Goal: Task Accomplishment & Management: Use online tool/utility

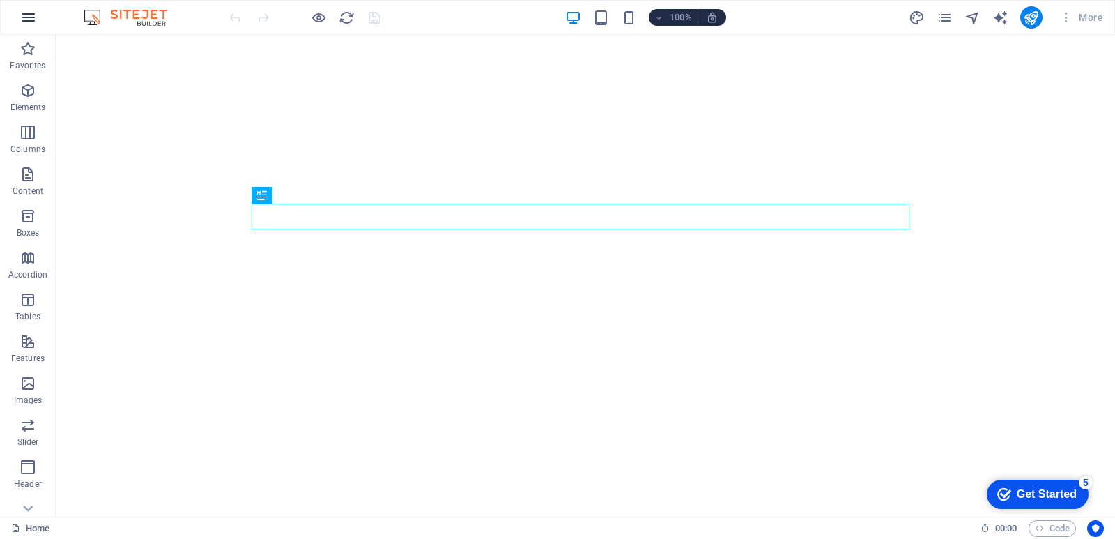
click at [30, 15] on icon "button" at bounding box center [28, 17] width 17 height 17
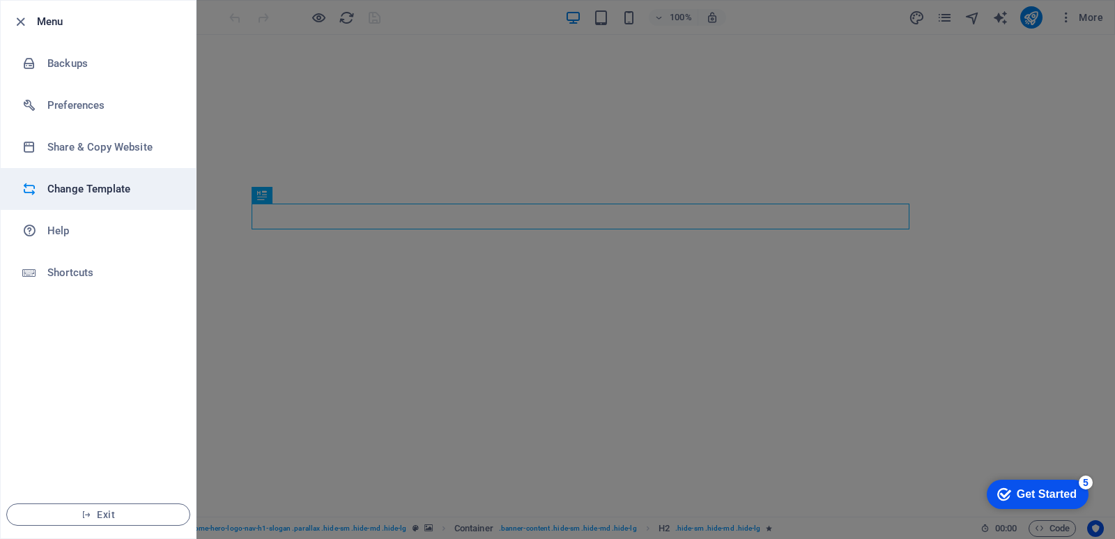
click at [84, 192] on h6 "Change Template" at bounding box center [111, 189] width 129 height 17
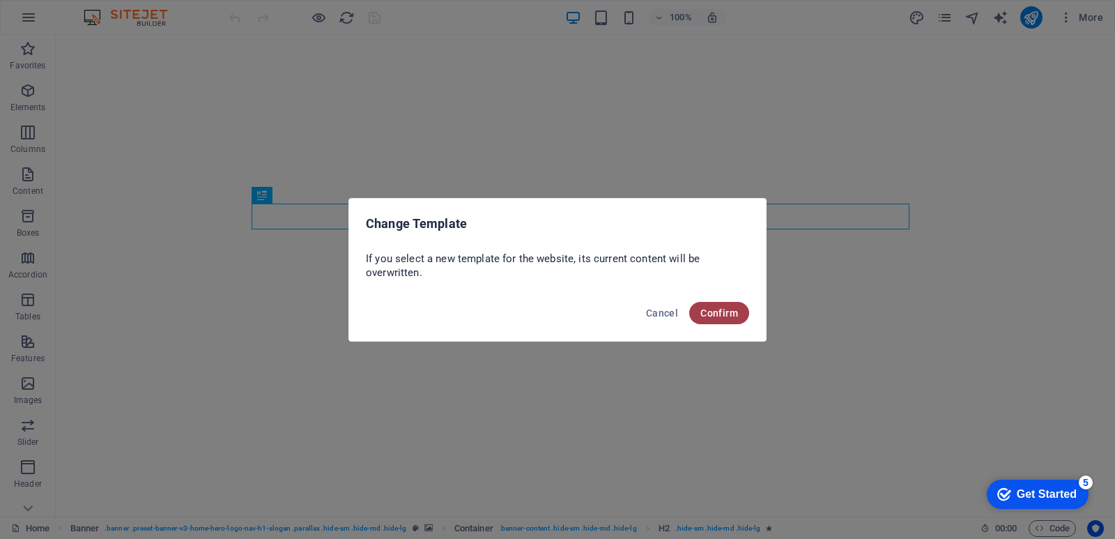
click at [713, 312] on span "Confirm" at bounding box center [720, 312] width 38 height 11
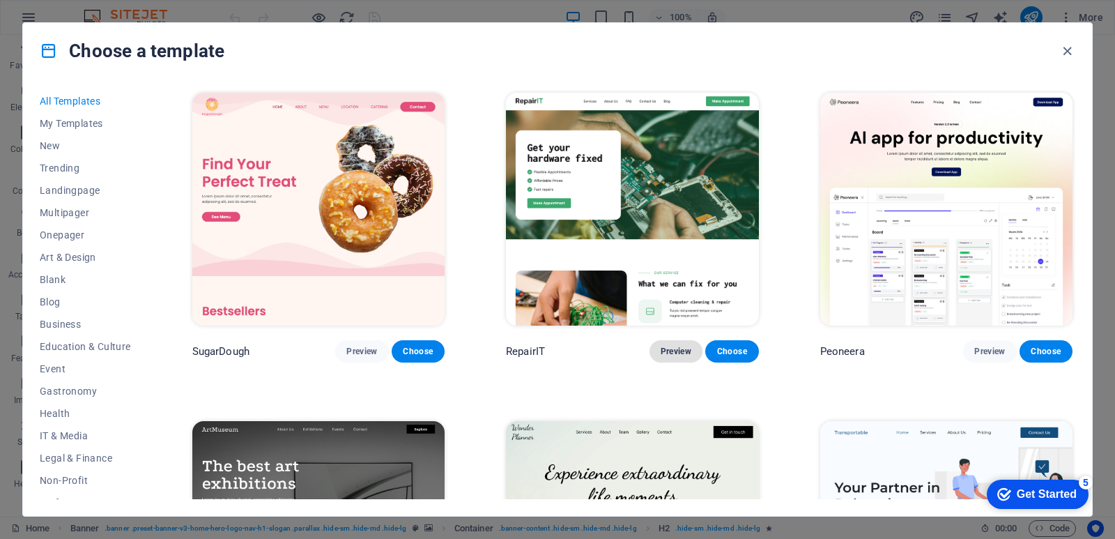
click at [665, 349] on span "Preview" at bounding box center [676, 351] width 31 height 11
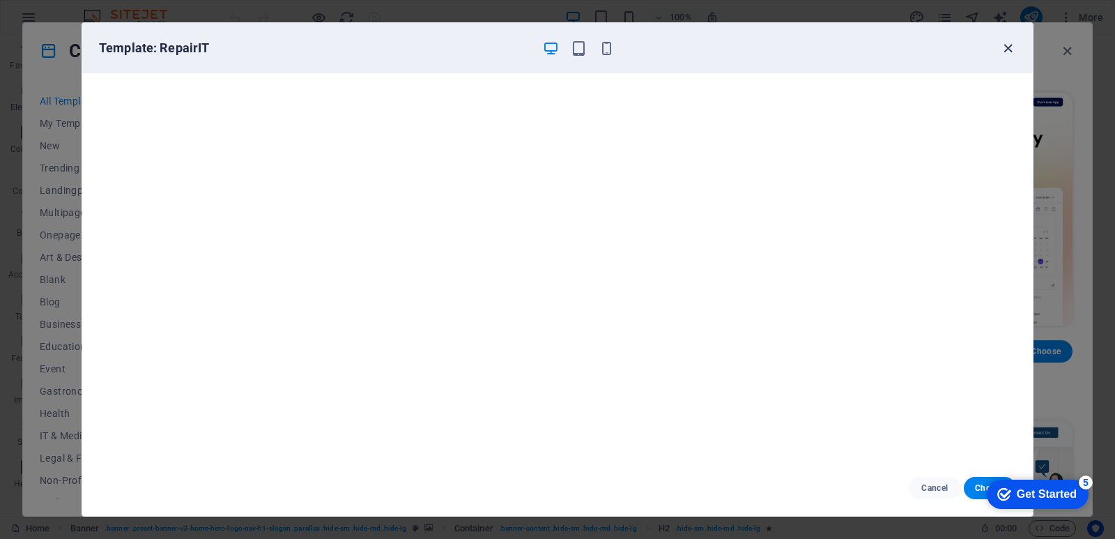
click at [1012, 50] on icon "button" at bounding box center [1008, 48] width 16 height 16
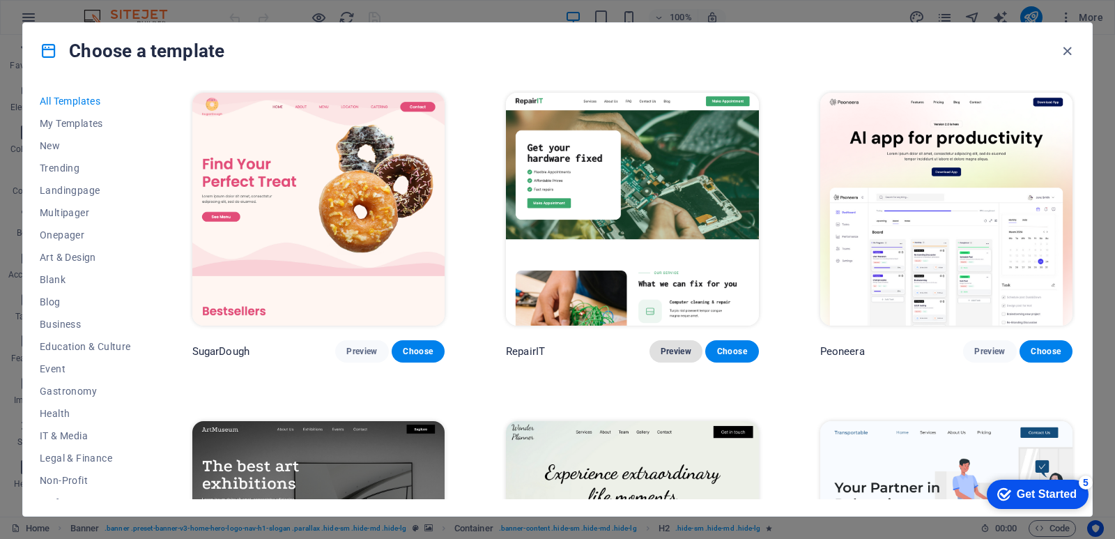
click at [679, 349] on span "Preview" at bounding box center [676, 351] width 31 height 11
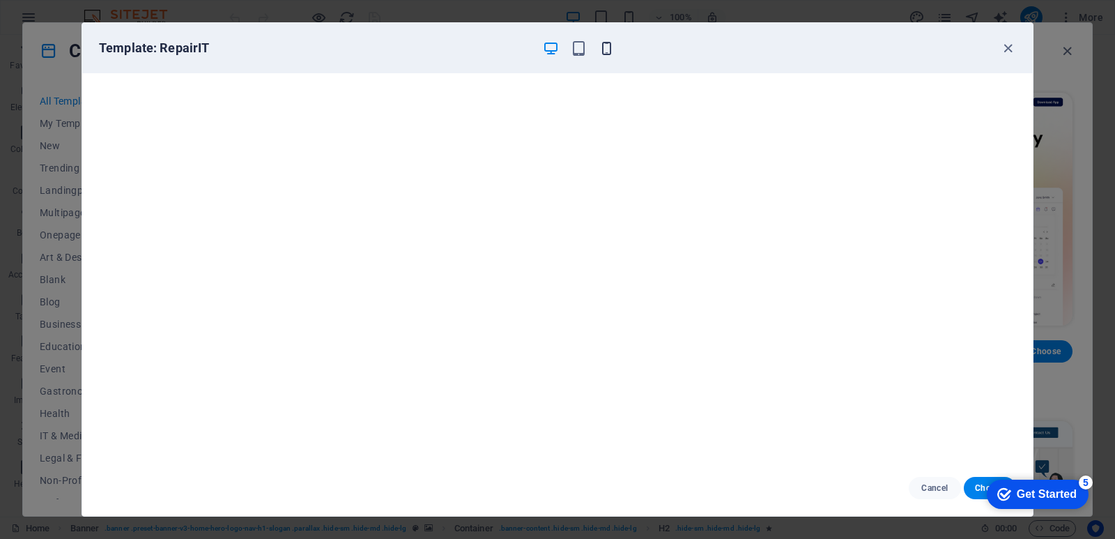
click at [607, 53] on icon "button" at bounding box center [607, 48] width 16 height 16
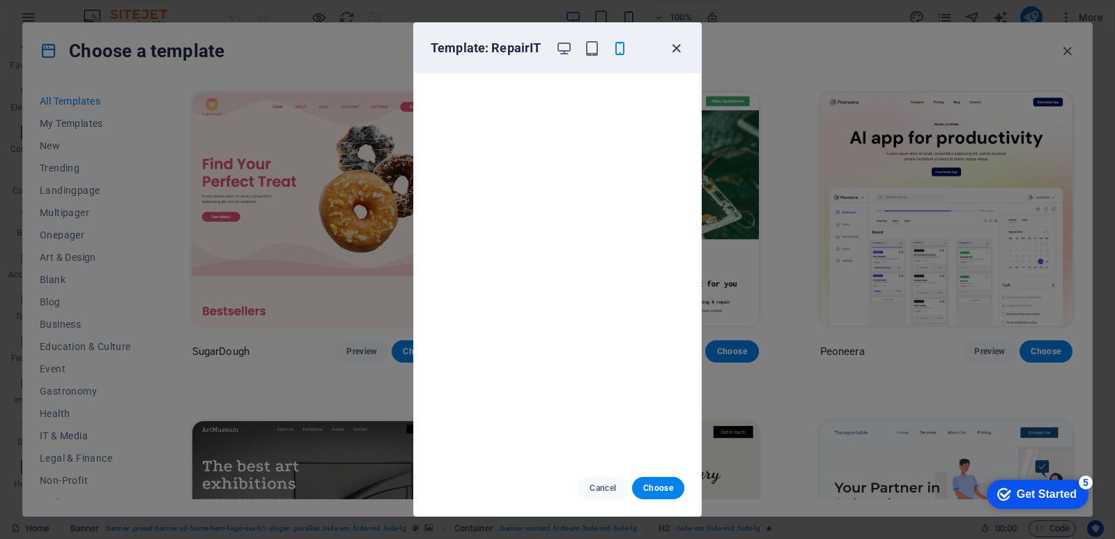
click at [680, 51] on icon "button" at bounding box center [677, 48] width 16 height 16
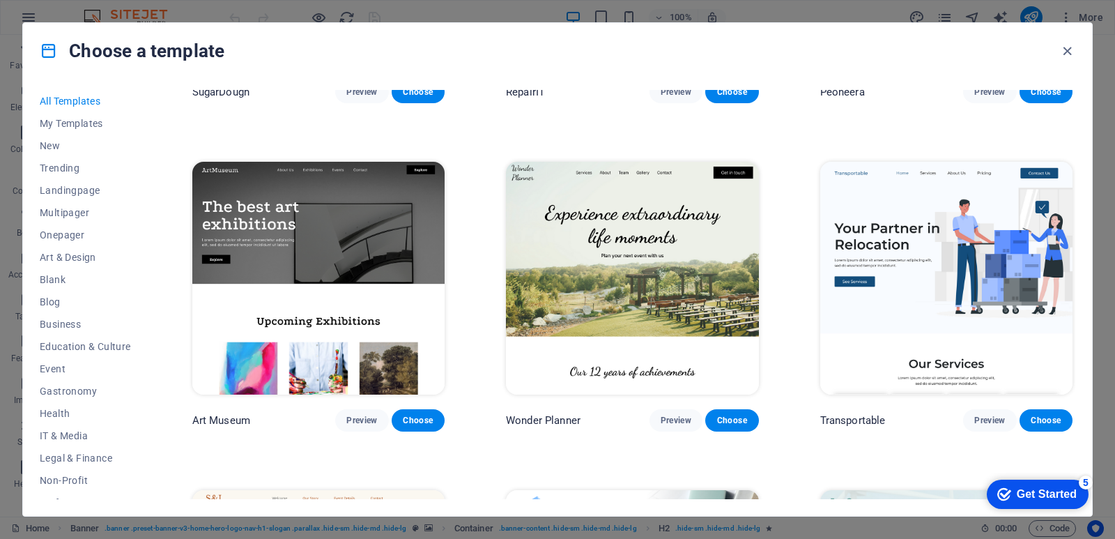
scroll to position [279, 0]
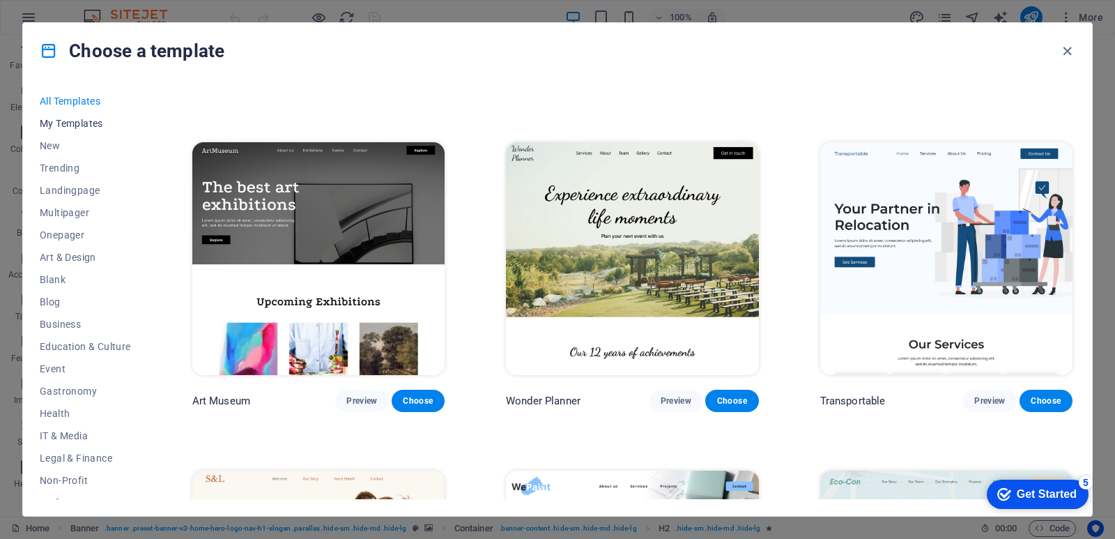
click at [74, 119] on span "My Templates" at bounding box center [85, 123] width 91 height 11
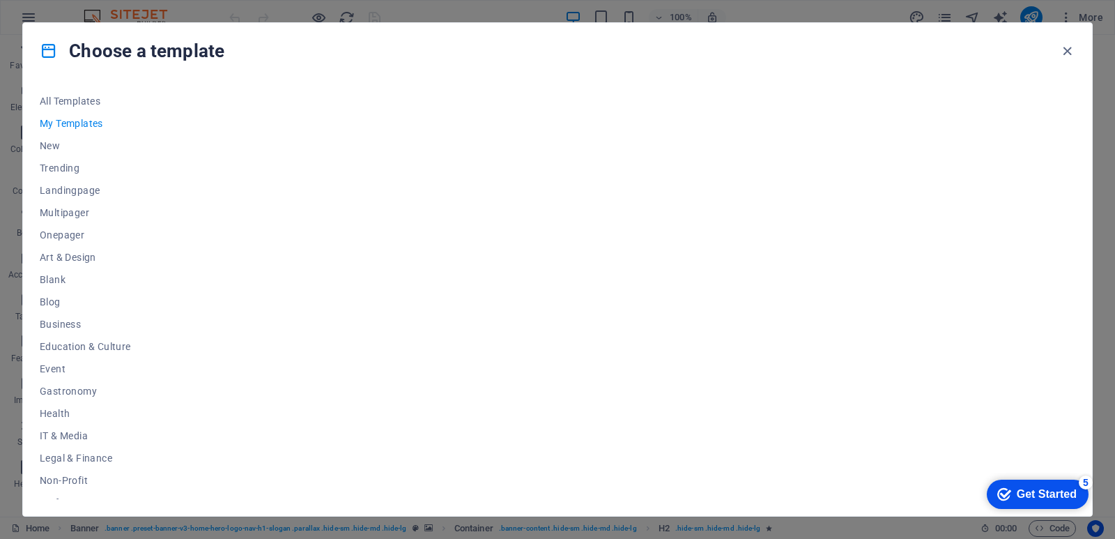
scroll to position [0, 0]
click at [52, 144] on span "New" at bounding box center [85, 145] width 91 height 11
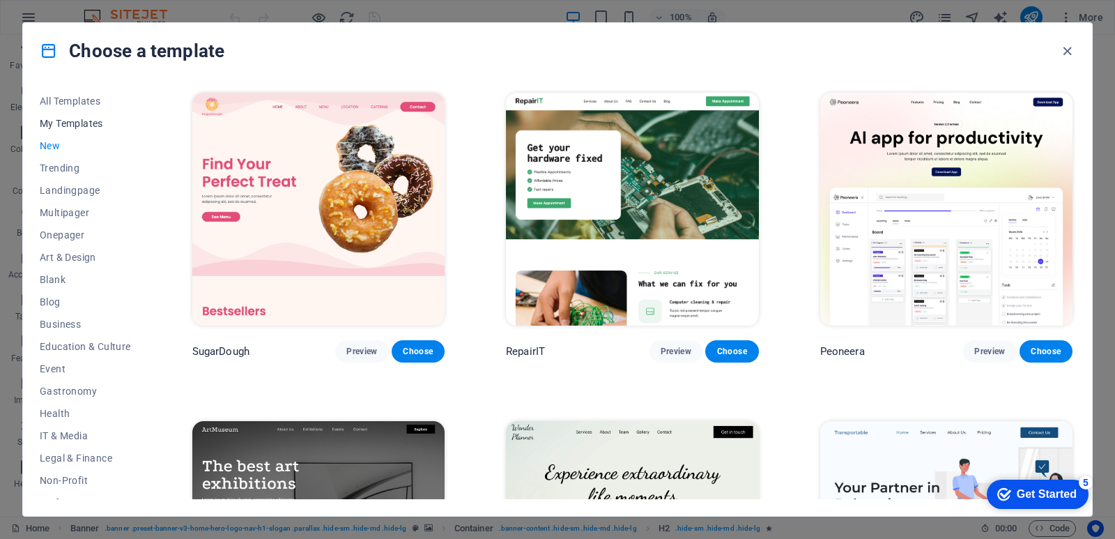
click at [62, 125] on span "My Templates" at bounding box center [85, 123] width 91 height 11
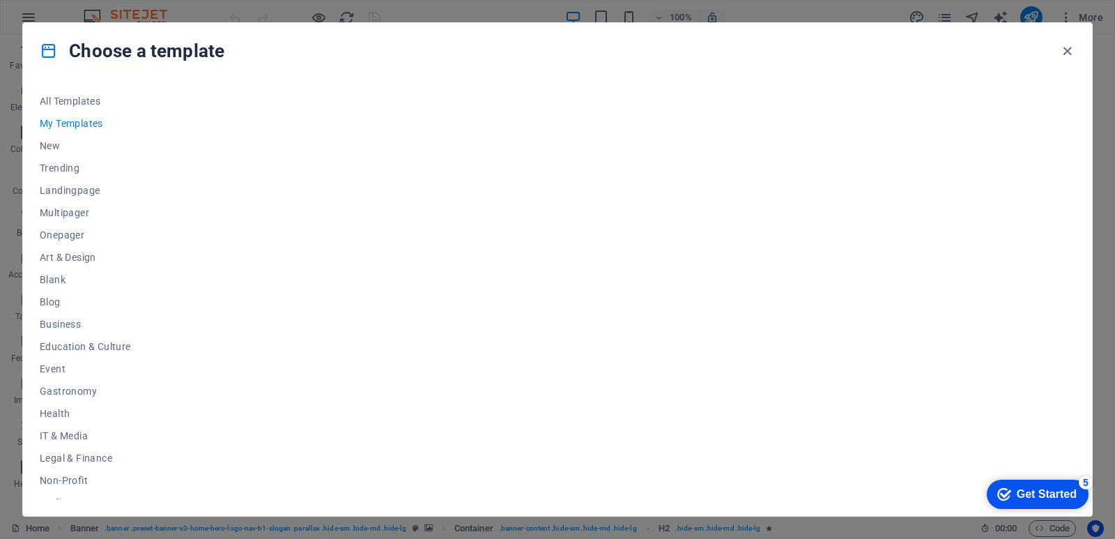
click at [1037, 485] on div "checkmark Get Started 5" at bounding box center [1038, 494] width 102 height 29
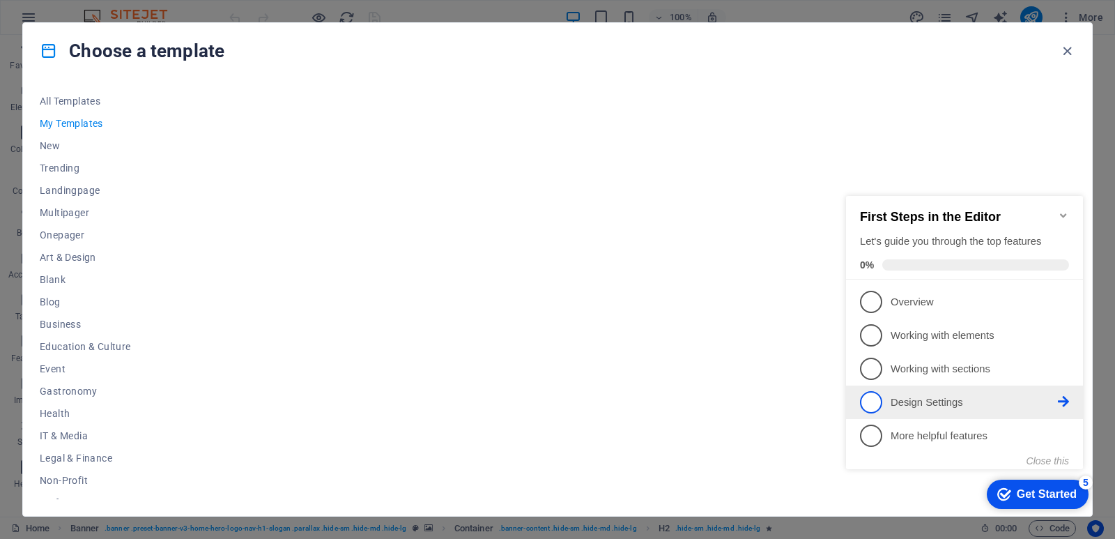
click at [913, 402] on p "Design Settings - incomplete" at bounding box center [974, 402] width 167 height 15
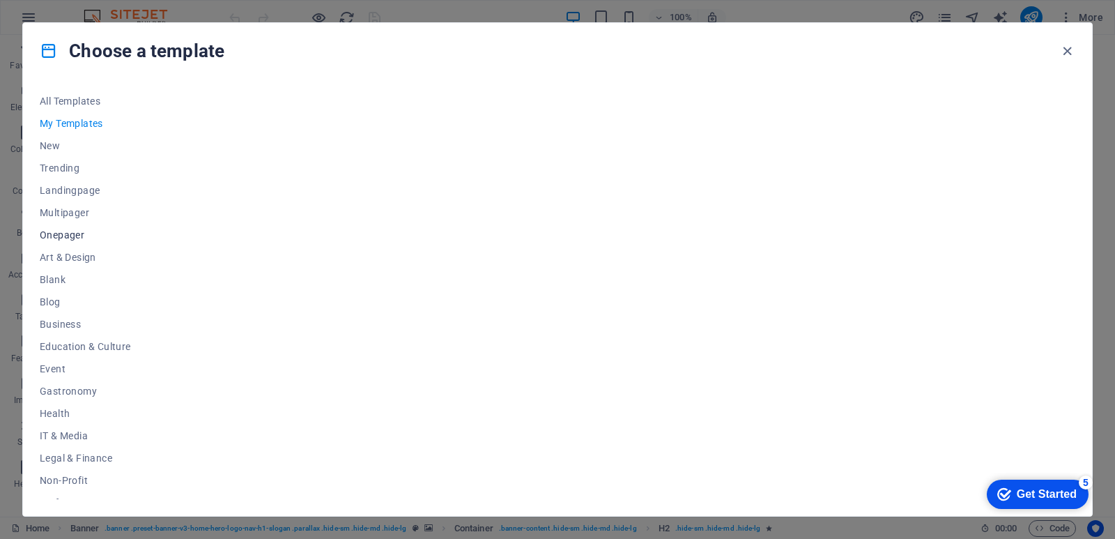
click at [66, 234] on span "Onepager" at bounding box center [85, 234] width 91 height 11
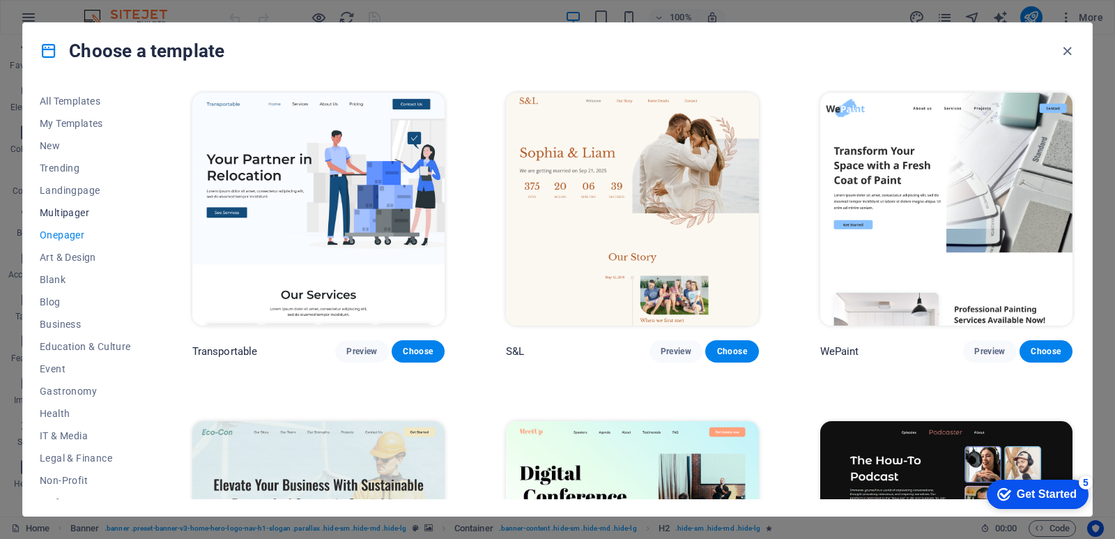
click at [67, 214] on span "Multipager" at bounding box center [85, 212] width 91 height 11
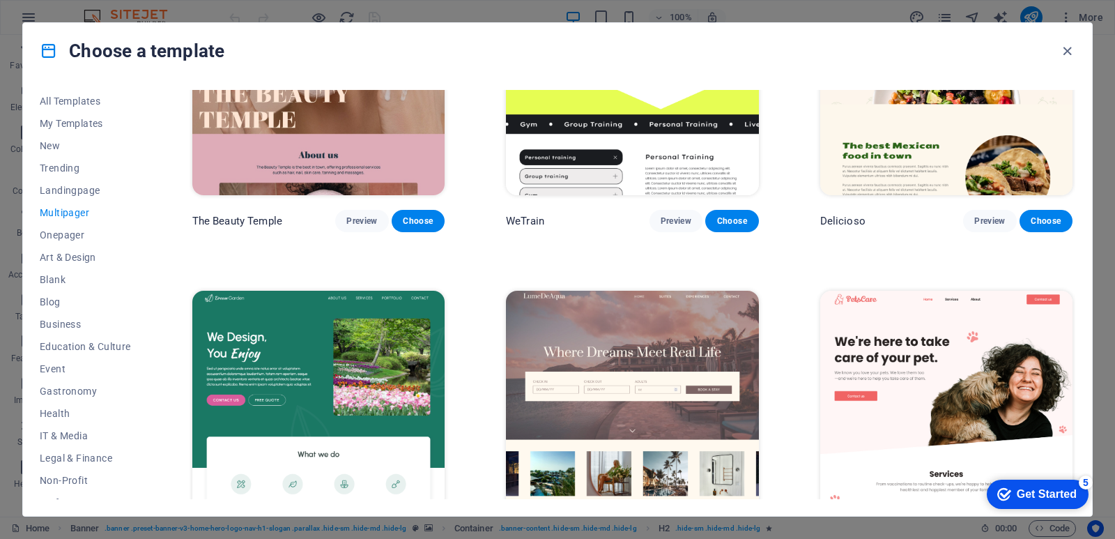
scroll to position [1255, 0]
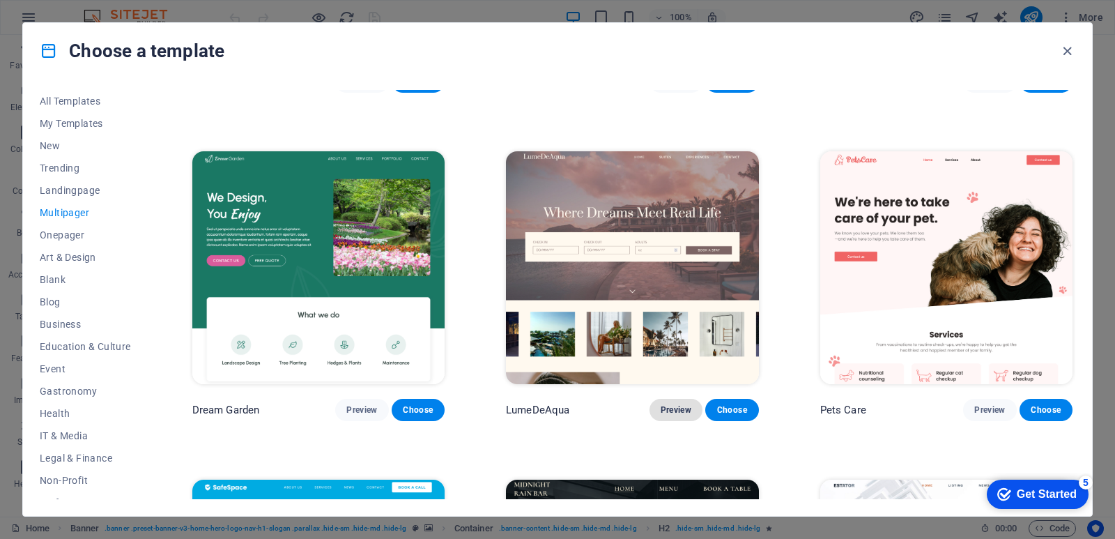
click at [666, 405] on span "Preview" at bounding box center [676, 409] width 31 height 11
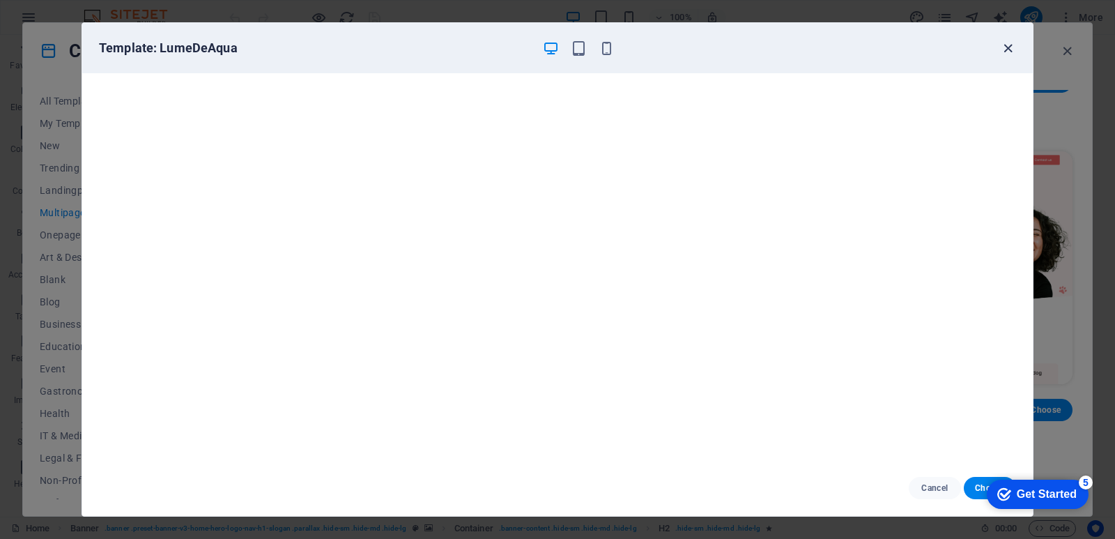
click at [1007, 49] on icon "button" at bounding box center [1008, 48] width 16 height 16
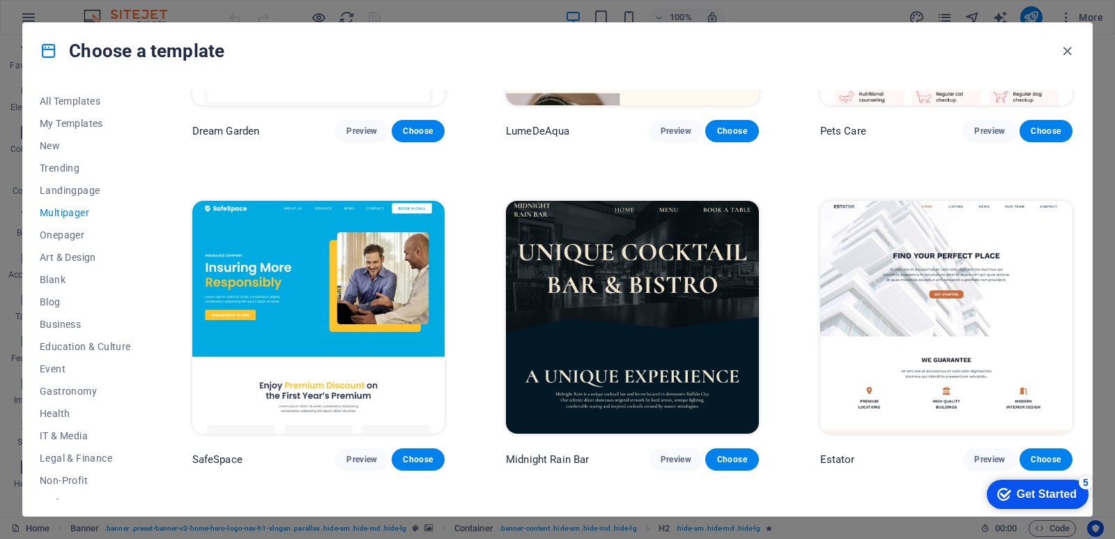
scroll to position [1603, 0]
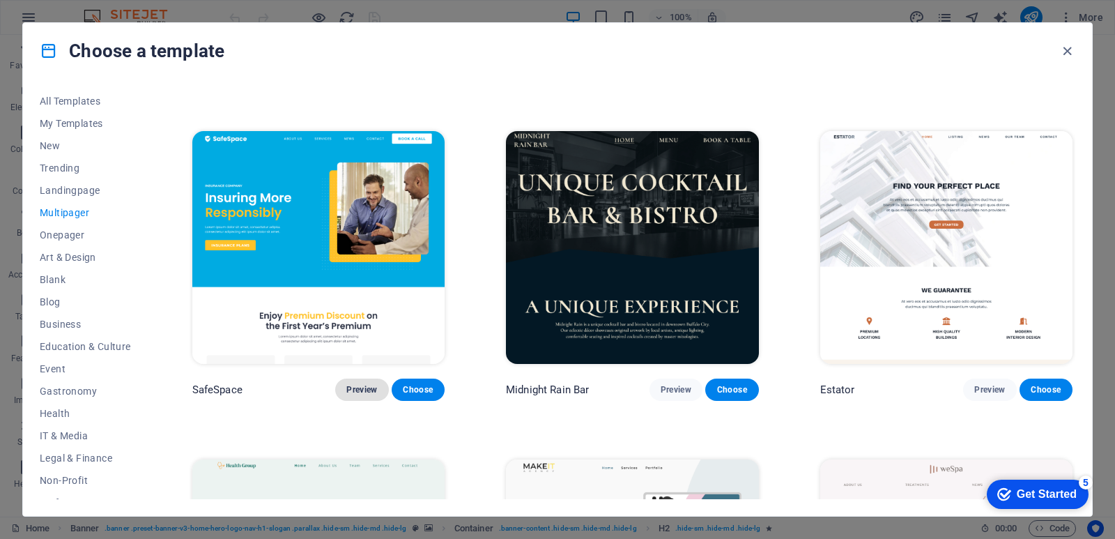
click at [360, 384] on span "Preview" at bounding box center [361, 389] width 31 height 11
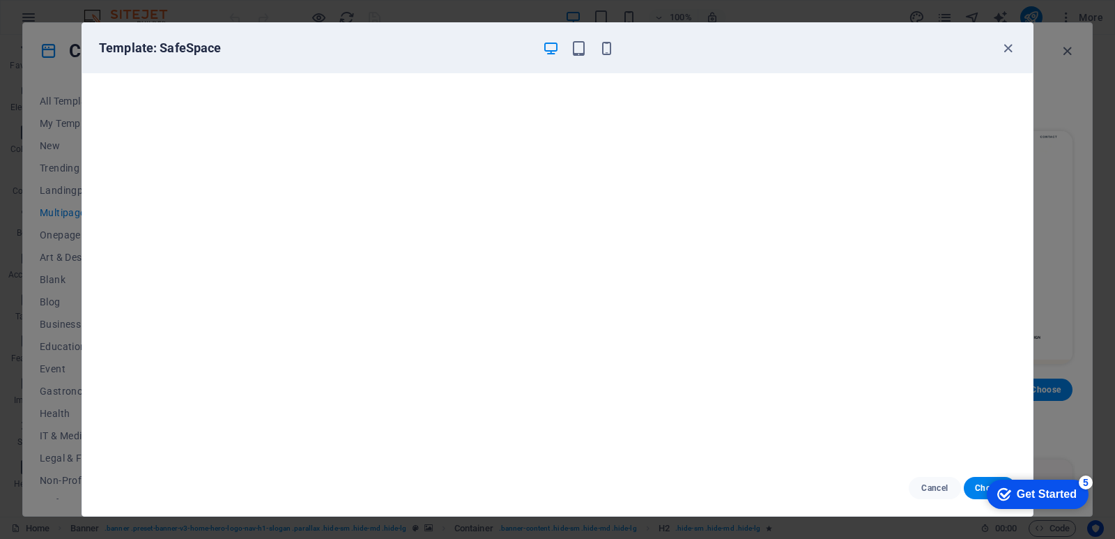
scroll to position [3, 0]
click at [1005, 49] on icon "button" at bounding box center [1008, 48] width 16 height 16
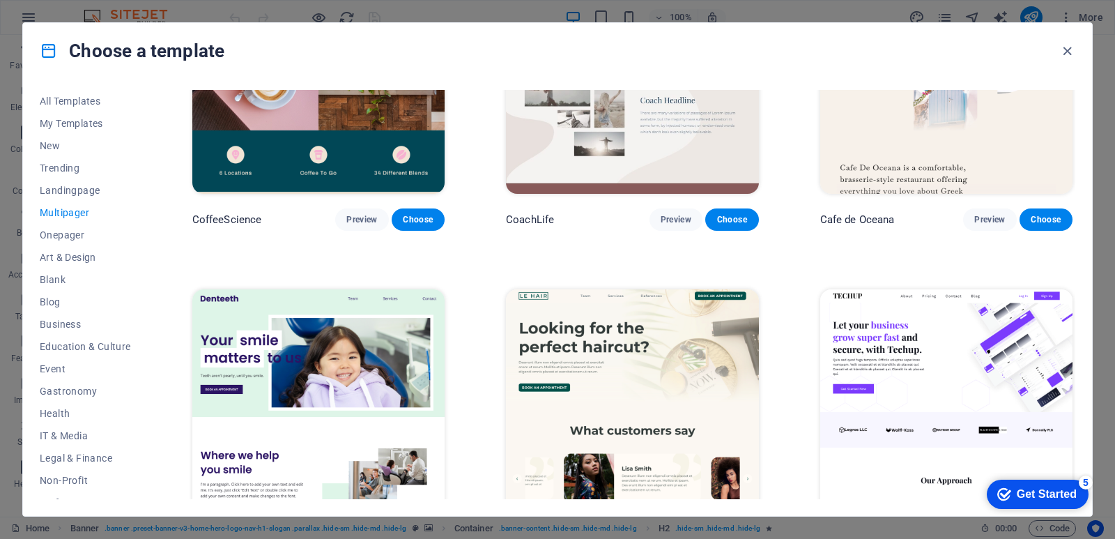
scroll to position [2510, 0]
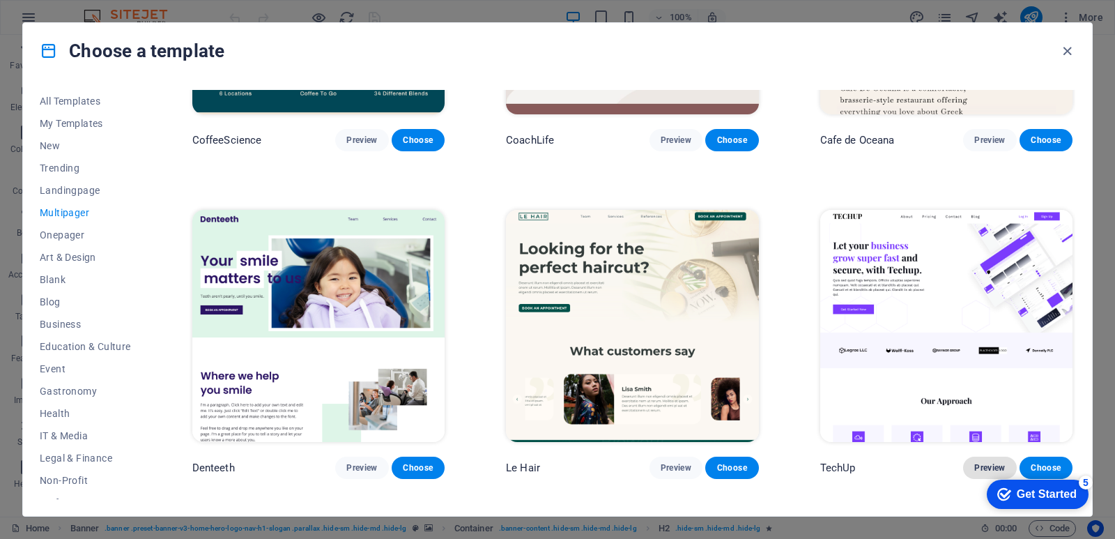
click at [984, 462] on span "Preview" at bounding box center [990, 467] width 31 height 11
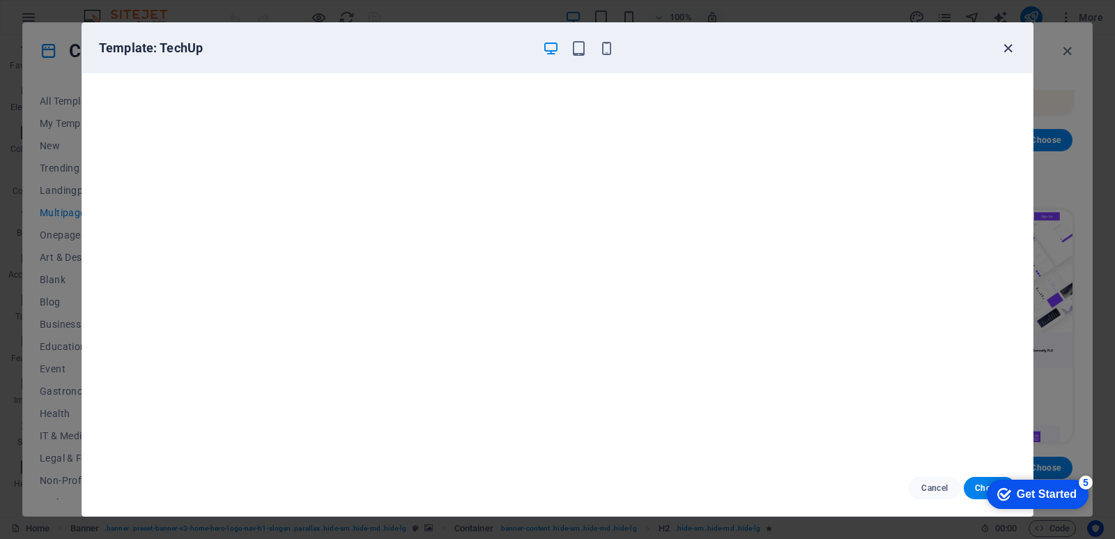
click at [1007, 45] on icon "button" at bounding box center [1008, 48] width 16 height 16
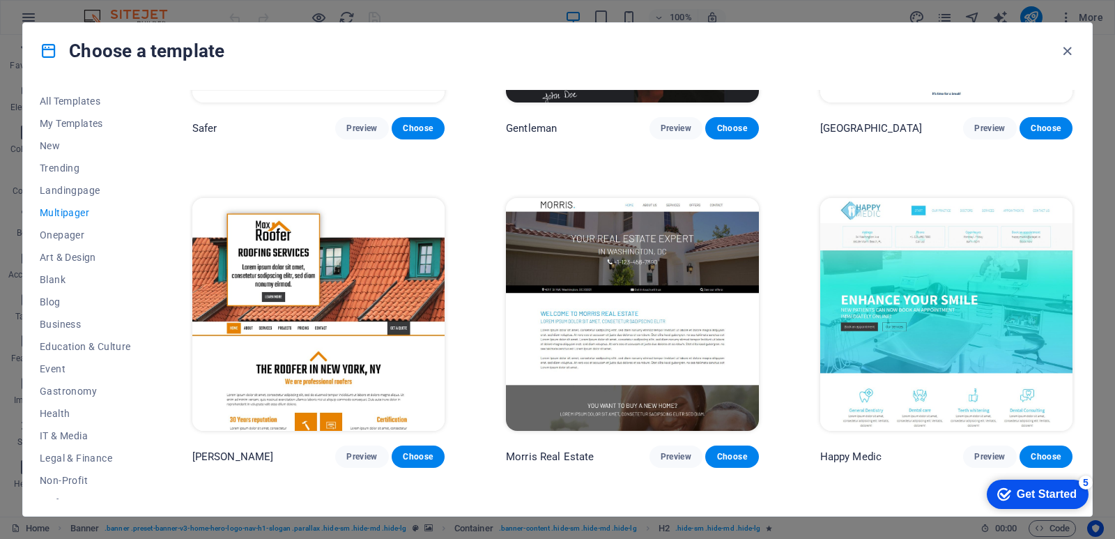
scroll to position [3974, 0]
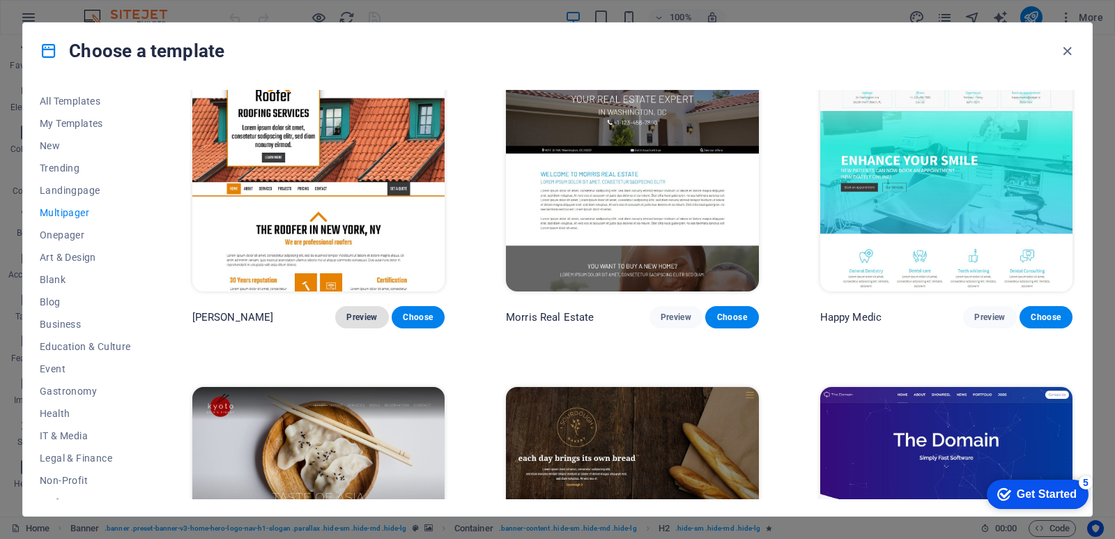
click at [355, 312] on span "Preview" at bounding box center [361, 317] width 31 height 11
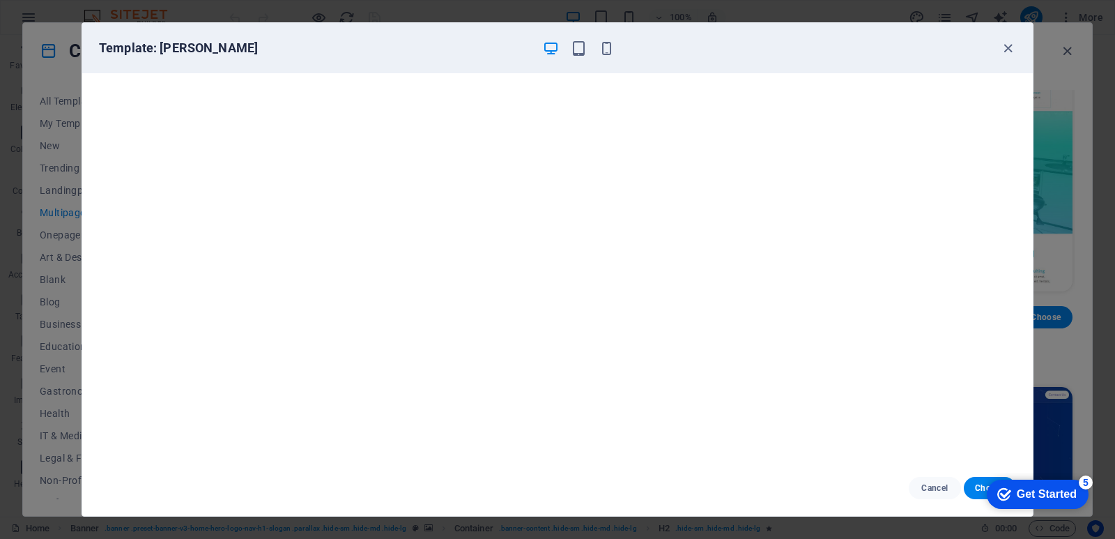
click at [1054, 494] on div "Get Started" at bounding box center [1047, 494] width 60 height 13
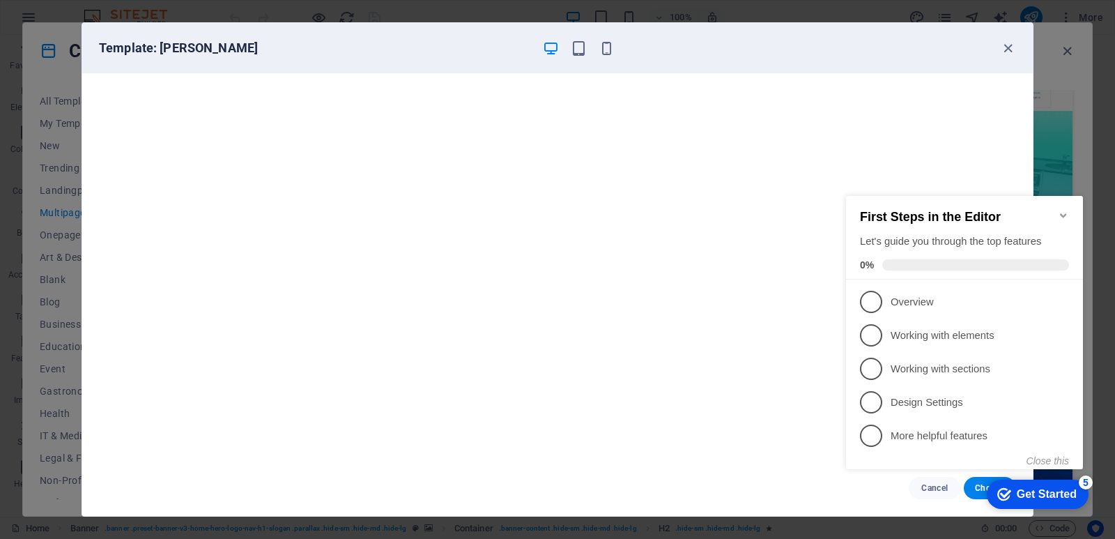
click at [1044, 491] on div "Get Started" at bounding box center [1047, 494] width 60 height 13
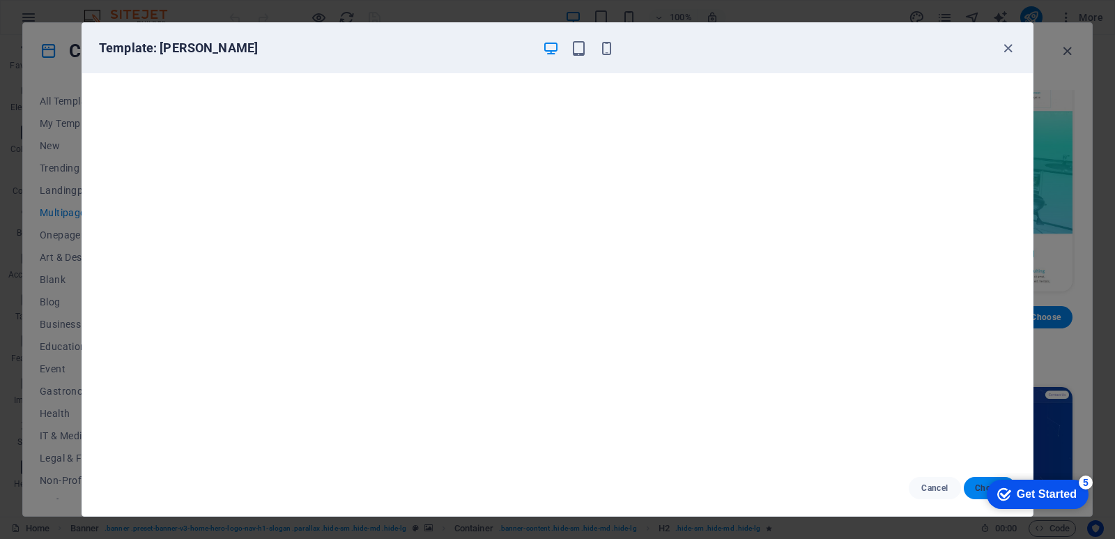
click at [972, 488] on button "Choose" at bounding box center [990, 488] width 52 height 22
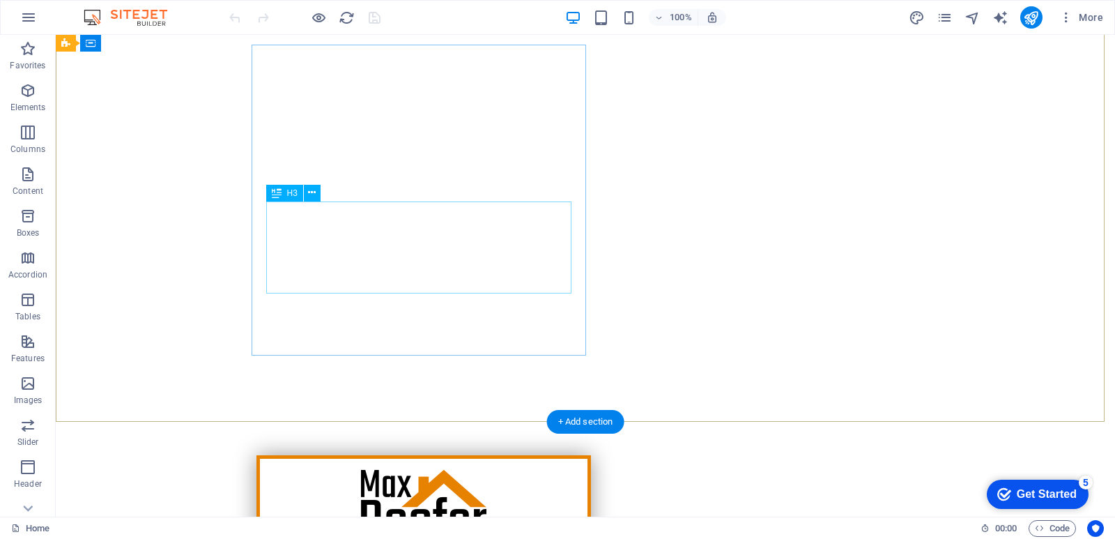
scroll to position [243, 0]
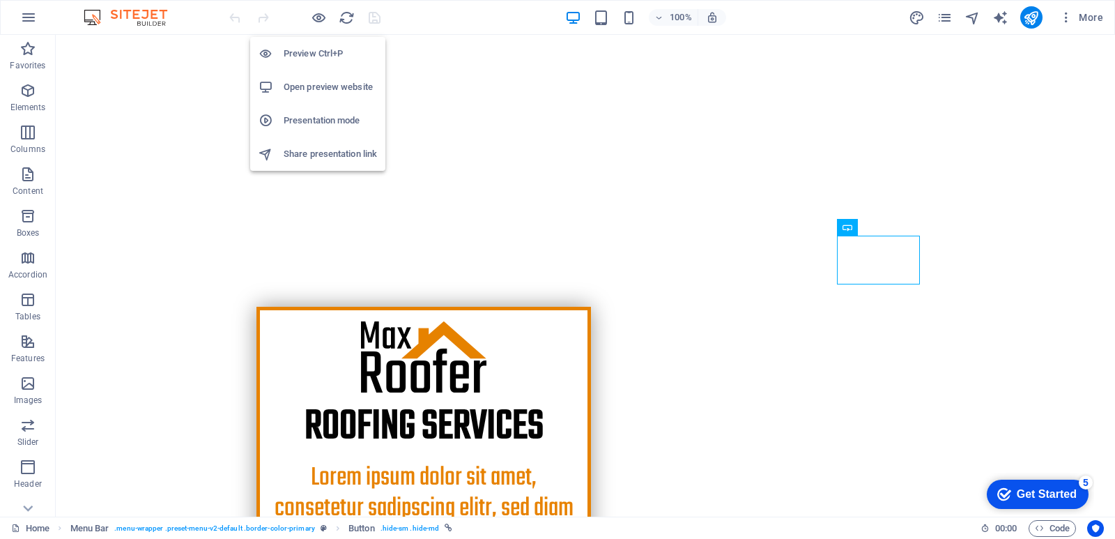
click at [302, 52] on h6 "Preview Ctrl+P" at bounding box center [330, 53] width 93 height 17
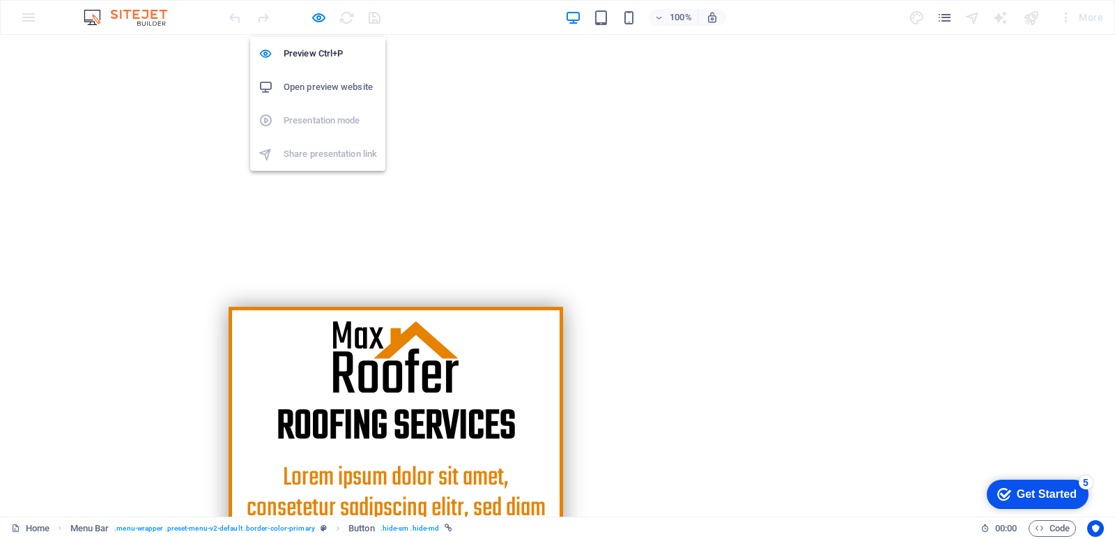
click at [319, 85] on h6 "Open preview website" at bounding box center [330, 87] width 93 height 17
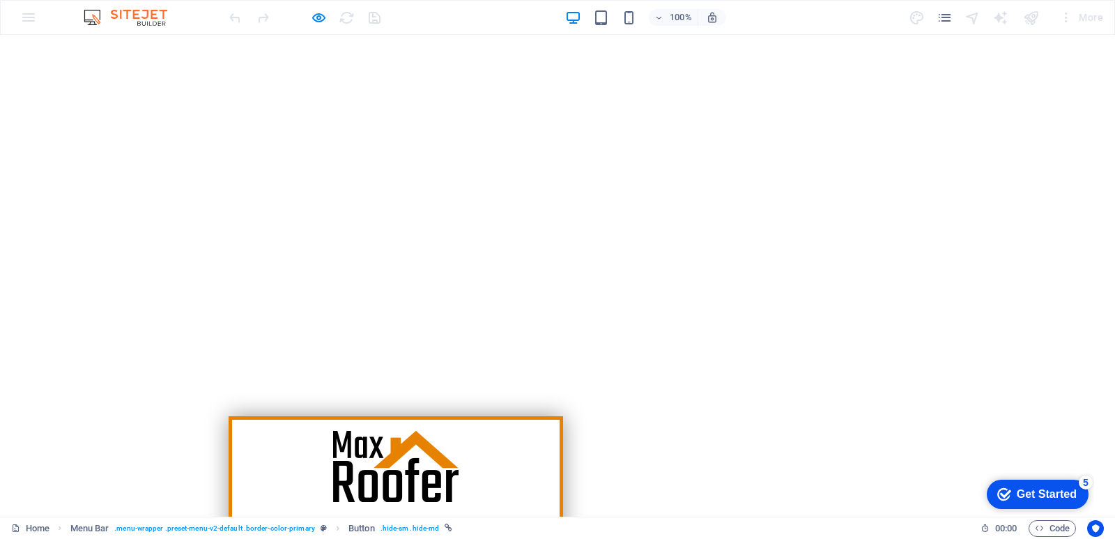
scroll to position [0, 0]
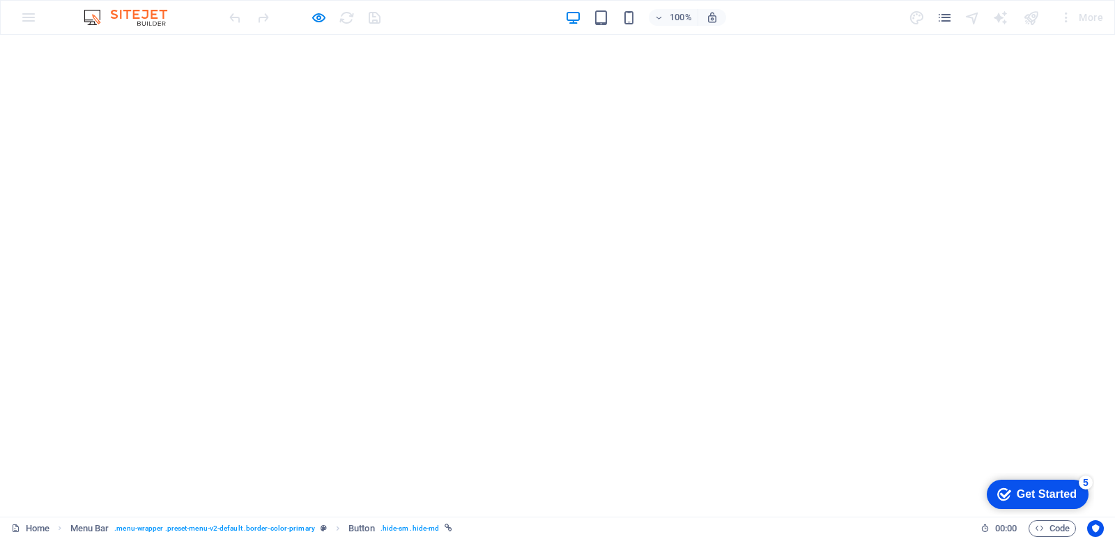
click at [314, 16] on icon "button" at bounding box center [319, 18] width 16 height 16
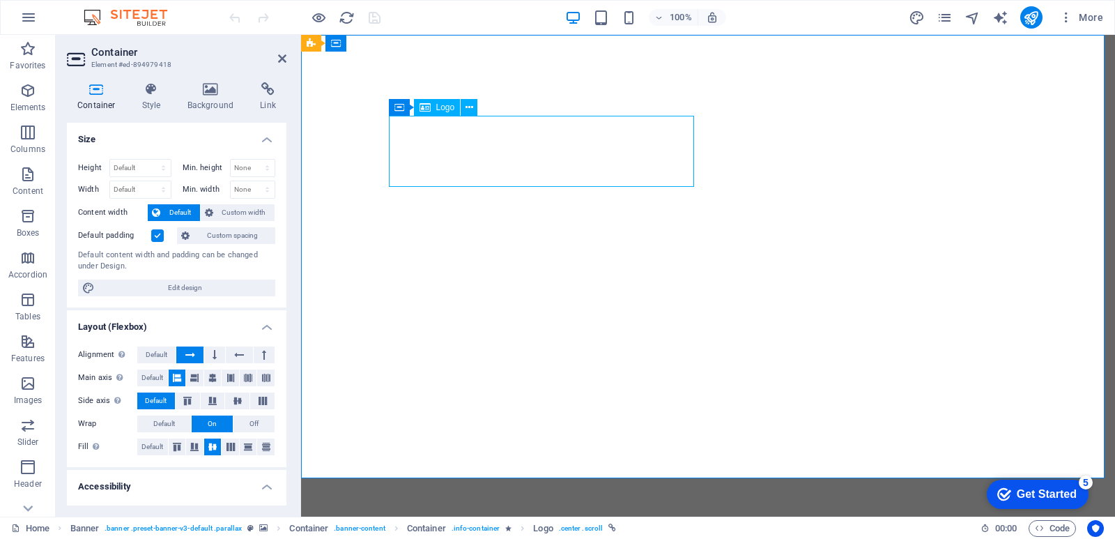
click at [448, 109] on span "Logo" at bounding box center [445, 107] width 19 height 8
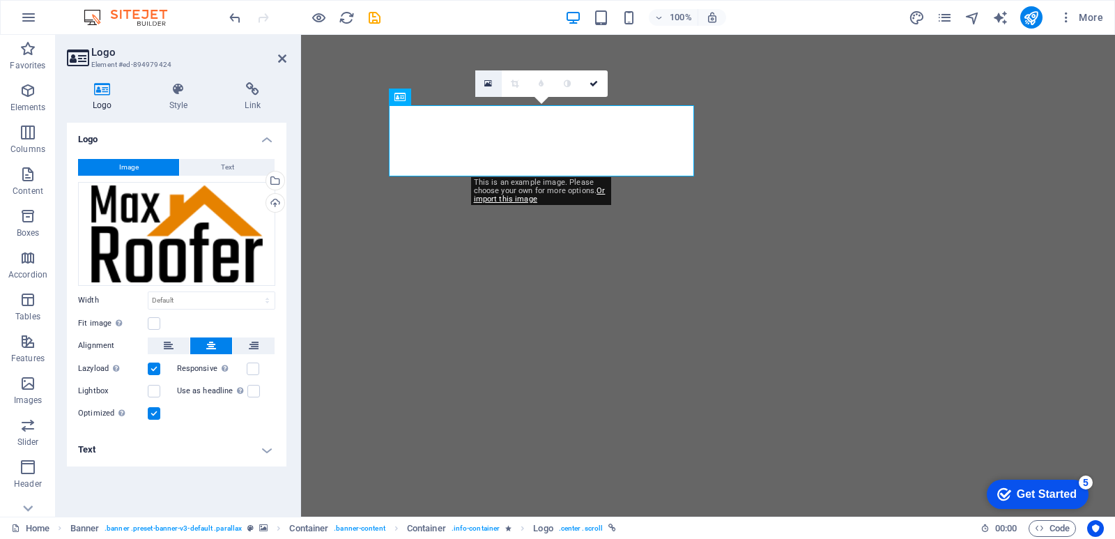
click at [491, 84] on icon at bounding box center [489, 84] width 8 height 10
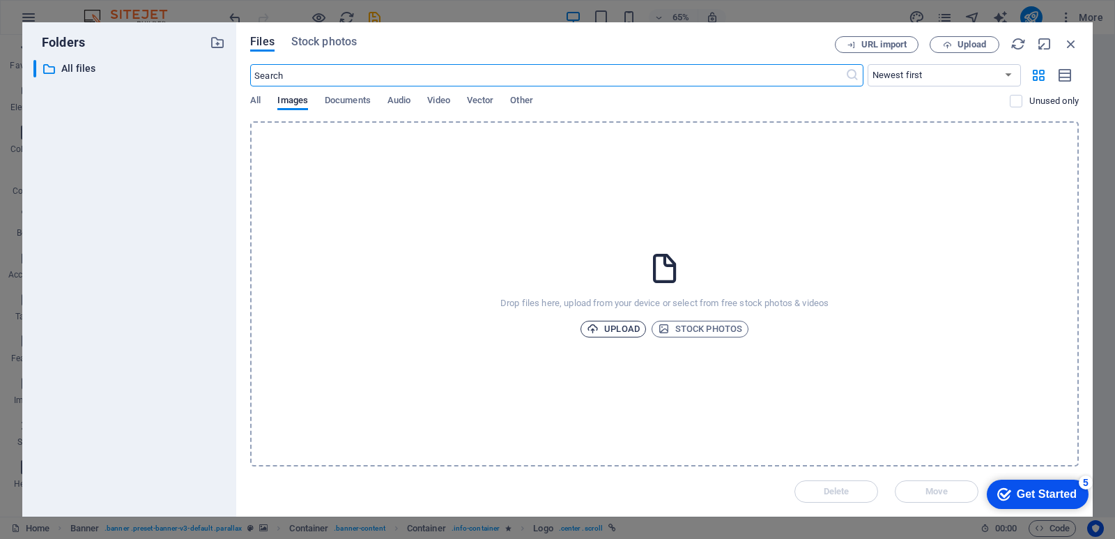
click at [621, 326] on span "Upload" at bounding box center [613, 329] width 53 height 17
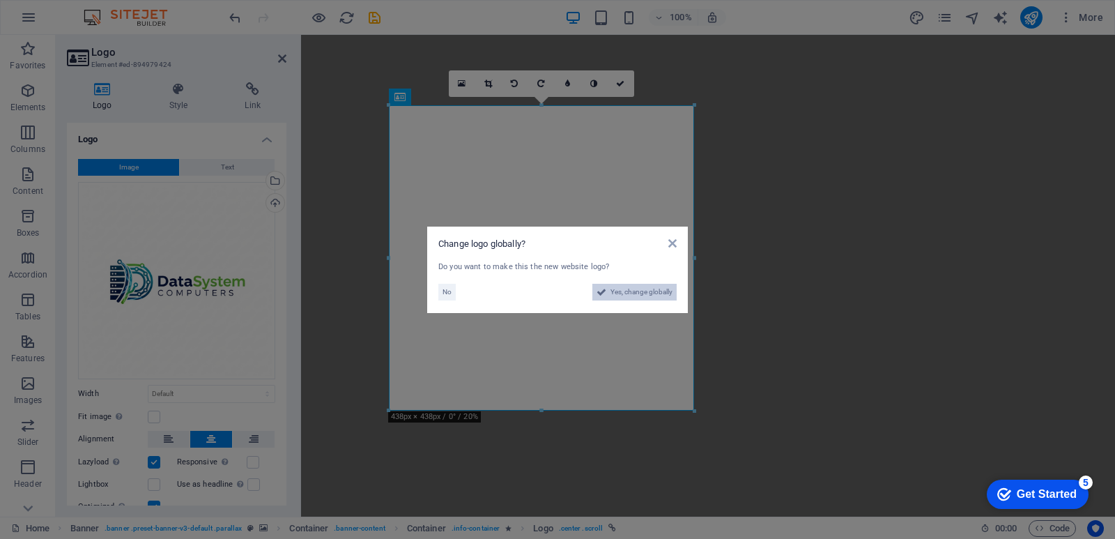
click at [618, 290] on span "Yes, change globally" at bounding box center [642, 292] width 62 height 17
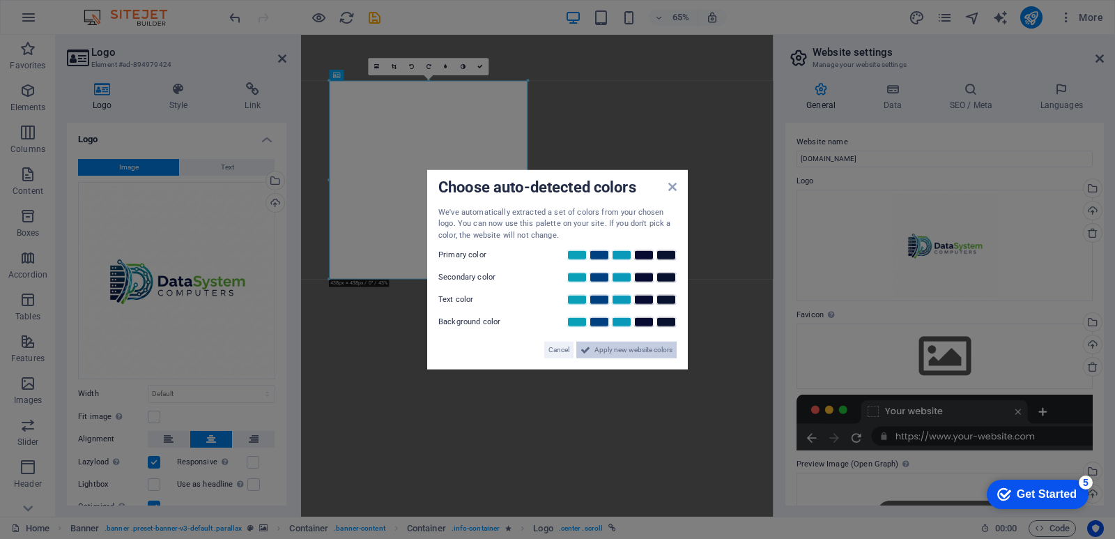
click at [623, 346] on span "Apply new website colors" at bounding box center [634, 350] width 78 height 17
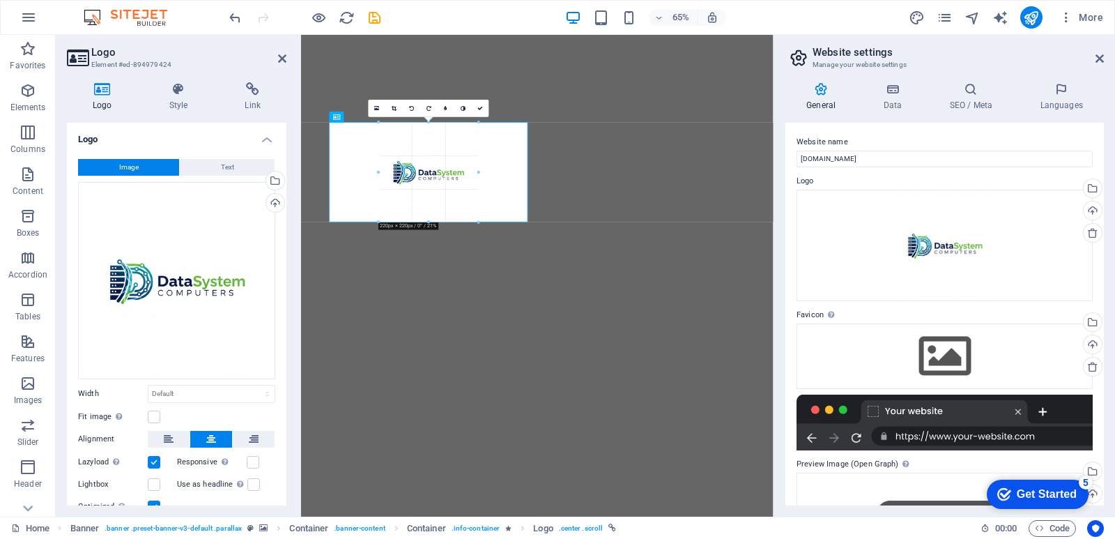
drag, startPoint x: 429, startPoint y: 279, endPoint x: 427, endPoint y: 125, distance: 153.4
type input "220"
select select "px"
click at [480, 106] on icon at bounding box center [481, 108] width 6 height 6
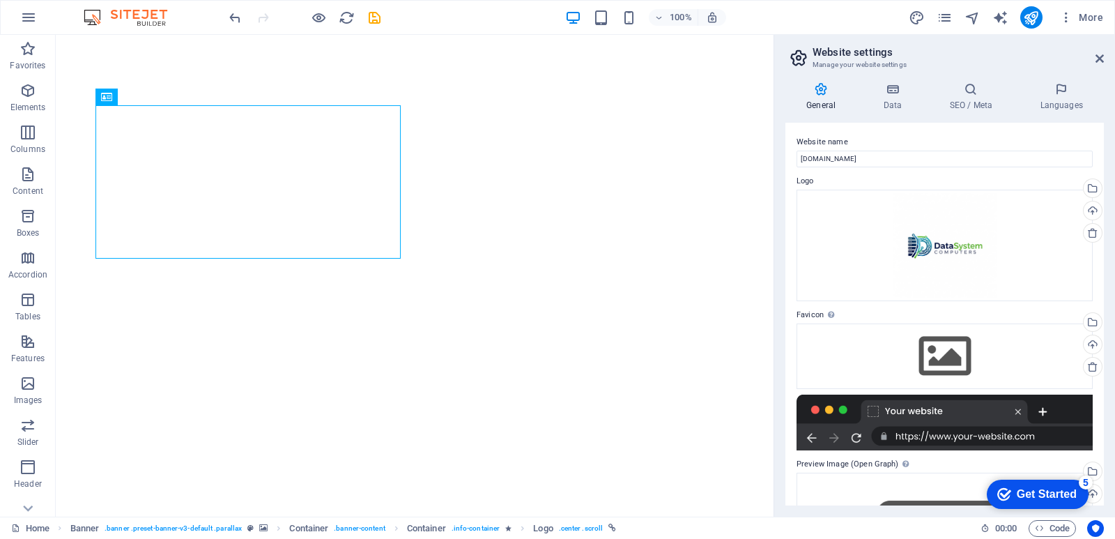
click at [785, 12] on div "100% More" at bounding box center [668, 17] width 883 height 22
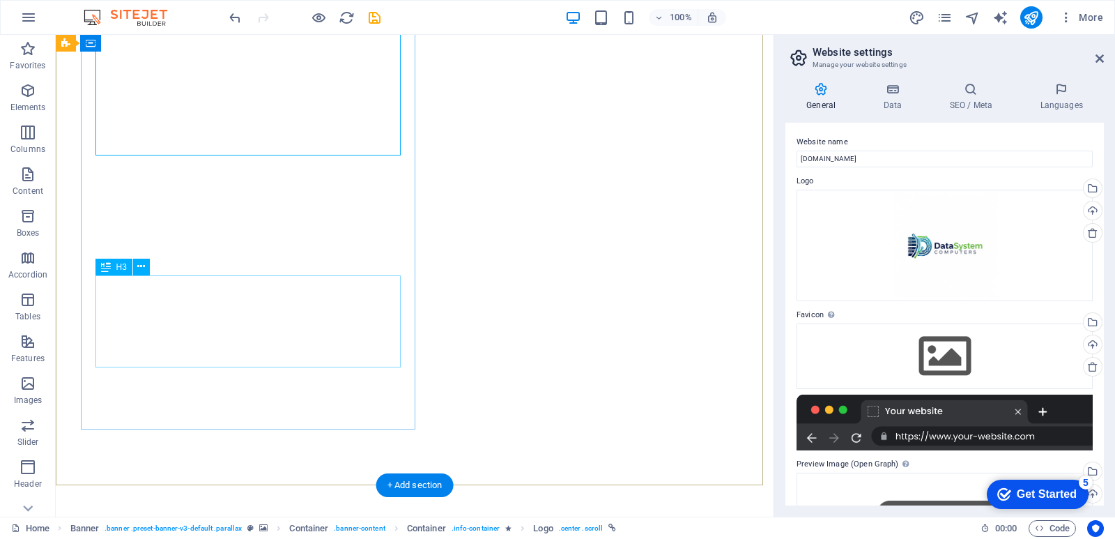
scroll to position [139, 0]
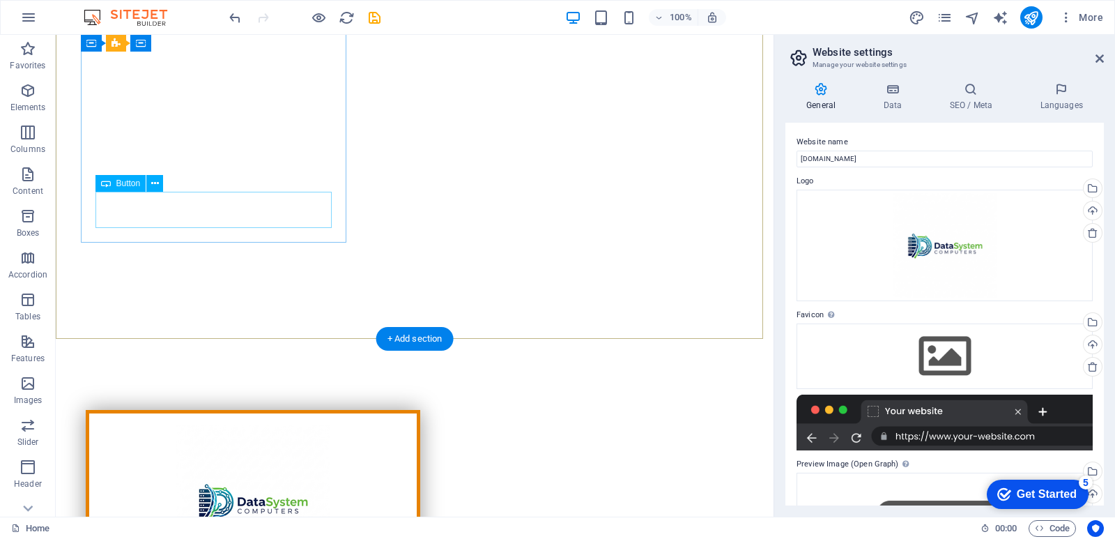
click at [181, 425] on div at bounding box center [252, 501] width 305 height 153
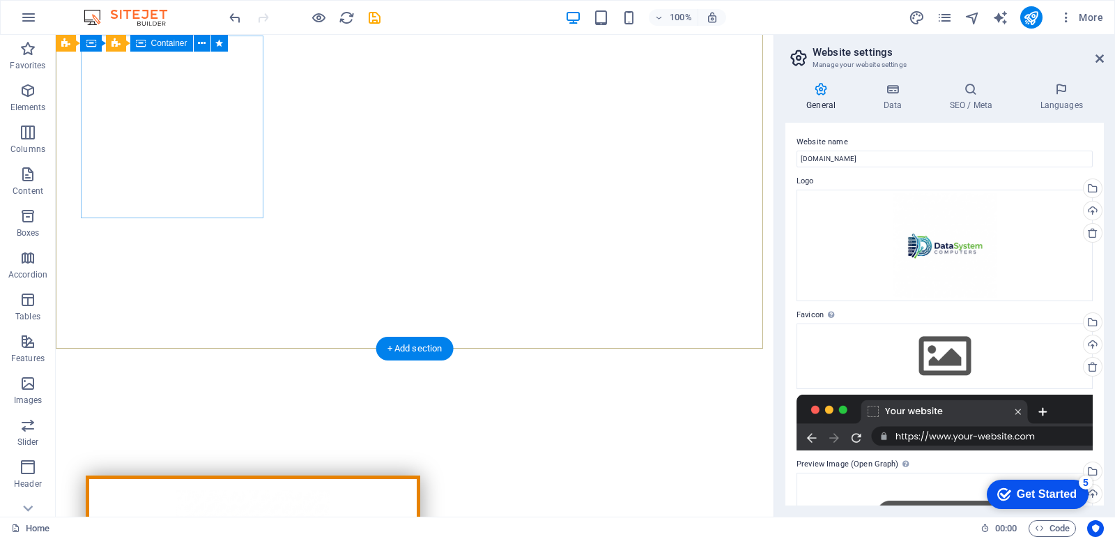
scroll to position [0, 0]
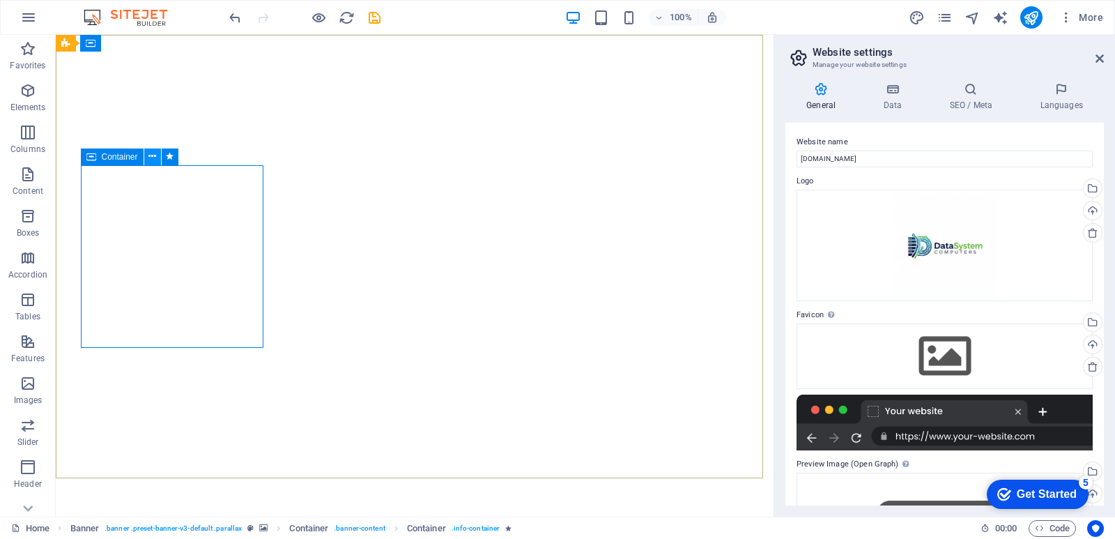
click at [151, 159] on icon at bounding box center [152, 156] width 8 height 15
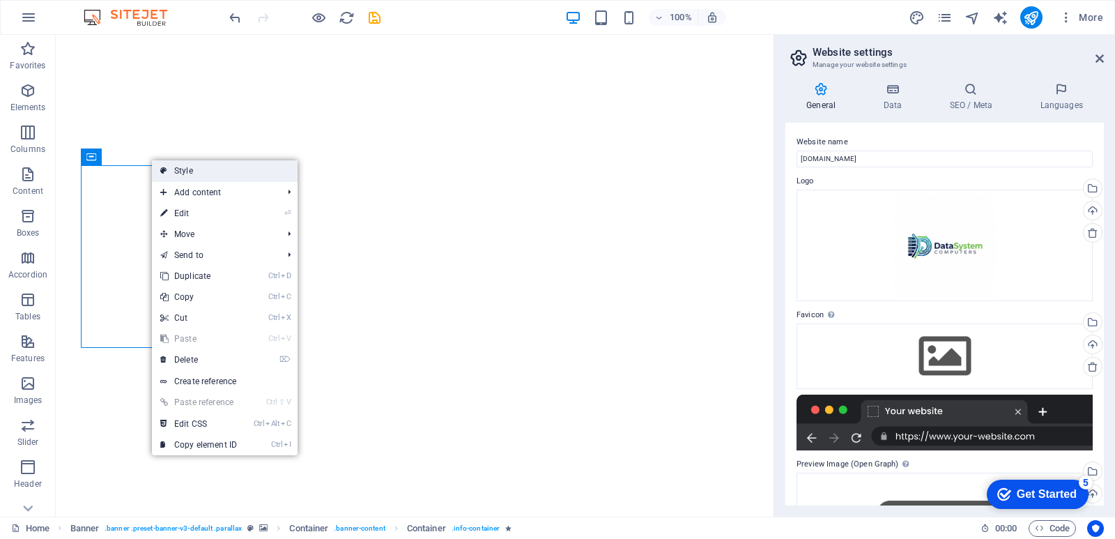
click at [192, 172] on link "Style" at bounding box center [225, 170] width 146 height 21
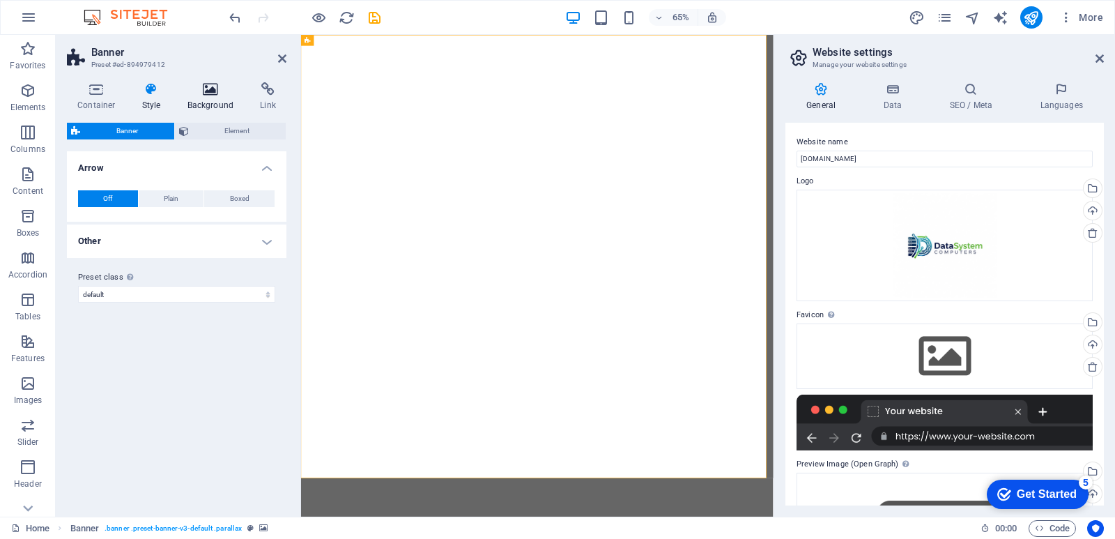
click at [212, 102] on h4 "Background" at bounding box center [213, 96] width 73 height 29
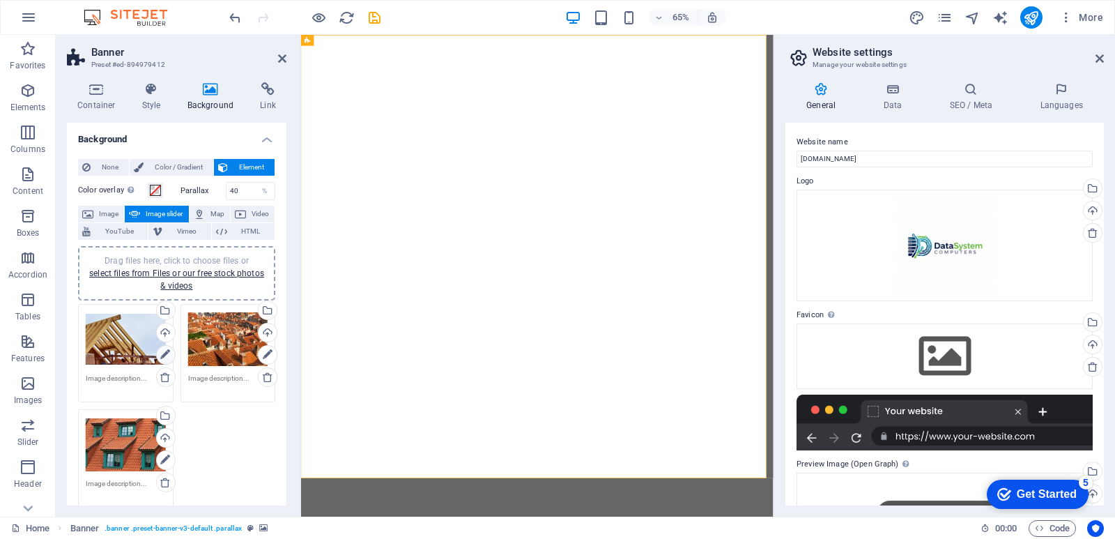
click at [163, 356] on icon at bounding box center [165, 354] width 10 height 17
click at [162, 331] on div "Upload" at bounding box center [164, 333] width 21 height 21
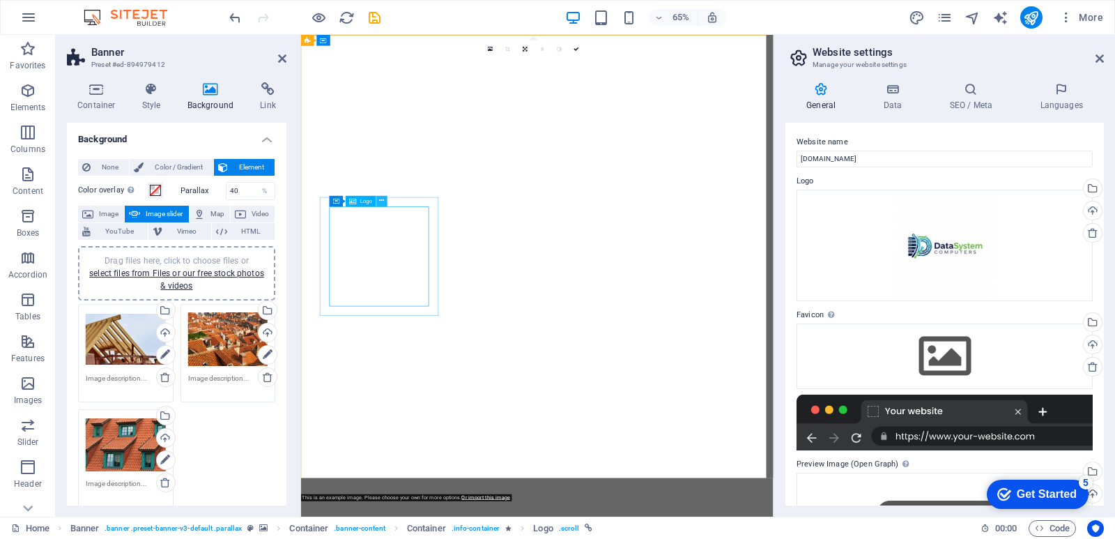
click at [382, 200] on icon at bounding box center [382, 202] width 5 height 10
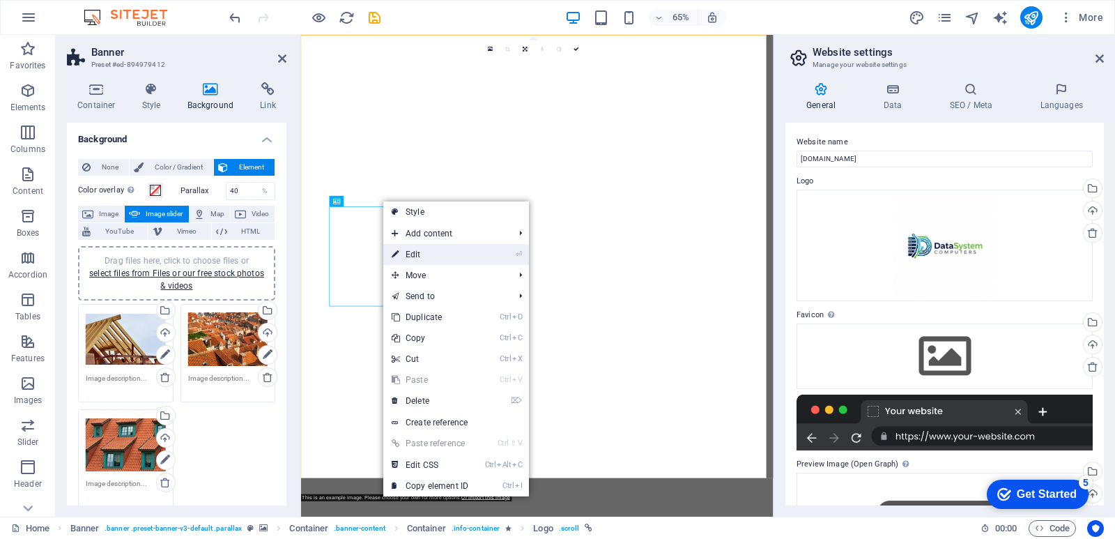
click at [452, 254] on link "⏎ Edit" at bounding box center [429, 254] width 93 height 21
select select "px"
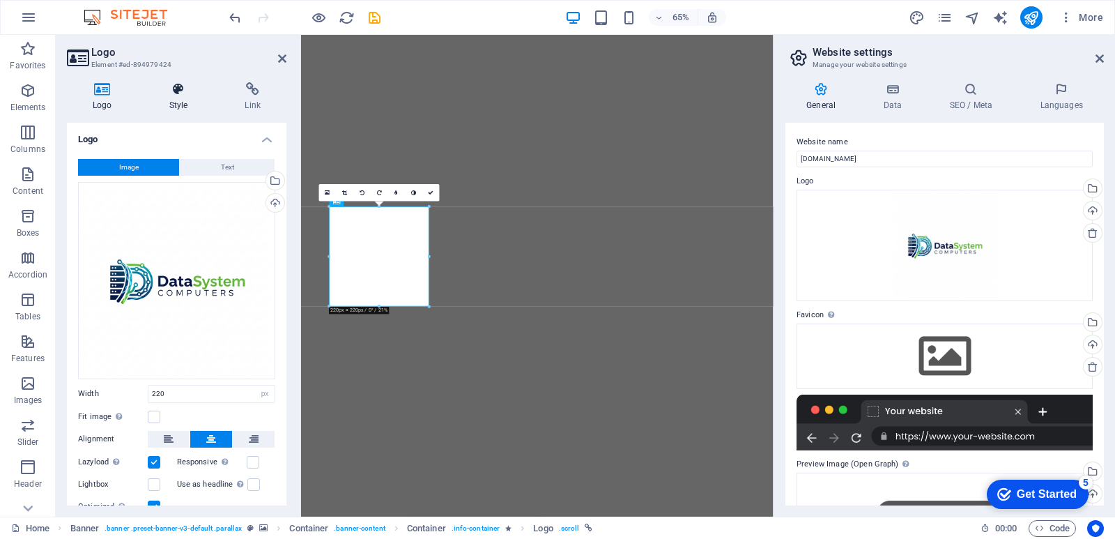
click at [174, 96] on h4 "Style" at bounding box center [182, 96] width 76 height 29
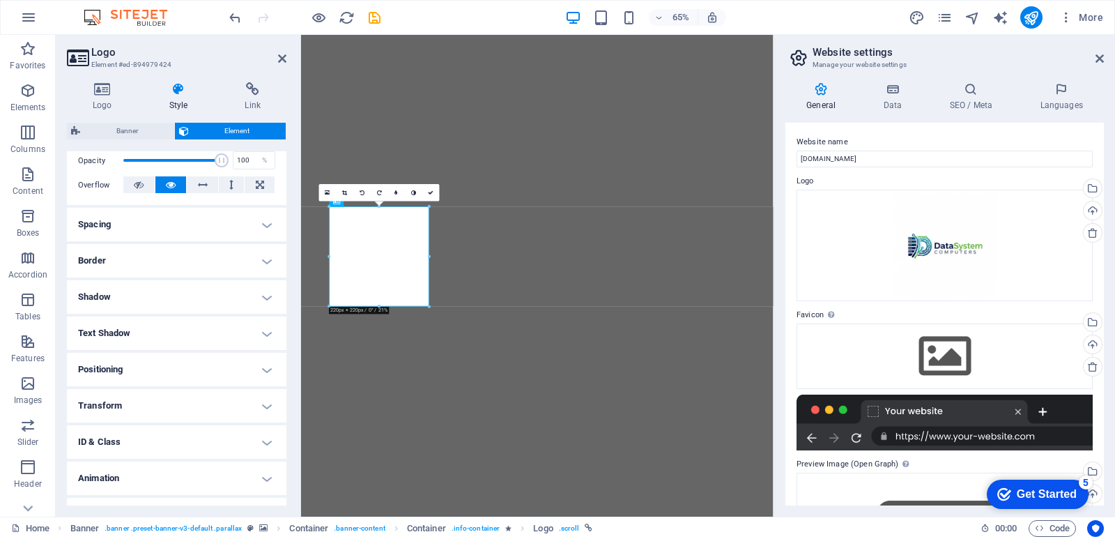
scroll to position [235, 0]
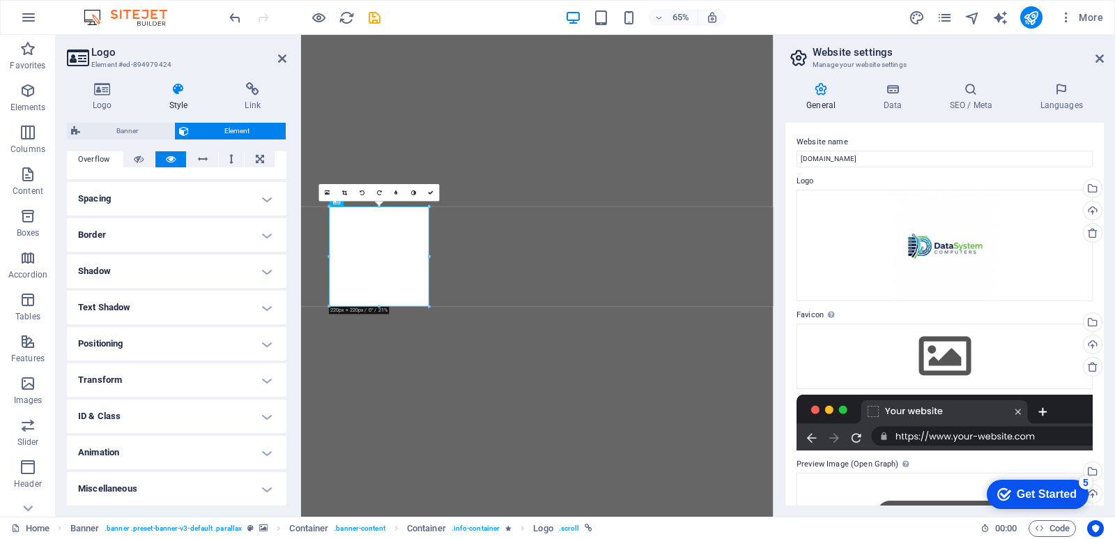
click at [263, 454] on h4 "Animation" at bounding box center [177, 452] width 220 height 33
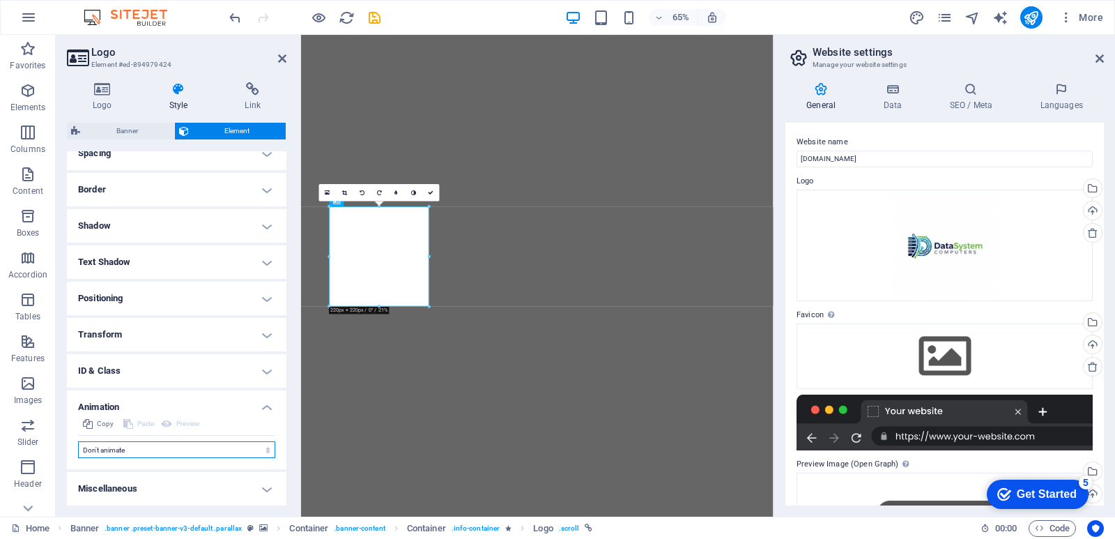
click at [258, 451] on select "Don't animate Show / Hide Slide up/down Zoom in/out Slide left to right Slide r…" at bounding box center [176, 449] width 197 height 17
click at [257, 451] on select "Don't animate Show / Hide Slide up/down Zoom in/out Slide left to right Slide r…" at bounding box center [176, 449] width 197 height 17
click at [279, 60] on icon at bounding box center [282, 58] width 8 height 11
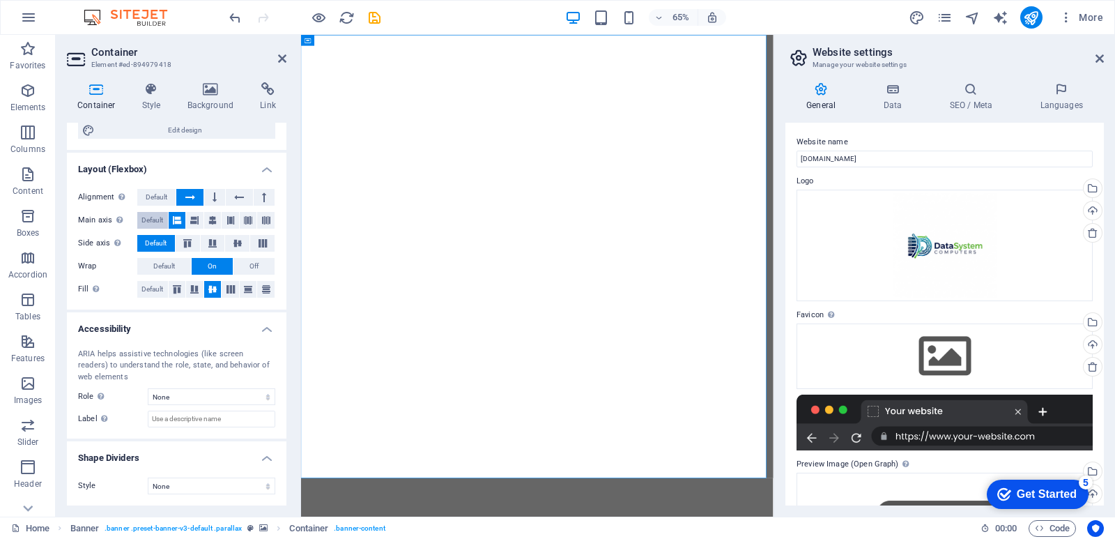
scroll to position [0, 0]
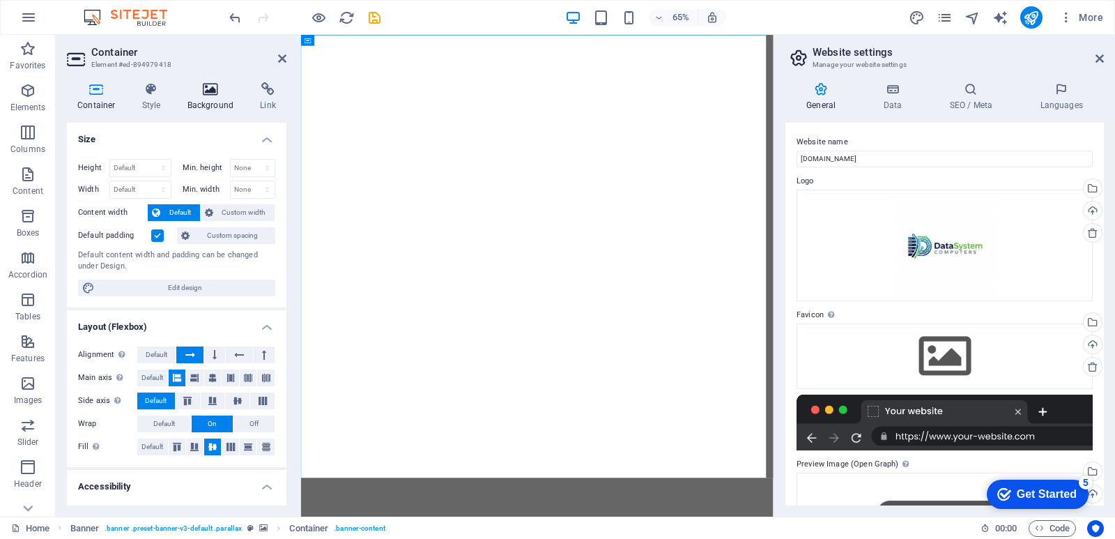
click at [211, 96] on icon at bounding box center [211, 89] width 68 height 14
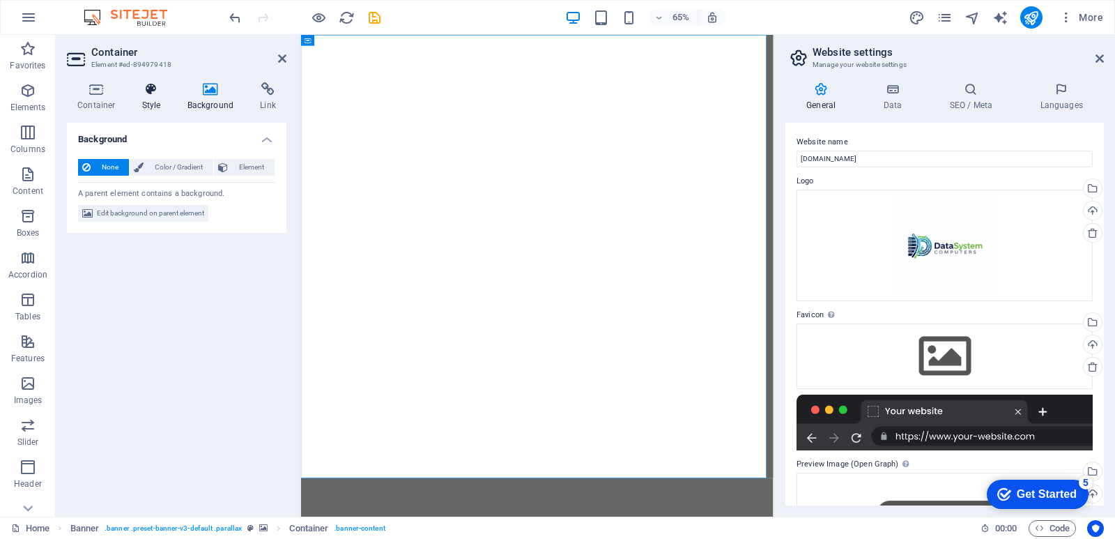
click at [153, 93] on icon at bounding box center [152, 89] width 40 height 14
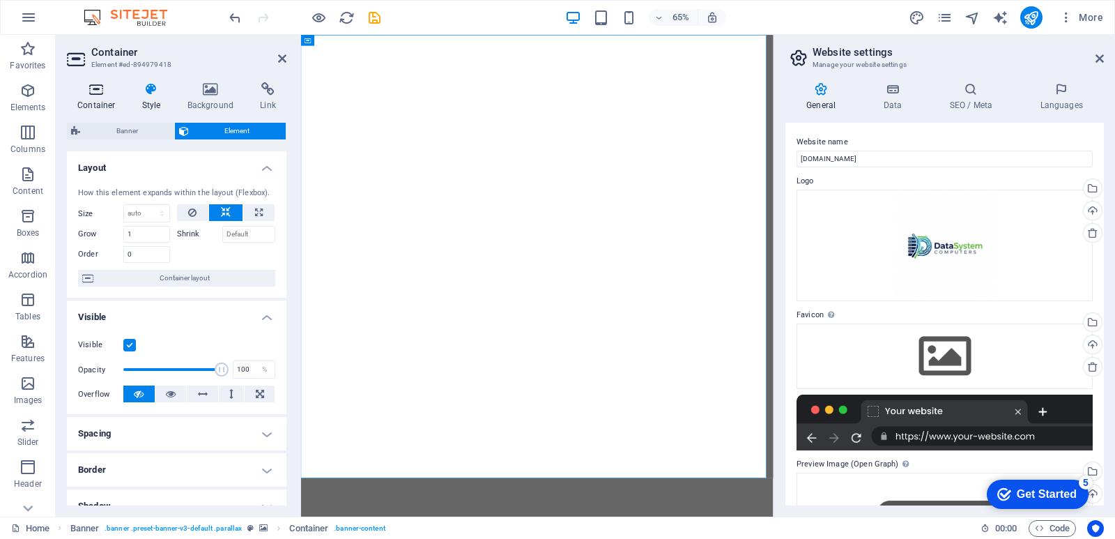
click at [89, 94] on icon at bounding box center [96, 89] width 59 height 14
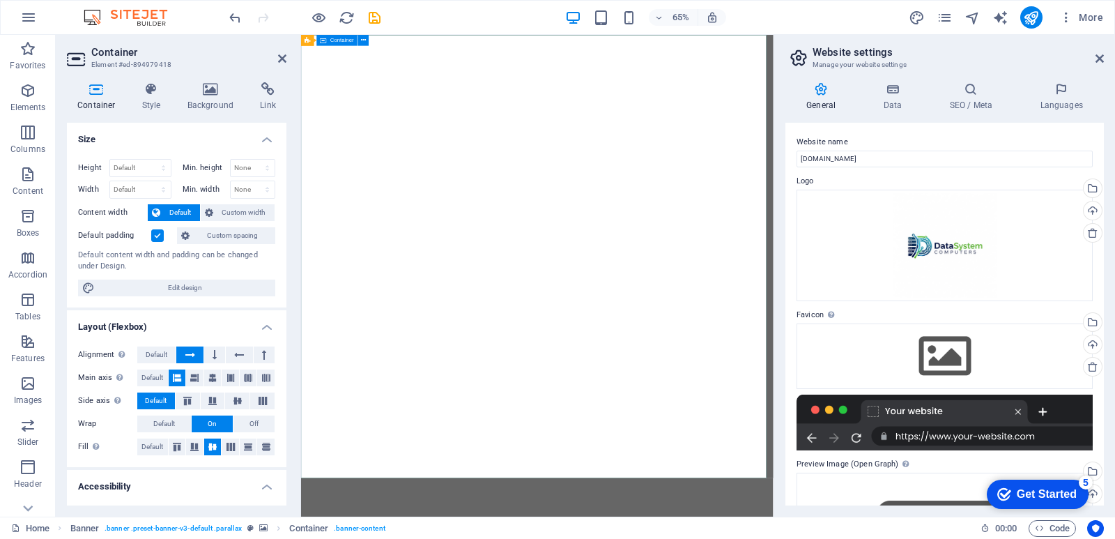
click at [363, 35] on iframe at bounding box center [537, 276] width 473 height 482
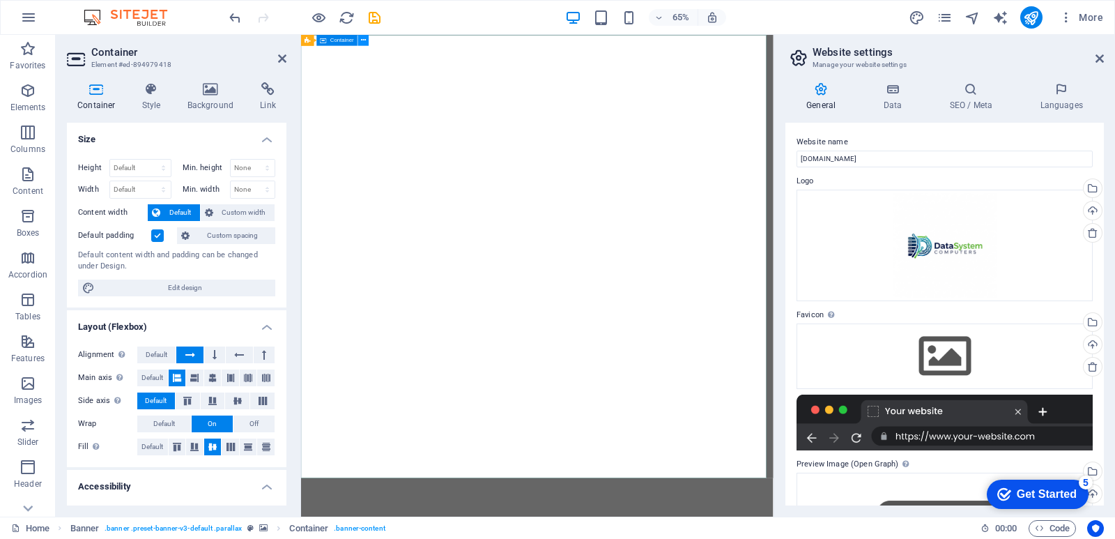
click at [365, 40] on icon at bounding box center [363, 41] width 5 height 10
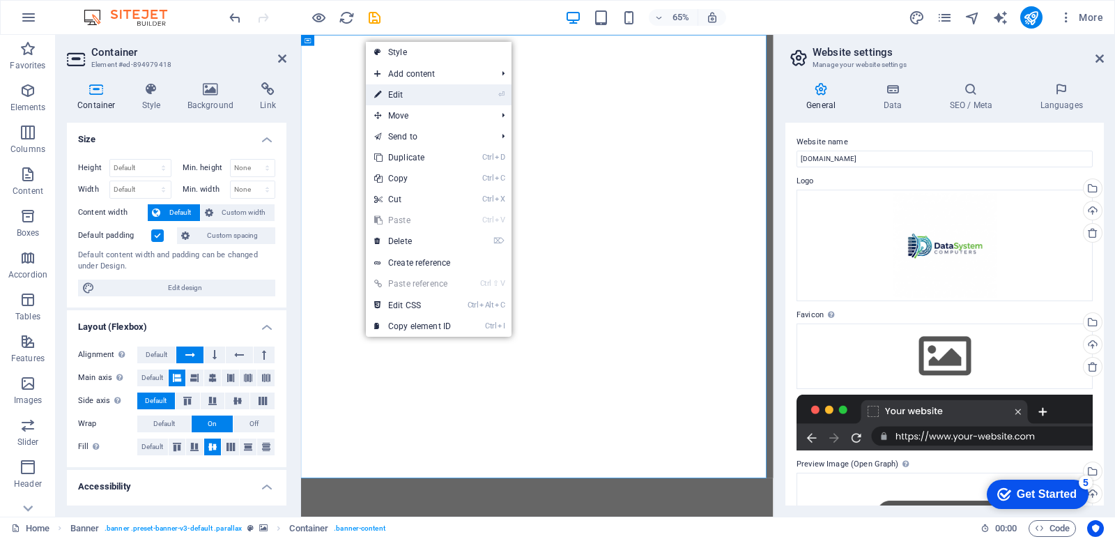
click at [397, 96] on link "⏎ Edit" at bounding box center [412, 94] width 93 height 21
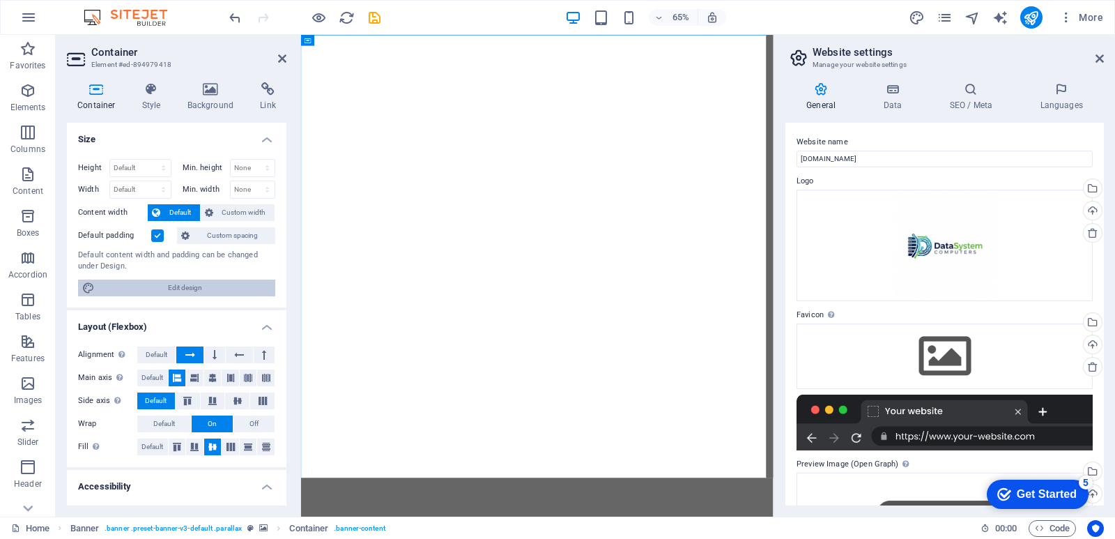
click at [192, 285] on span "Edit design" at bounding box center [185, 288] width 172 height 17
click at [155, 98] on h4 "Style" at bounding box center [154, 96] width 45 height 29
select select "rem"
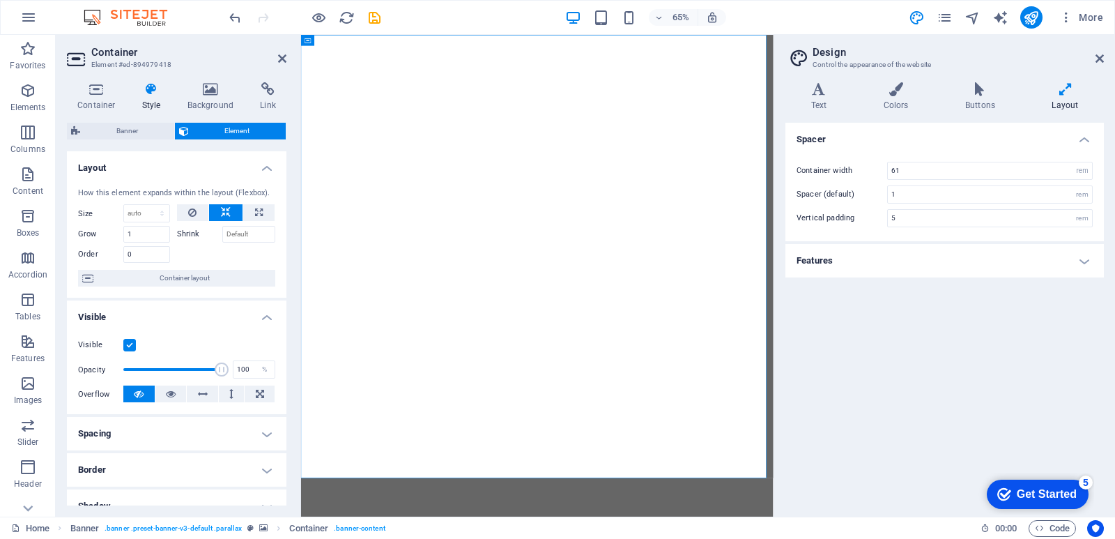
click at [473, 16] on div "65% More" at bounding box center [668, 17] width 883 height 22
click at [285, 54] on icon at bounding box center [282, 58] width 8 height 11
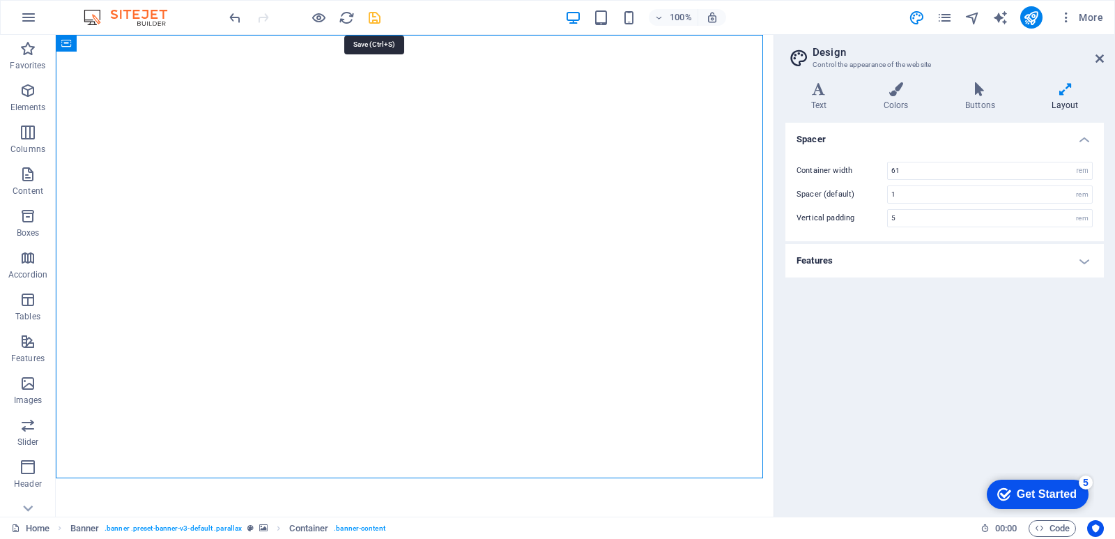
click at [372, 18] on icon "save" at bounding box center [375, 18] width 16 height 16
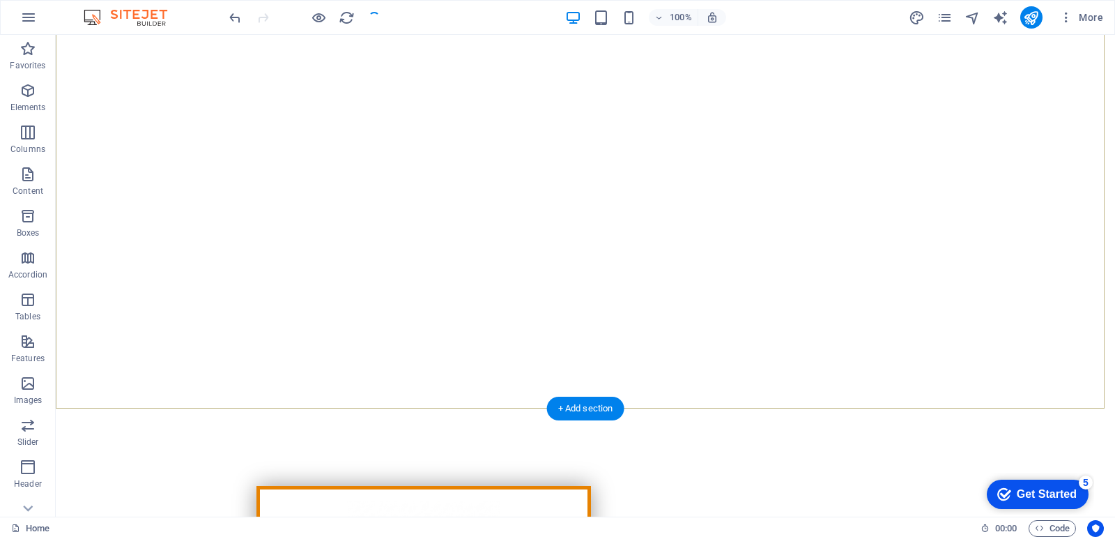
scroll to position [70, 0]
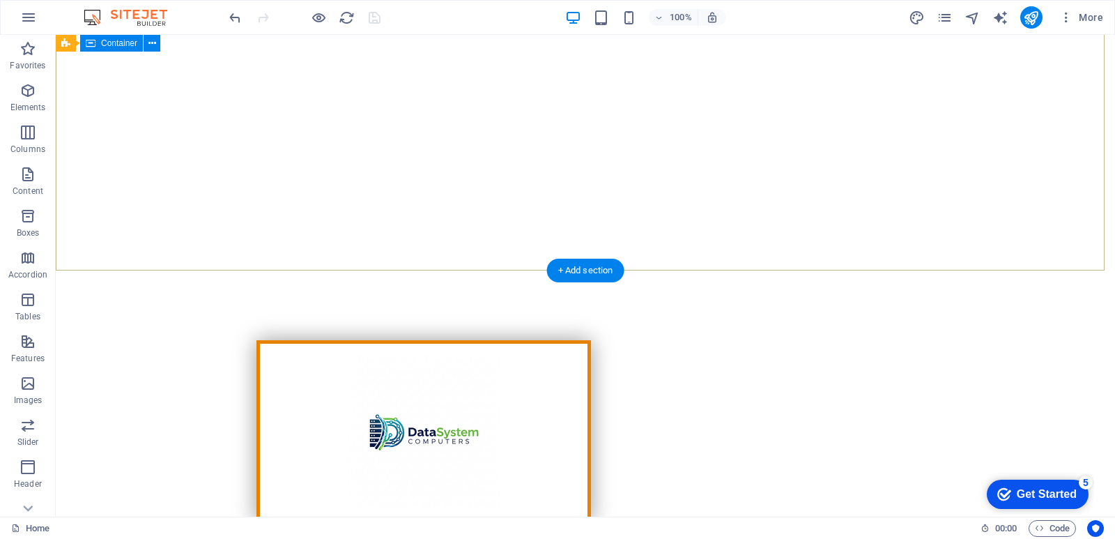
scroll to position [0, 0]
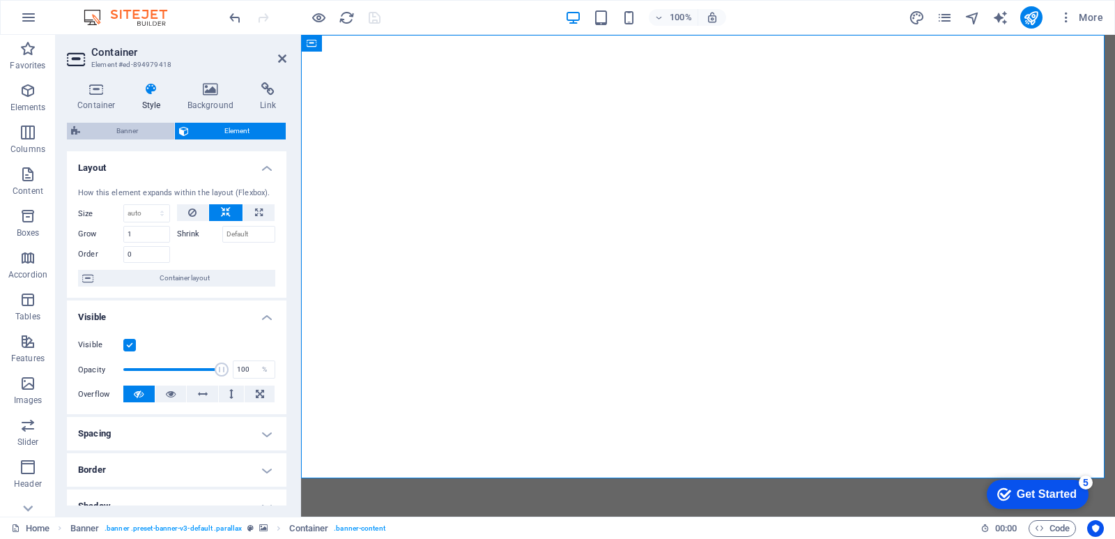
click at [151, 132] on span "Banner" at bounding box center [127, 131] width 86 height 17
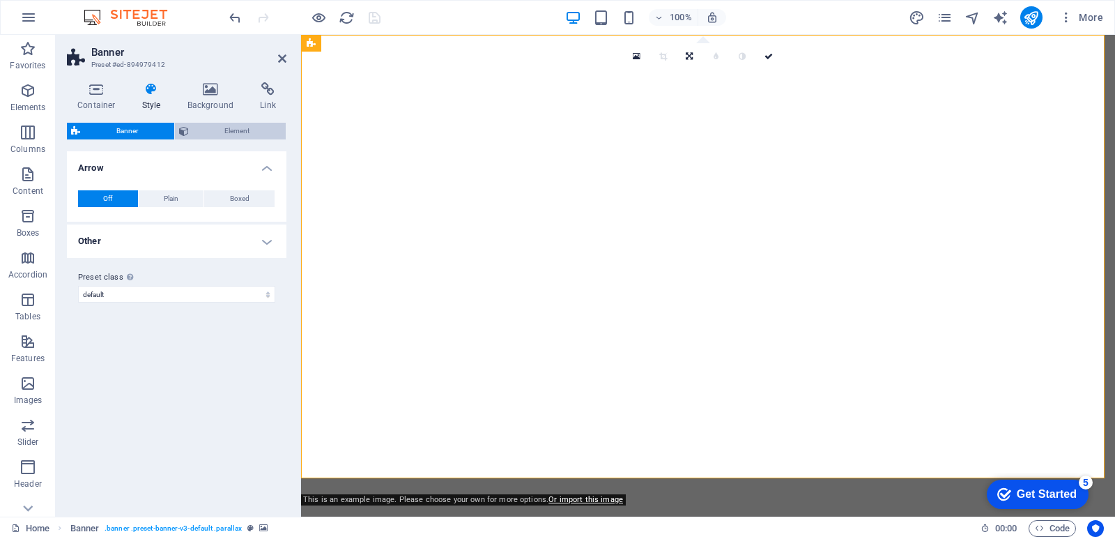
click at [214, 130] on span "Element" at bounding box center [237, 131] width 89 height 17
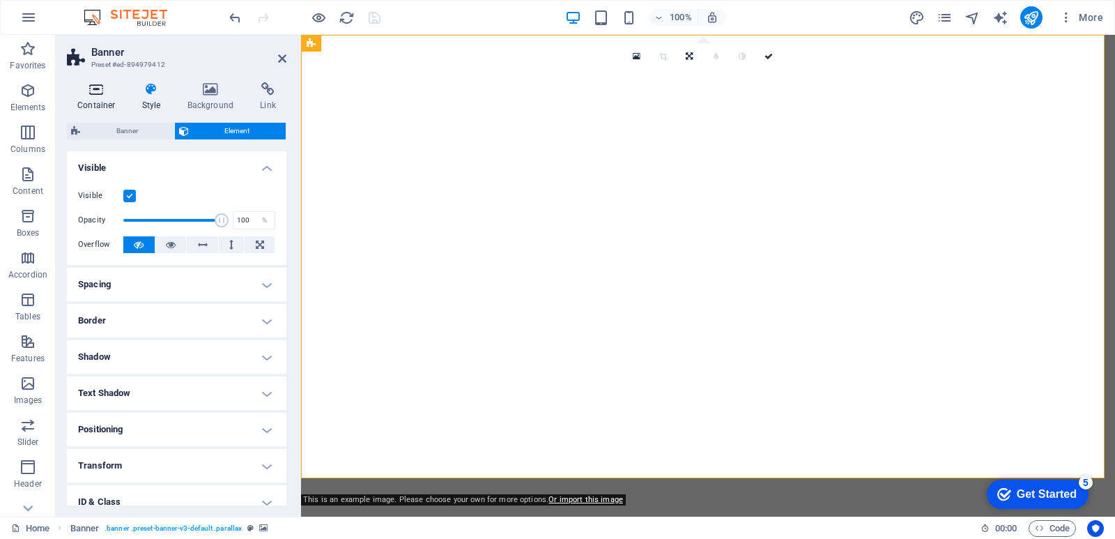
click at [93, 98] on h4 "Container" at bounding box center [99, 96] width 65 height 29
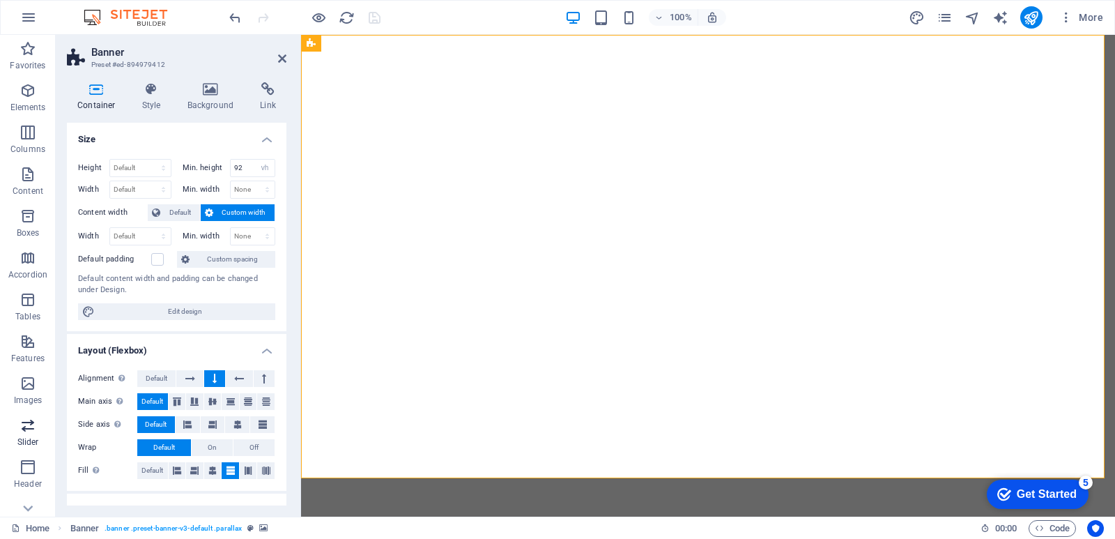
click at [28, 436] on p "Slider" at bounding box center [28, 441] width 22 height 11
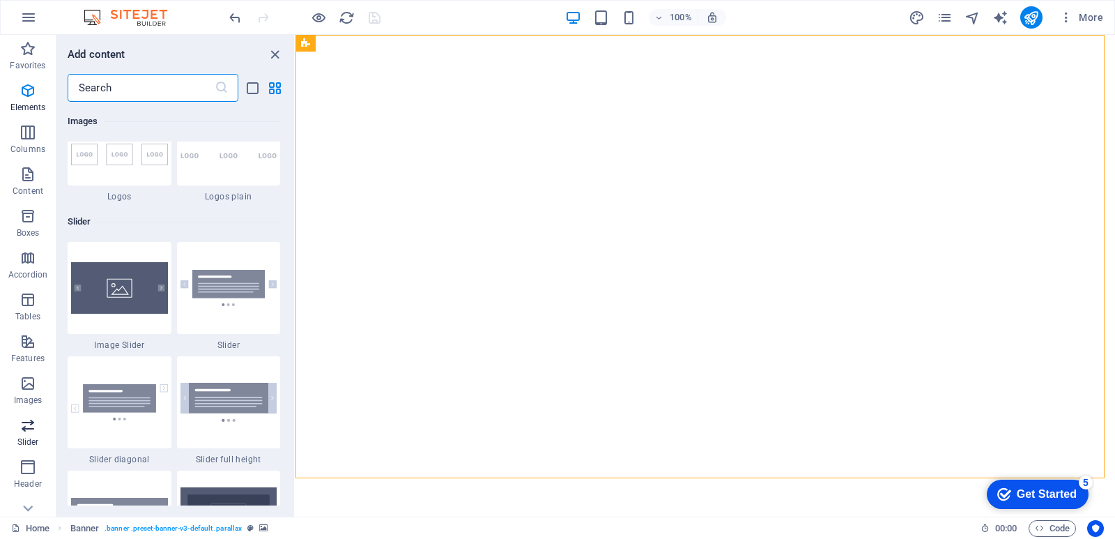
scroll to position [7903, 0]
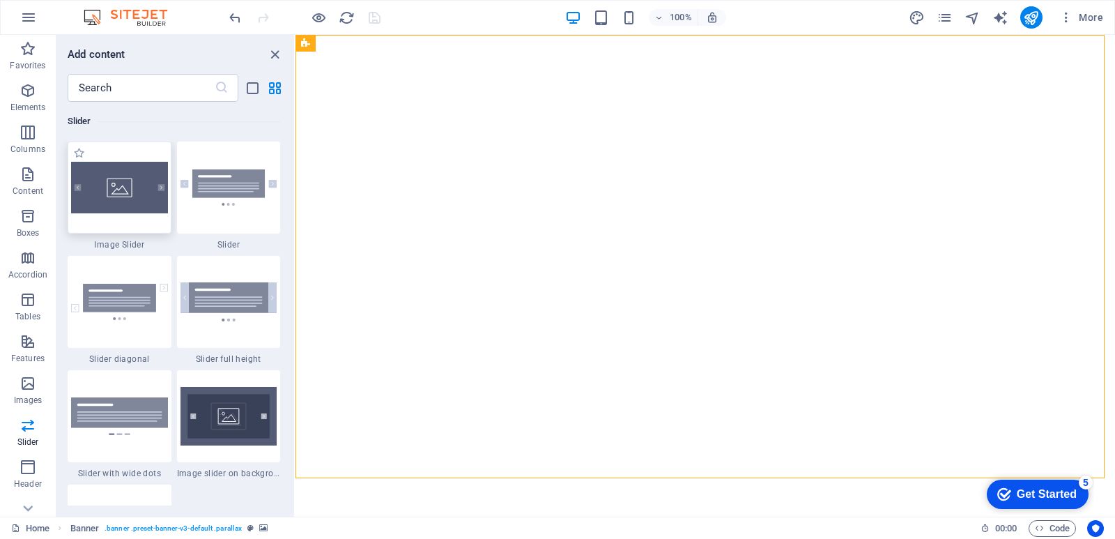
click at [131, 192] on img at bounding box center [119, 188] width 97 height 52
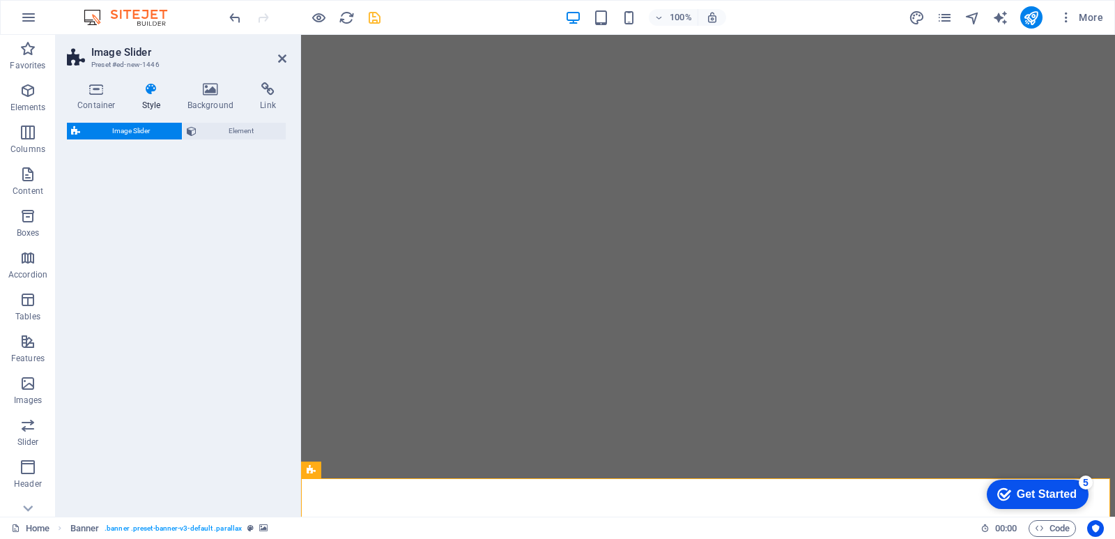
select select "rem"
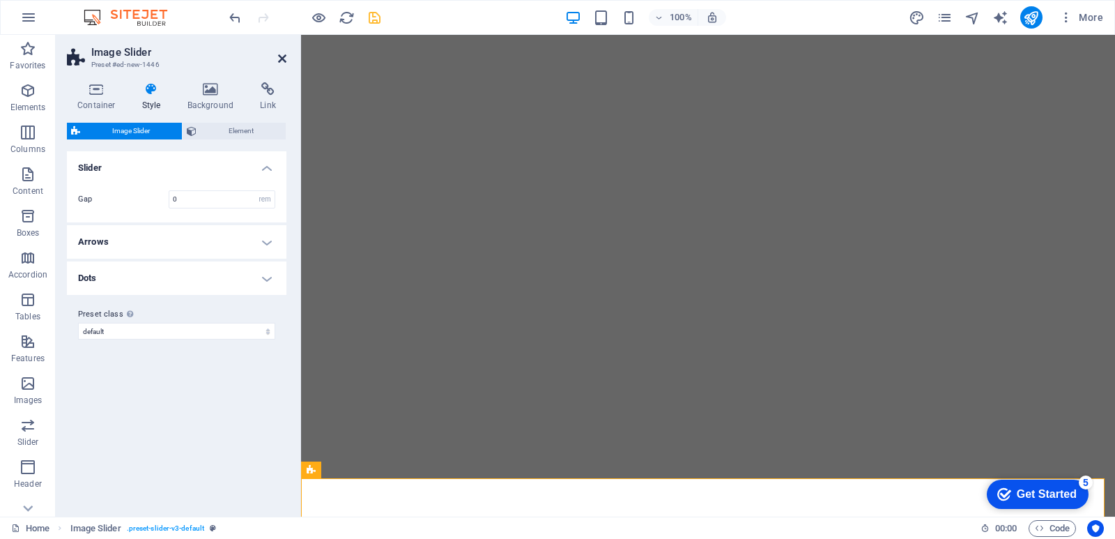
click at [283, 54] on icon at bounding box center [282, 58] width 8 height 11
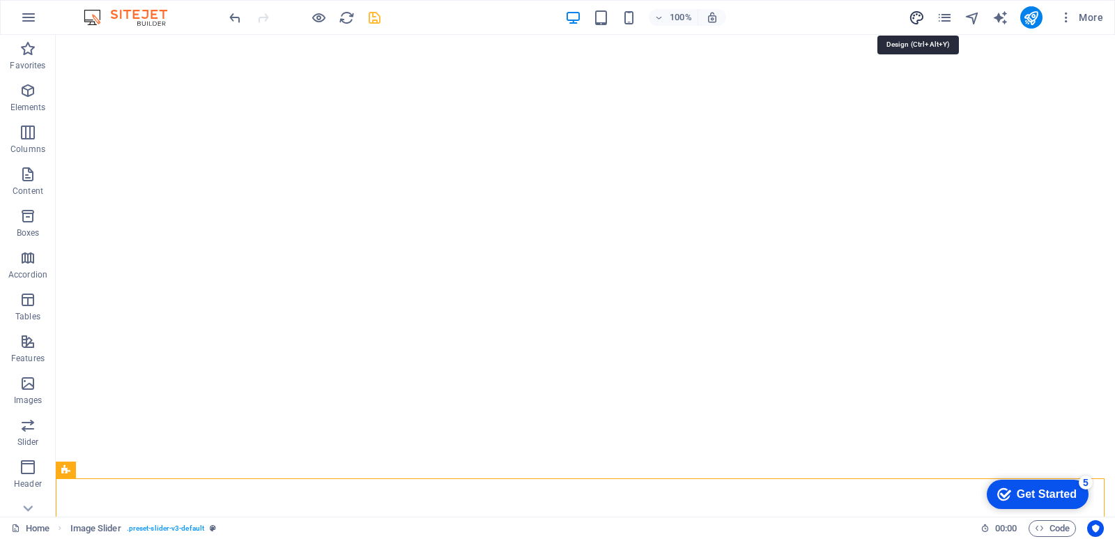
click at [920, 16] on icon "design" at bounding box center [917, 18] width 16 height 16
select select "rem"
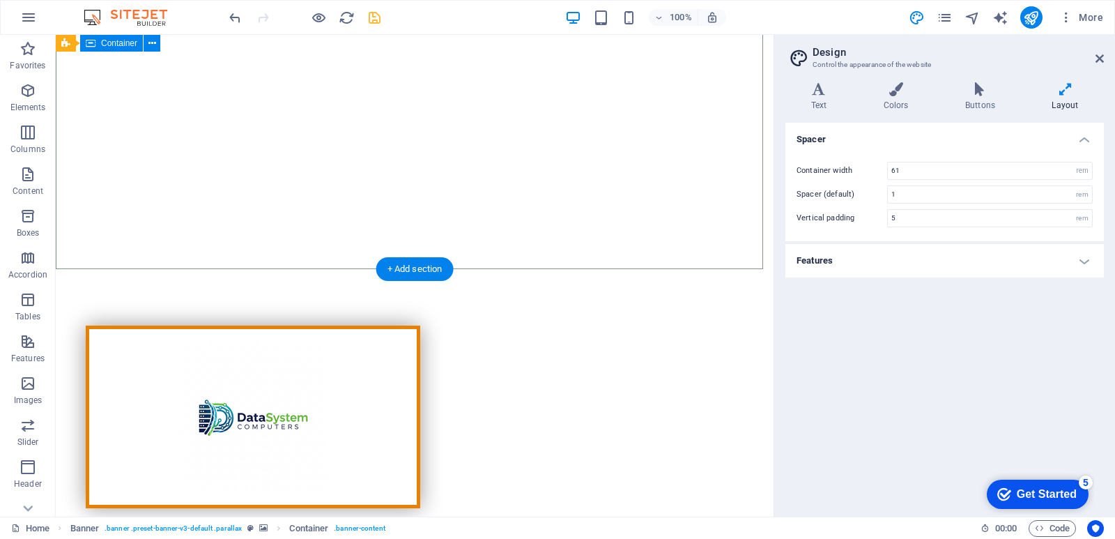
scroll to position [418, 0]
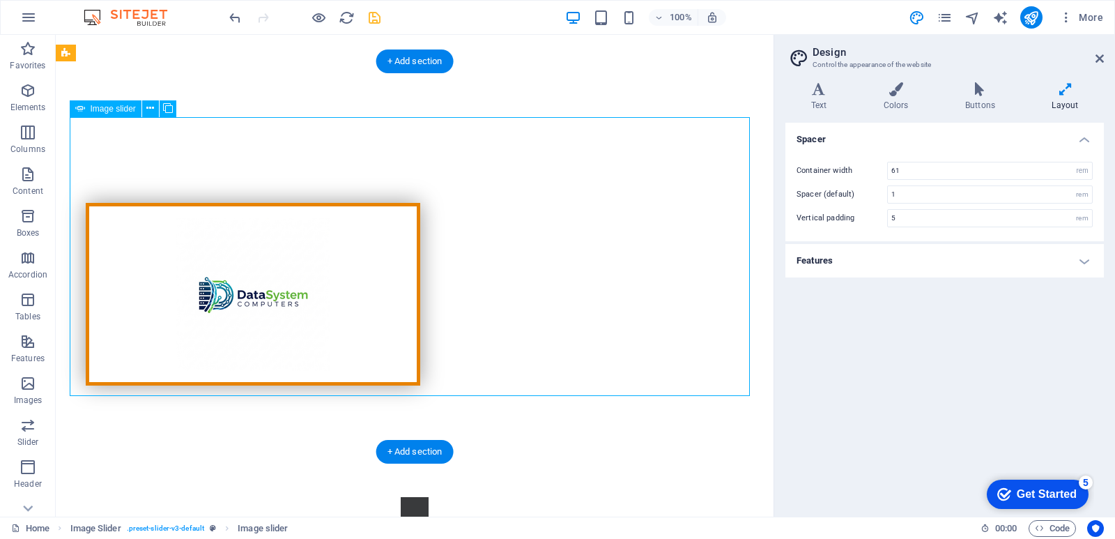
scroll to position [279, 0]
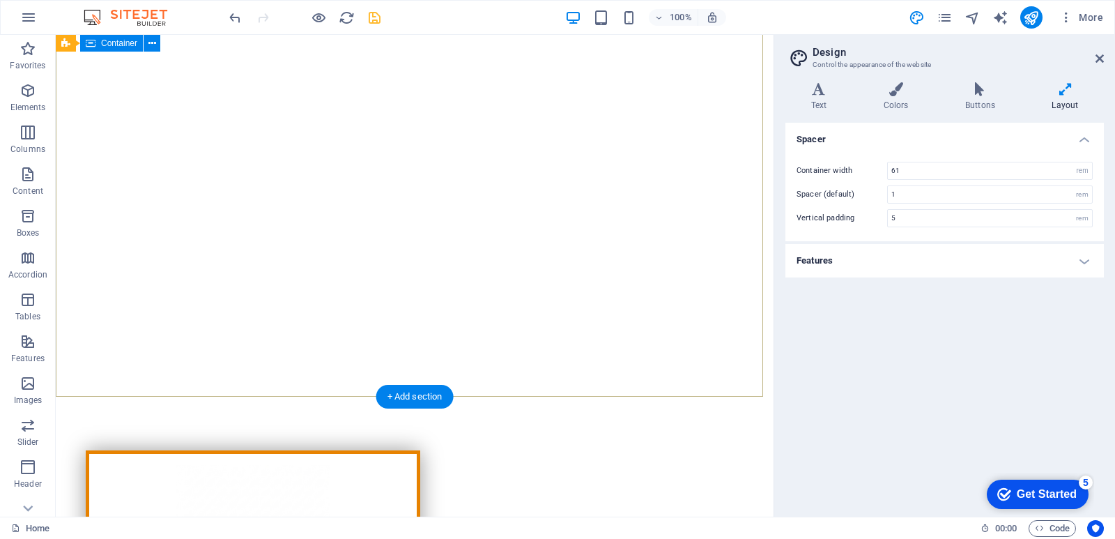
scroll to position [70, 0]
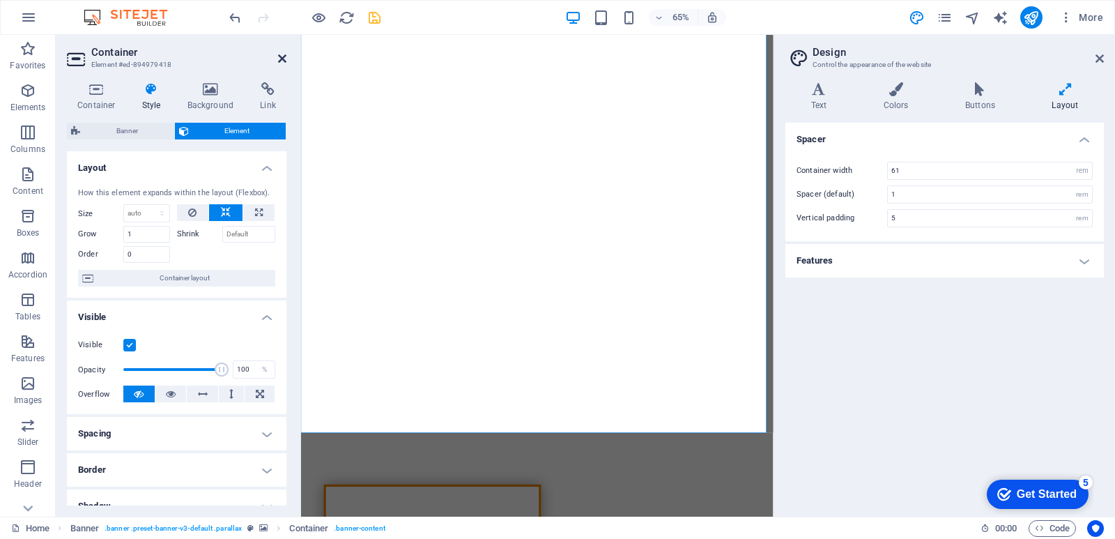
click at [280, 60] on icon at bounding box center [282, 58] width 8 height 11
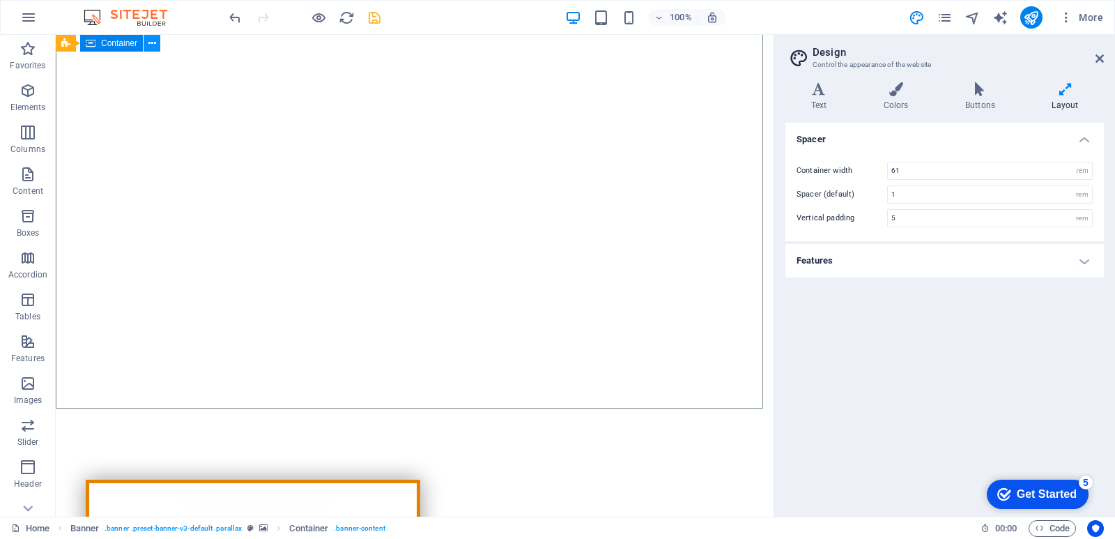
click at [152, 40] on icon at bounding box center [152, 43] width 8 height 15
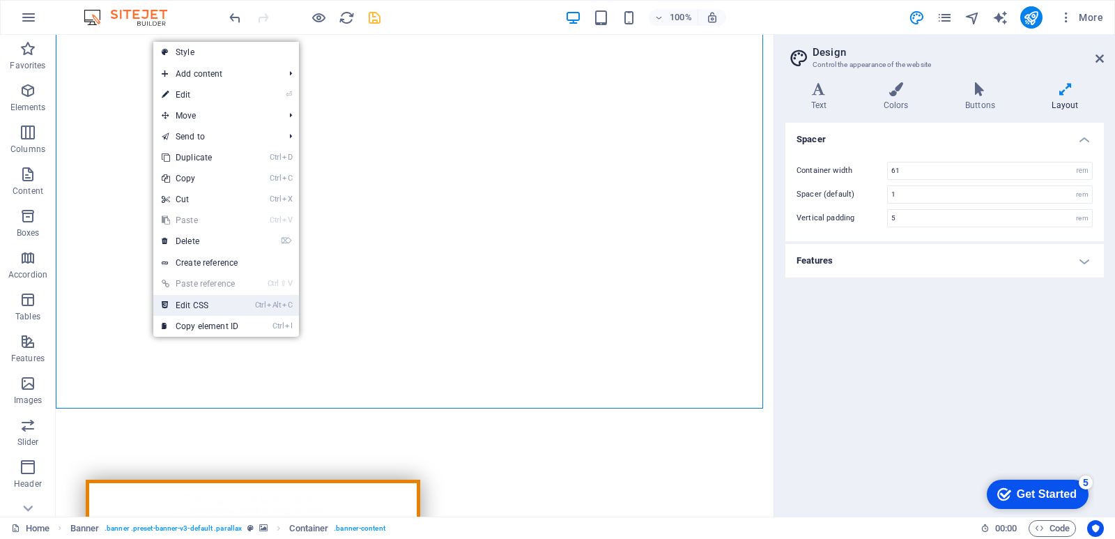
click at [201, 301] on link "Ctrl Alt C Edit CSS" at bounding box center [199, 305] width 93 height 21
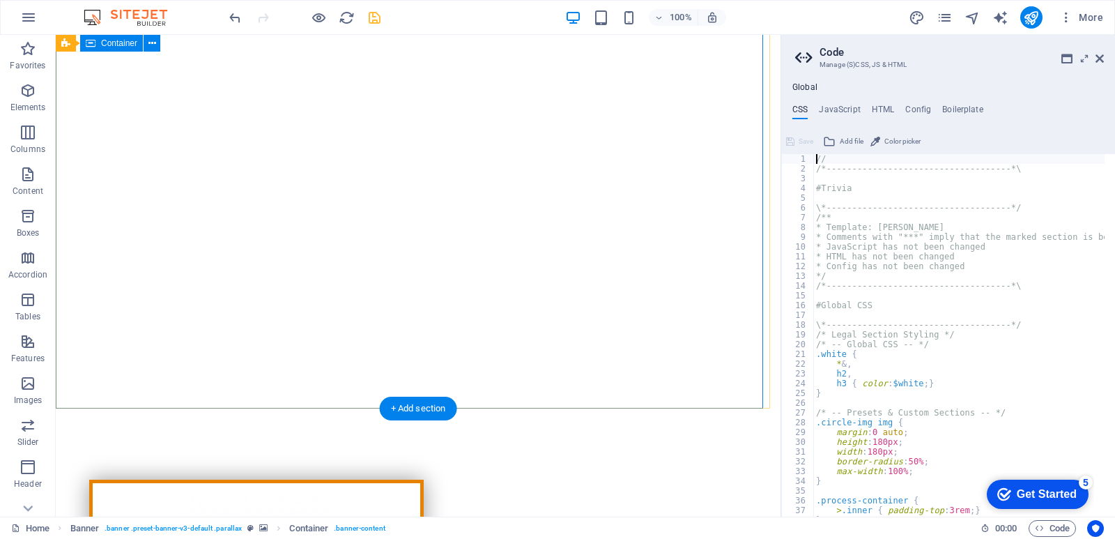
type textarea "background: $white;"
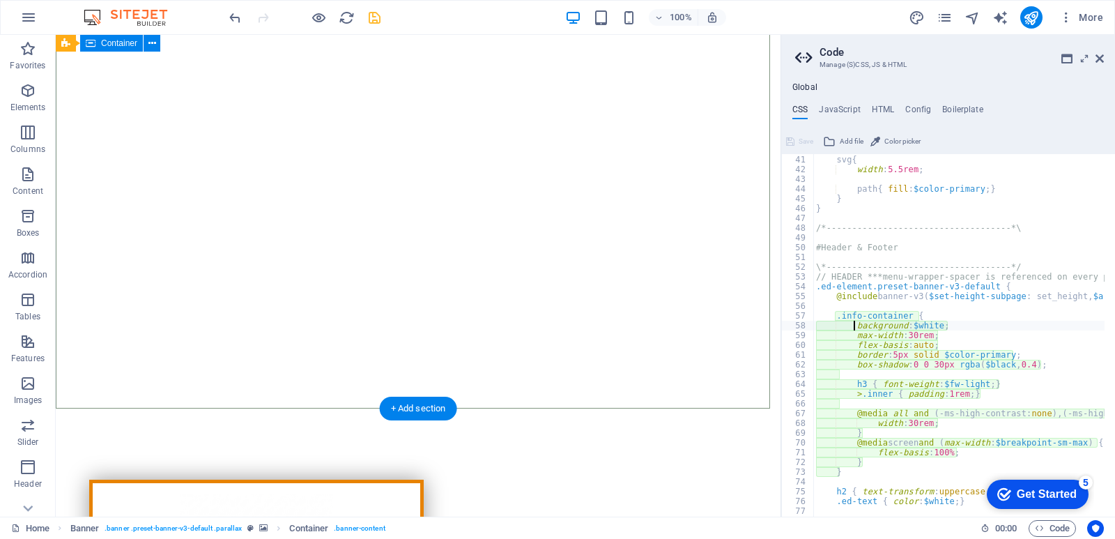
scroll to position [390, 0]
click at [937, 328] on div ".roof-icon { svg { width : 5.5rem ; path { fill : $color-primary ; } } } /*----…" at bounding box center [1023, 331] width 419 height 372
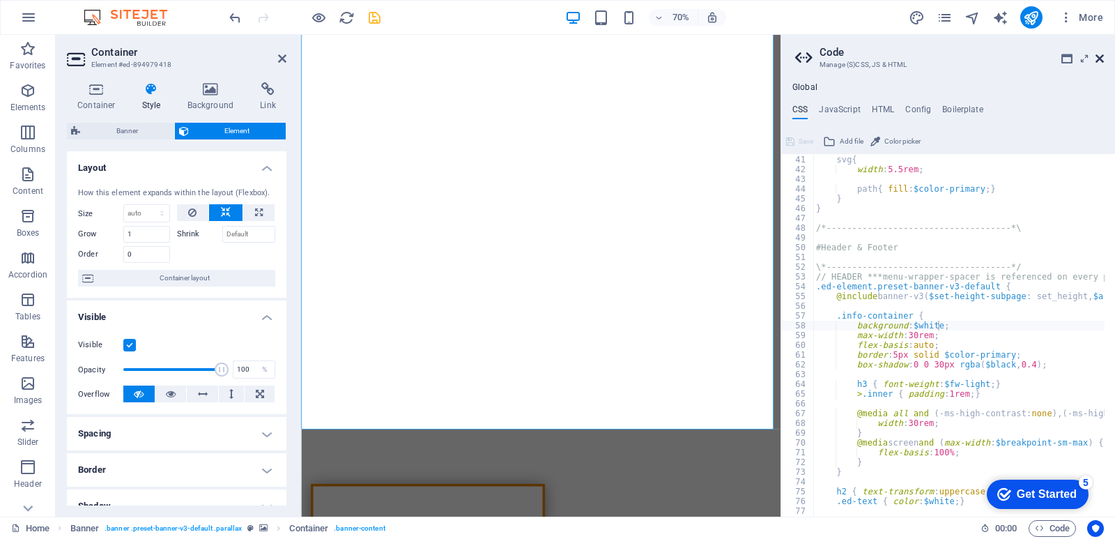
click at [1101, 60] on icon at bounding box center [1100, 58] width 8 height 11
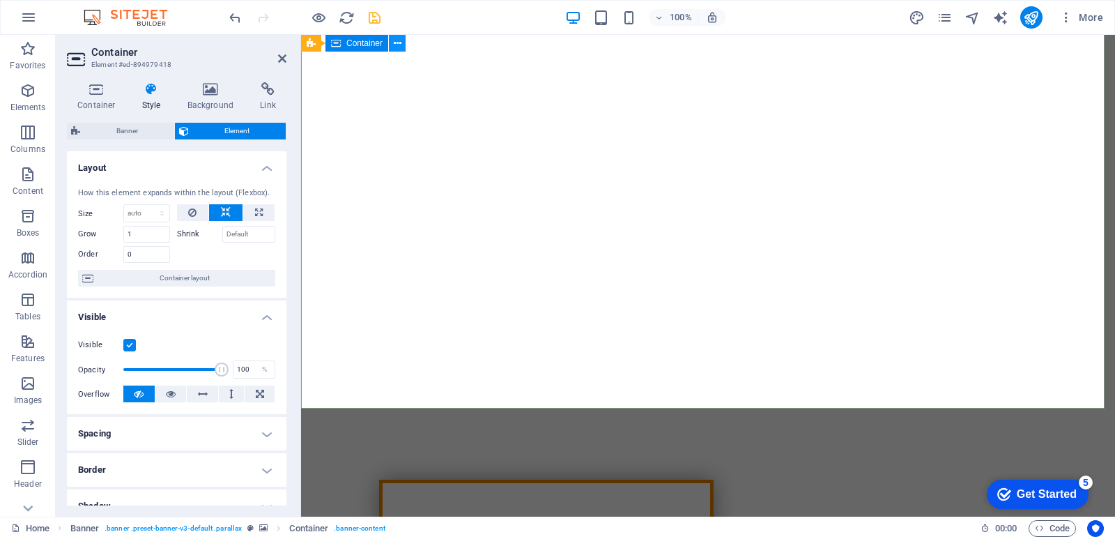
click at [396, 43] on icon at bounding box center [398, 43] width 8 height 15
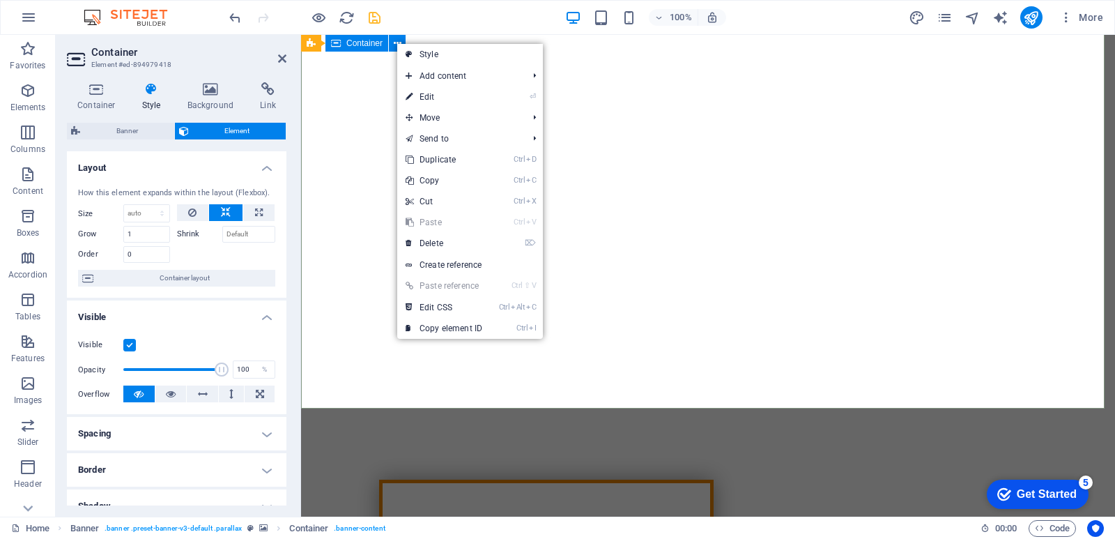
click at [365, 42] on span "Container" at bounding box center [364, 43] width 36 height 8
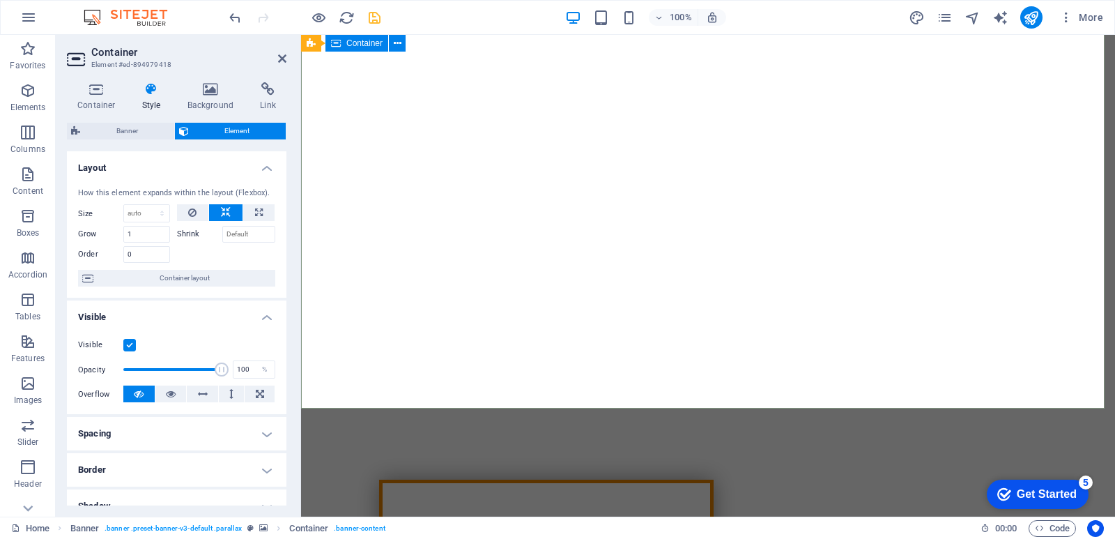
click at [363, 43] on span "Container" at bounding box center [364, 43] width 36 height 8
click at [96, 95] on icon at bounding box center [96, 89] width 59 height 14
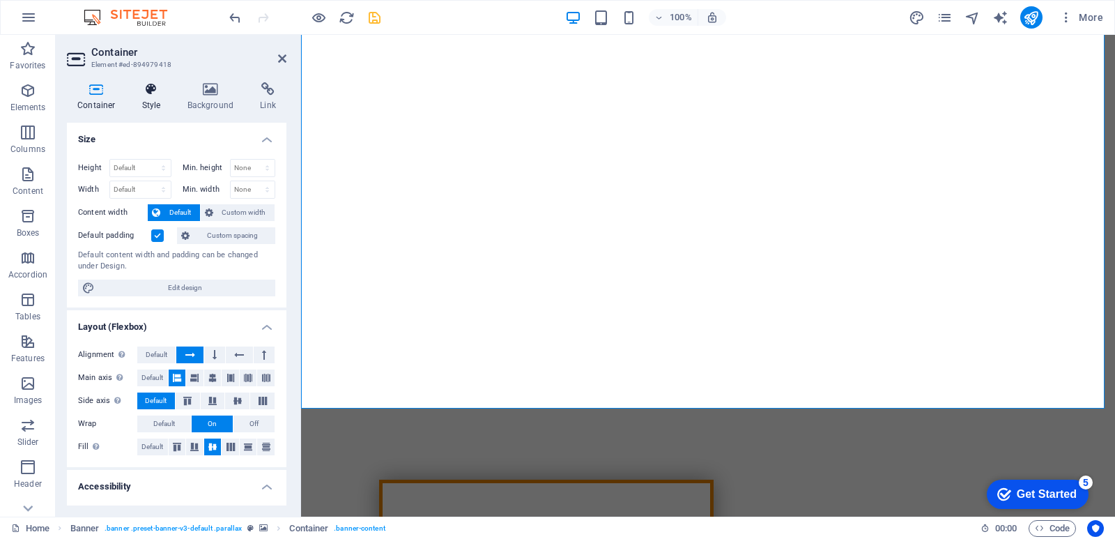
click at [151, 102] on h4 "Style" at bounding box center [154, 96] width 45 height 29
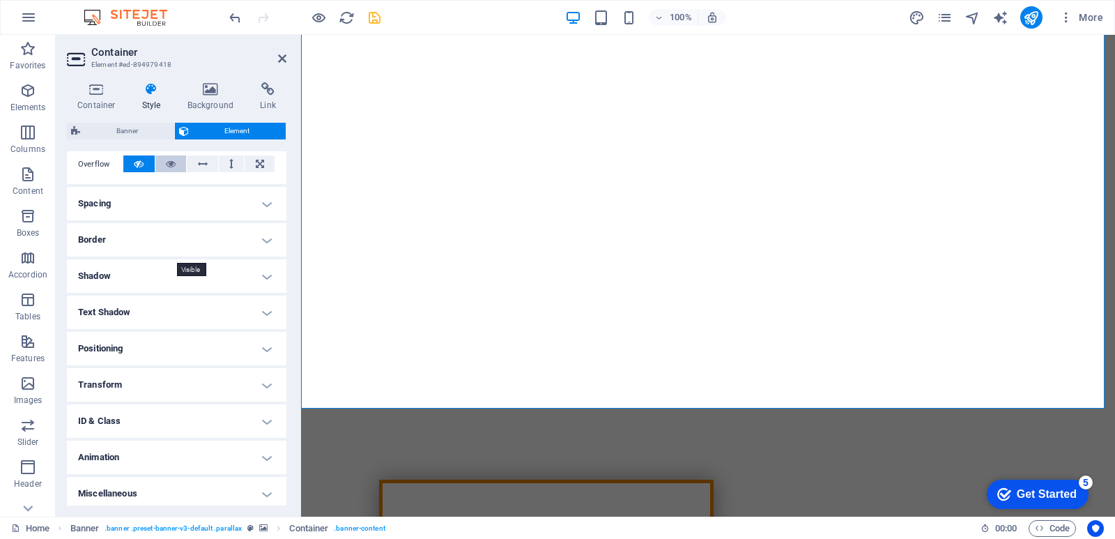
scroll to position [235, 0]
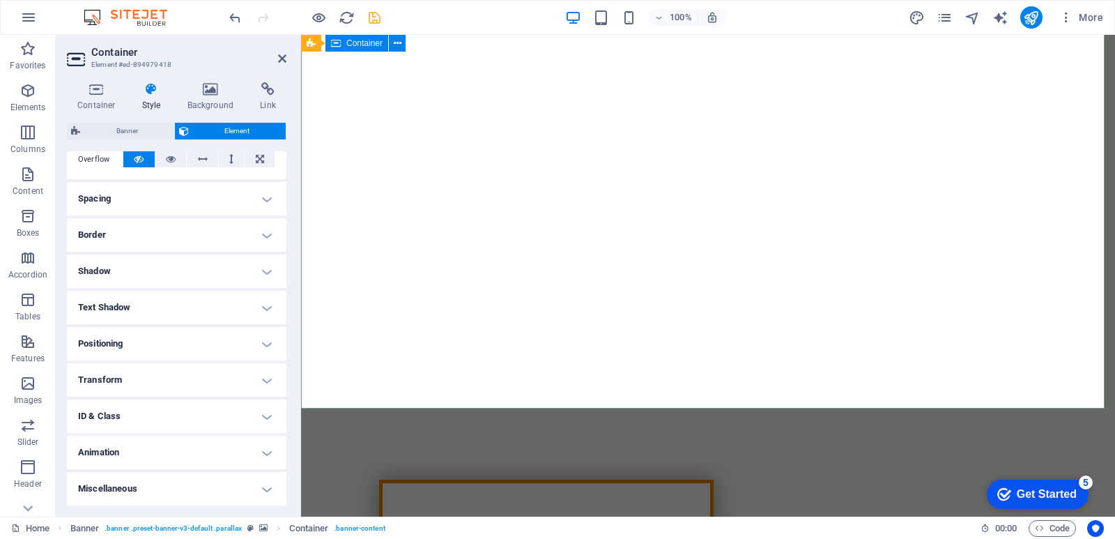
click at [130, 17] on img at bounding box center [132, 17] width 105 height 17
click at [24, 19] on icon "button" at bounding box center [28, 17] width 17 height 17
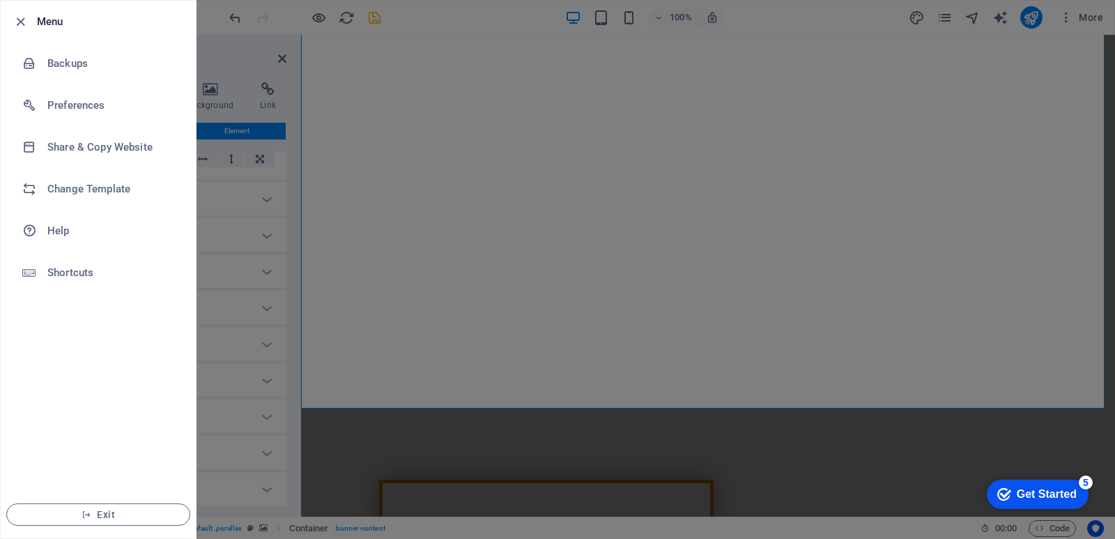
click at [749, 151] on div at bounding box center [557, 269] width 1115 height 539
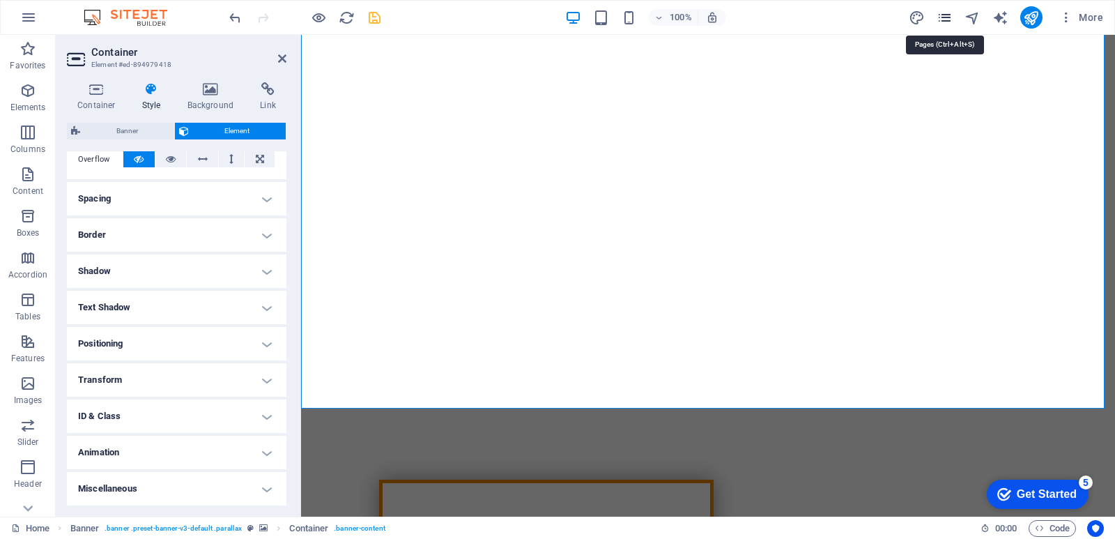
click at [947, 20] on icon "pages" at bounding box center [945, 18] width 16 height 16
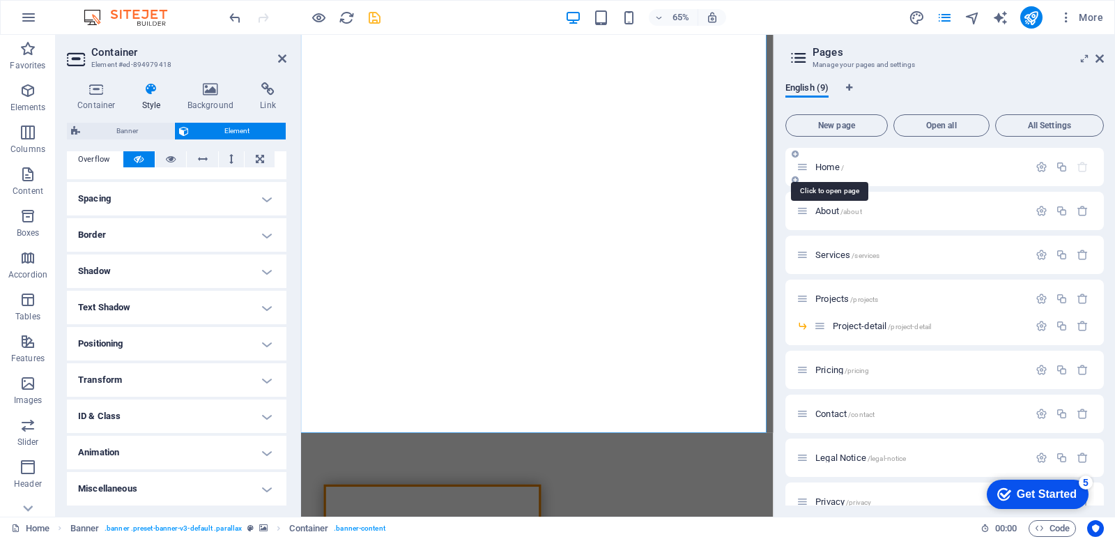
click at [826, 167] on span "Home /" at bounding box center [830, 167] width 29 height 10
click at [1036, 165] on icon "button" at bounding box center [1042, 167] width 12 height 12
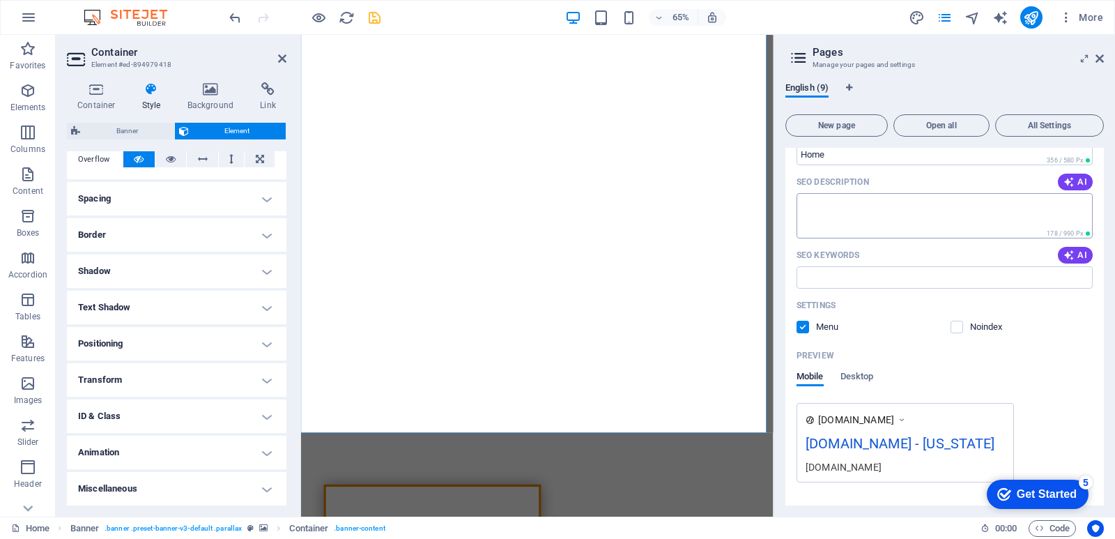
scroll to position [209, 0]
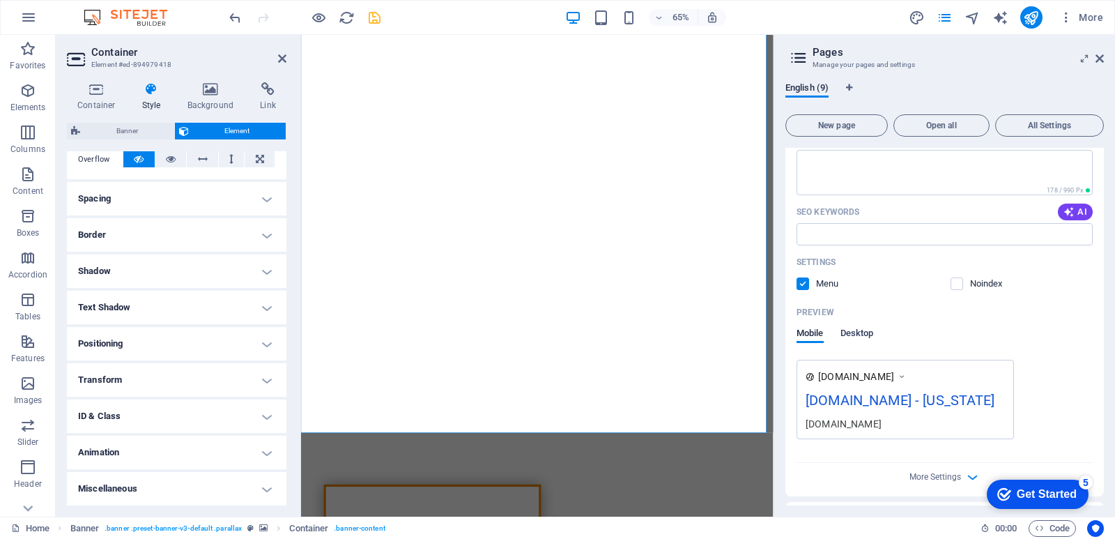
click at [869, 334] on span "Desktop" at bounding box center [857, 335] width 33 height 20
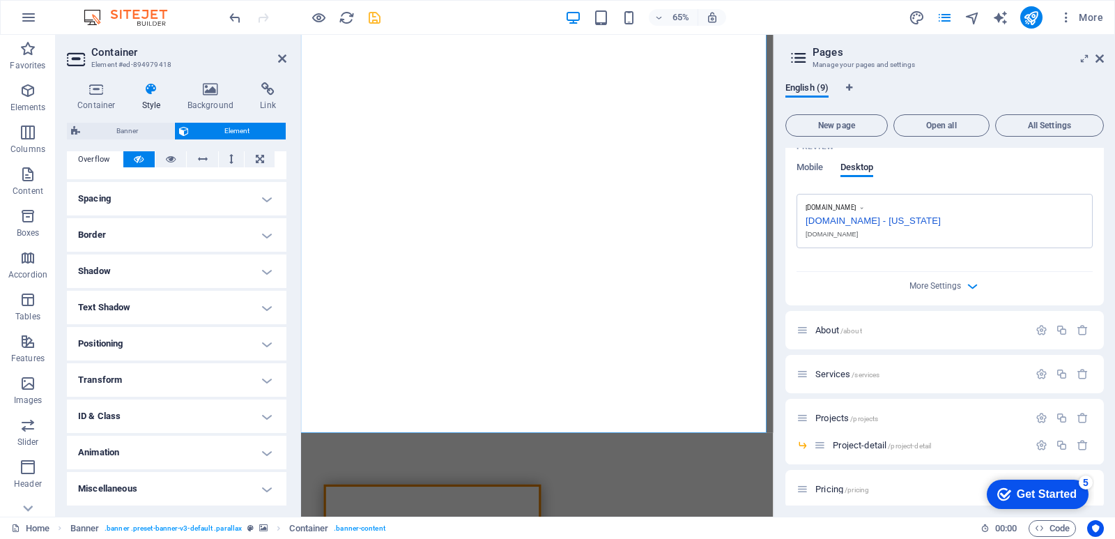
scroll to position [418, 0]
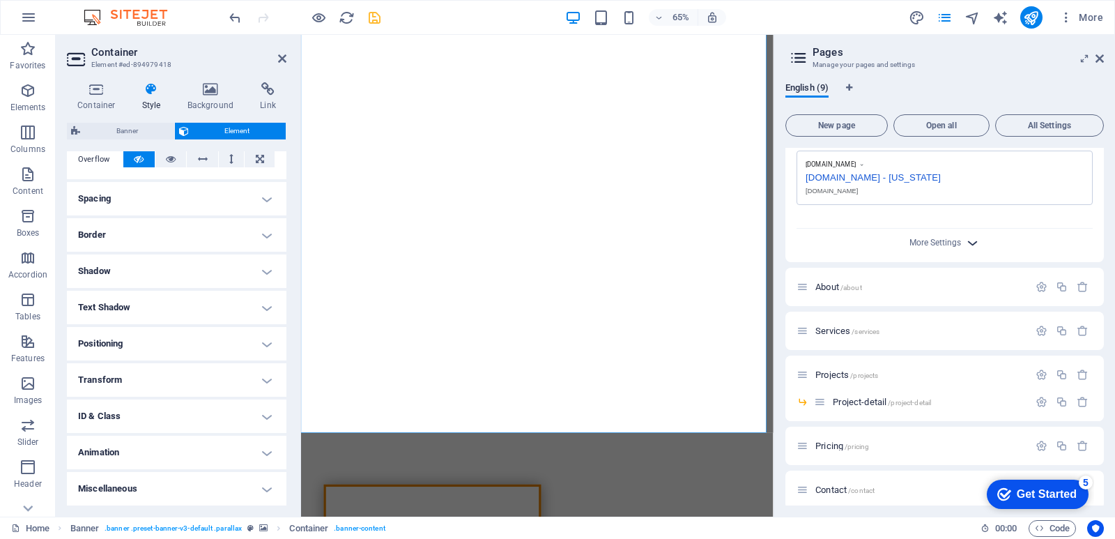
click at [971, 238] on icon "button" at bounding box center [973, 243] width 16 height 16
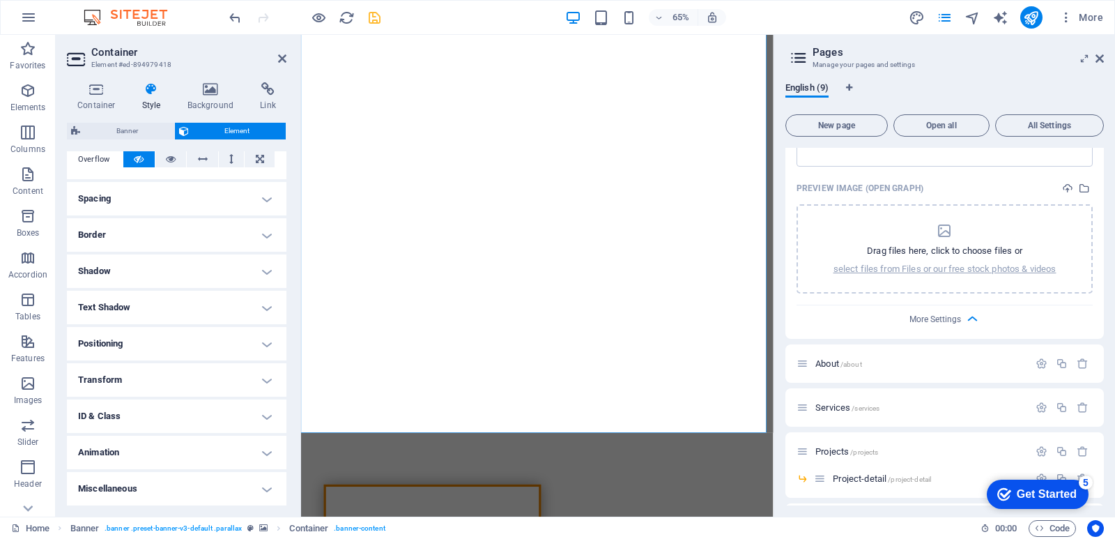
scroll to position [558, 0]
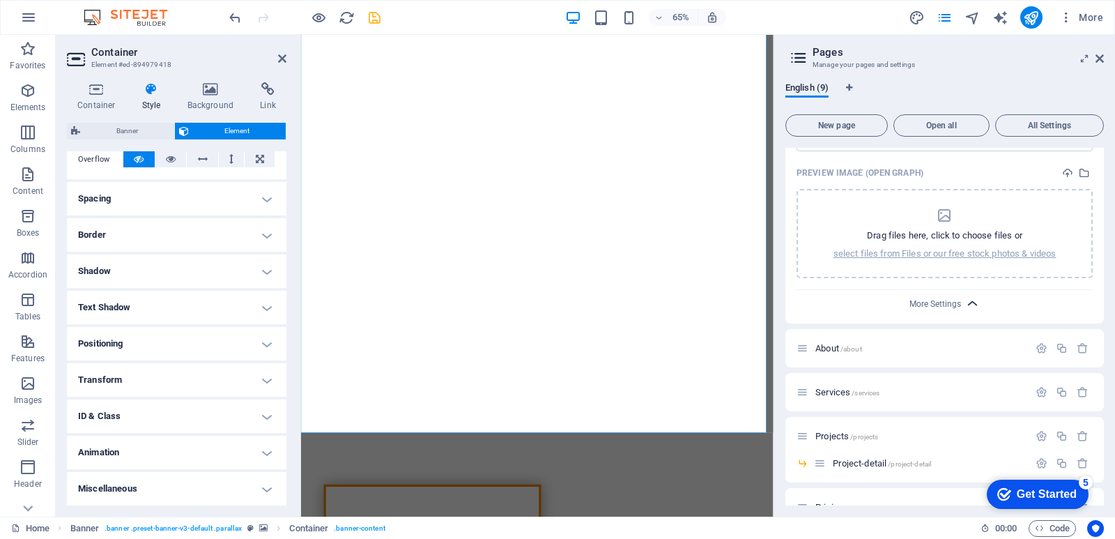
click at [968, 303] on icon "button" at bounding box center [973, 304] width 16 height 16
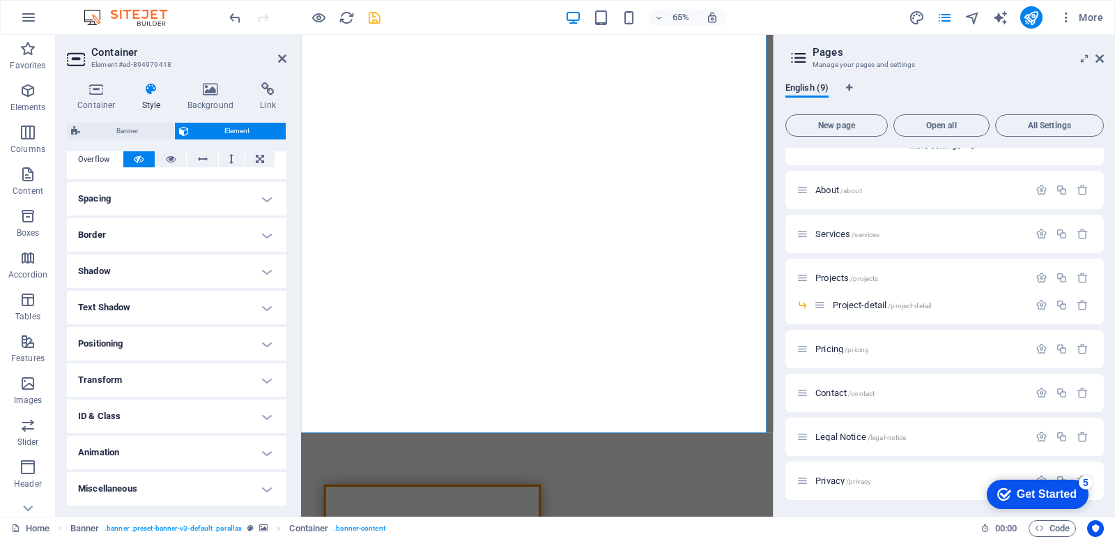
scroll to position [515, 0]
click at [943, 126] on span "Open all" at bounding box center [942, 125] width 84 height 8
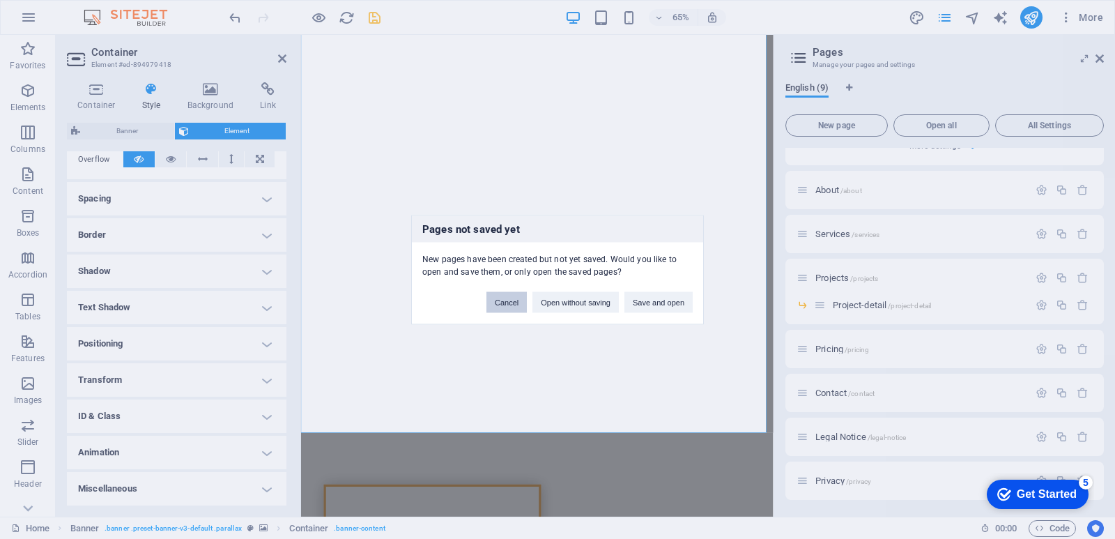
click at [497, 299] on button "Cancel" at bounding box center [507, 301] width 40 height 21
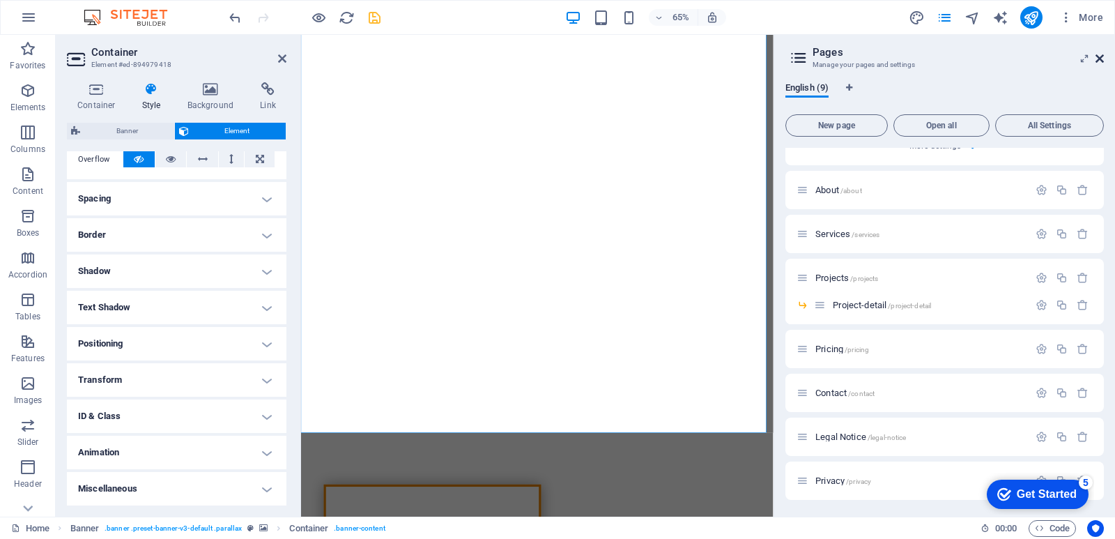
drag, startPoint x: 1101, startPoint y: 59, endPoint x: 788, endPoint y: 24, distance: 314.9
click at [1101, 59] on icon at bounding box center [1100, 58] width 8 height 11
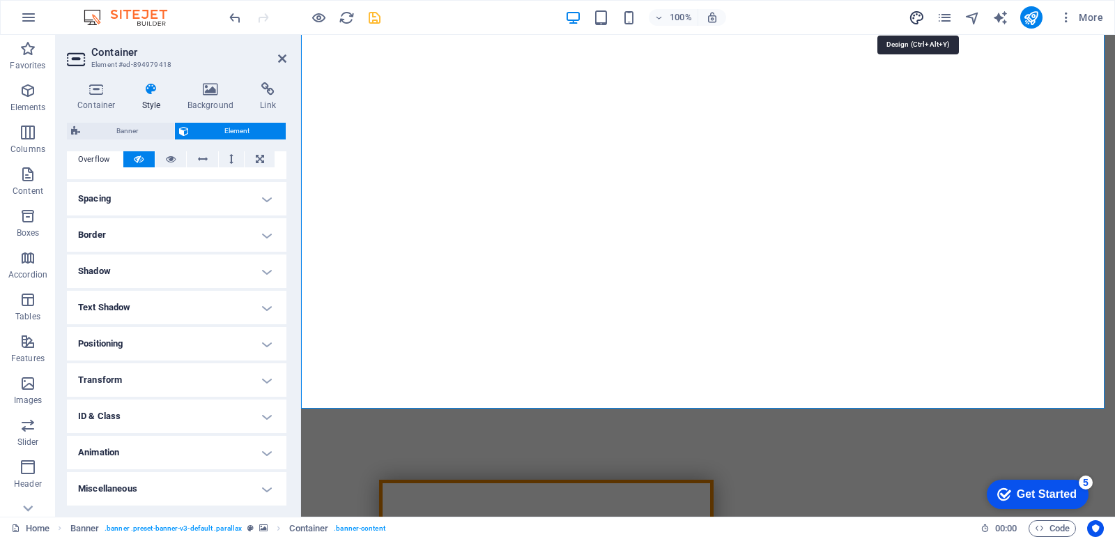
click at [911, 20] on icon "design" at bounding box center [917, 18] width 16 height 16
select select "rem"
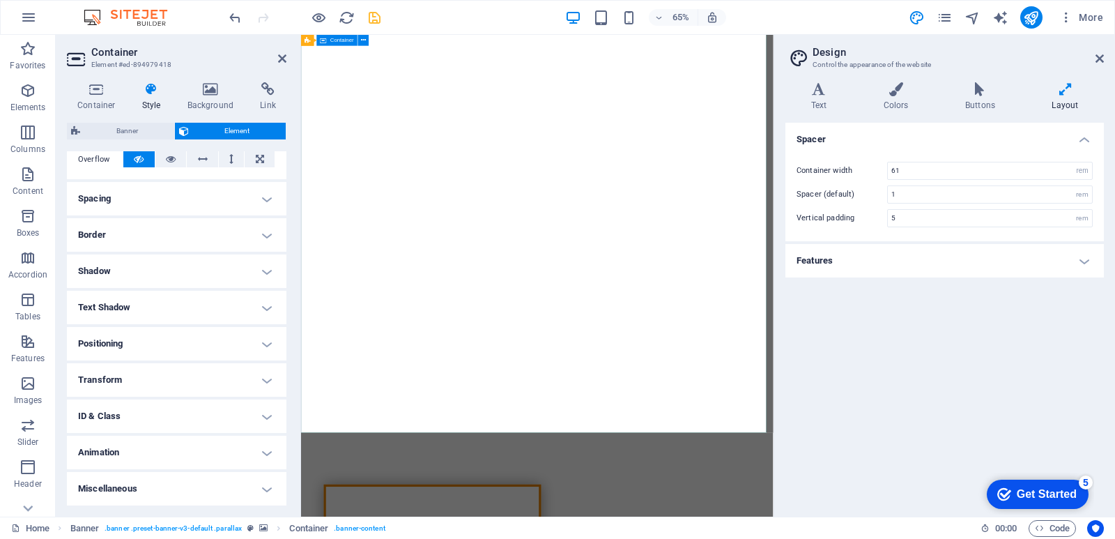
drag, startPoint x: 710, startPoint y: 395, endPoint x: 700, endPoint y: 390, distance: 11.3
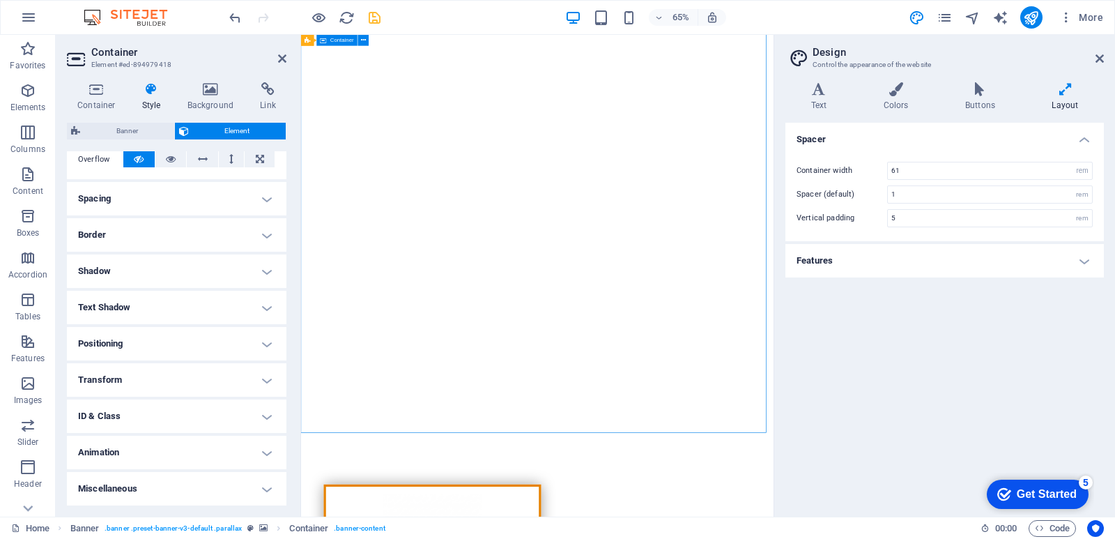
click at [253, 91] on icon at bounding box center [268, 89] width 37 height 14
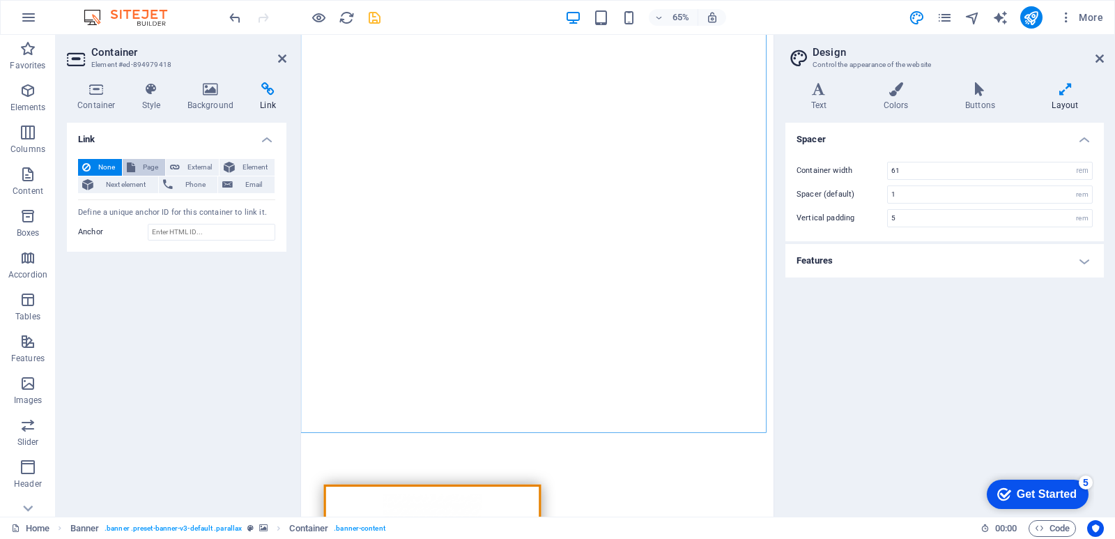
click at [131, 164] on icon at bounding box center [131, 167] width 8 height 17
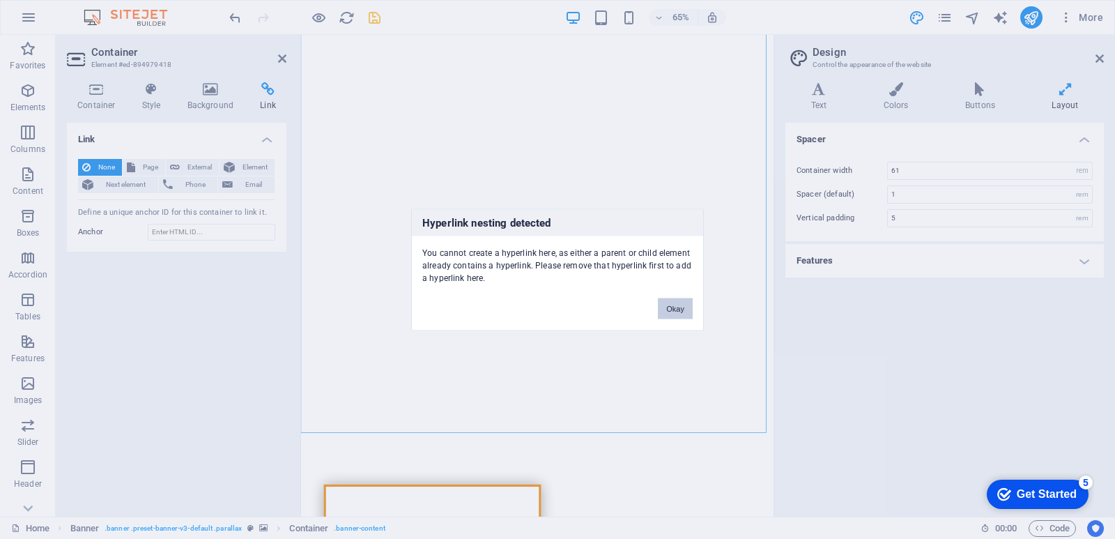
drag, startPoint x: 682, startPoint y: 314, endPoint x: 584, endPoint y: 429, distance: 150.9
click at [682, 314] on button "Okay" at bounding box center [675, 308] width 35 height 21
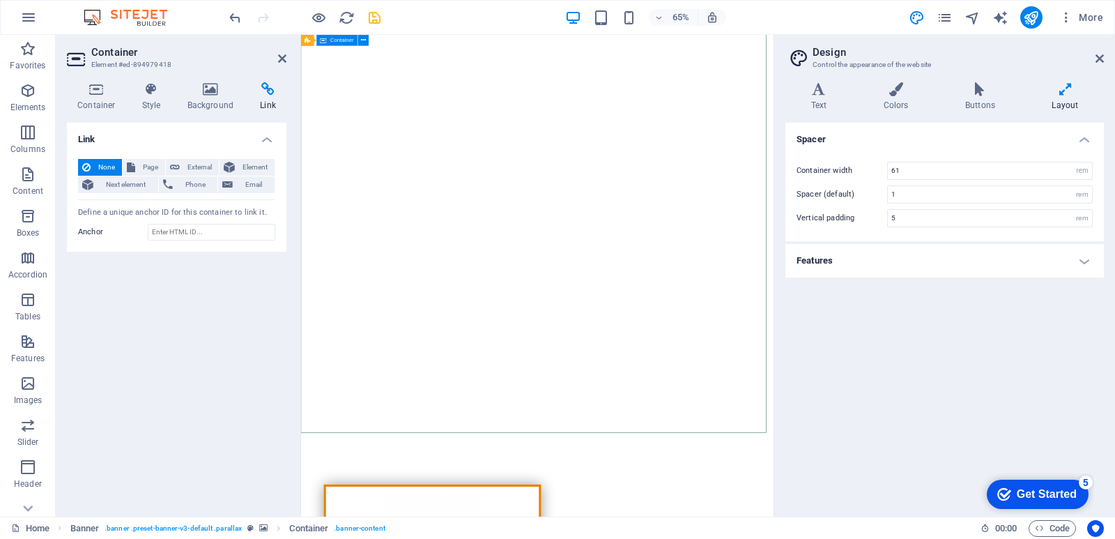
click at [895, 93] on icon at bounding box center [896, 89] width 76 height 14
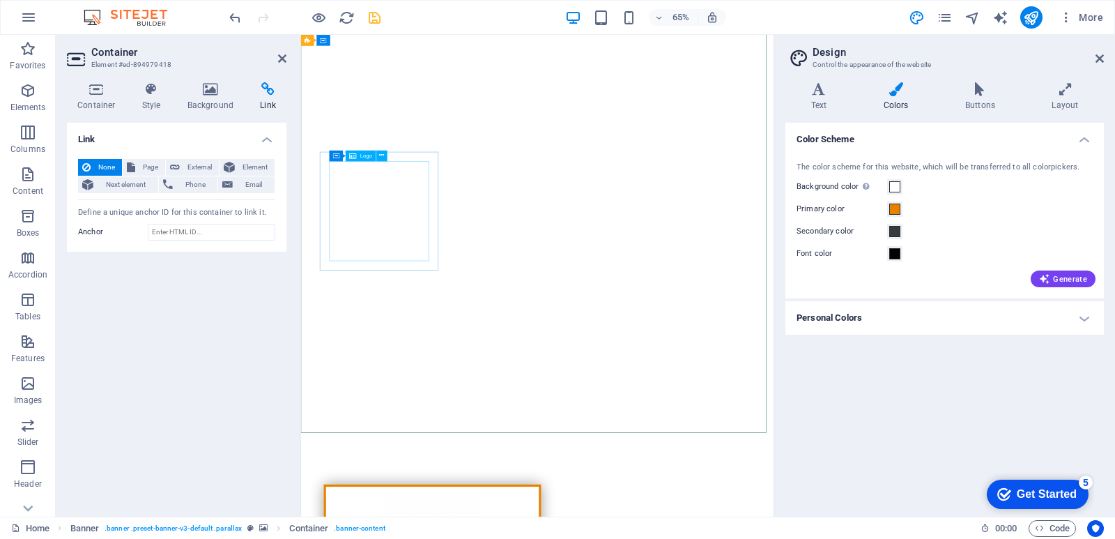
click at [1047, 277] on icon "button" at bounding box center [1044, 278] width 11 height 11
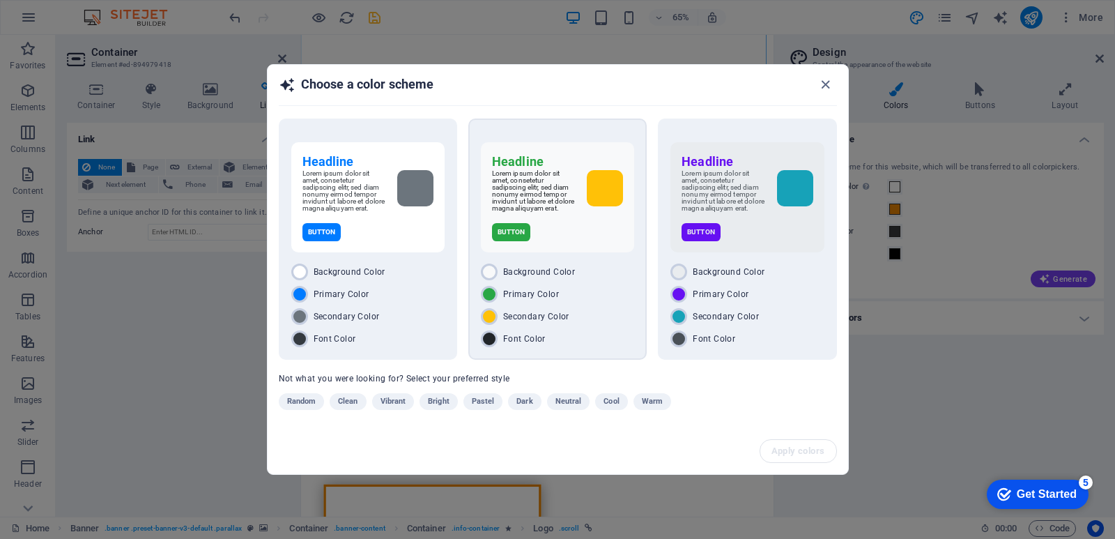
click at [521, 236] on p "Button" at bounding box center [511, 232] width 39 height 18
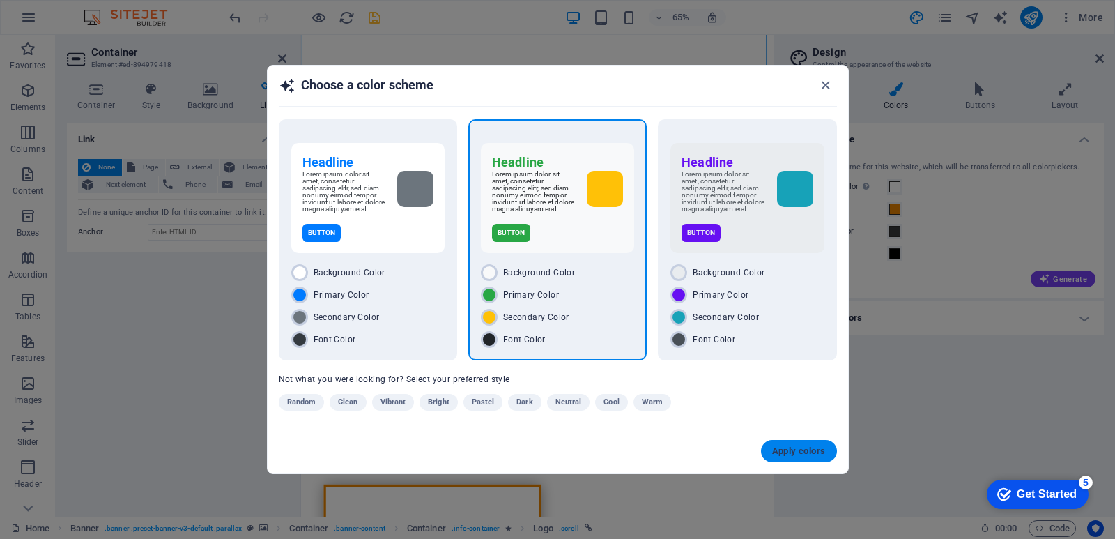
click at [814, 452] on span "Apply colors" at bounding box center [799, 450] width 54 height 11
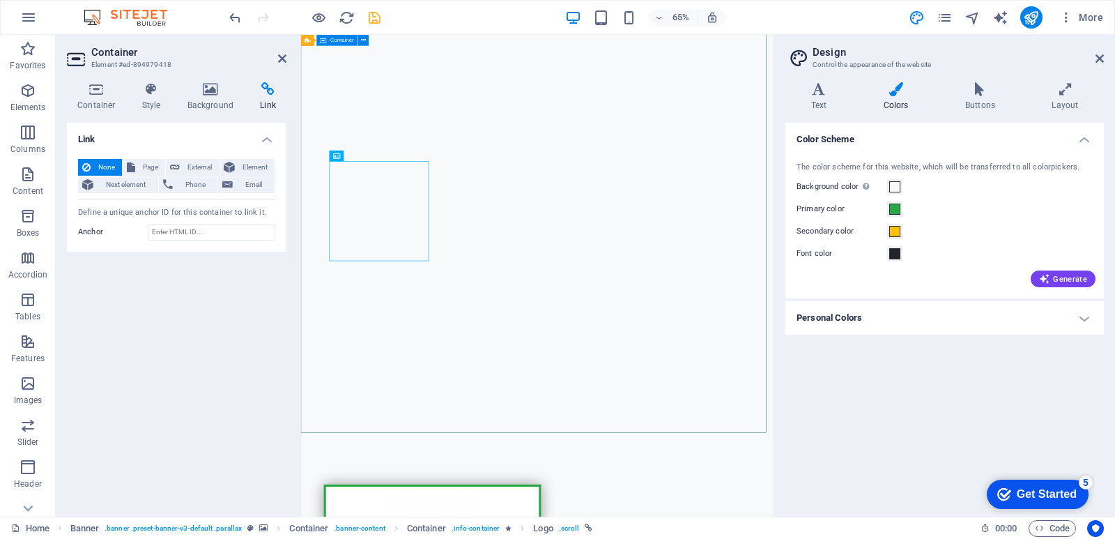
click at [1100, 59] on icon at bounding box center [1100, 58] width 8 height 11
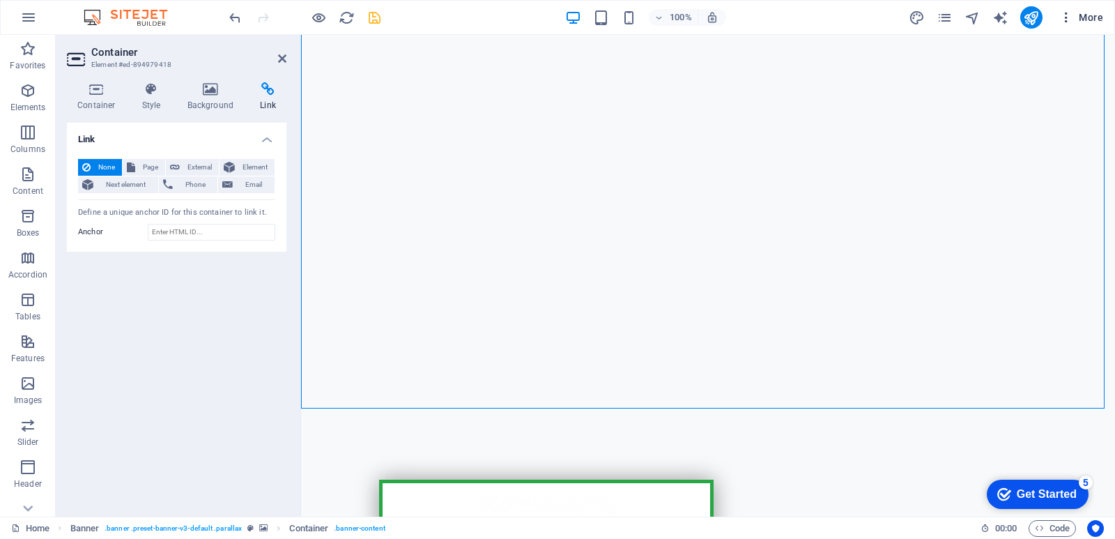
click at [1090, 19] on span "More" at bounding box center [1082, 17] width 44 height 14
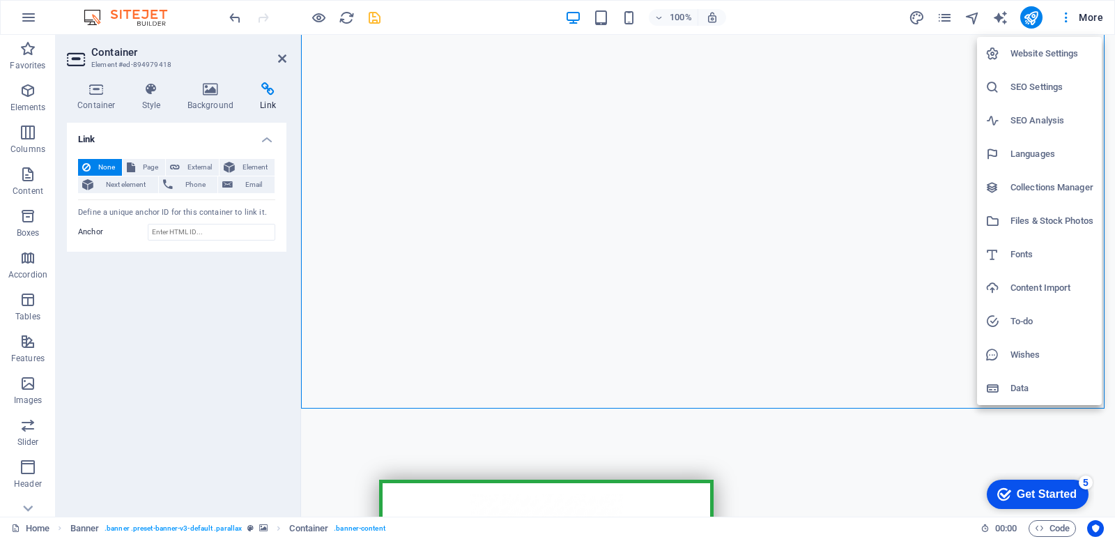
click at [1058, 220] on h6 "Files & Stock Photos" at bounding box center [1052, 221] width 83 height 17
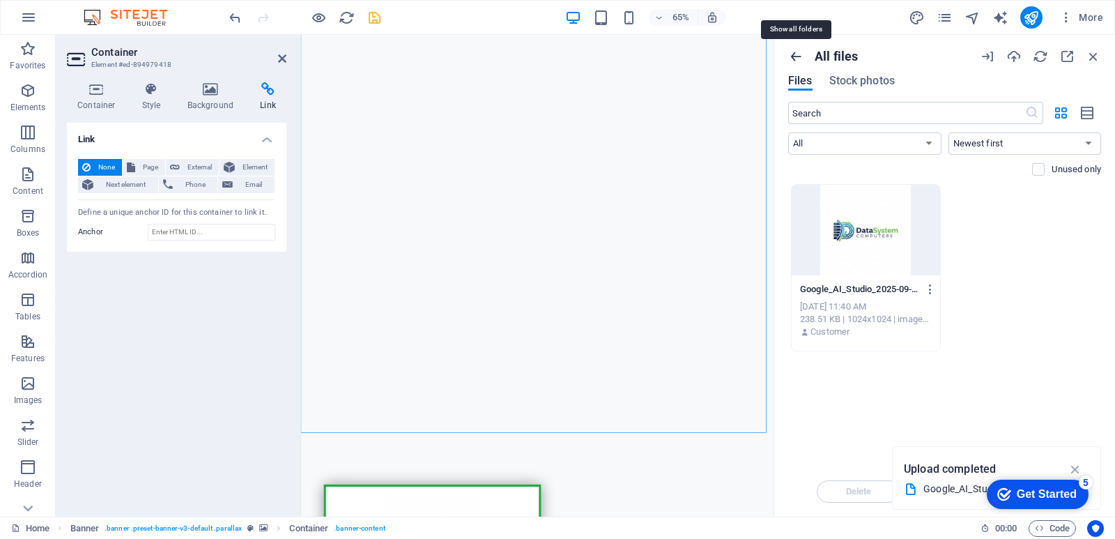
click at [795, 54] on icon "button" at bounding box center [795, 56] width 15 height 15
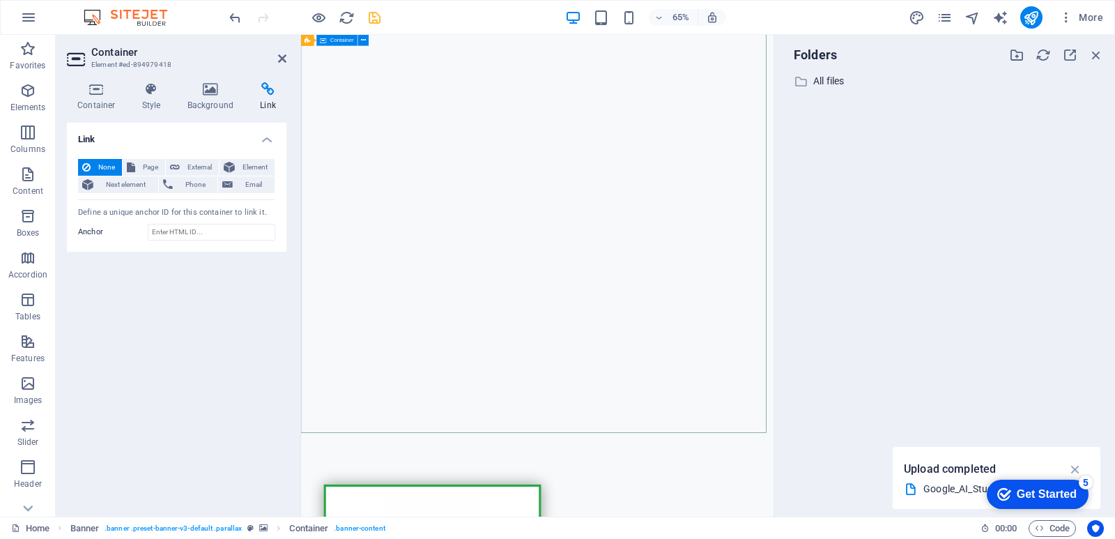
click at [1095, 56] on icon "button" at bounding box center [1096, 54] width 15 height 15
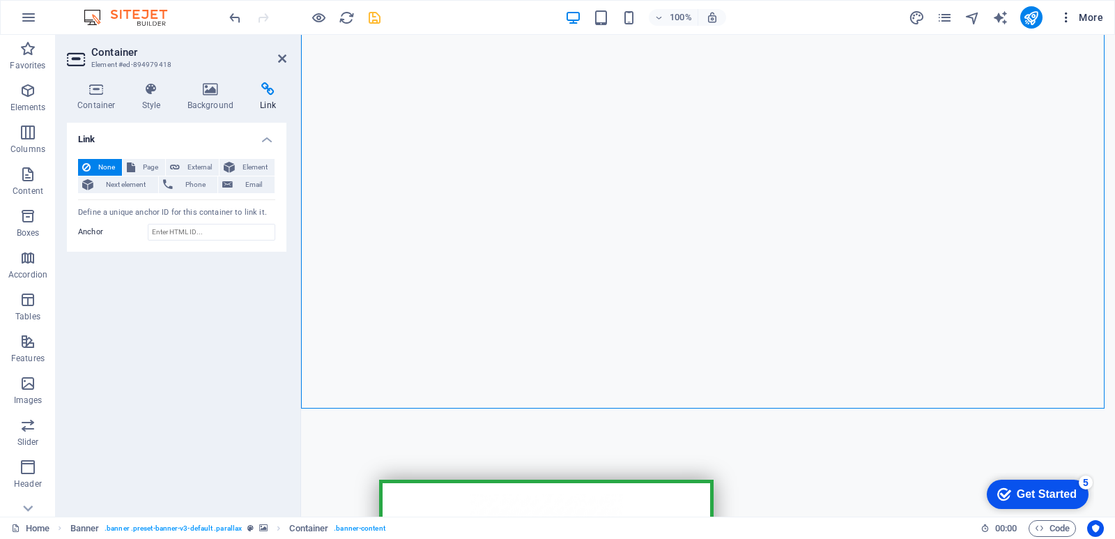
click at [1088, 14] on span "More" at bounding box center [1082, 17] width 44 height 14
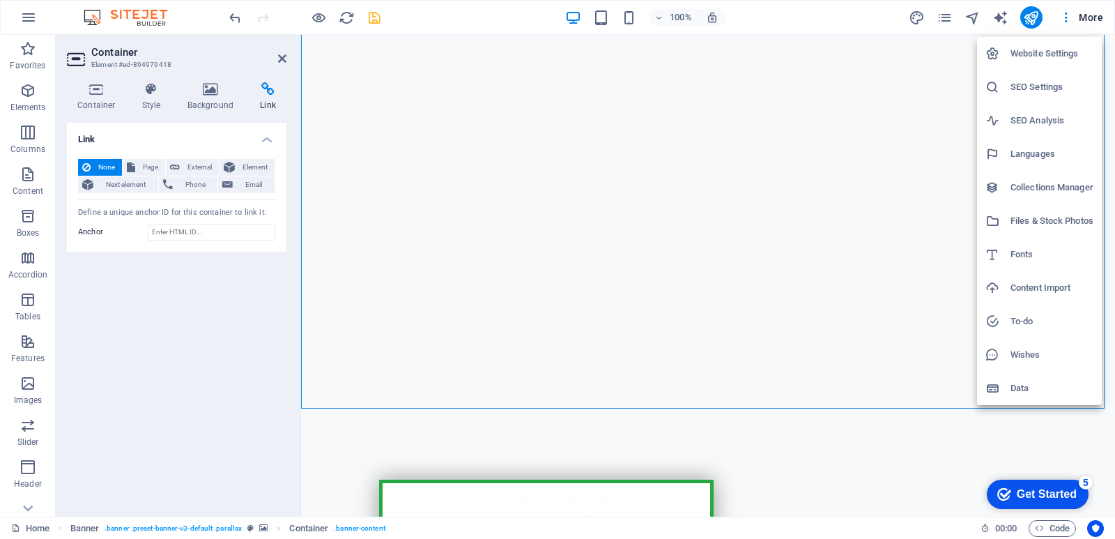
click at [1066, 17] on div at bounding box center [557, 269] width 1115 height 539
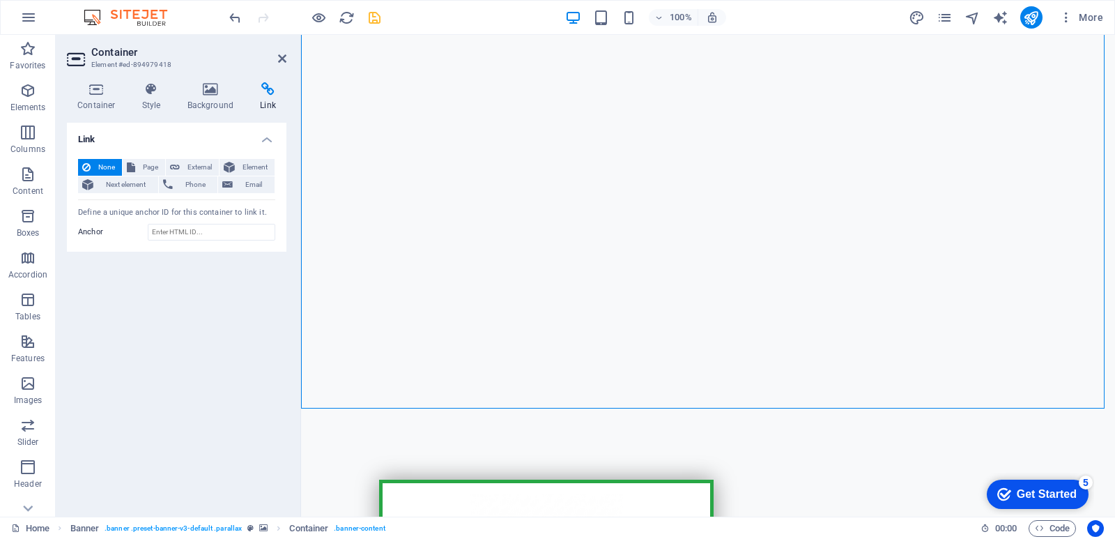
click at [1066, 17] on icon "button" at bounding box center [1067, 17] width 14 height 14
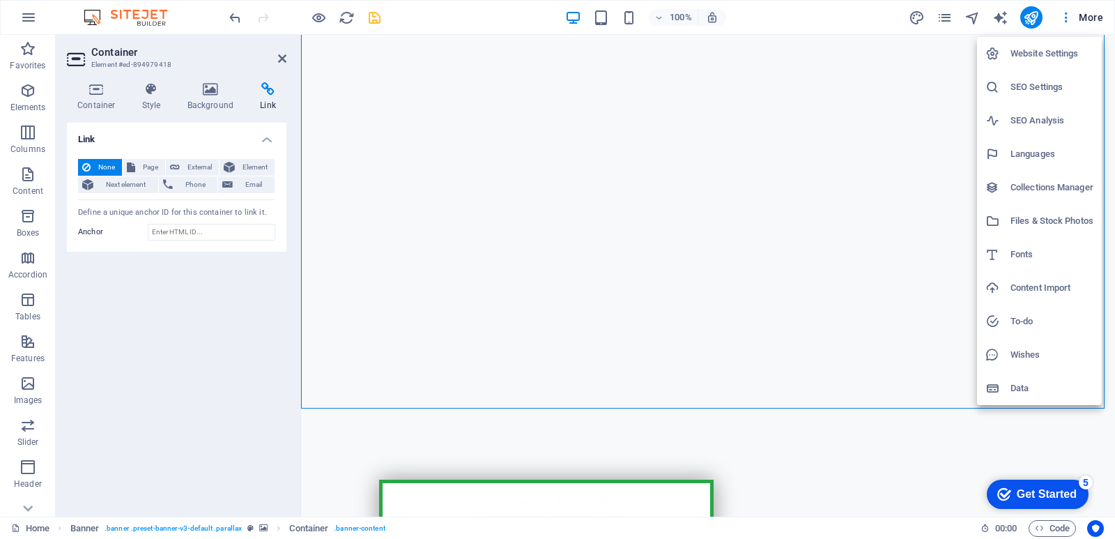
click at [655, 165] on div at bounding box center [557, 269] width 1115 height 539
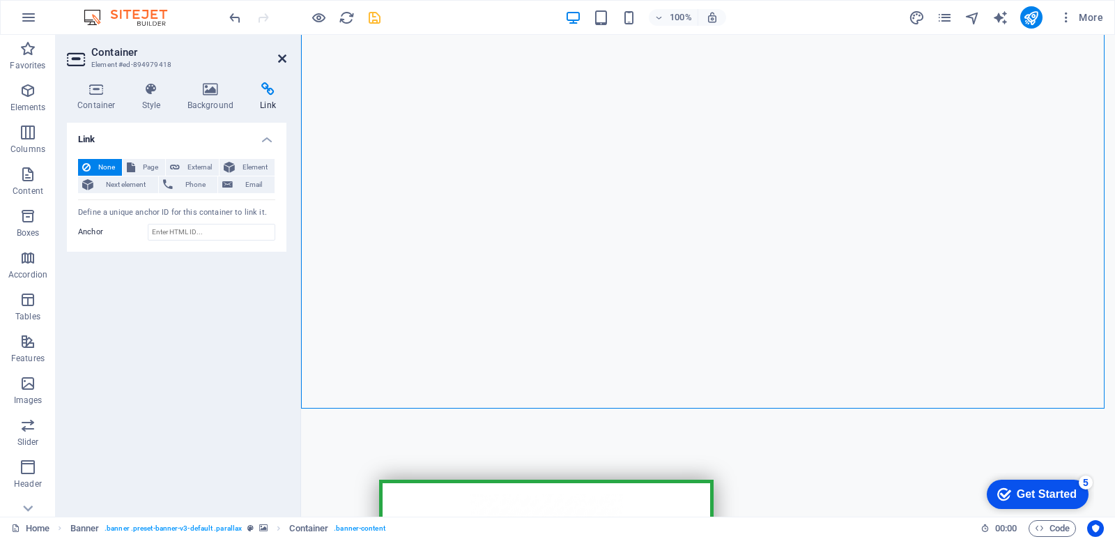
drag, startPoint x: 285, startPoint y: 56, endPoint x: 223, endPoint y: 24, distance: 69.8
click at [285, 56] on icon at bounding box center [282, 58] width 8 height 11
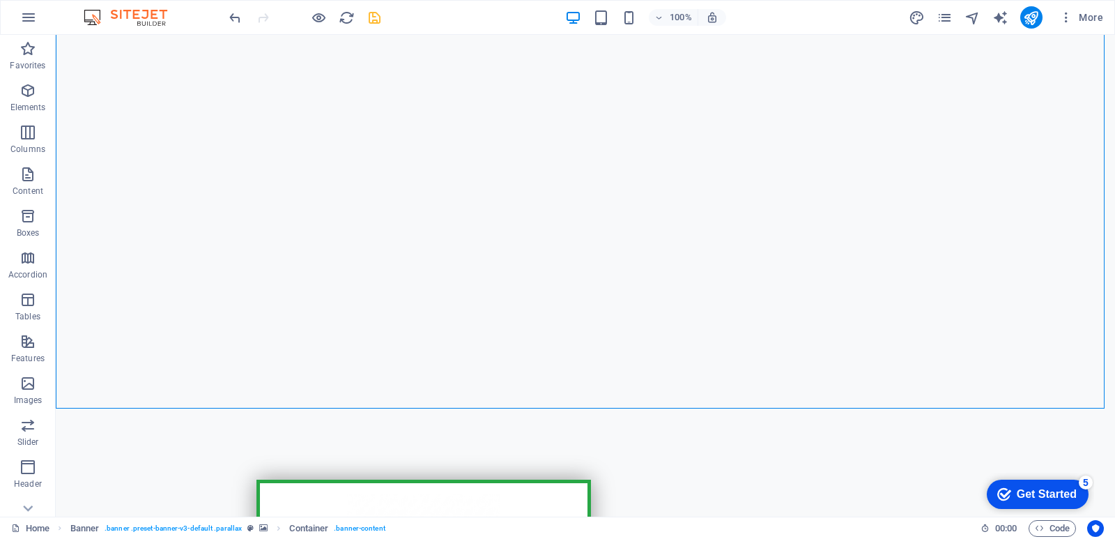
click at [121, 20] on img at bounding box center [132, 17] width 105 height 17
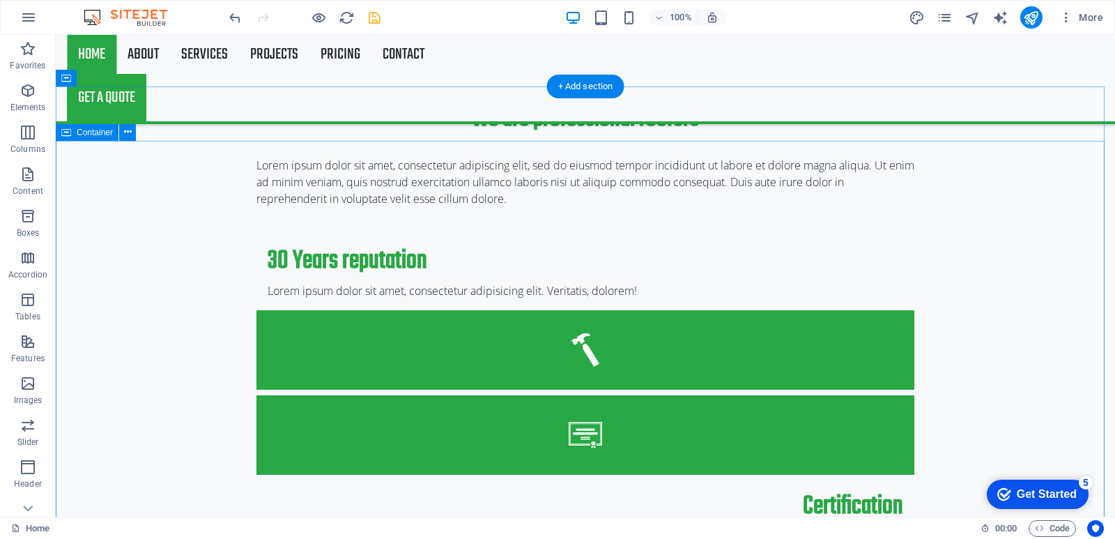
scroll to position [976, 0]
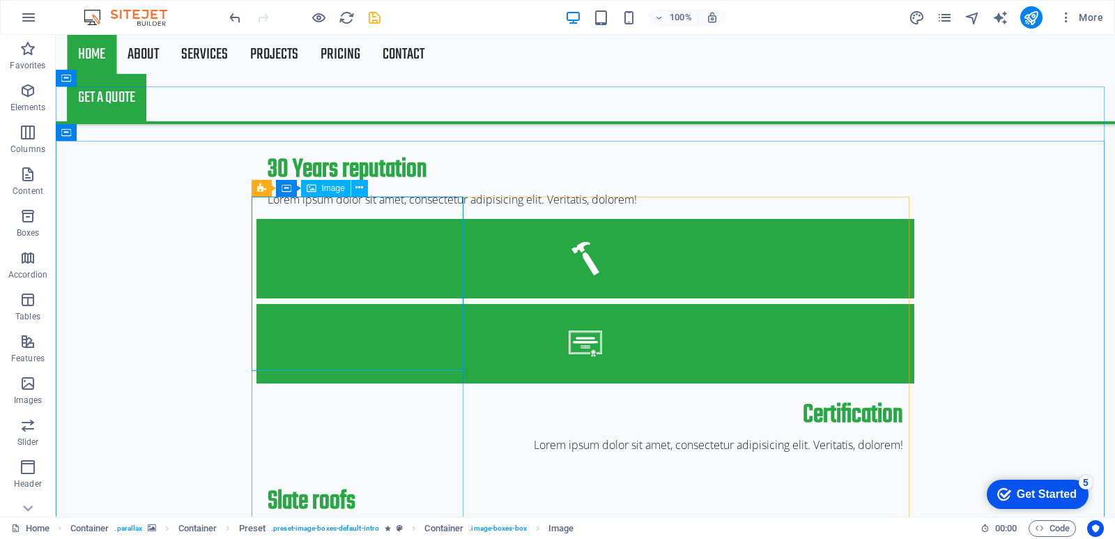
click at [325, 190] on span "Image" at bounding box center [333, 188] width 23 height 8
select select "%"
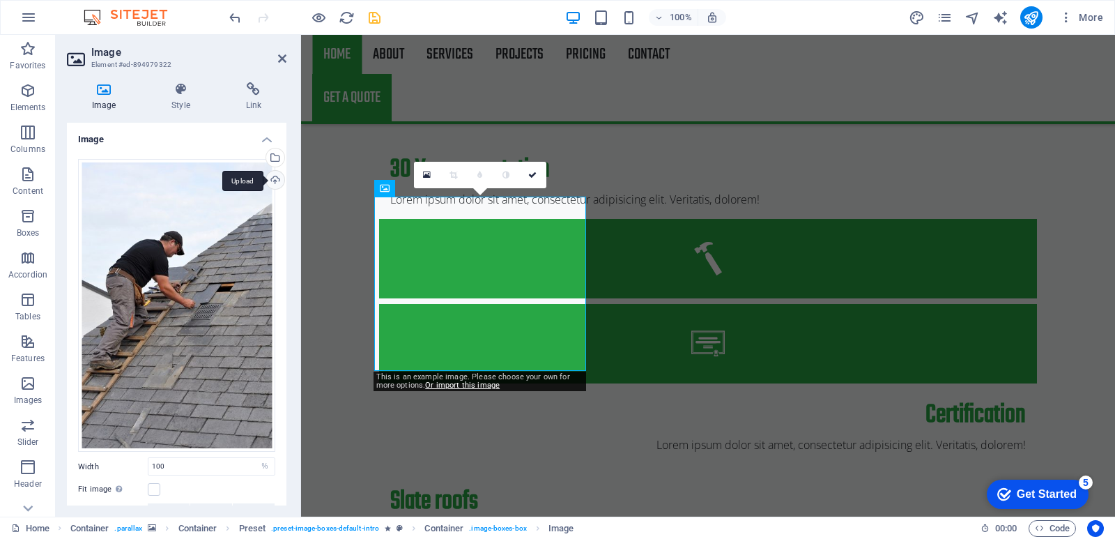
click at [273, 176] on div "Upload" at bounding box center [274, 181] width 21 height 21
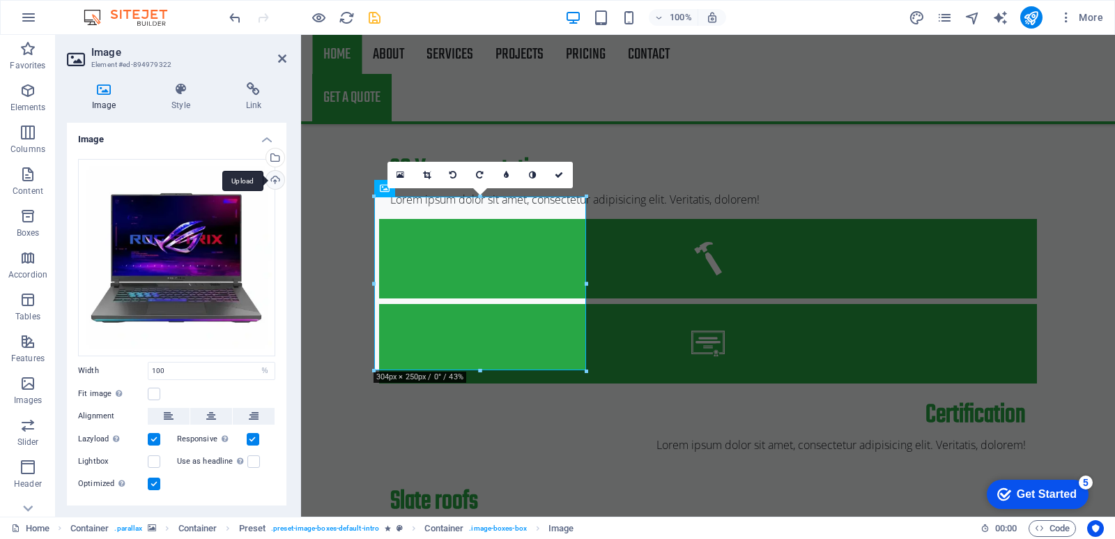
click at [273, 181] on div "Upload" at bounding box center [274, 181] width 21 height 21
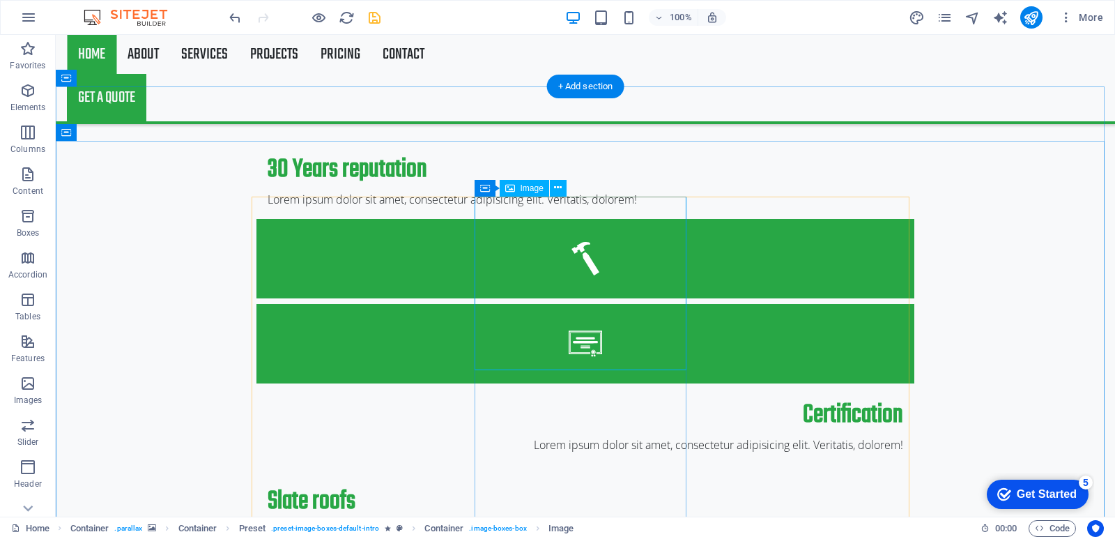
select select "%"
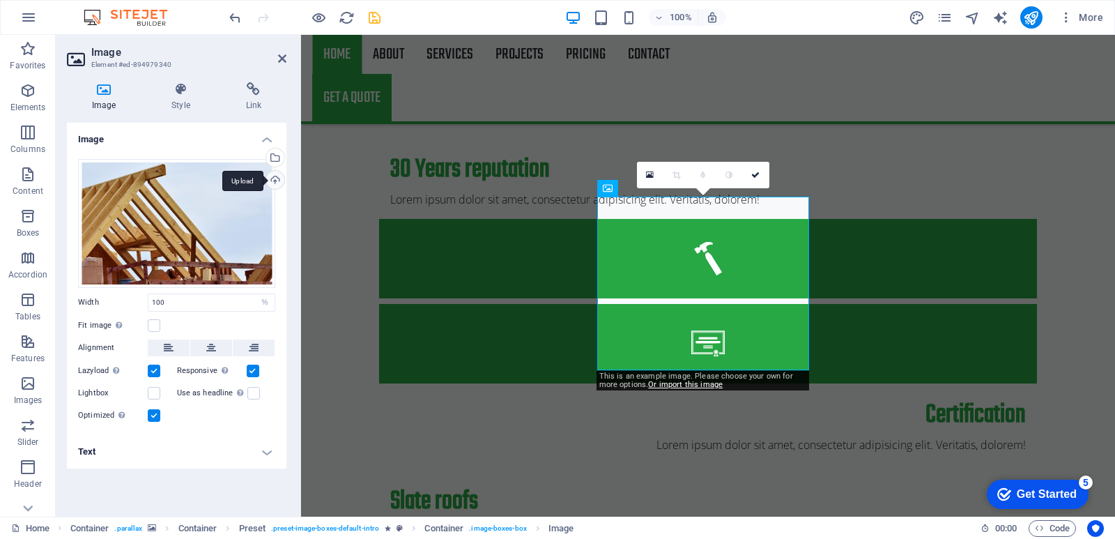
click at [274, 181] on div "Upload" at bounding box center [274, 181] width 21 height 21
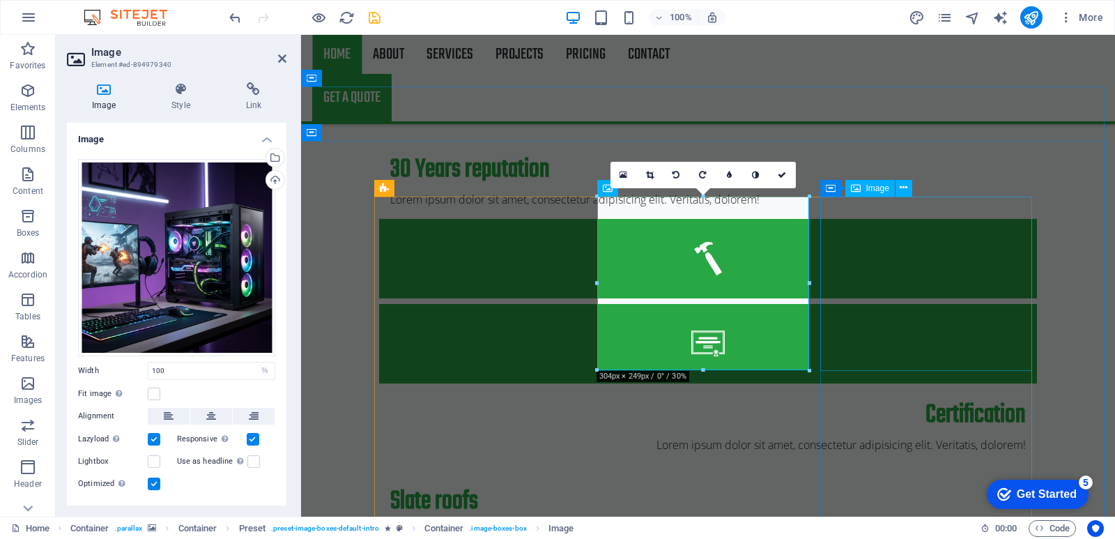
select select "%"
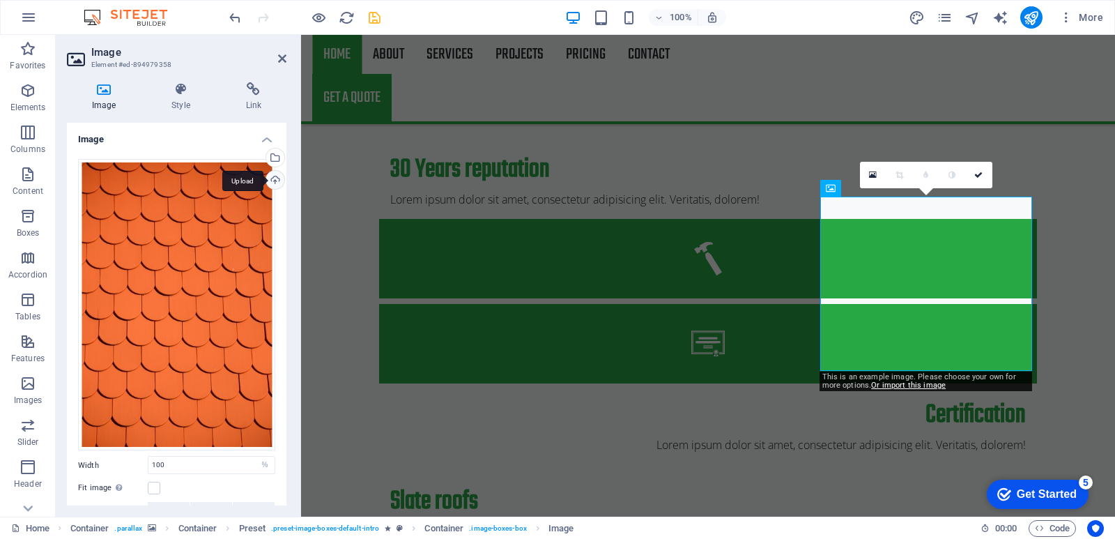
click at [275, 176] on div "Upload" at bounding box center [274, 181] width 21 height 21
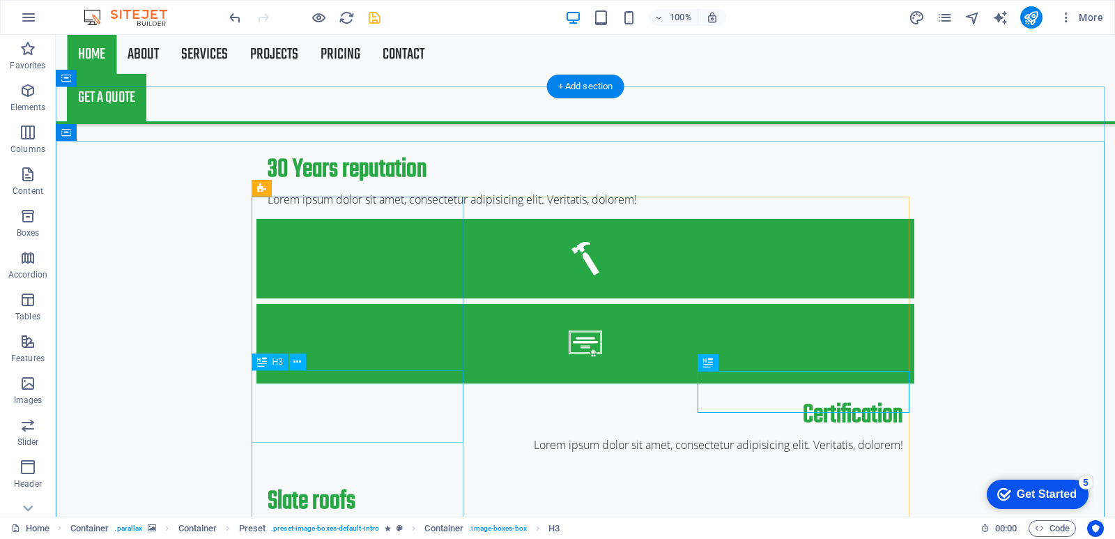
drag, startPoint x: 377, startPoint y: 397, endPoint x: 132, endPoint y: 397, distance: 244.7
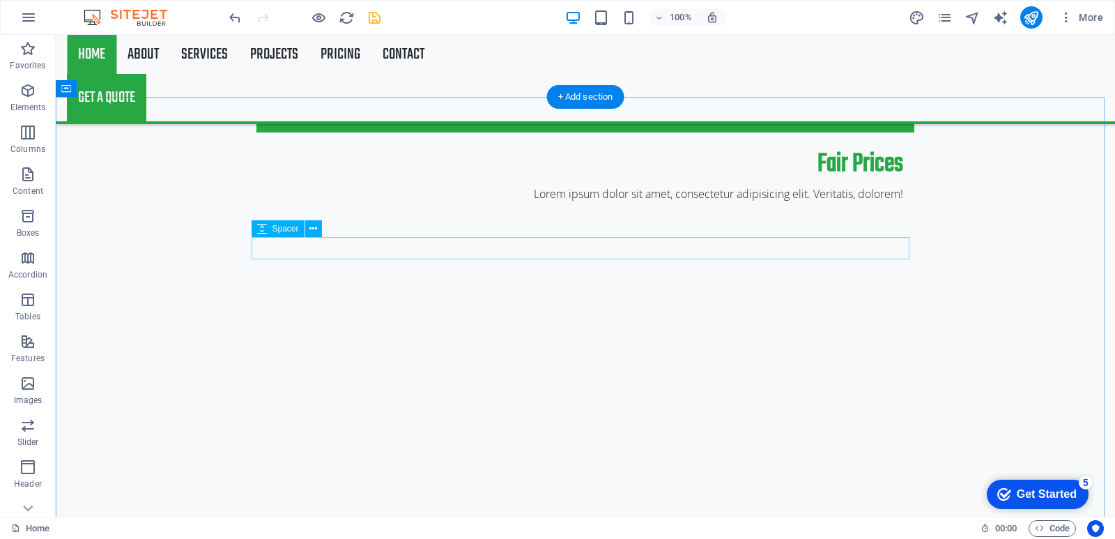
scroll to position [1603, 0]
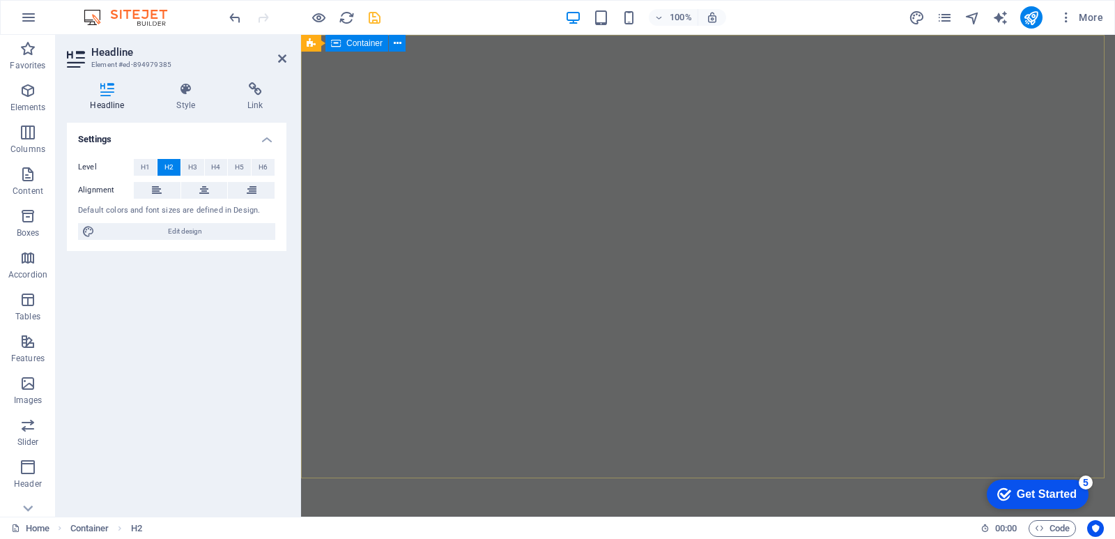
scroll to position [0, 0]
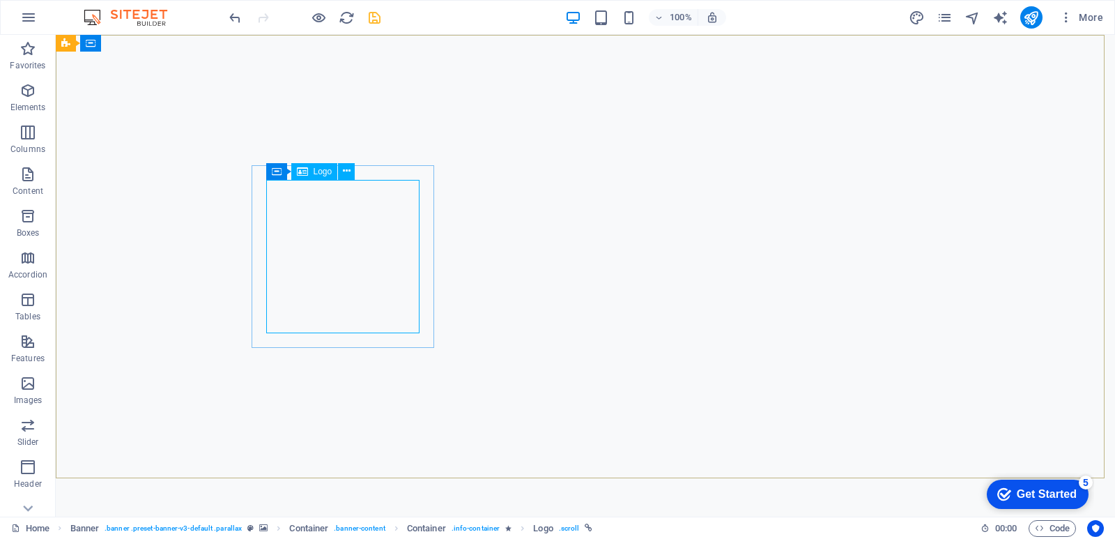
click at [326, 175] on span "Logo" at bounding box center [323, 171] width 19 height 8
click at [346, 169] on icon at bounding box center [347, 171] width 8 height 15
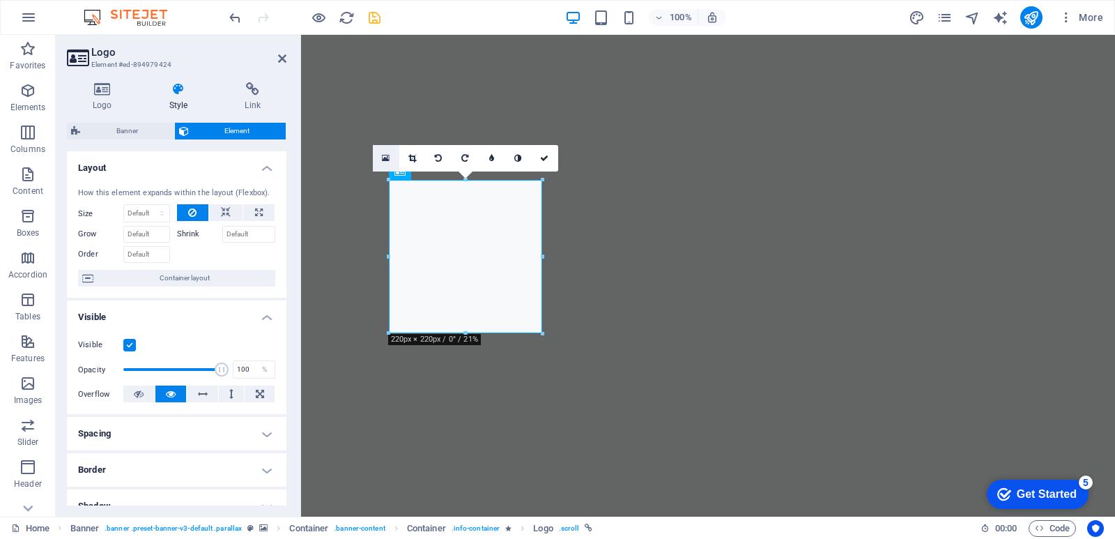
click at [381, 155] on link at bounding box center [386, 158] width 26 height 26
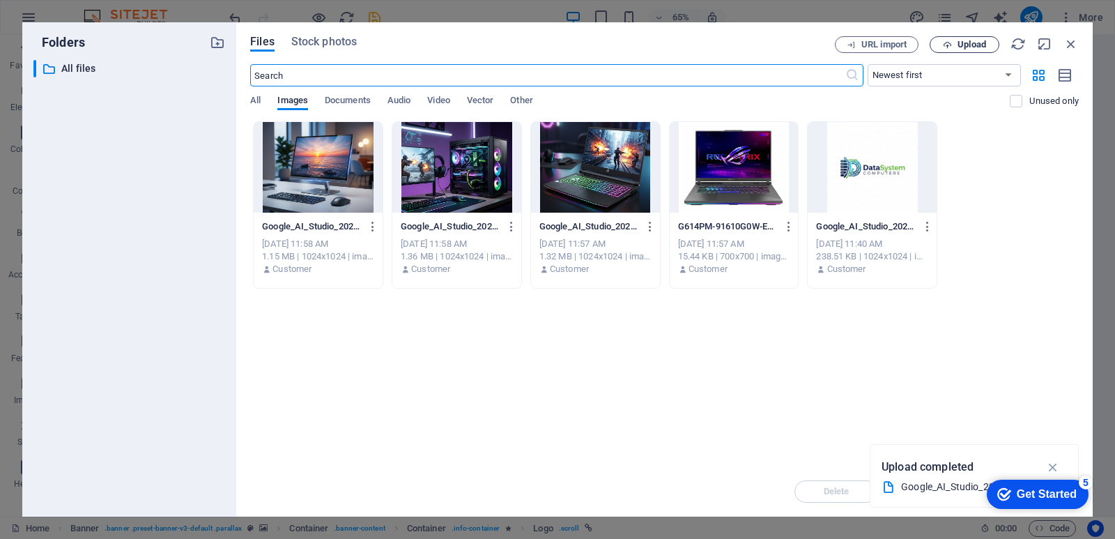
click at [955, 44] on span "Upload" at bounding box center [964, 44] width 57 height 9
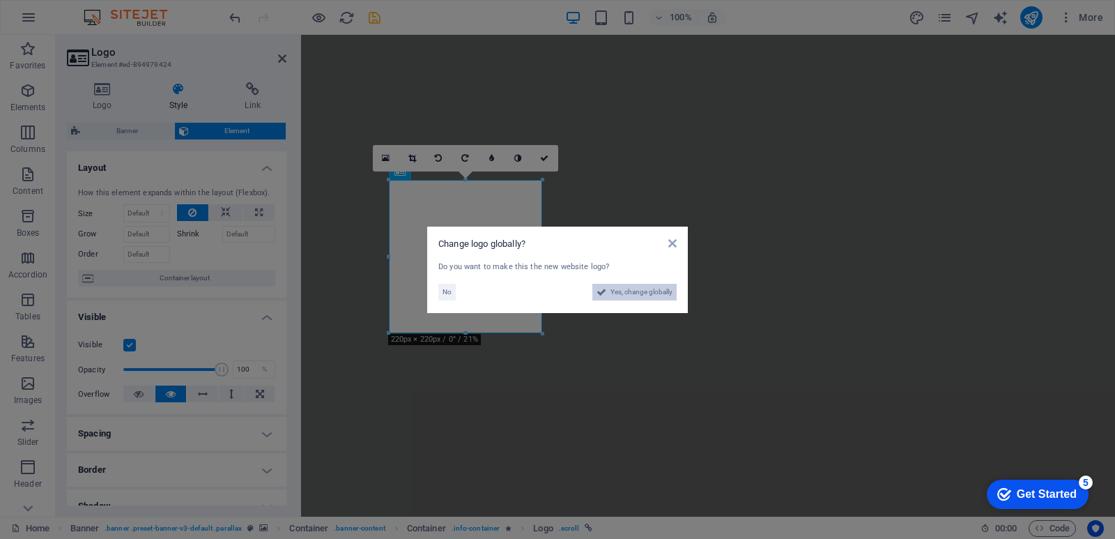
click at [637, 297] on span "Yes, change globally" at bounding box center [642, 292] width 62 height 17
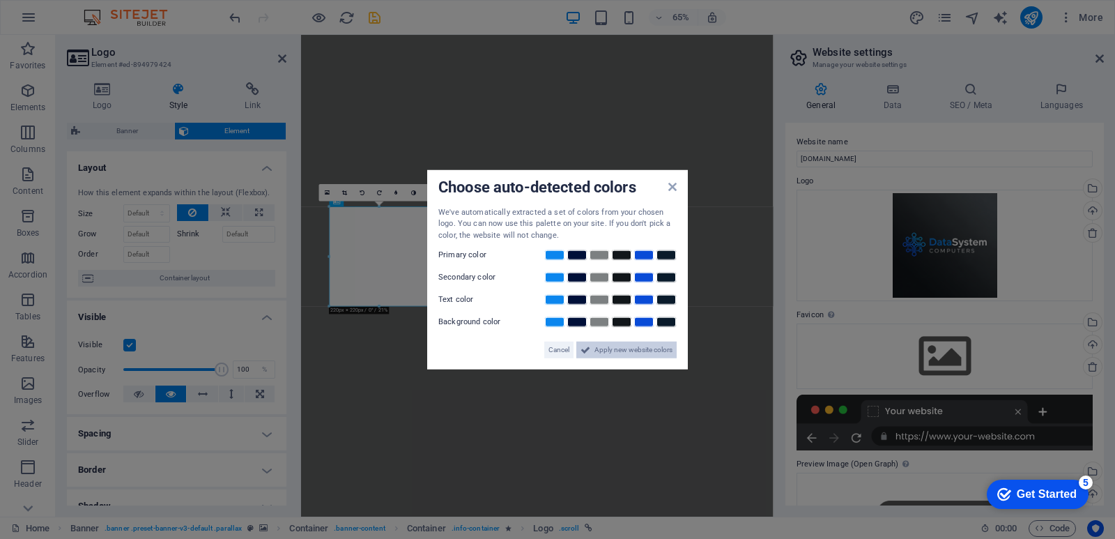
click at [622, 346] on span "Apply new website colors" at bounding box center [634, 350] width 78 height 17
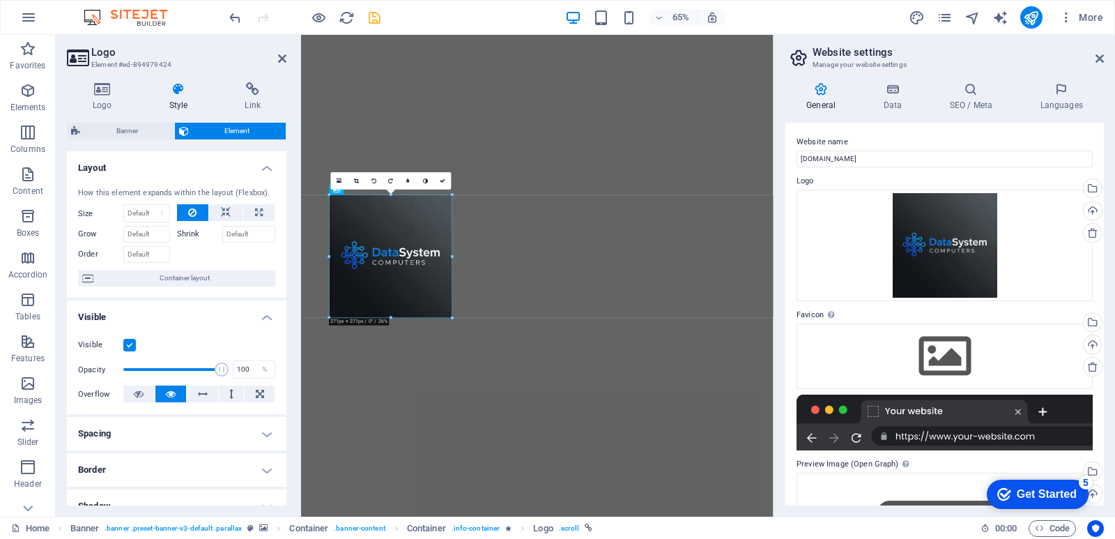
drag, startPoint x: 330, startPoint y: 208, endPoint x: 31, endPoint y: 222, distance: 300.1
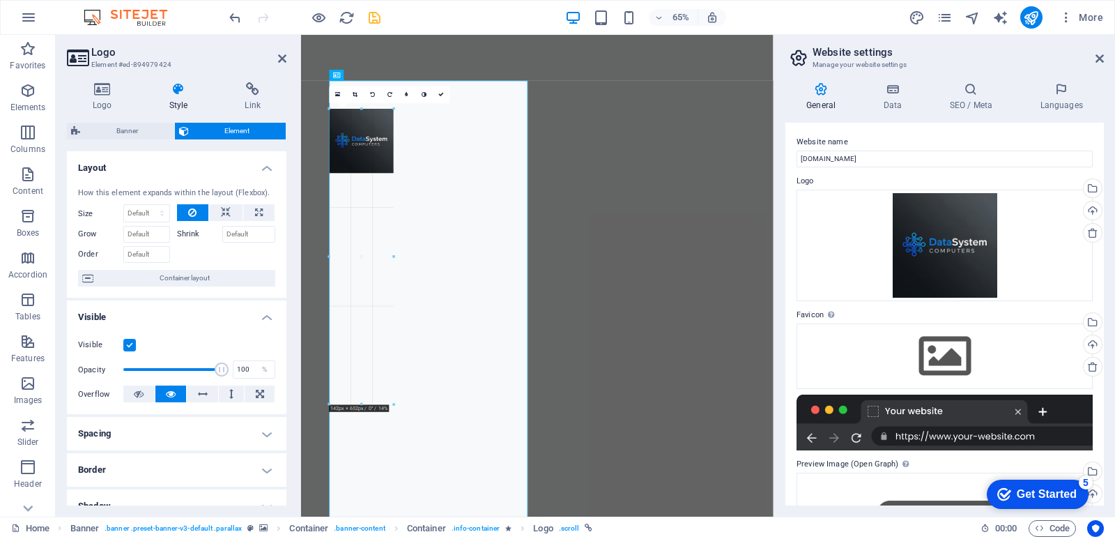
drag, startPoint x: 329, startPoint y: 255, endPoint x: 416, endPoint y: 185, distance: 112.0
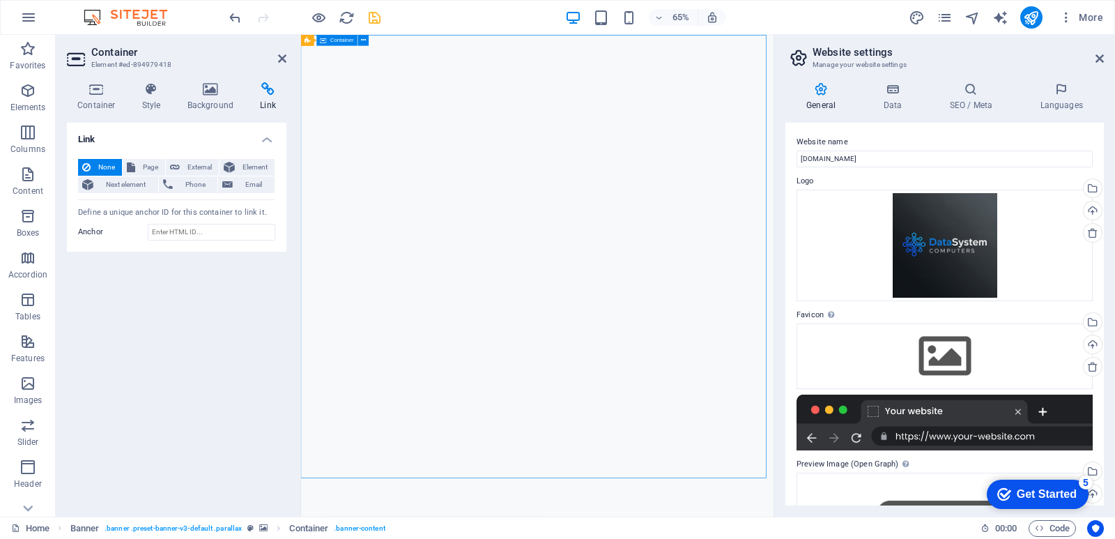
click at [146, 169] on span "Page" at bounding box center [150, 167] width 22 height 17
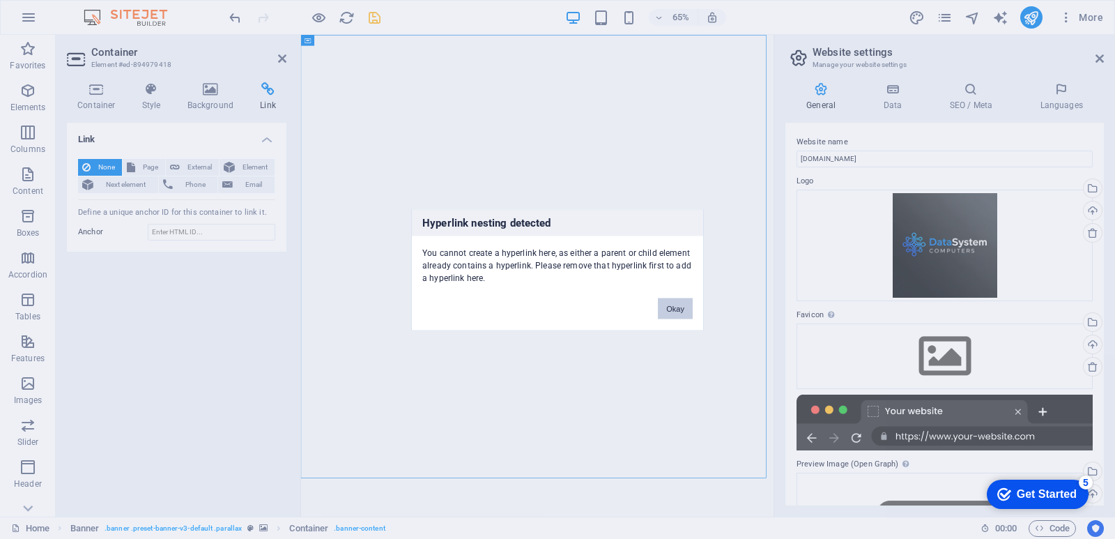
click at [685, 308] on button "Okay" at bounding box center [675, 308] width 35 height 21
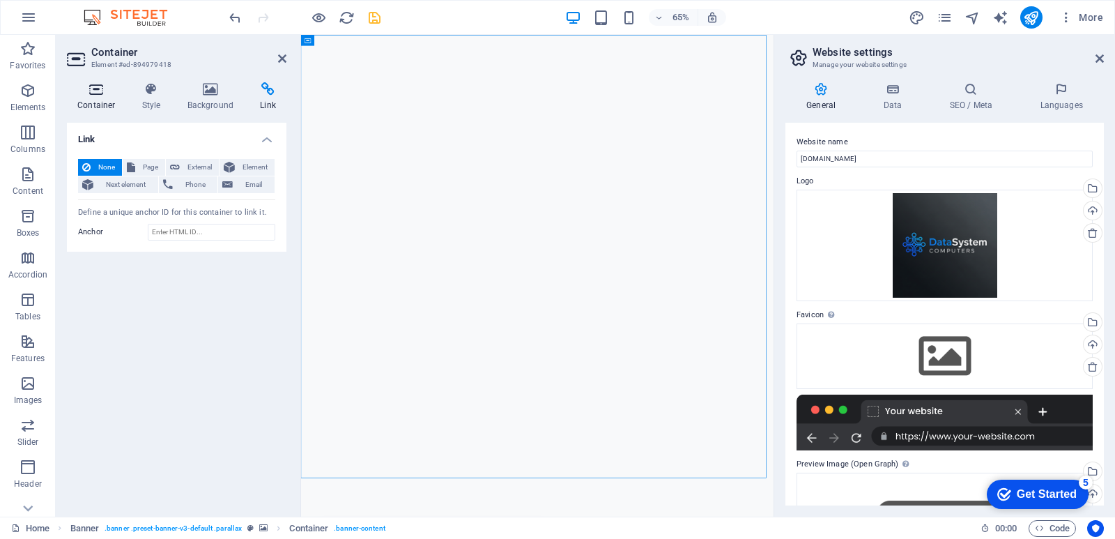
click at [95, 91] on icon at bounding box center [96, 89] width 59 height 14
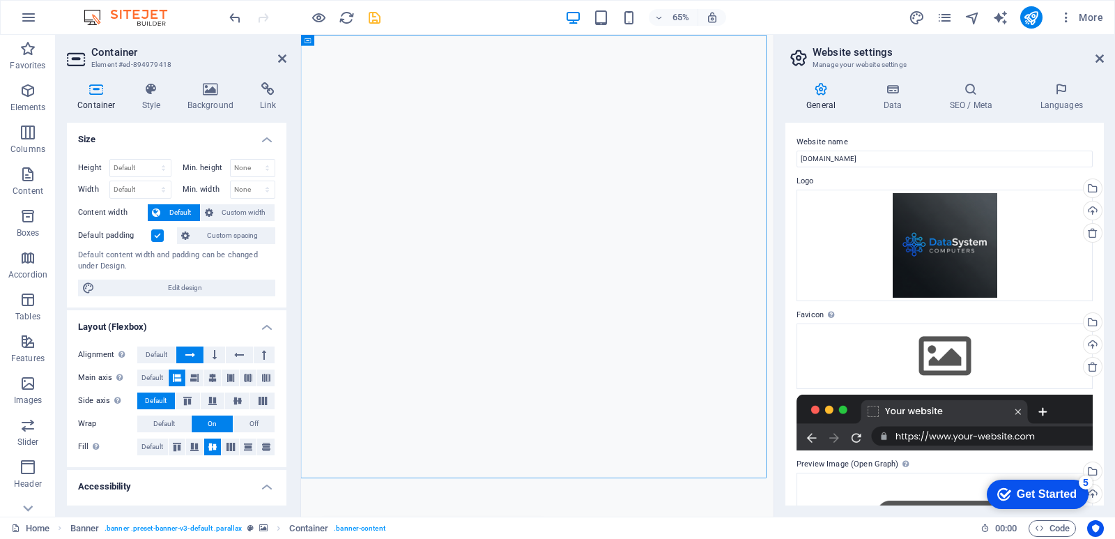
click at [93, 91] on icon at bounding box center [96, 89] width 59 height 14
click at [165, 96] on h4 "Style" at bounding box center [154, 96] width 45 height 29
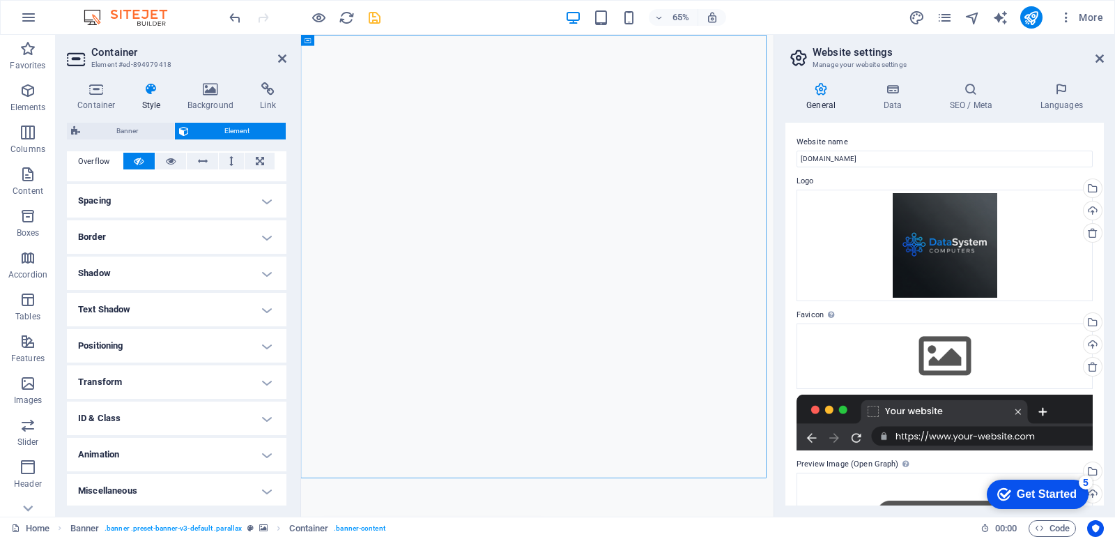
scroll to position [235, 0]
click at [270, 381] on h4 "Transform" at bounding box center [177, 379] width 220 height 33
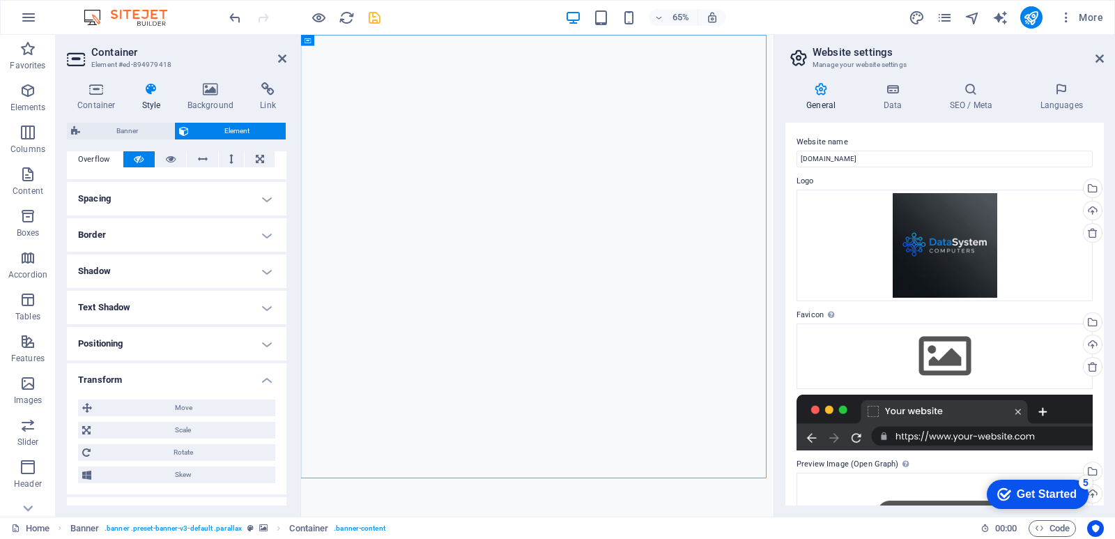
click at [263, 346] on h4 "Positioning" at bounding box center [177, 343] width 220 height 33
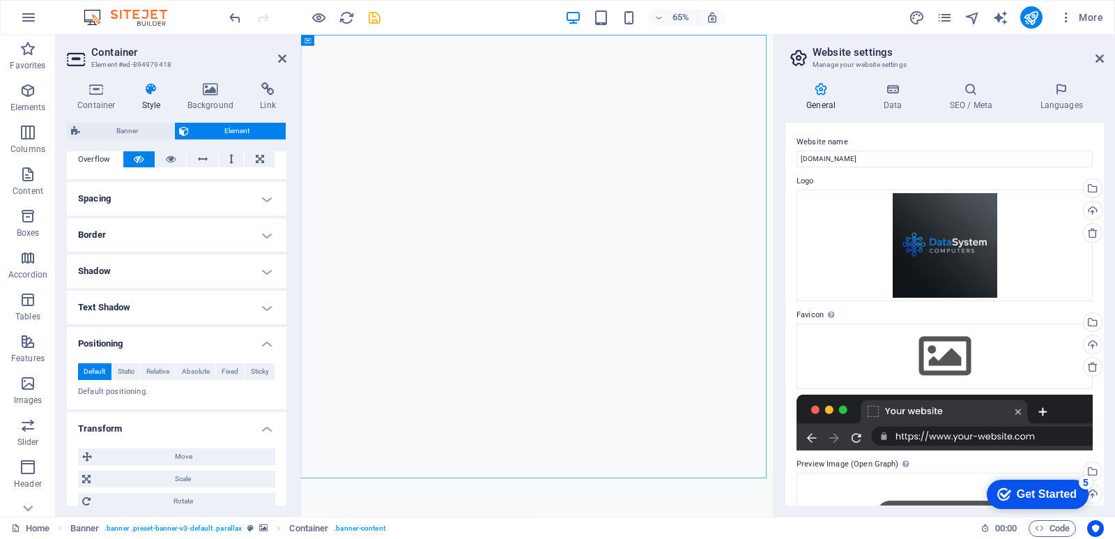
click at [274, 306] on h4 "Text Shadow" at bounding box center [177, 307] width 220 height 33
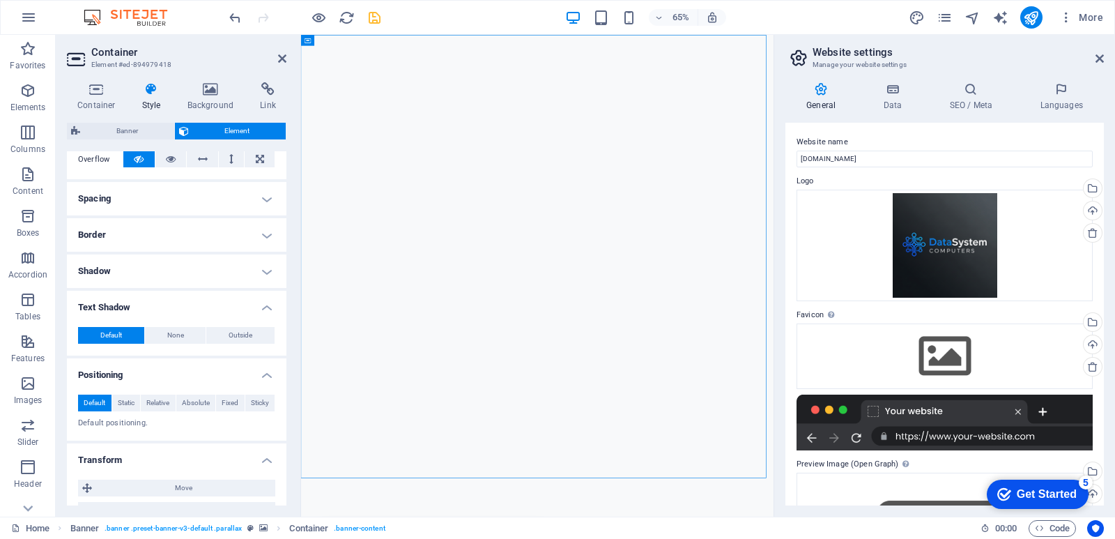
click at [262, 280] on h4 "Shadow" at bounding box center [177, 270] width 220 height 33
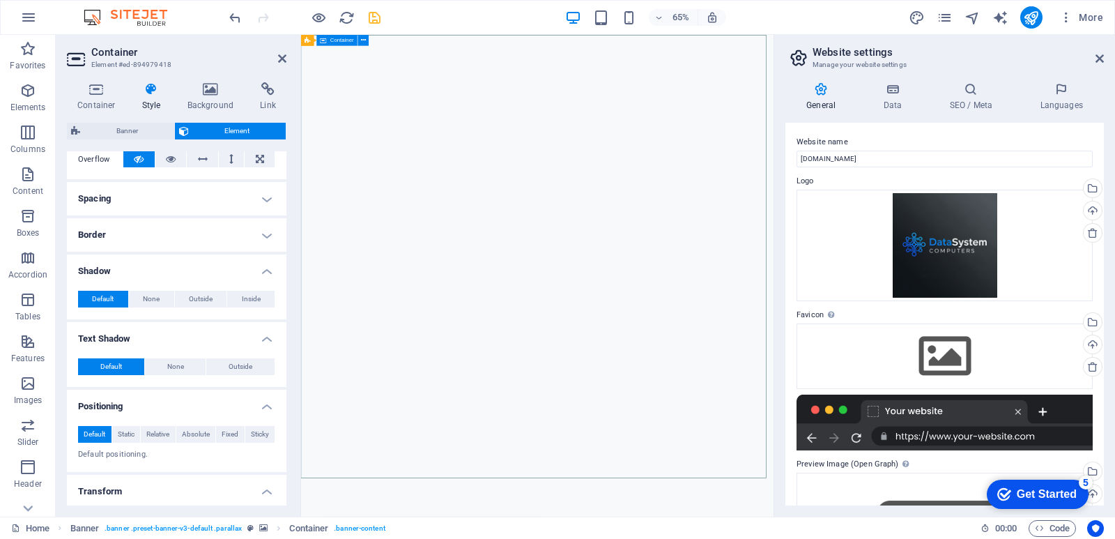
click at [802, 15] on div "65% More" at bounding box center [668, 17] width 883 height 22
click at [1099, 61] on icon at bounding box center [1100, 58] width 8 height 11
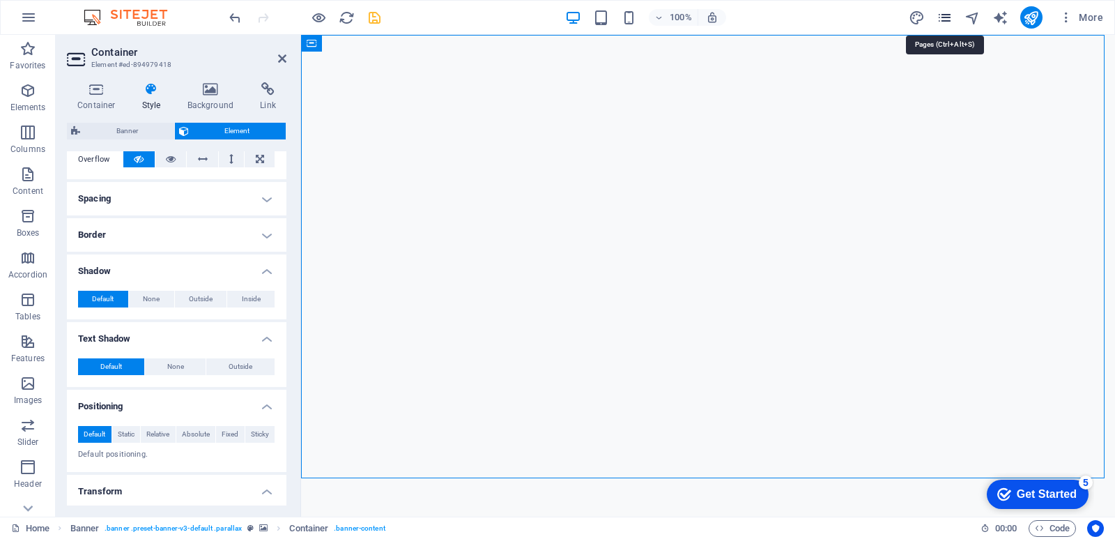
click at [951, 20] on icon "pages" at bounding box center [945, 18] width 16 height 16
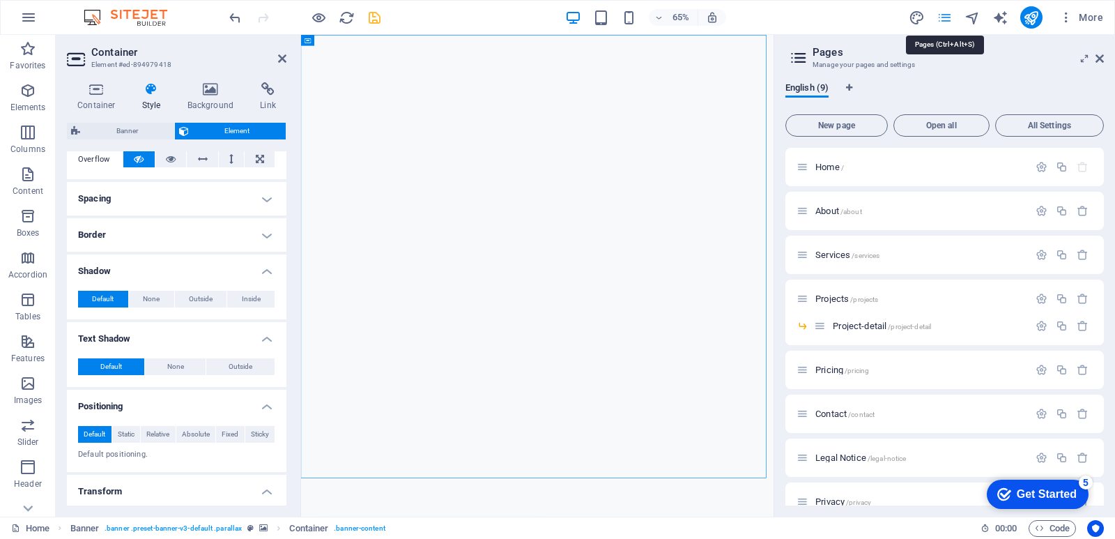
click at [951, 20] on icon "pages" at bounding box center [945, 18] width 16 height 16
click at [917, 20] on icon "design" at bounding box center [917, 18] width 16 height 16
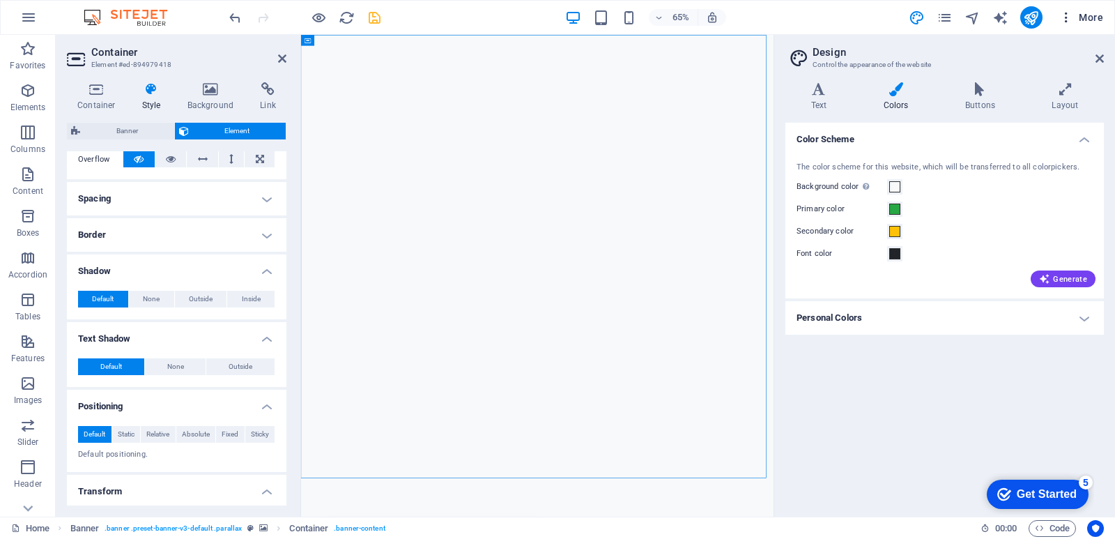
click at [1059, 17] on button "More" at bounding box center [1081, 17] width 55 height 22
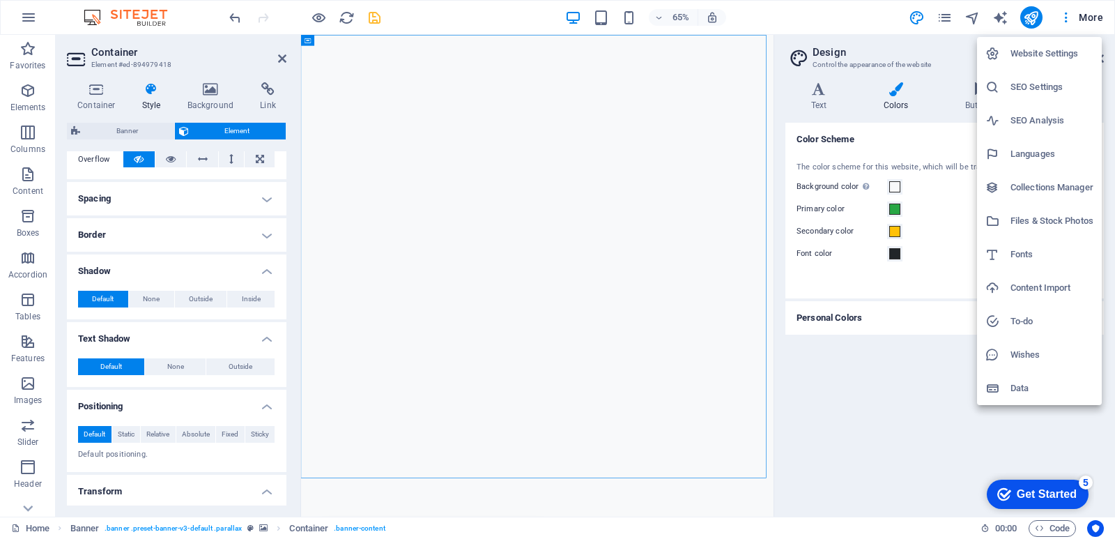
click at [27, 16] on div at bounding box center [557, 269] width 1115 height 539
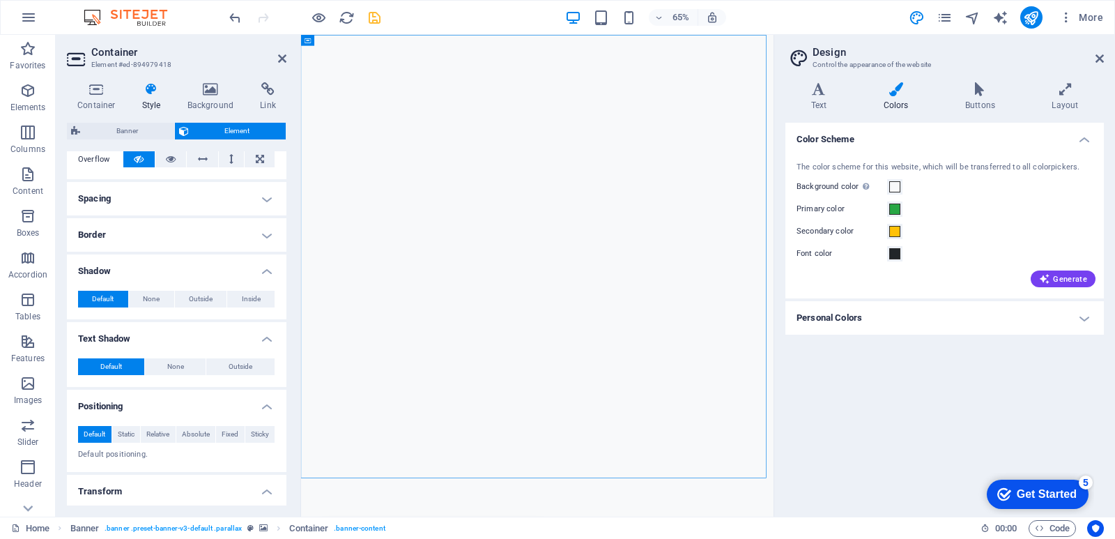
click at [27, 16] on icon "button" at bounding box center [28, 17] width 17 height 17
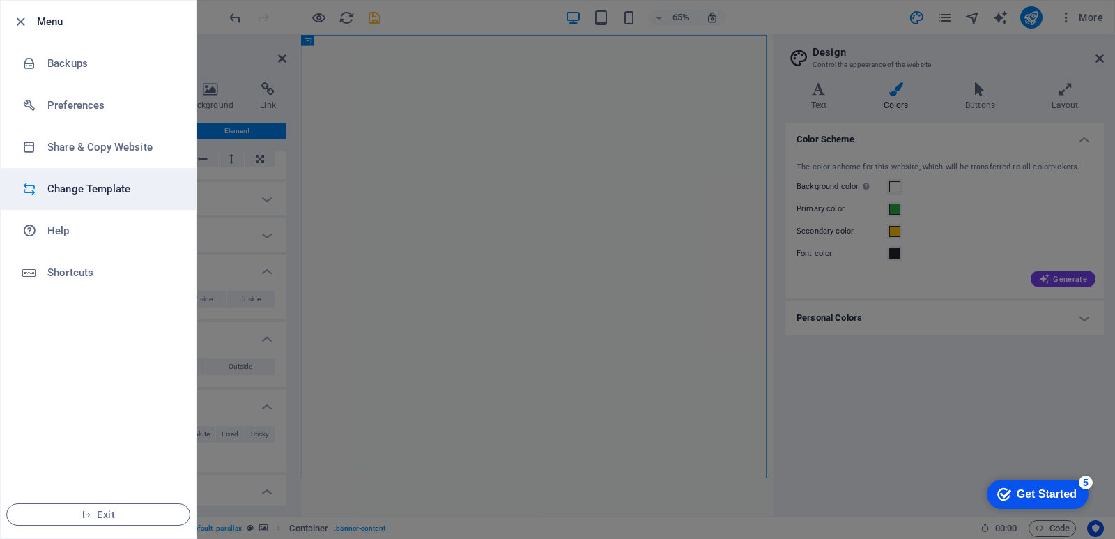
click at [101, 192] on h6 "Change Template" at bounding box center [111, 189] width 129 height 17
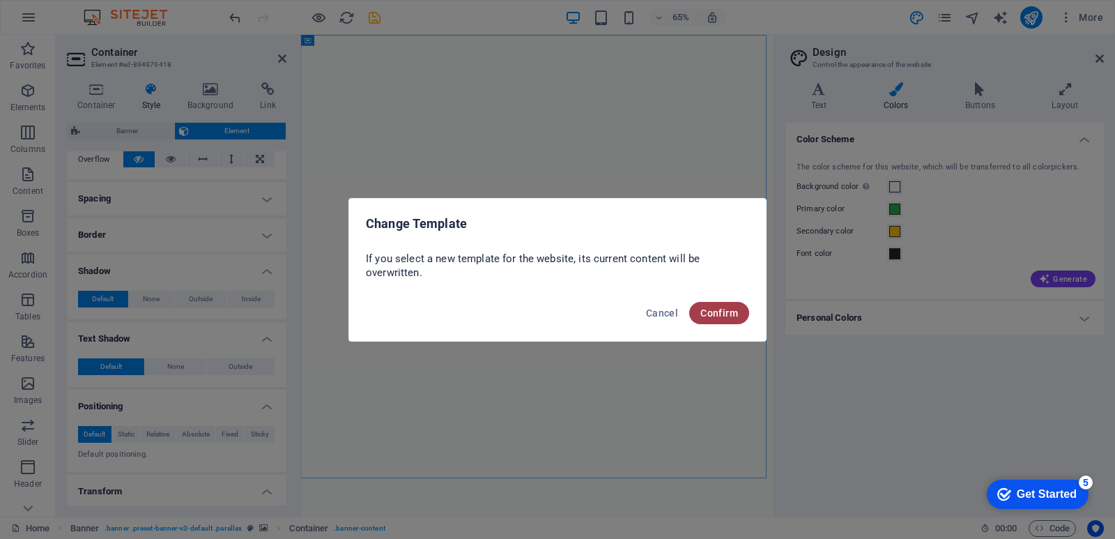
click at [734, 318] on span "Confirm" at bounding box center [720, 312] width 38 height 11
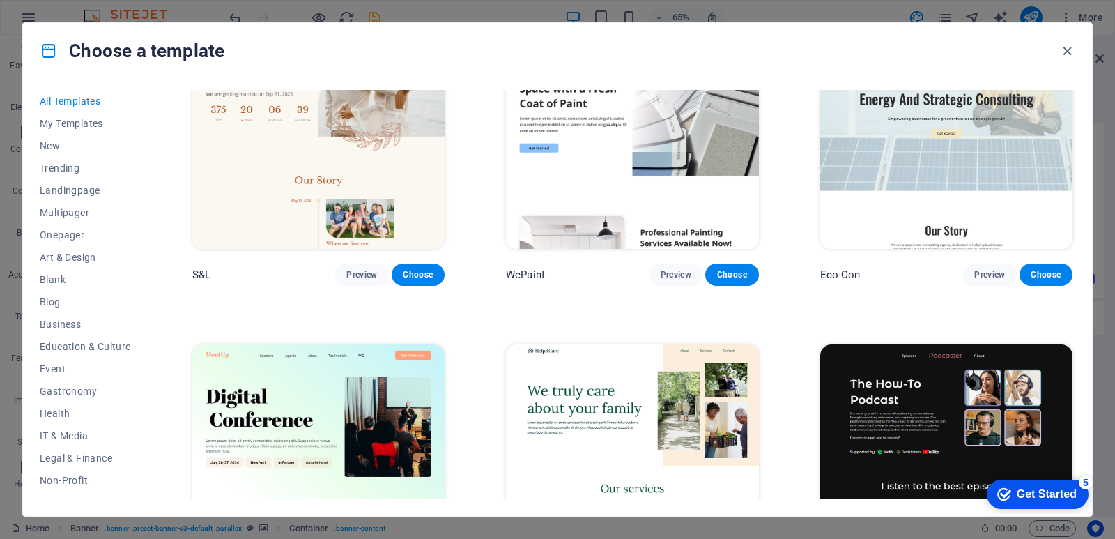
scroll to position [627, 0]
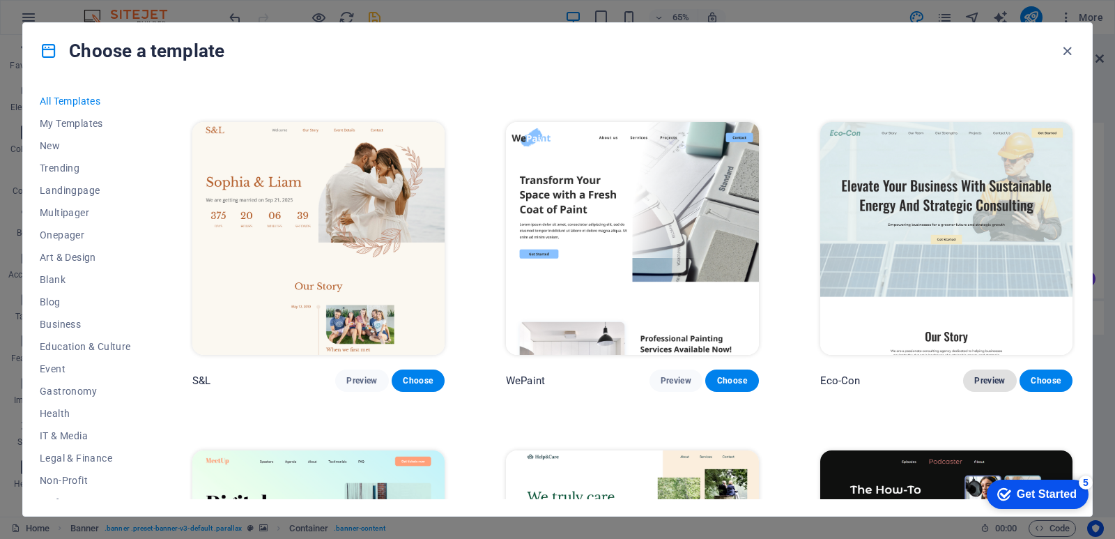
click at [975, 378] on span "Preview" at bounding box center [990, 380] width 31 height 11
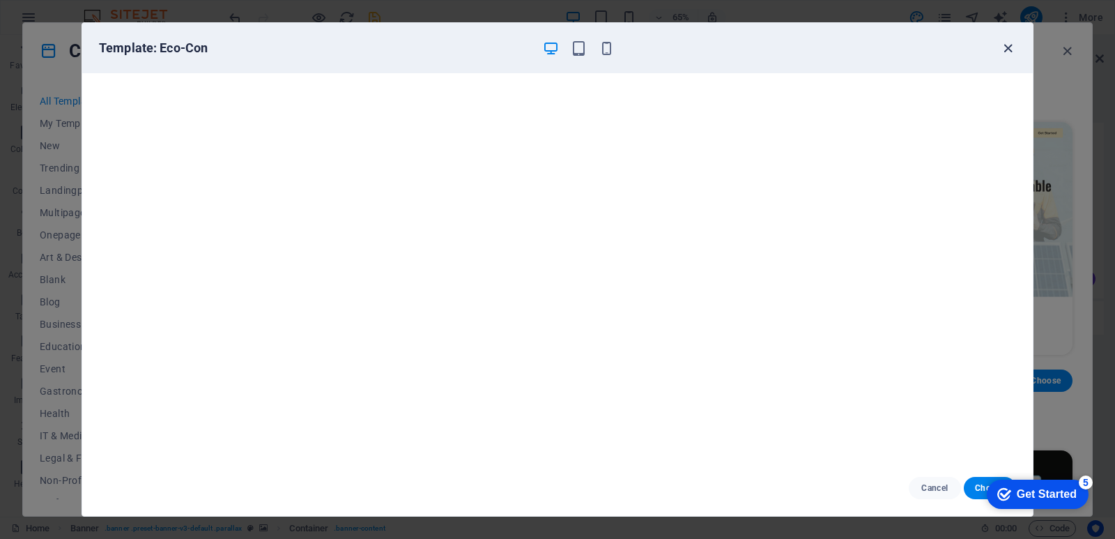
click at [1005, 48] on icon "button" at bounding box center [1008, 48] width 16 height 16
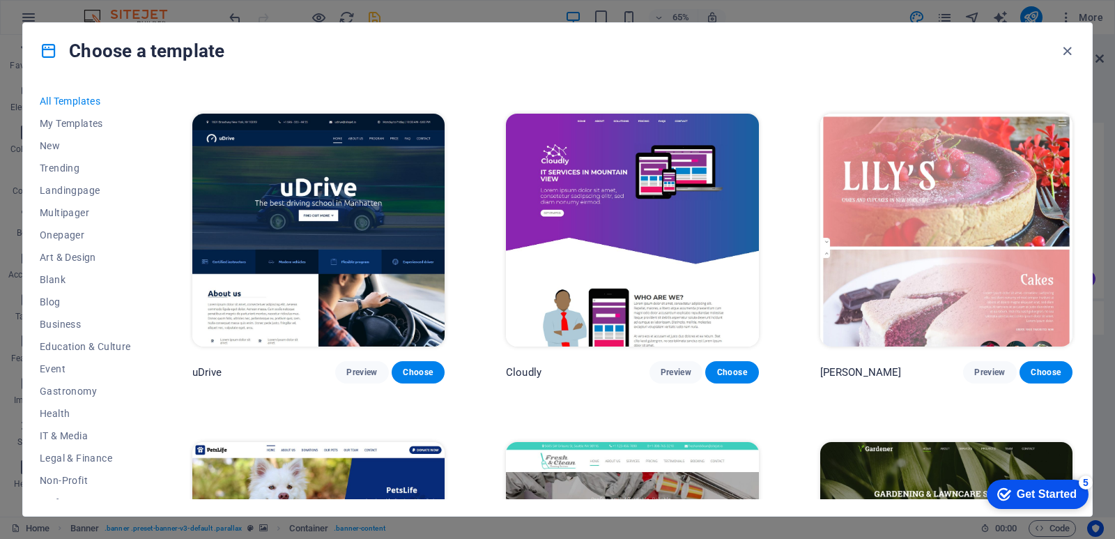
scroll to position [10736, 0]
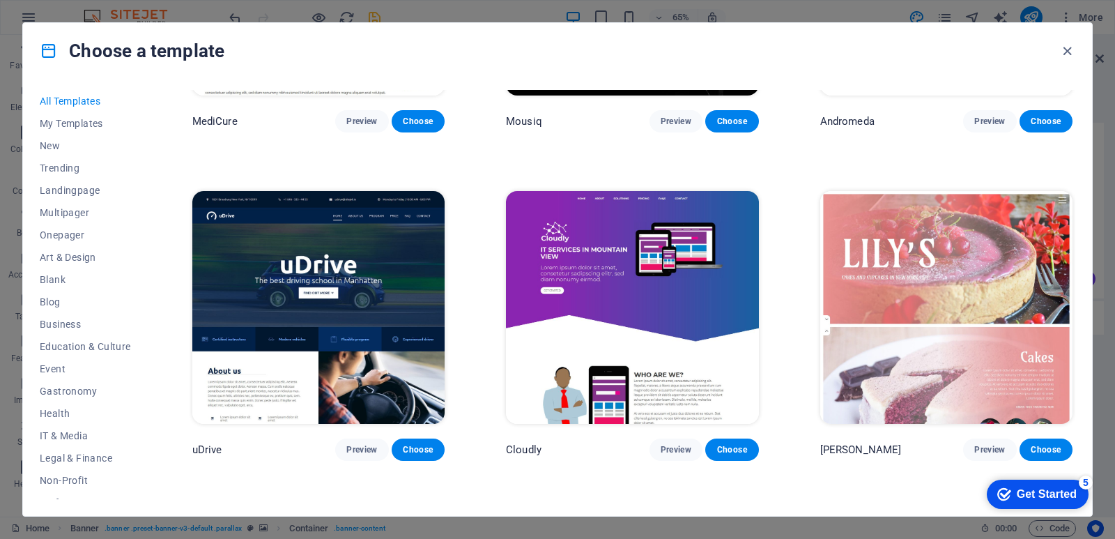
click at [662, 261] on img at bounding box center [632, 307] width 252 height 233
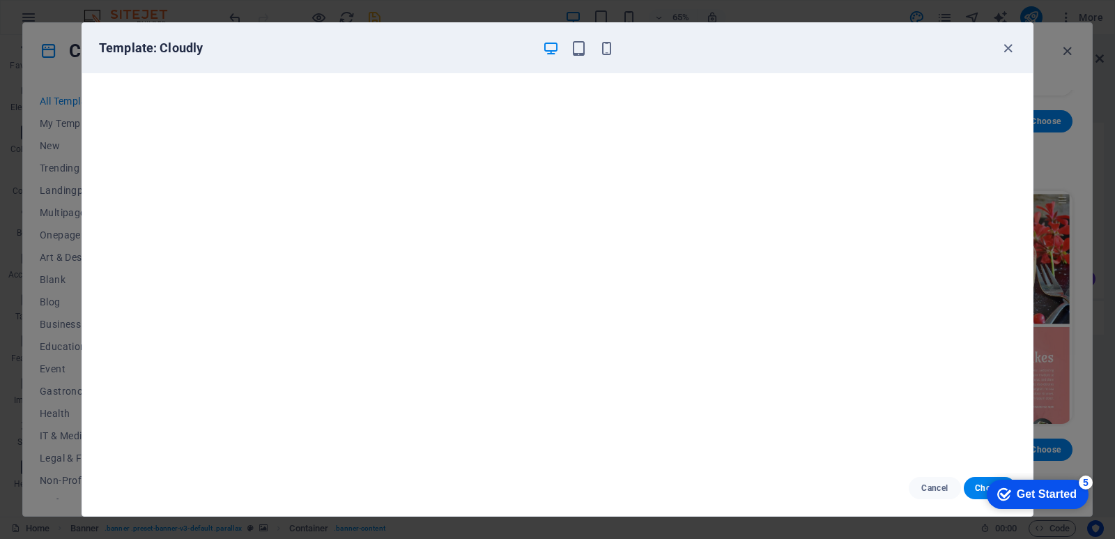
scroll to position [3, 0]
click at [1005, 51] on icon "button" at bounding box center [1008, 48] width 16 height 16
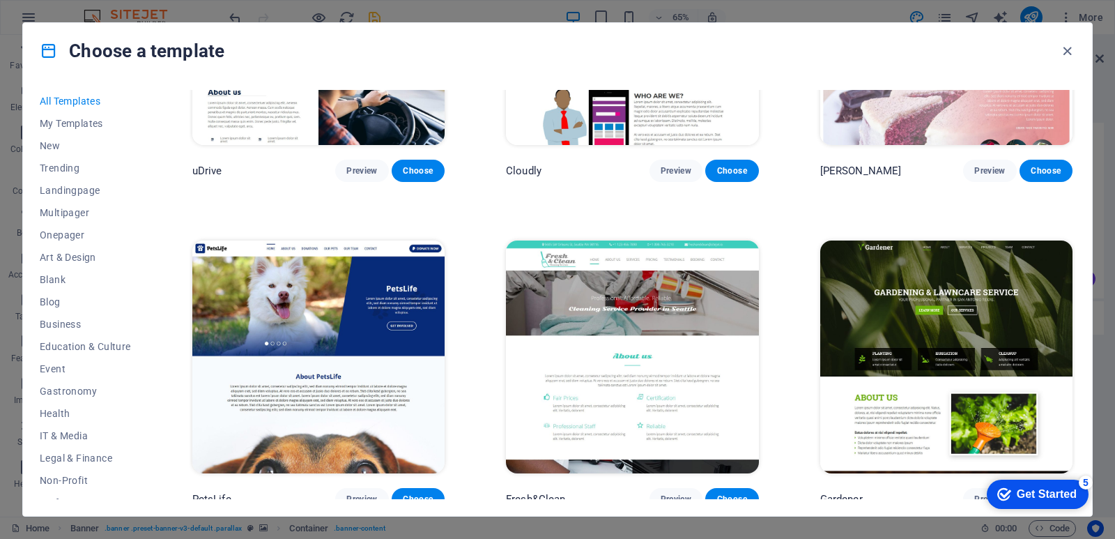
scroll to position [11084, 0]
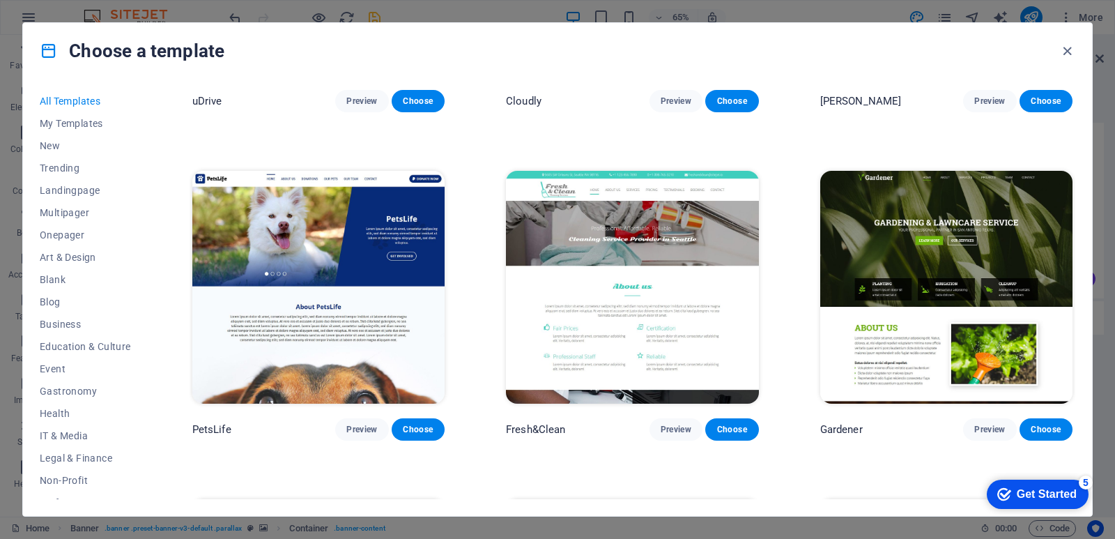
click at [929, 174] on img at bounding box center [947, 287] width 252 height 233
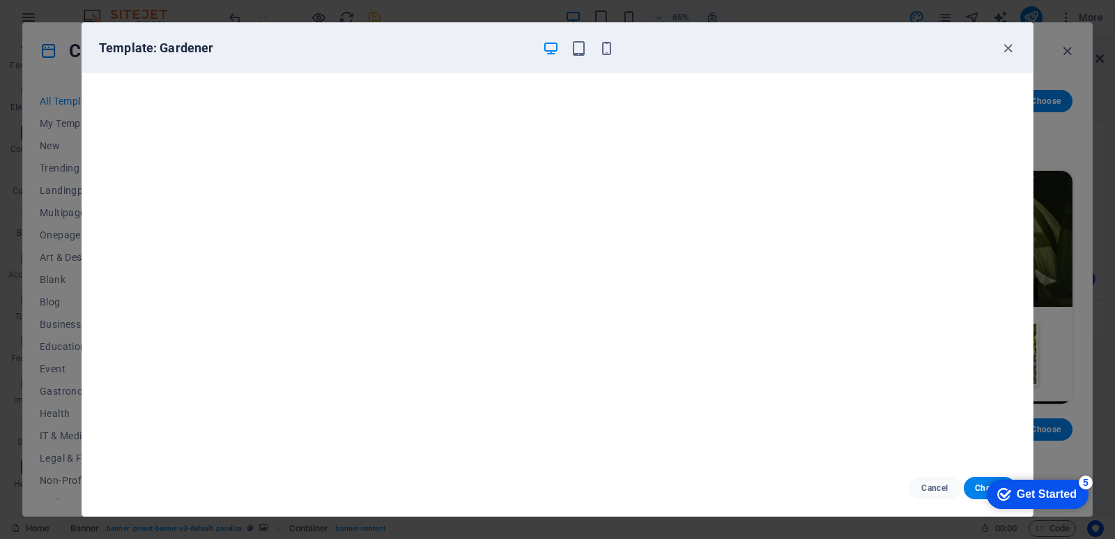
scroll to position [0, 0]
click div "checkmark Get Started 5 First Steps in the Editor Let's guide you through the t…"
click at [1052, 494] on div "Get Started" at bounding box center [1047, 494] width 60 height 13
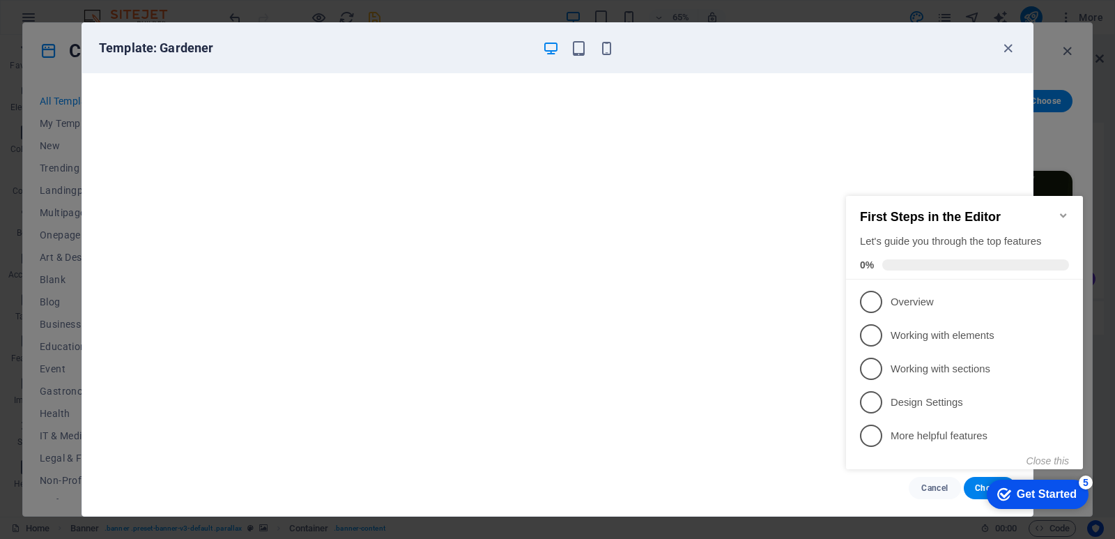
click at [1065, 210] on icon "Minimize checklist" at bounding box center [1063, 215] width 11 height 11
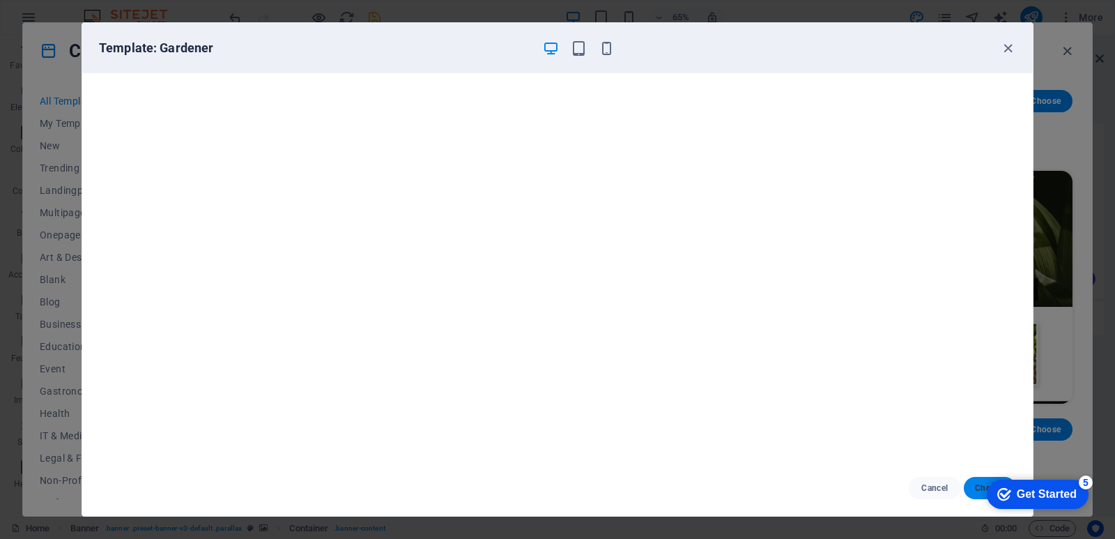
click at [970, 489] on button "Choose" at bounding box center [990, 488] width 52 height 22
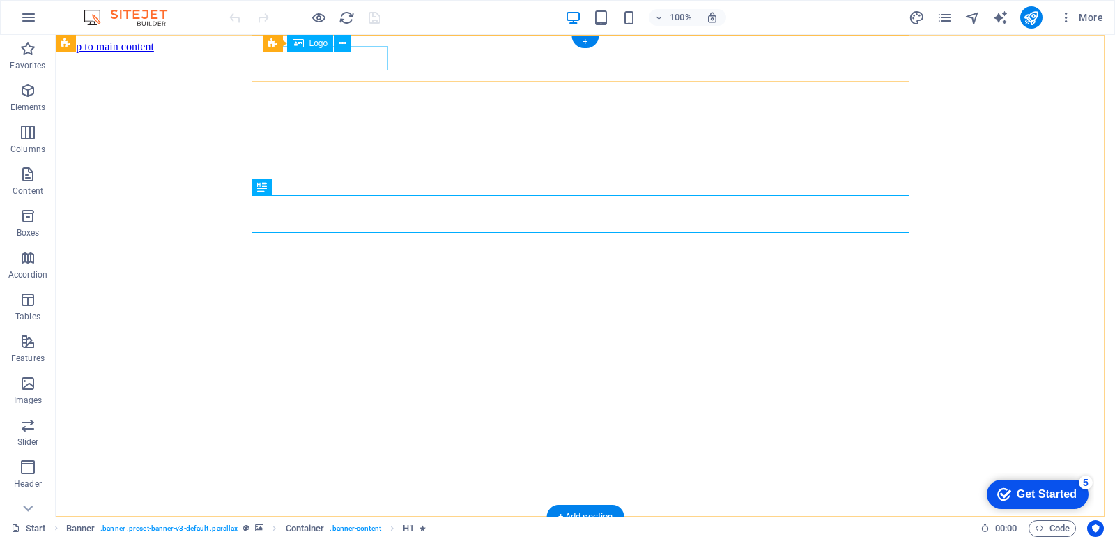
click at [338, 535] on div at bounding box center [585, 548] width 1048 height 27
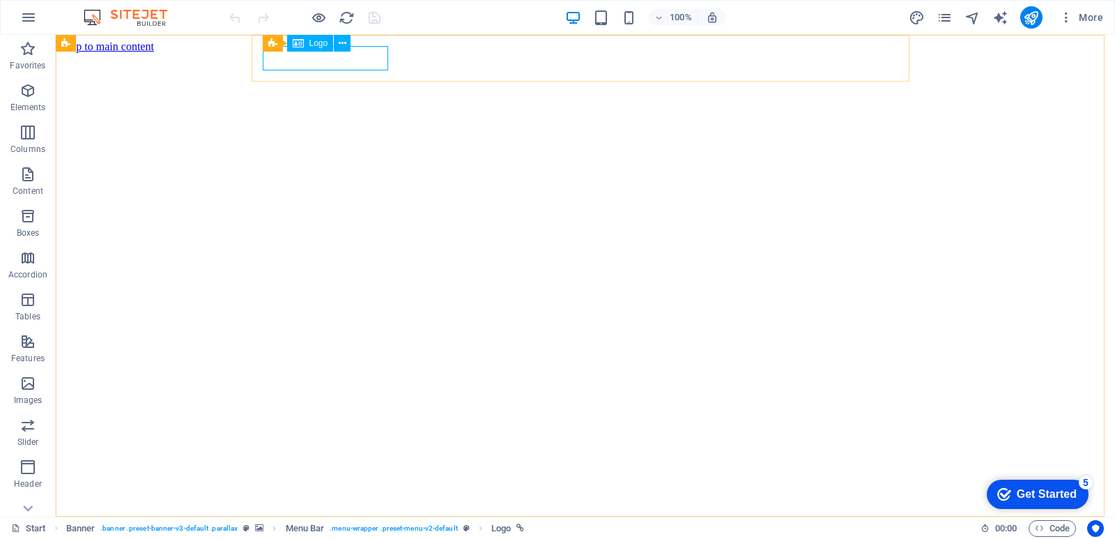
click at [314, 46] on span "Logo" at bounding box center [319, 43] width 19 height 8
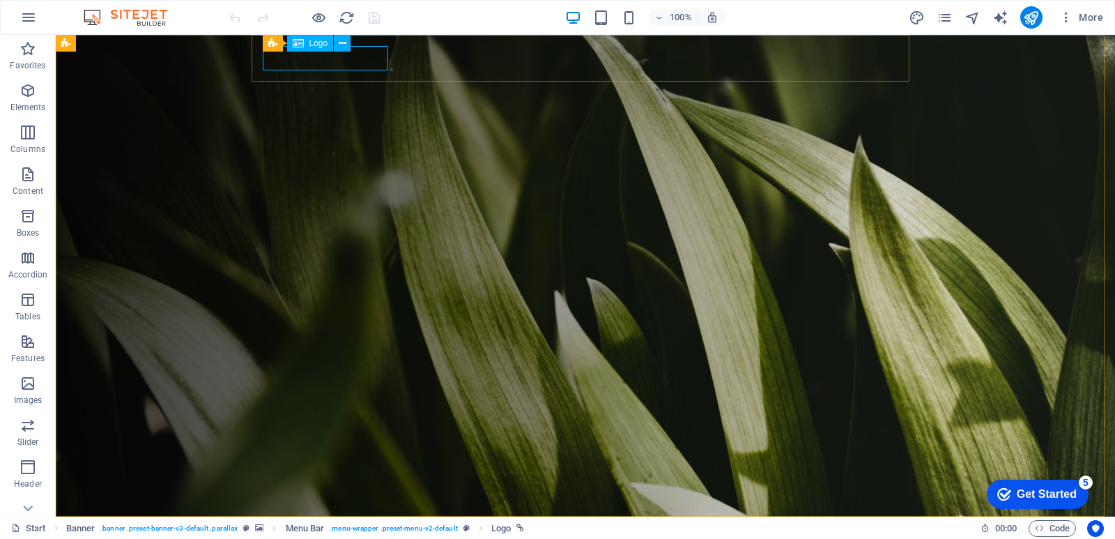
click at [317, 43] on span "Logo" at bounding box center [319, 43] width 19 height 8
click at [323, 43] on span "Logo" at bounding box center [319, 43] width 19 height 8
select select "px"
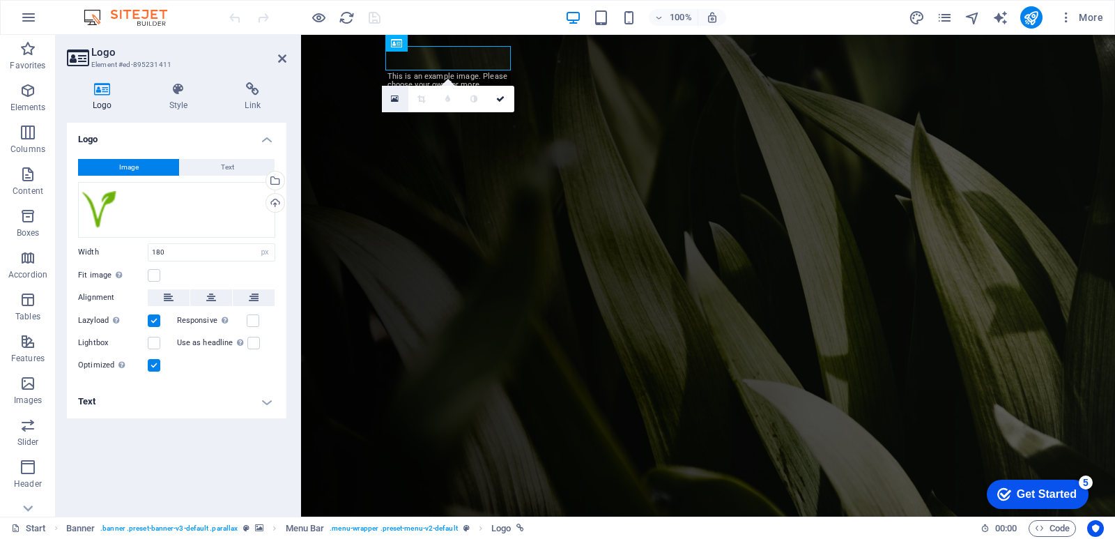
click at [395, 100] on icon at bounding box center [395, 99] width 8 height 10
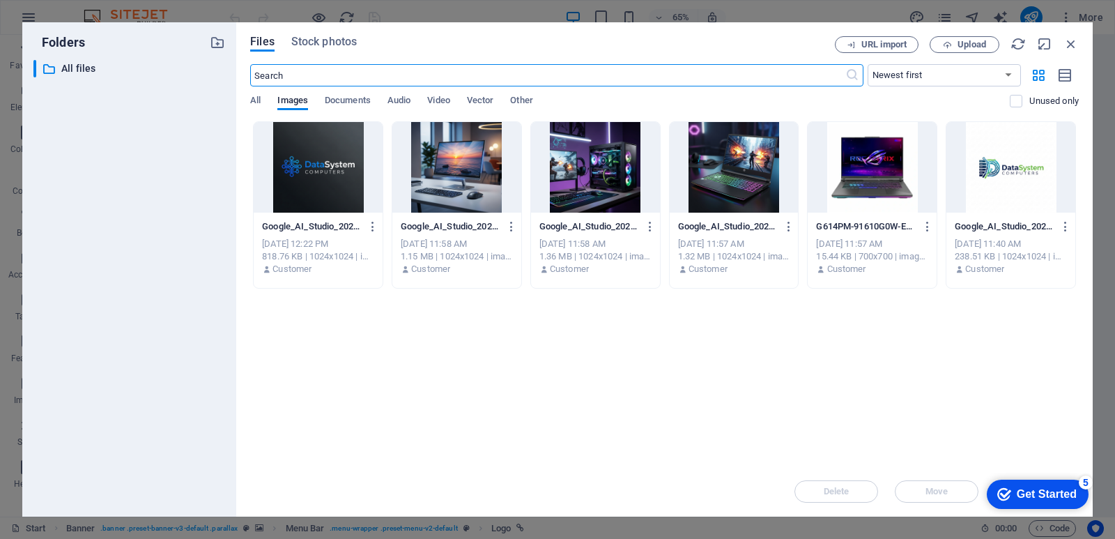
click at [327, 170] on div at bounding box center [318, 167] width 129 height 91
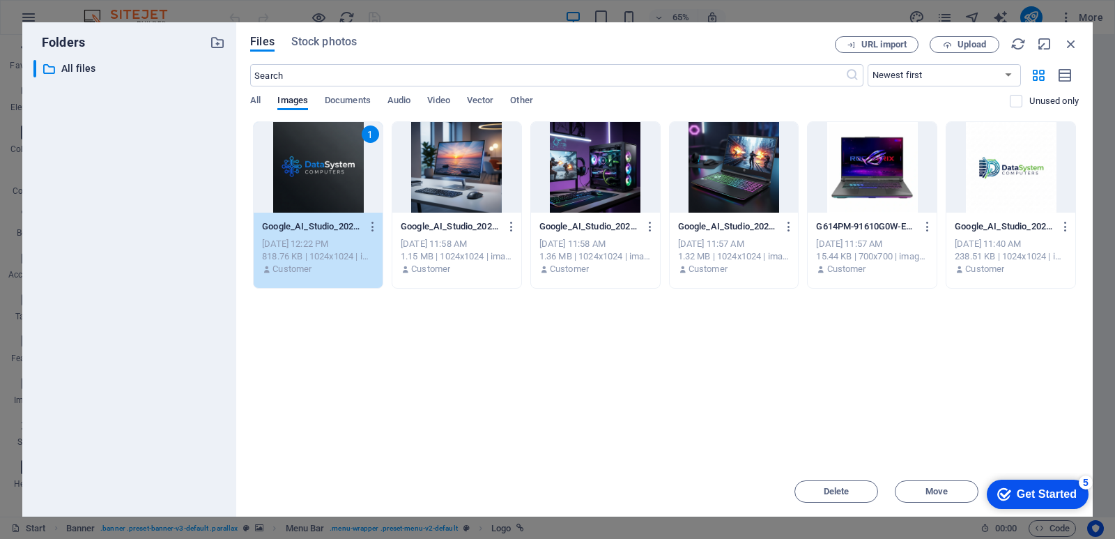
drag, startPoint x: 1062, startPoint y: 491, endPoint x: 1195, endPoint y: 697, distance: 244.6
click at [1062, 491] on div "Get Started" at bounding box center [1047, 494] width 60 height 13
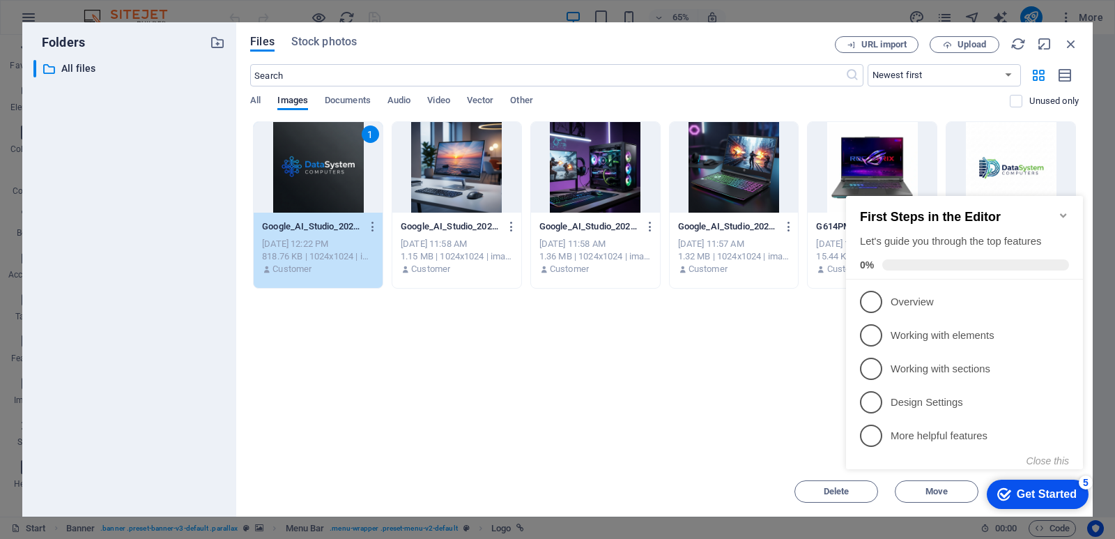
click at [631, 367] on div "Drop files here to upload them instantly 1 Google_AI_Studio_2025-09-01T10_10_53…" at bounding box center [664, 293] width 829 height 345
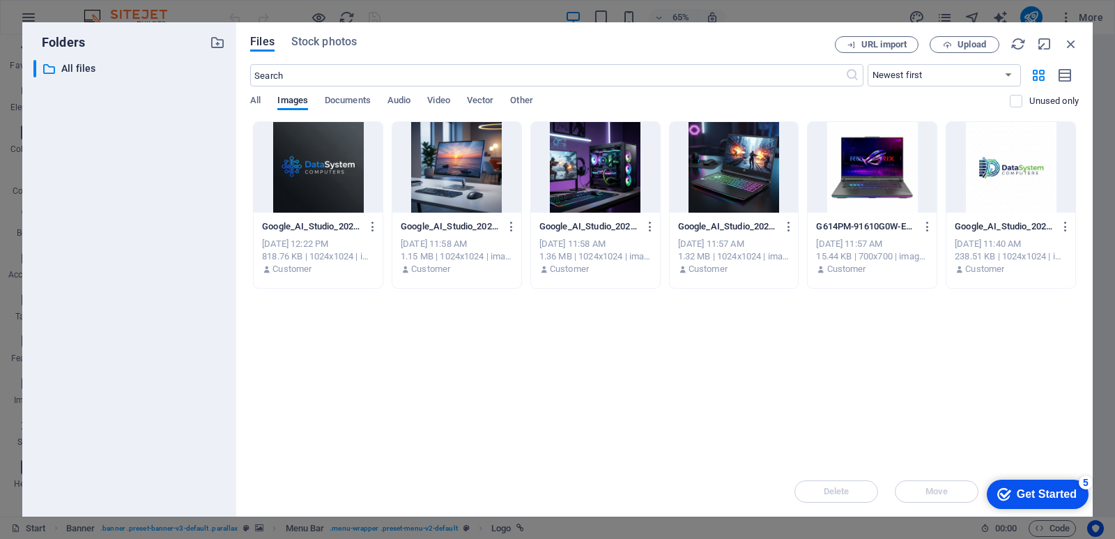
click at [310, 176] on div at bounding box center [318, 167] width 129 height 91
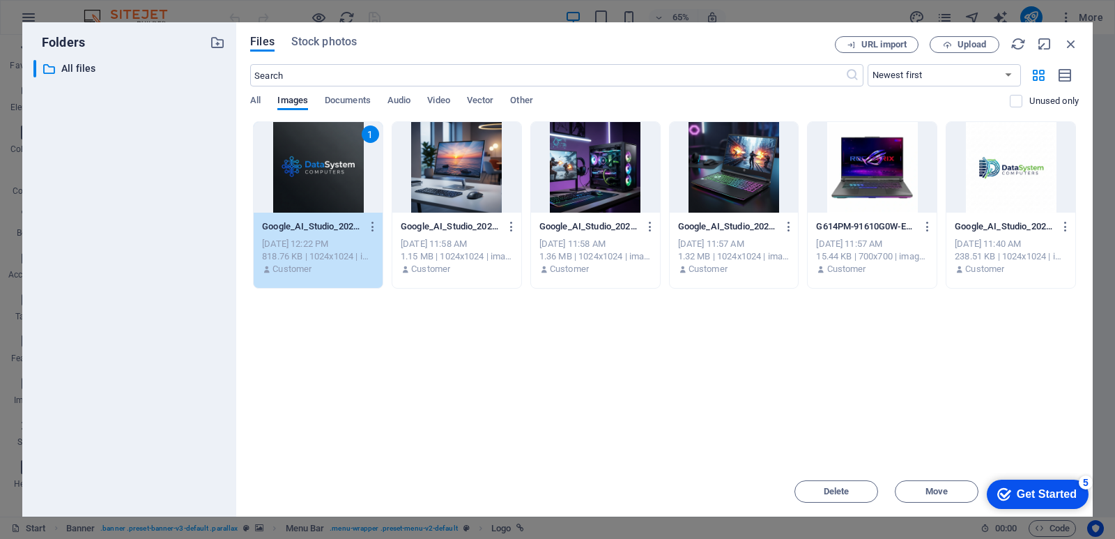
click at [332, 190] on div "1" at bounding box center [318, 167] width 129 height 91
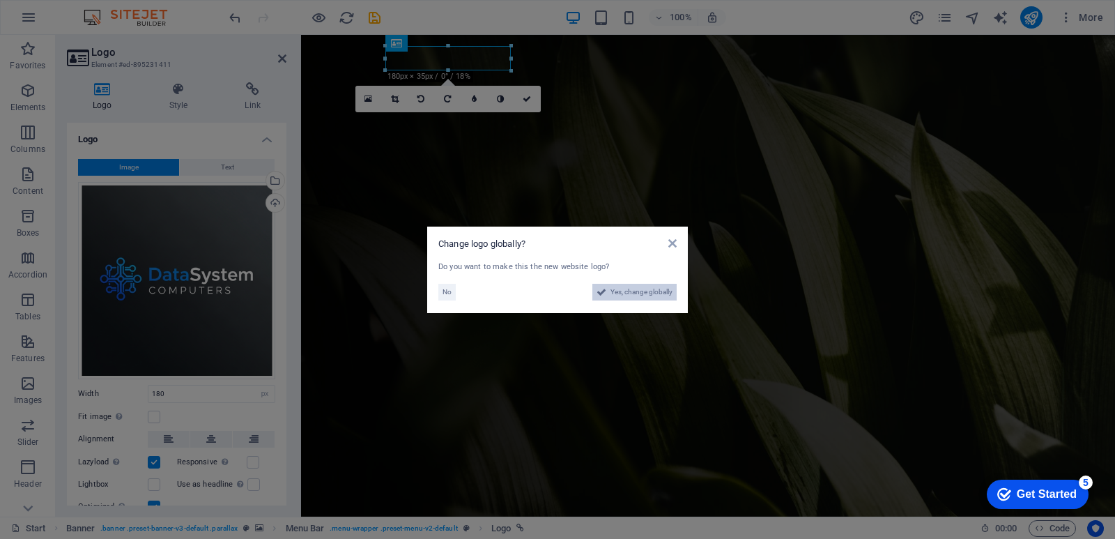
click at [628, 291] on span "Yes, change globally" at bounding box center [642, 292] width 62 height 17
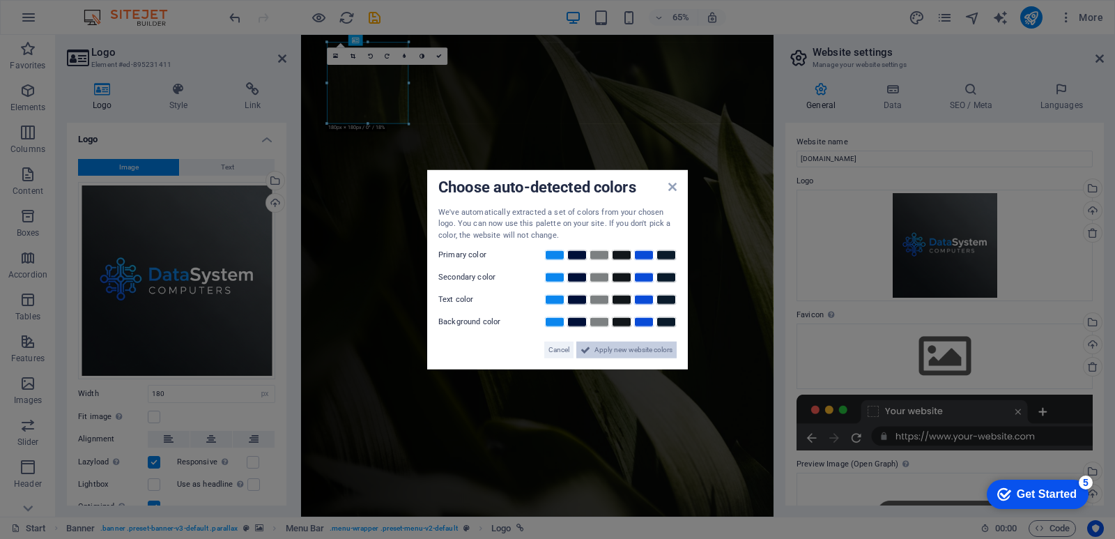
click at [590, 351] on icon at bounding box center [586, 350] width 10 height 17
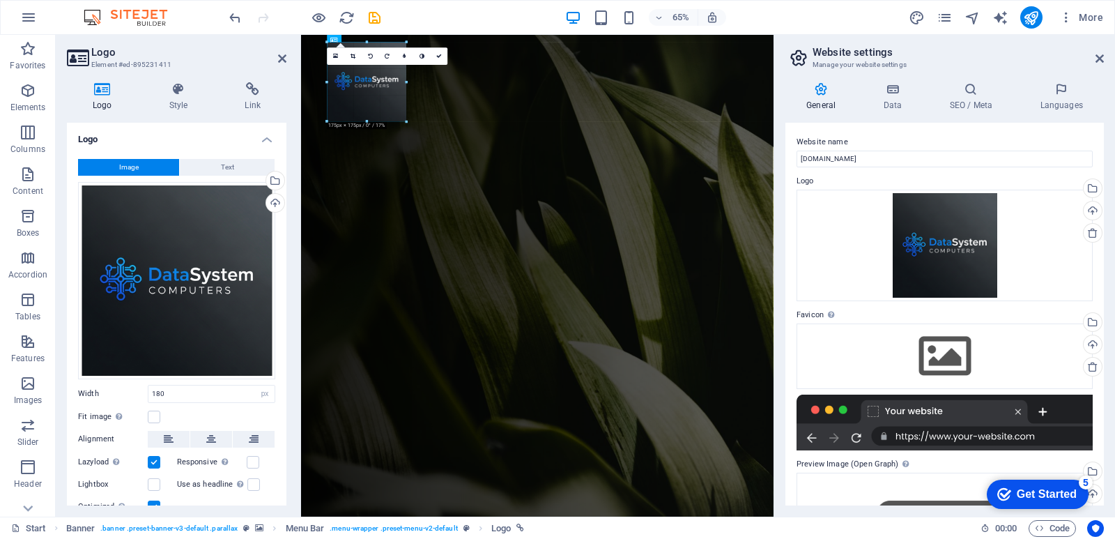
drag, startPoint x: 406, startPoint y: 122, endPoint x: 397, endPoint y: 116, distance: 11.6
drag, startPoint x: 367, startPoint y: 112, endPoint x: 374, endPoint y: 87, distance: 25.4
drag, startPoint x: 688, startPoint y: 108, endPoint x: 469, endPoint y: 93, distance: 219.4
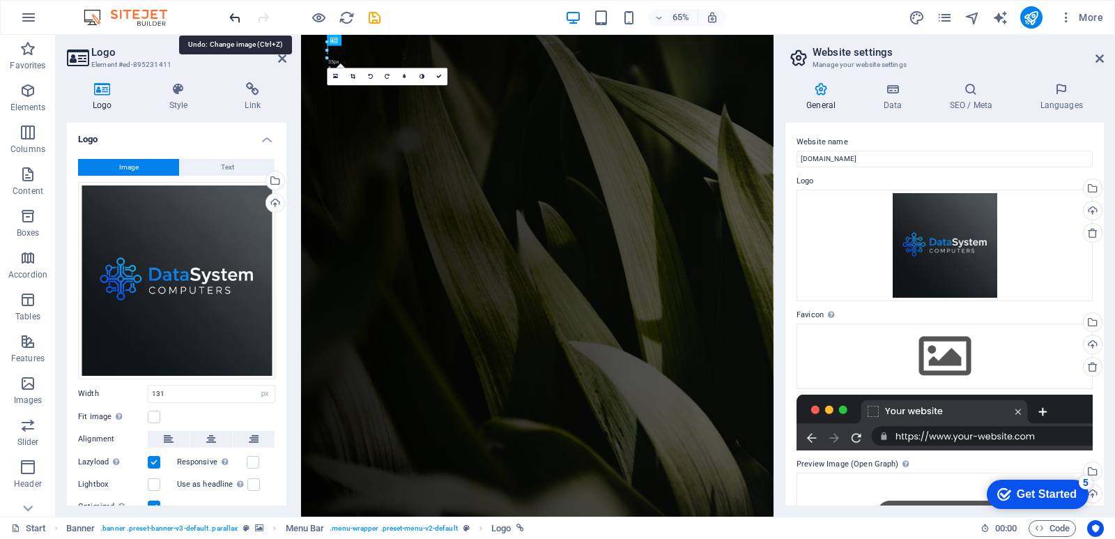
click at [232, 18] on icon "undo" at bounding box center [235, 18] width 16 height 16
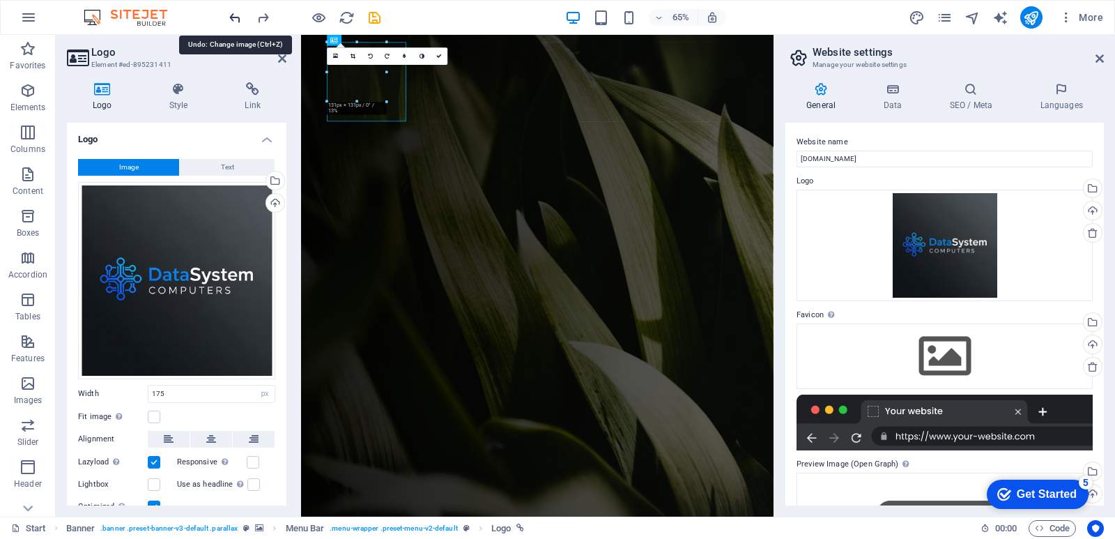
click at [232, 18] on icon "undo" at bounding box center [235, 18] width 16 height 16
type input "180"
click at [232, 18] on icon "undo" at bounding box center [235, 18] width 16 height 16
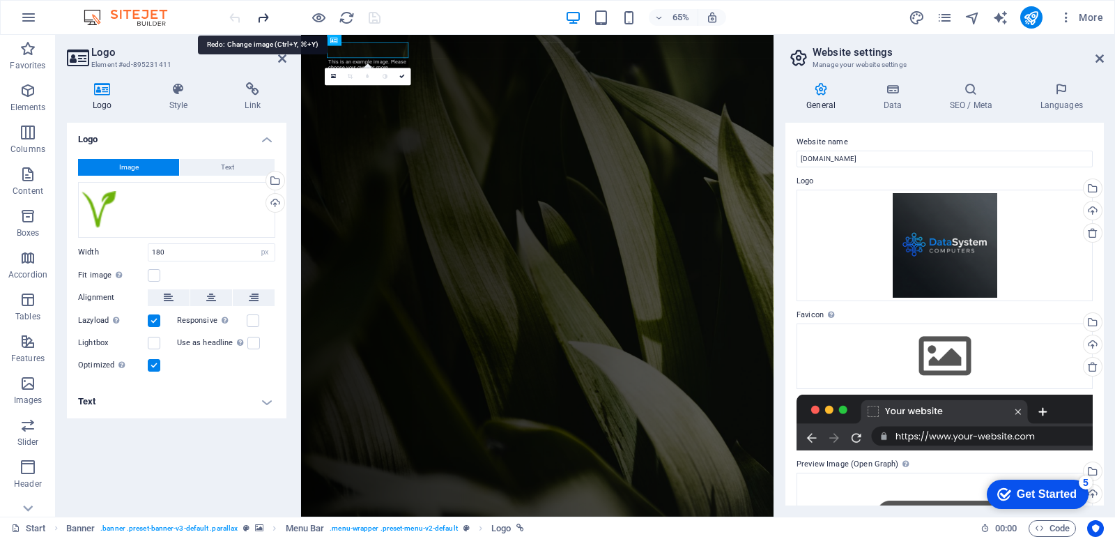
click at [259, 20] on icon "redo" at bounding box center [263, 18] width 16 height 16
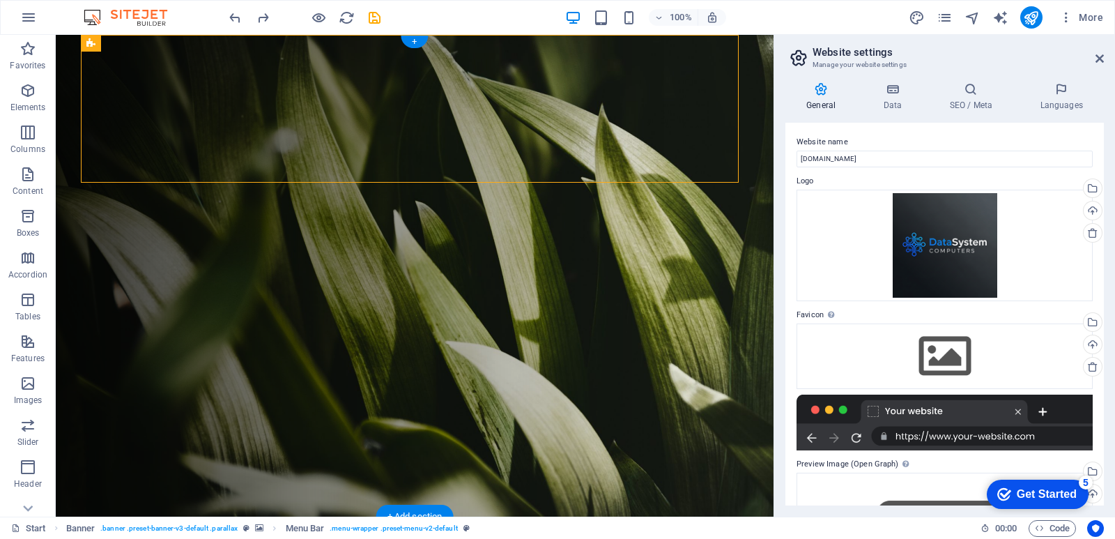
click at [61, 86] on figure at bounding box center [415, 276] width 718 height 482
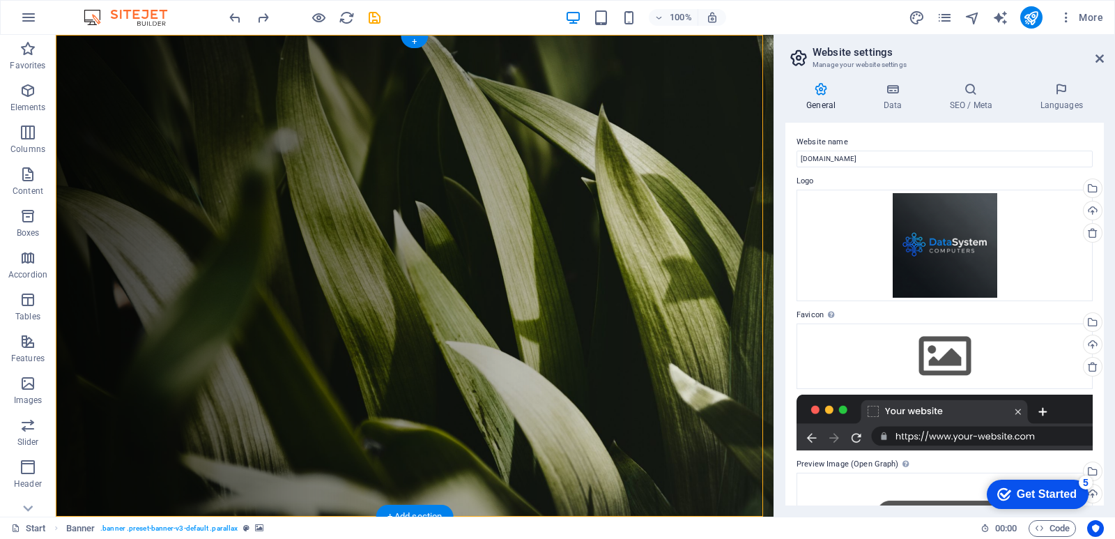
click at [61, 86] on figure at bounding box center [415, 276] width 718 height 482
select select "vh"
select select "header"
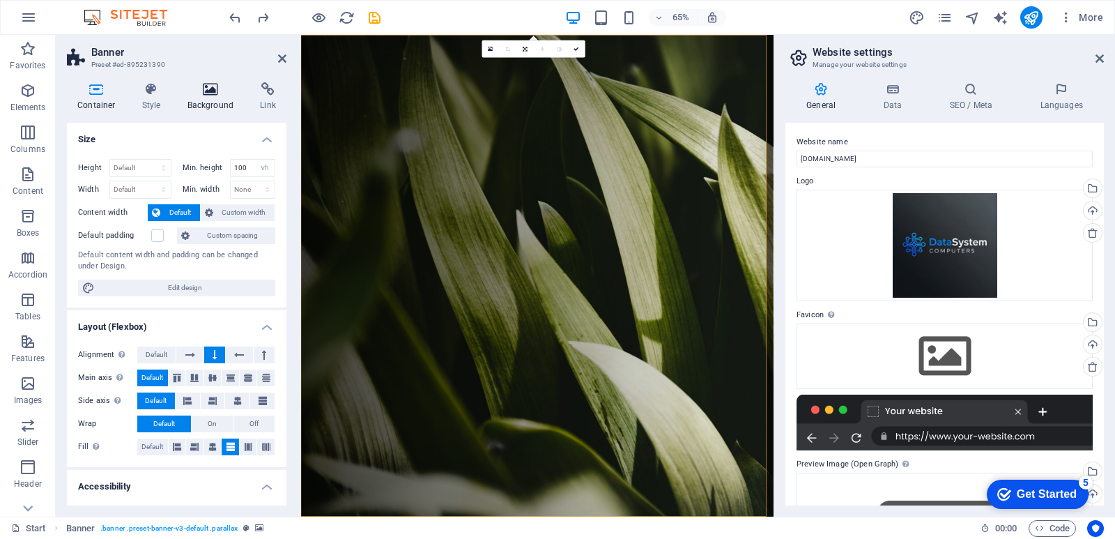
click at [208, 84] on icon at bounding box center [211, 89] width 68 height 14
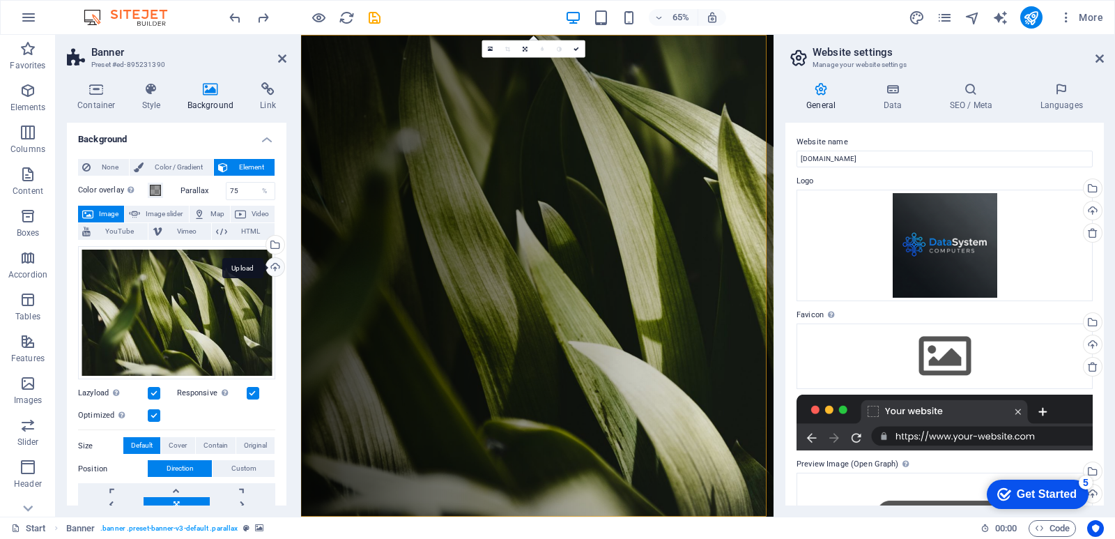
click at [272, 266] on div "Upload" at bounding box center [274, 268] width 21 height 21
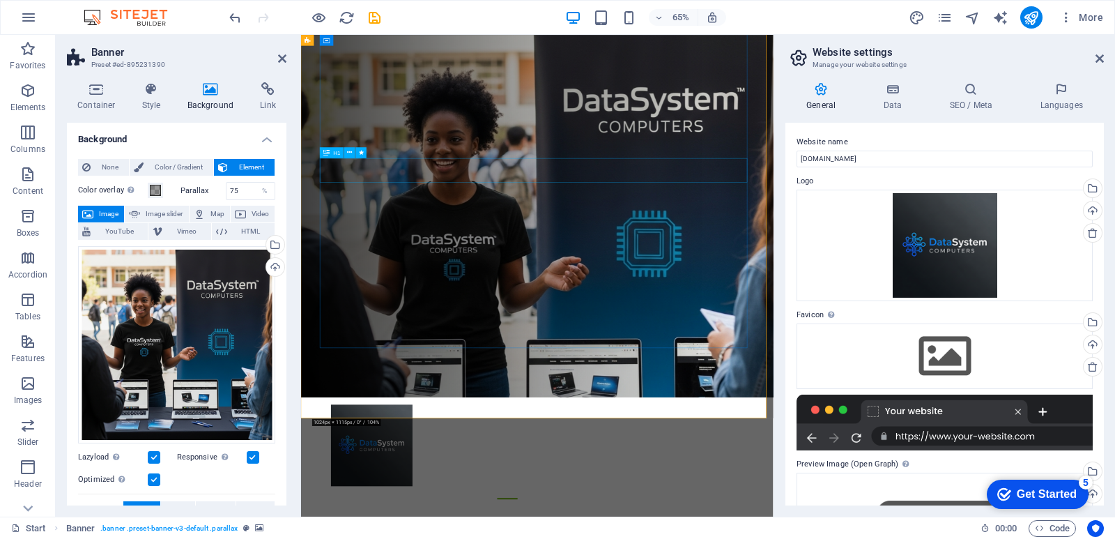
scroll to position [209, 0]
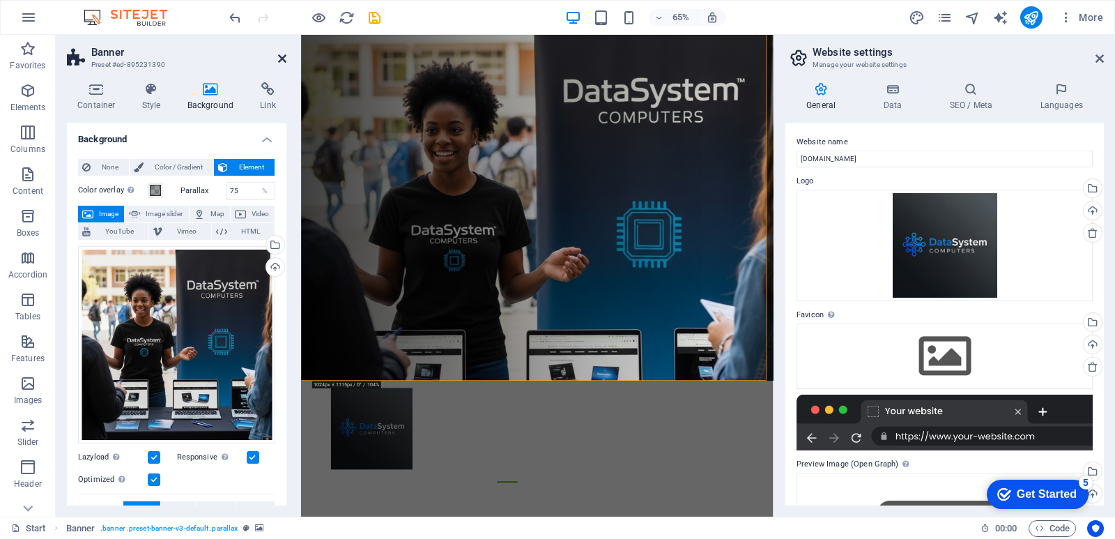
click at [280, 57] on icon at bounding box center [282, 58] width 8 height 11
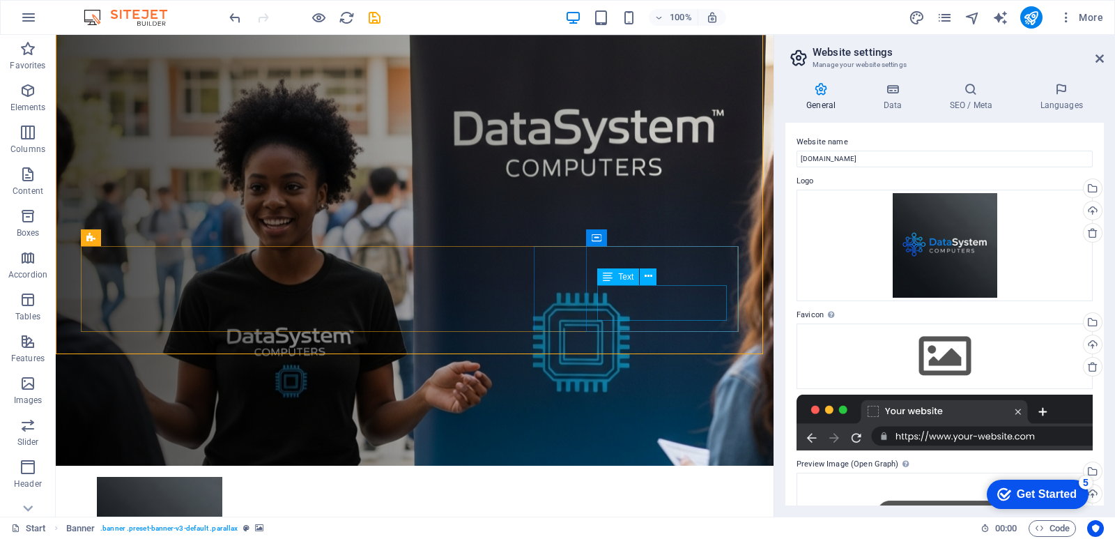
scroll to position [0, 0]
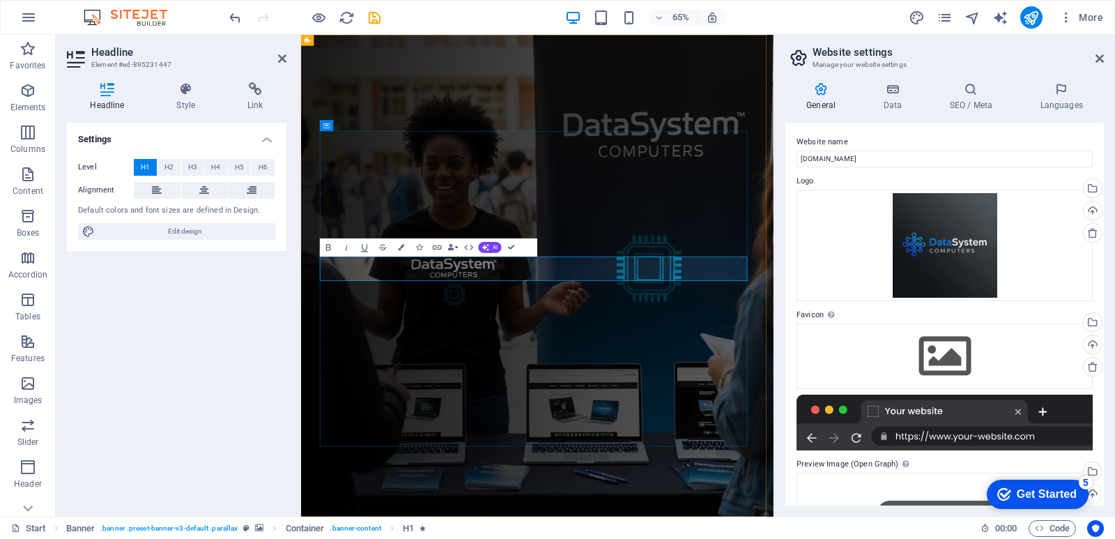
drag, startPoint x: 784, startPoint y: 396, endPoint x: 618, endPoint y: 404, distance: 165.4
drag, startPoint x: 609, startPoint y: 394, endPoint x: 389, endPoint y: 394, distance: 219.6
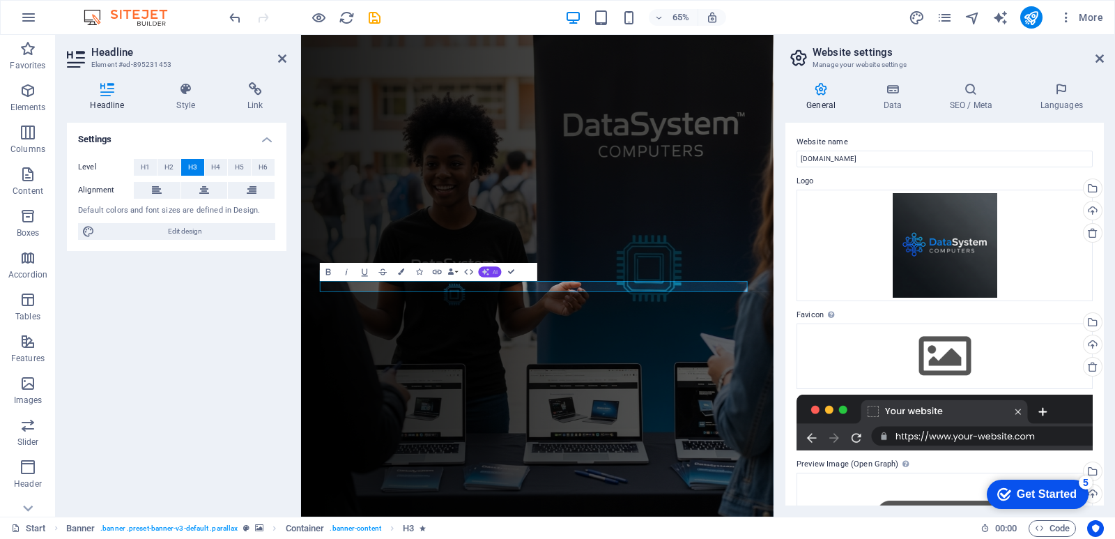
click at [484, 272] on icon "button" at bounding box center [485, 271] width 7 height 7
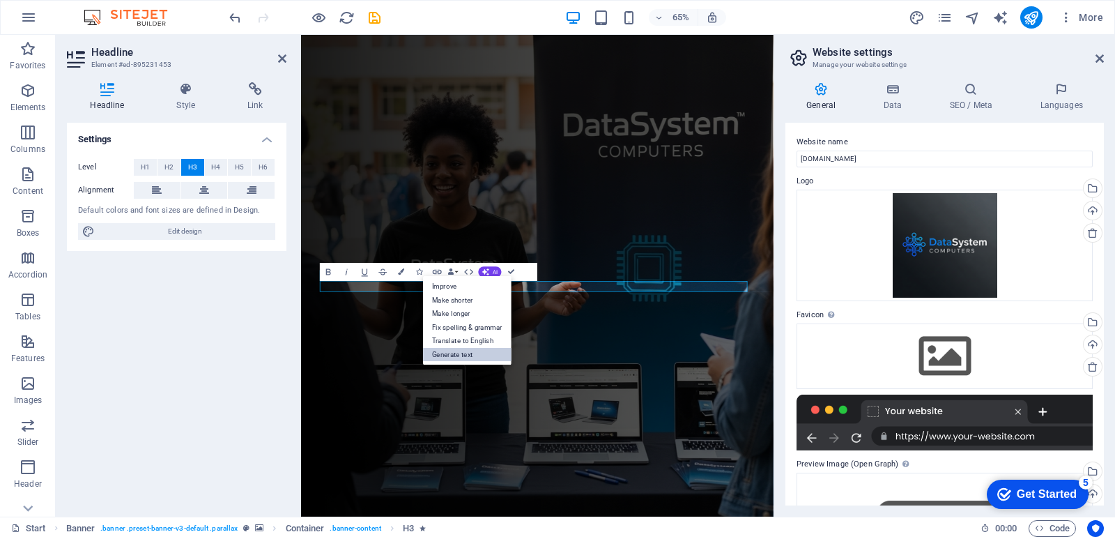
click at [457, 355] on link "Generate text" at bounding box center [467, 355] width 89 height 14
select select "English"
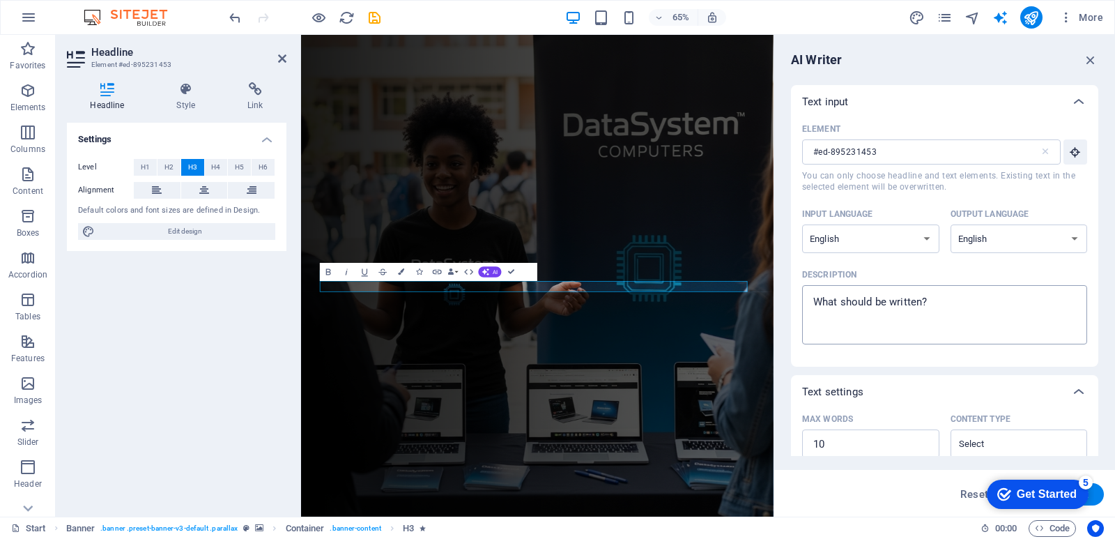
type textarea "x"
drag, startPoint x: 931, startPoint y: 300, endPoint x: 832, endPoint y: 300, distance: 99.0
click at [832, 300] on textarea "Description x ​" at bounding box center [944, 314] width 271 height 45
click at [924, 295] on textarea "Description x ​" at bounding box center [944, 314] width 271 height 45
click at [931, 300] on textarea "Description x ​" at bounding box center [944, 314] width 271 height 45
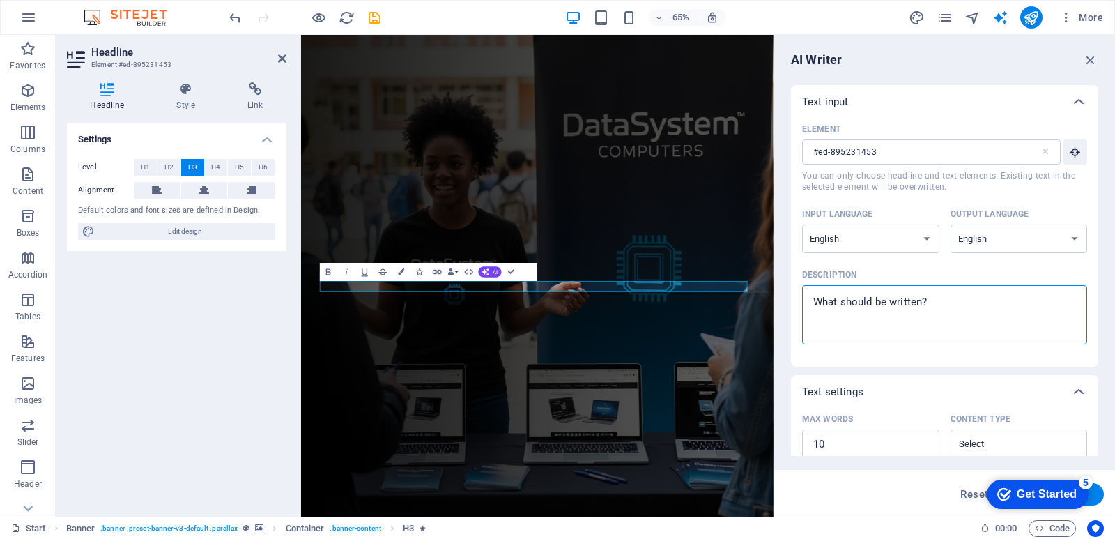
drag, startPoint x: 931, startPoint y: 300, endPoint x: 891, endPoint y: 301, distance: 40.5
click at [891, 301] on textarea "Description x ​" at bounding box center [944, 314] width 271 height 45
type textarea "a"
type textarea "x"
type textarea "ab"
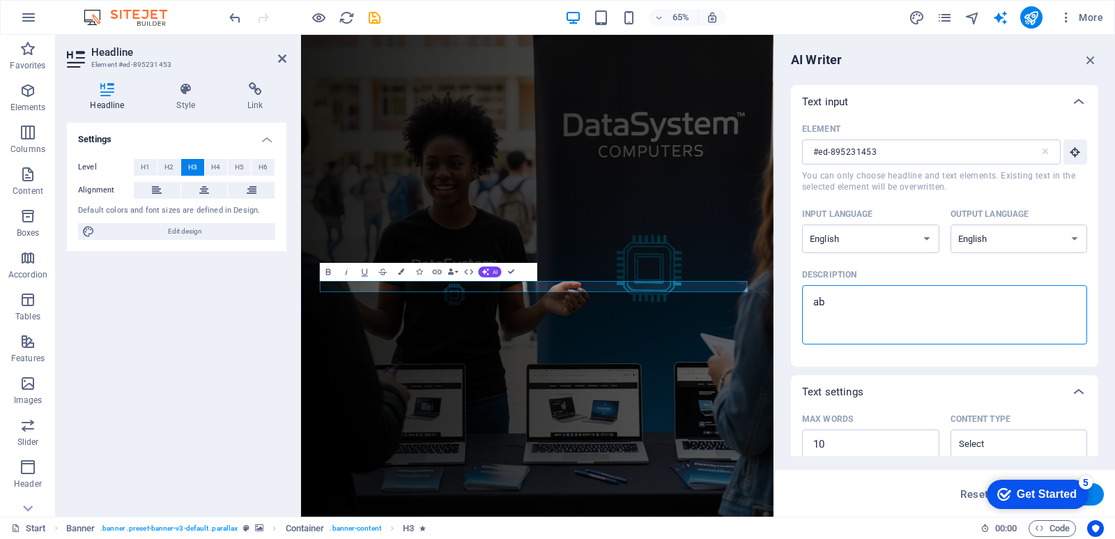
type textarea "x"
type textarea "abo"
type textarea "x"
type textarea "abou"
type textarea "x"
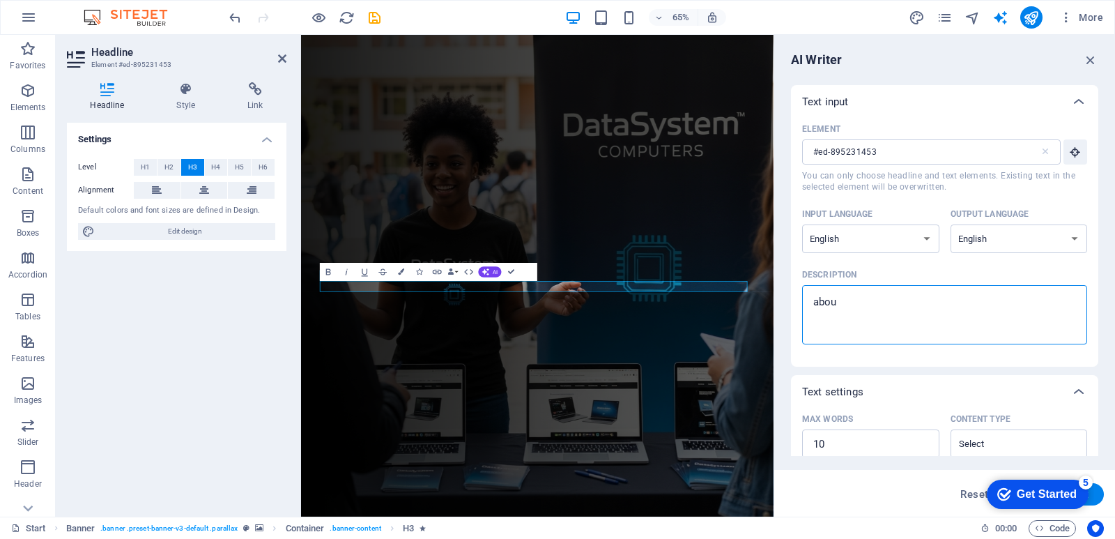
type textarea "about"
type textarea "x"
type textarea "abou"
type textarea "x"
type textarea "abo"
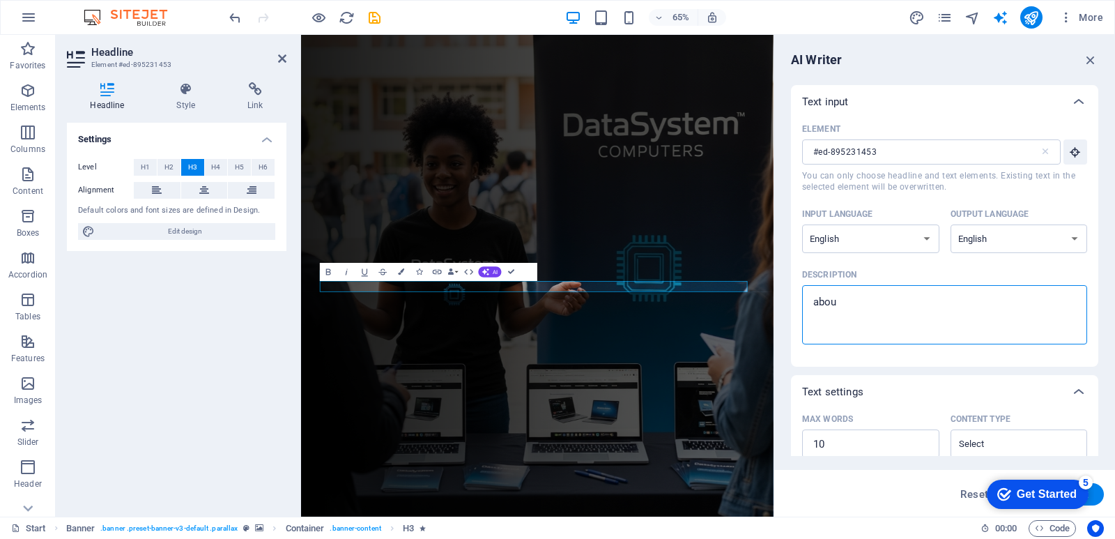
type textarea "x"
type textarea "ab"
type textarea "x"
type textarea "a"
type textarea "x"
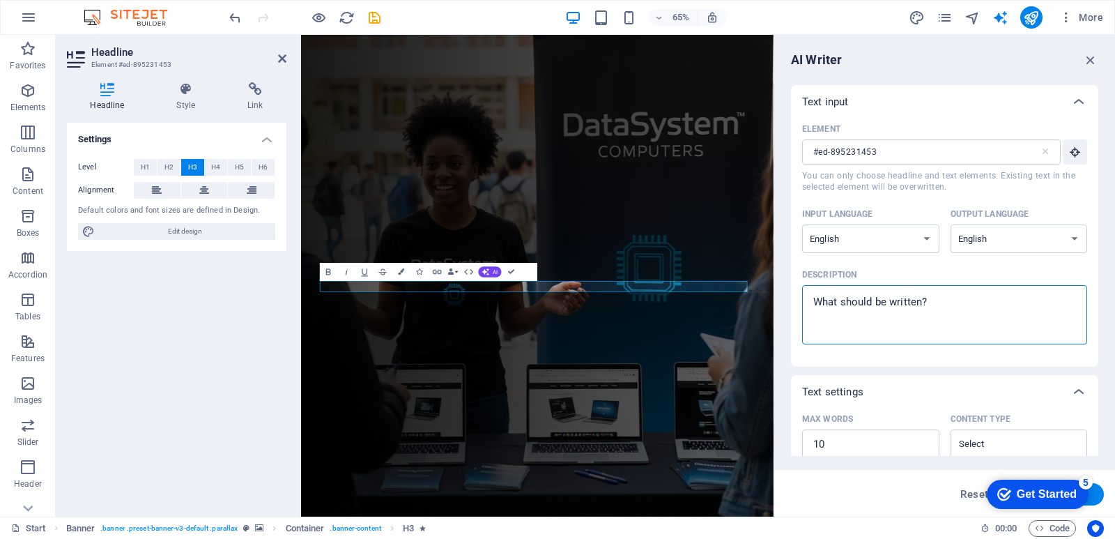
type textarea "x"
type textarea "a"
type textarea "x"
type textarea "af"
type textarea "x"
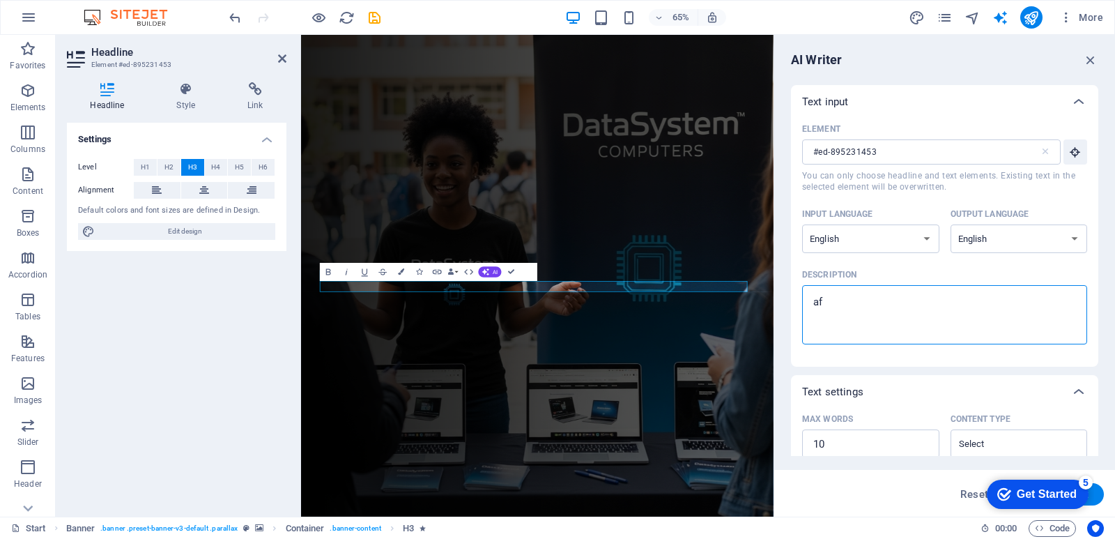
type textarea "aff"
type textarea "x"
type textarea "affo"
type textarea "x"
type textarea "affor"
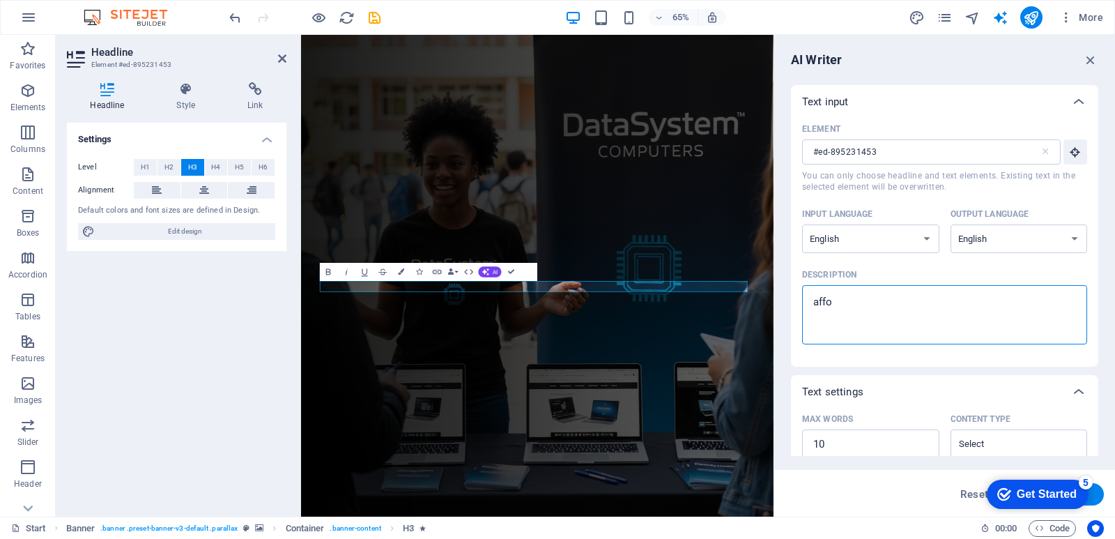
type textarea "x"
type textarea "afford"
type textarea "x"
type textarea "afforda"
type textarea "x"
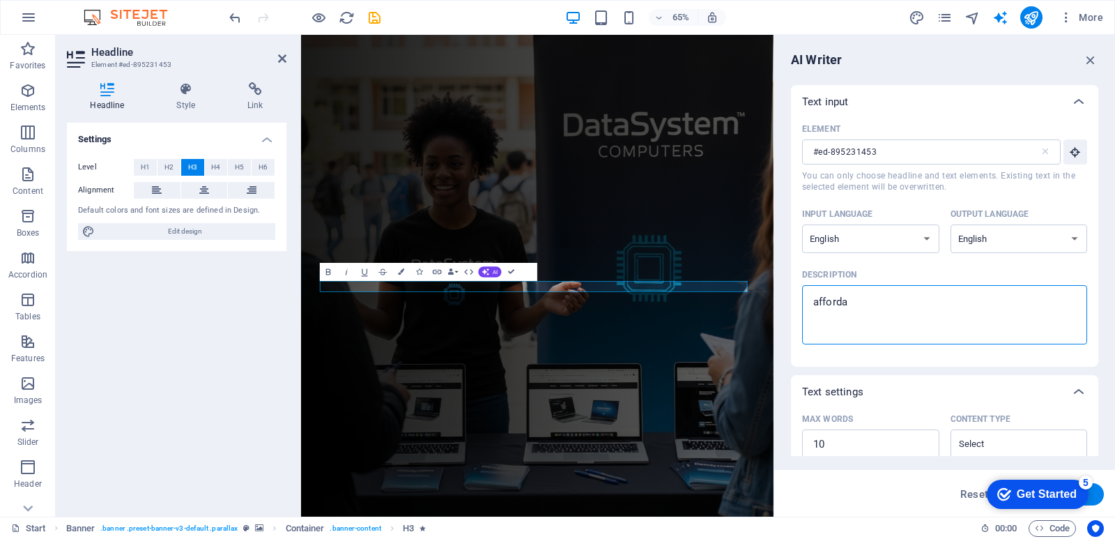
type textarea "affordab"
type textarea "x"
type textarea "affordabl"
type textarea "x"
type textarea "affordable"
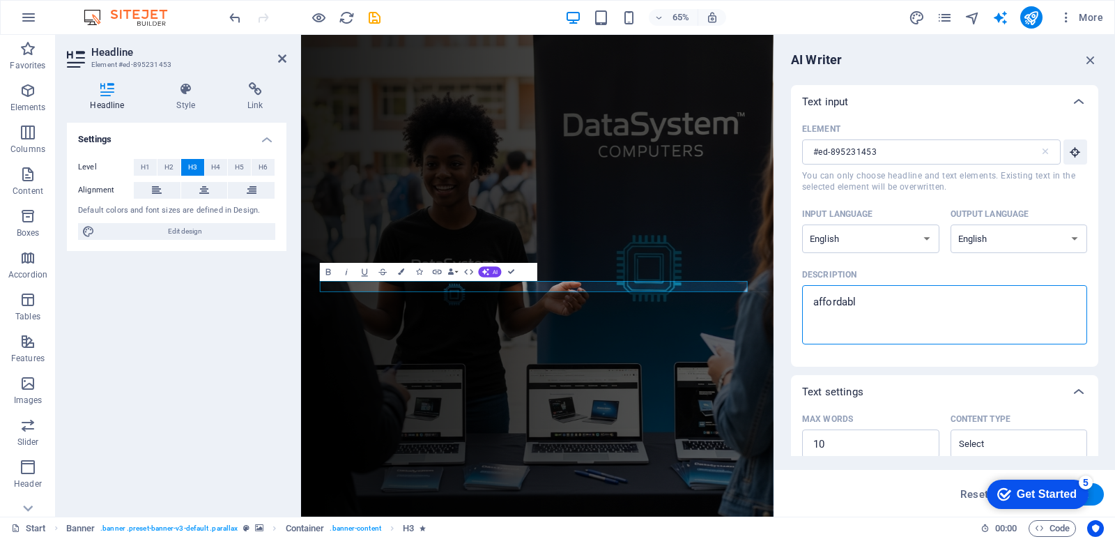
type textarea "x"
type textarea "affordable"
type textarea "x"
type textarea "affordable l"
type textarea "x"
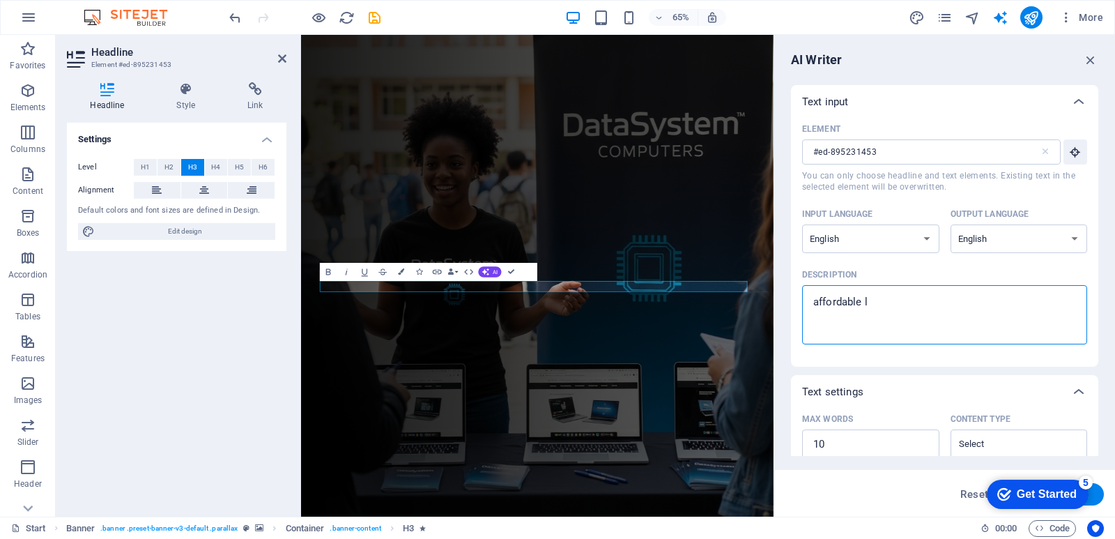
type textarea "affordable la"
type textarea "x"
type textarea "affordable lap"
type textarea "x"
type textarea "affordable lapt"
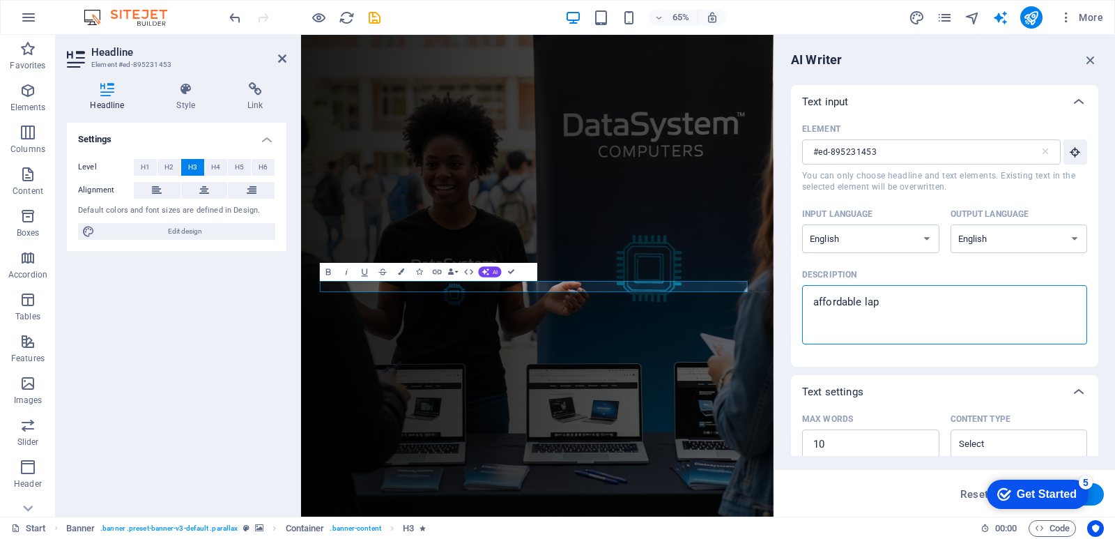
type textarea "x"
type textarea "affordable lapto"
type textarea "x"
type textarea "affordable laptop"
type textarea "x"
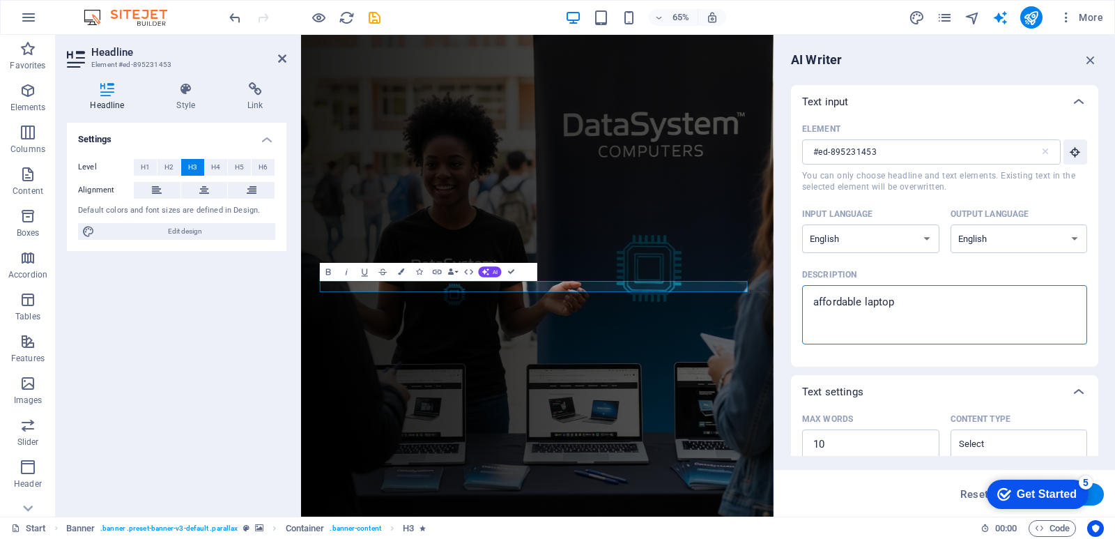
type textarea "affordable laptop"
type textarea "x"
type textarea "affordable laptop a"
type textarea "x"
type textarea "affordable laptop an"
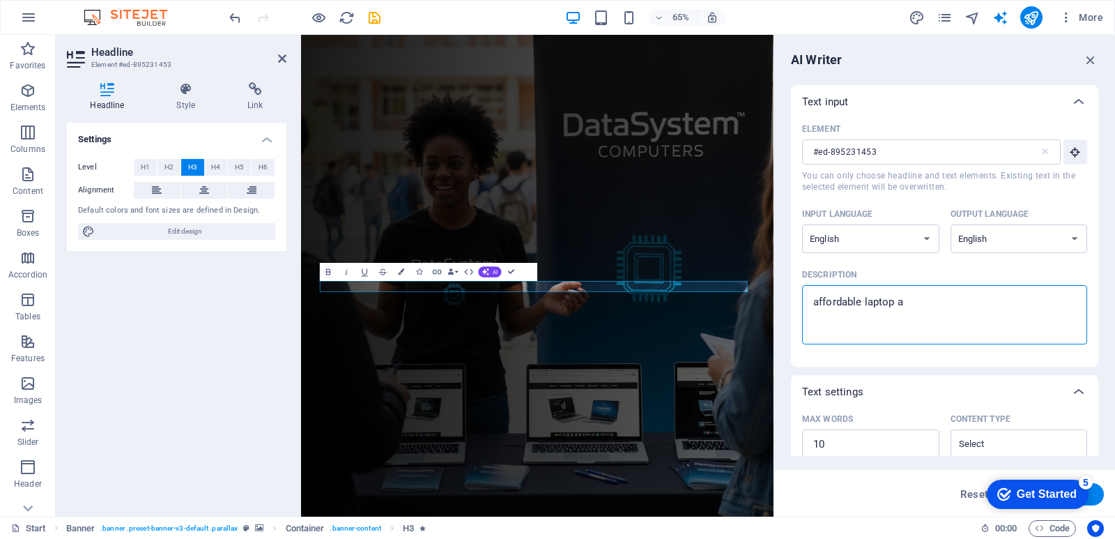
type textarea "x"
type textarea "affordable laptop and"
type textarea "x"
type textarea "affordable laptop and"
type textarea "x"
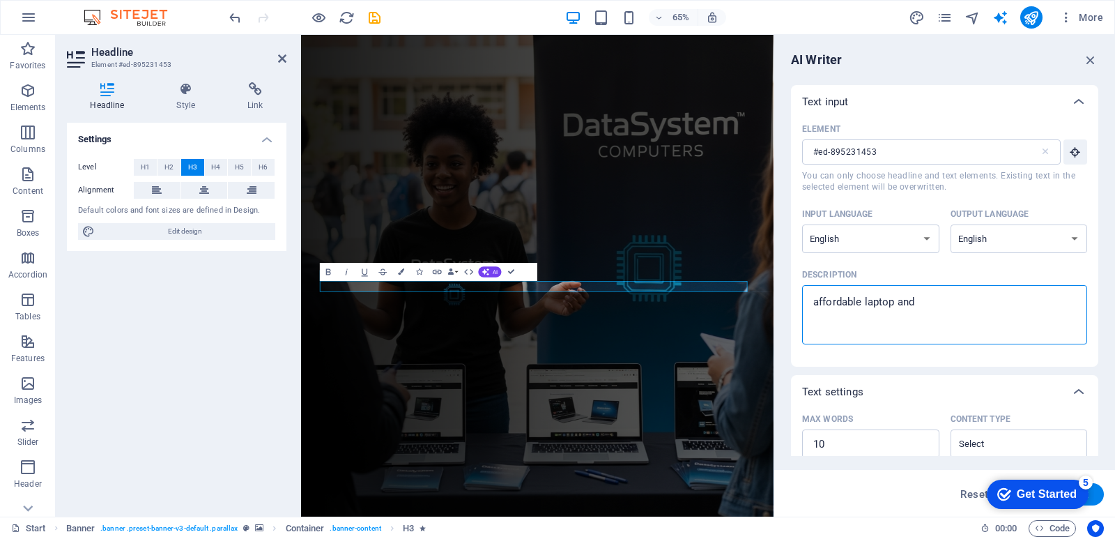
type textarea "affordable laptop and q"
type textarea "x"
type textarea "affordable laptop and qu"
type textarea "x"
type textarea "affordable laptop and qui"
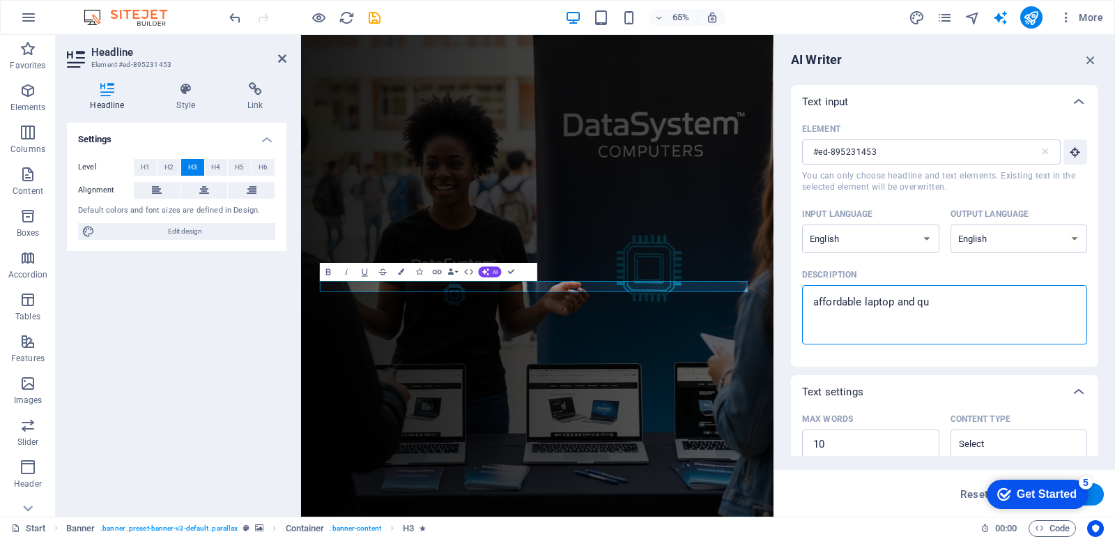
type textarea "x"
type textarea "affordable laptop and quic"
type textarea "x"
type textarea "affordable laptop and quick"
type textarea "x"
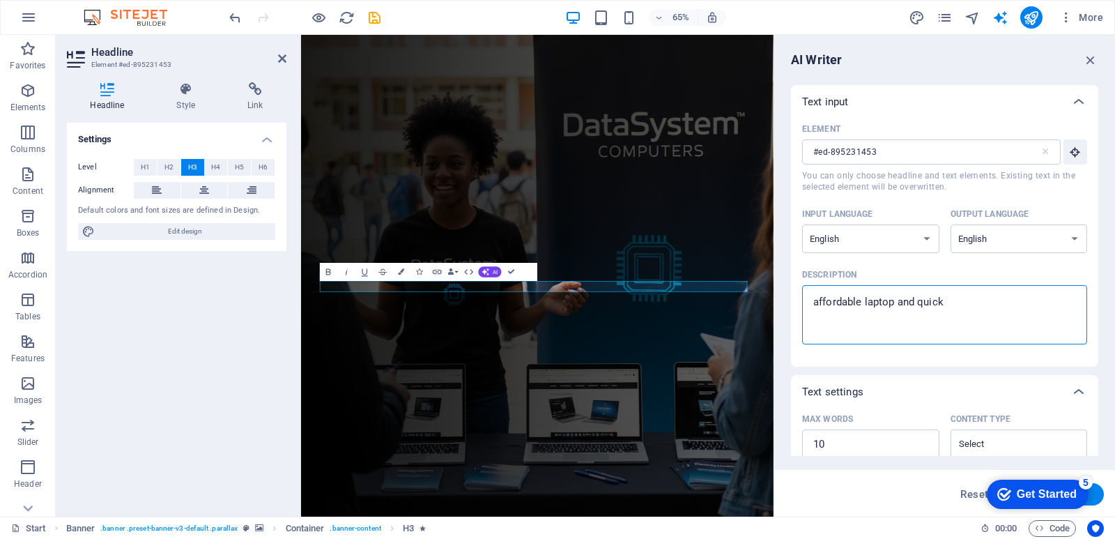
type textarea "affordable laptop and quick"
type textarea "x"
type textarea "affordable laptop and quick r"
type textarea "x"
type textarea "affordable laptop and quick re"
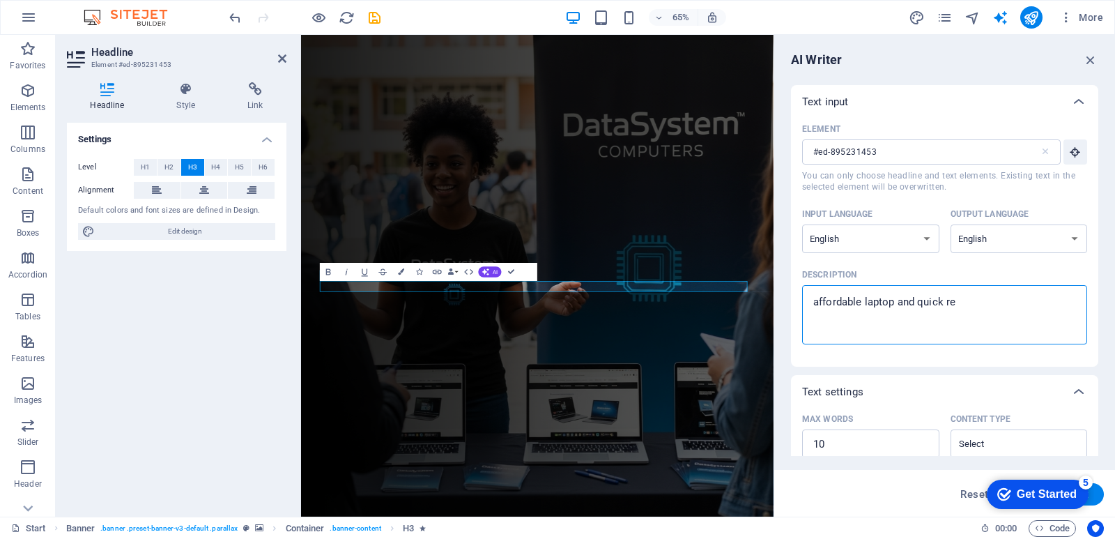
type textarea "x"
type textarea "affordable laptop and quick rep"
type textarea "x"
type textarea "affordable laptop and quick repa"
type textarea "x"
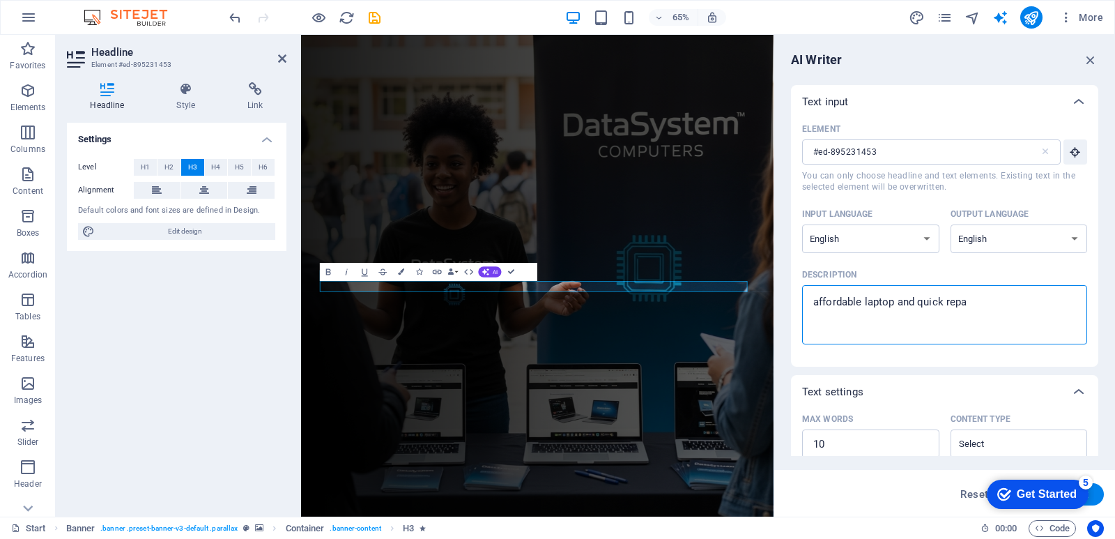
type textarea "affordable laptop and quick repai"
type textarea "x"
type textarea "affordable laptop and quick repair"
type textarea "x"
type textarea "affordable laptop and quick repair"
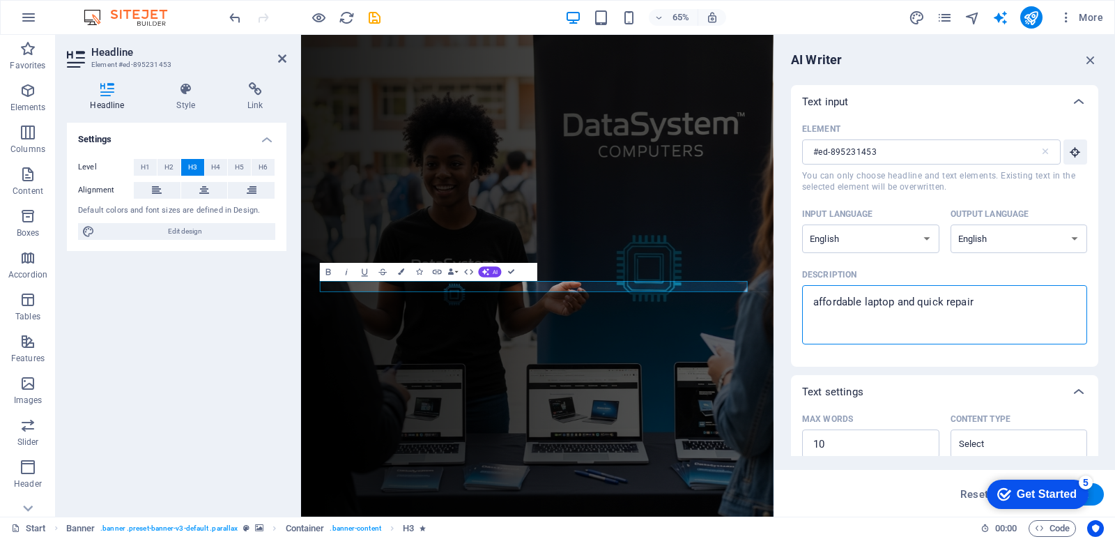
type textarea "x"
type textarea "affordable laptop and quick repair s"
type textarea "x"
type textarea "affordable laptop and quick repair se"
type textarea "x"
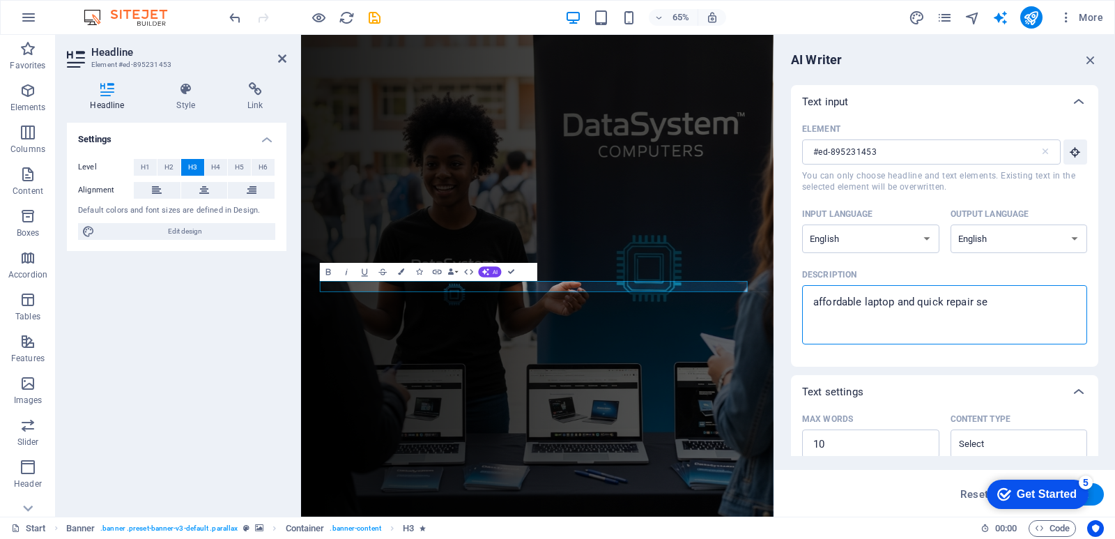
type textarea "affordable laptop and quick repair ser"
type textarea "x"
type textarea "affordable laptop and quick repair serv"
type textarea "x"
type textarea "affordable laptop and quick repair servi"
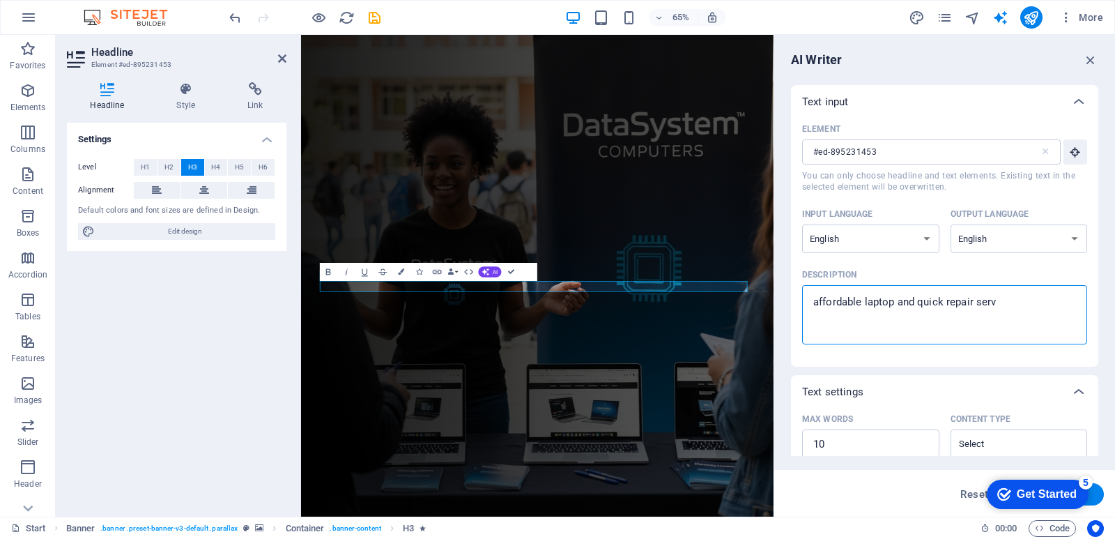
type textarea "x"
type textarea "affordable laptop and quick repair servic"
type textarea "x"
type textarea "affordable laptop and quick repair service"
type textarea "x"
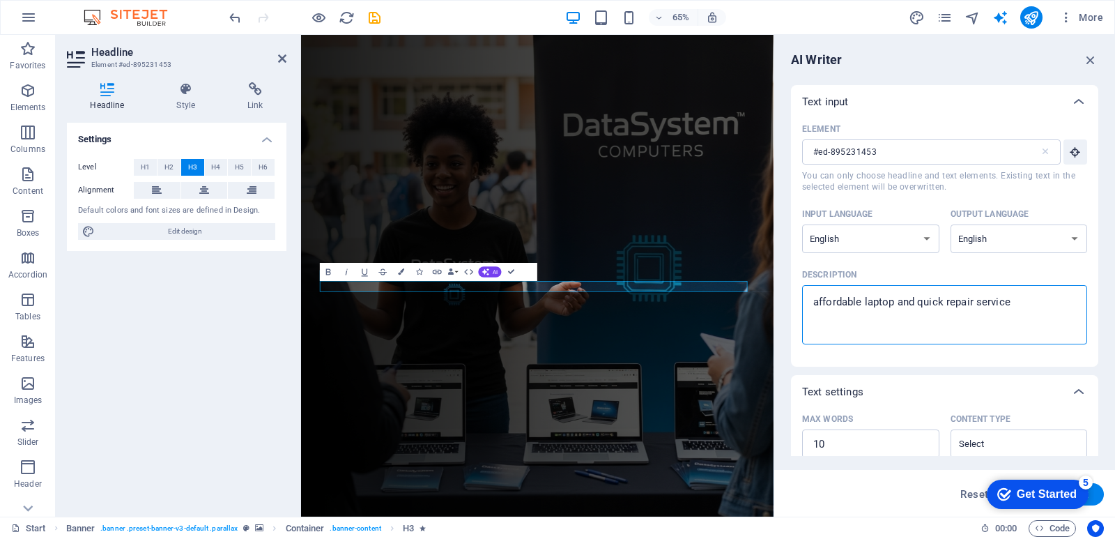
type textarea "affordable laptop and quick repair service"
type textarea "x"
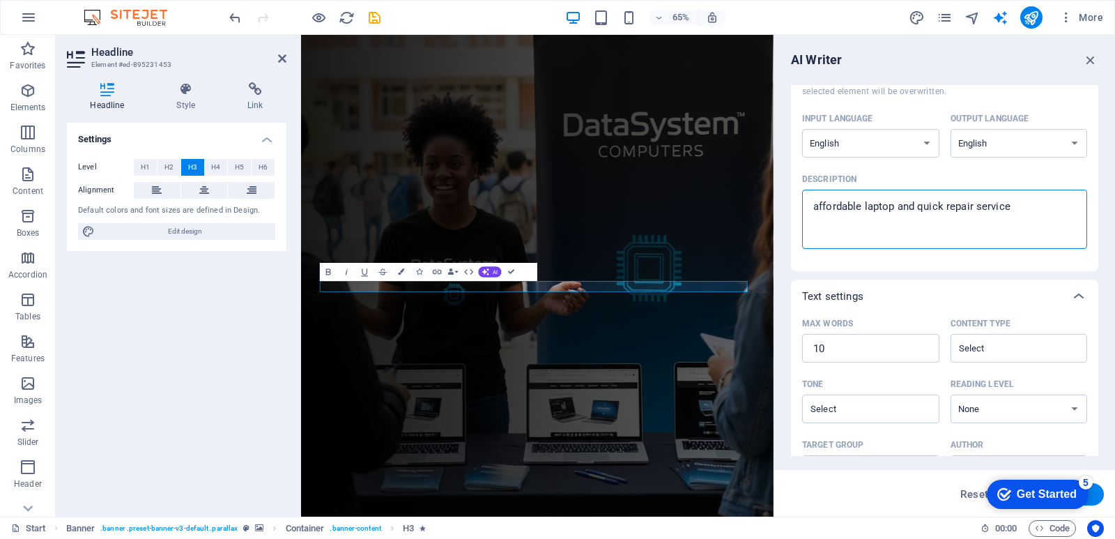
scroll to position [267, 0]
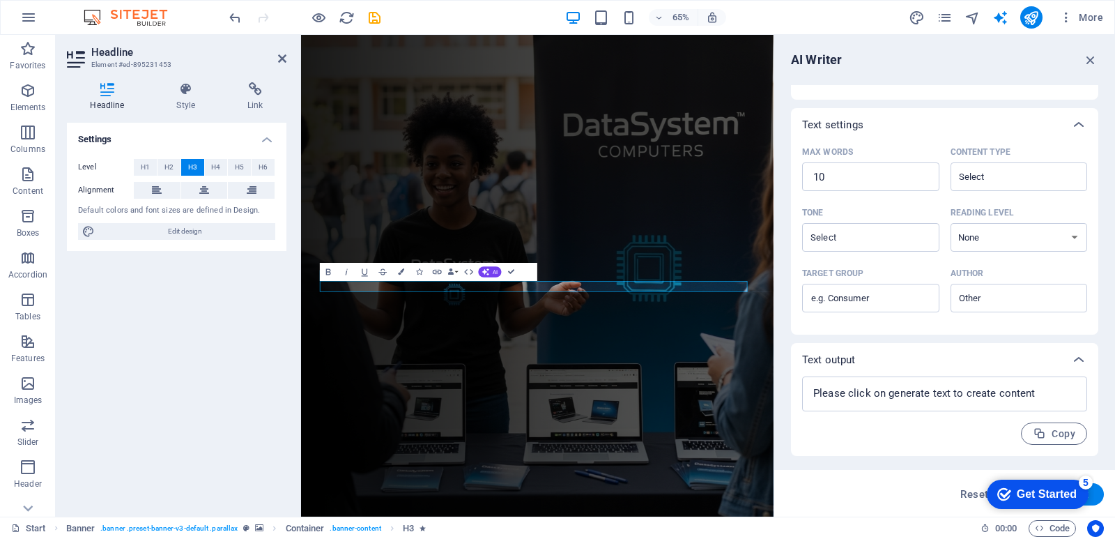
type textarea "affordable laptop and quick repair service"
drag, startPoint x: 1058, startPoint y: 489, endPoint x: 1193, endPoint y: 697, distance: 247.5
click at [1058, 489] on div "Get Started" at bounding box center [1047, 494] width 60 height 13
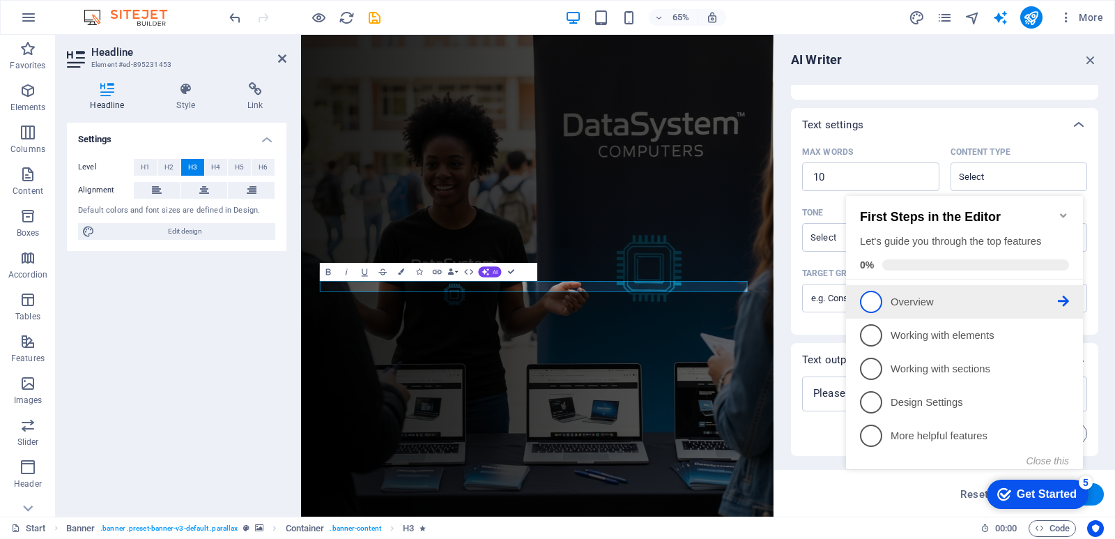
click at [906, 299] on p "Overview - incomplete" at bounding box center [974, 302] width 167 height 15
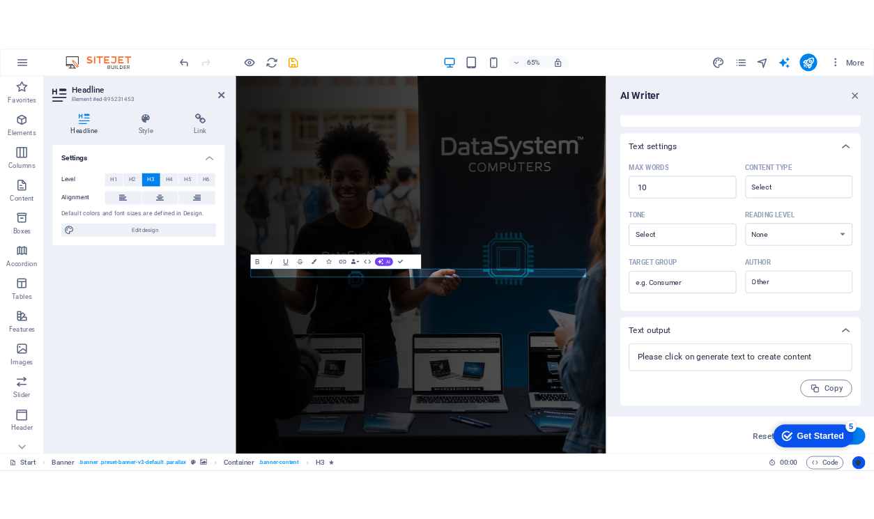
scroll to position [0, 0]
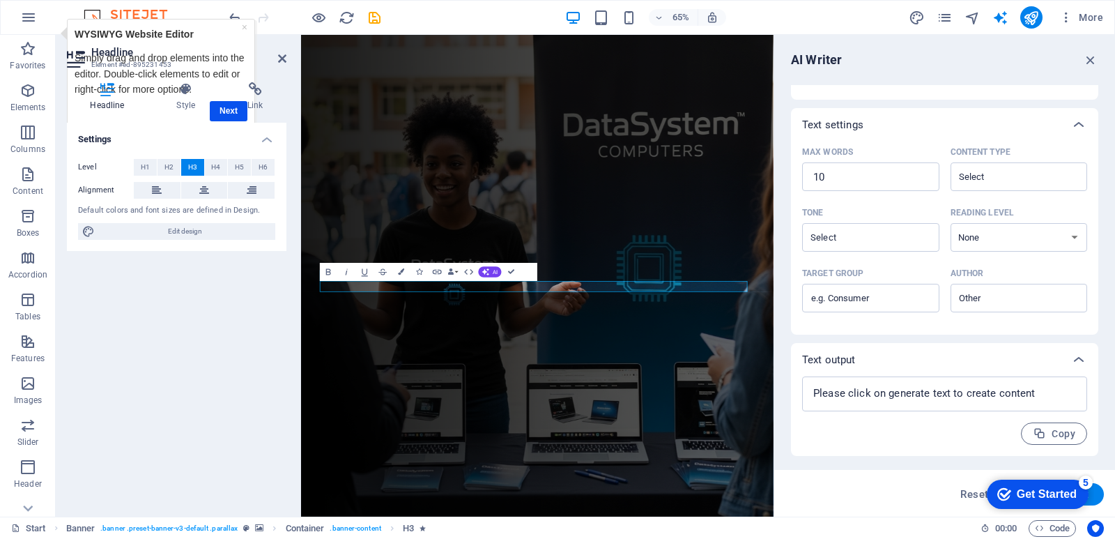
click div "checkmark Get Started 5 First Steps in the Editor Let's guide you through the t…"
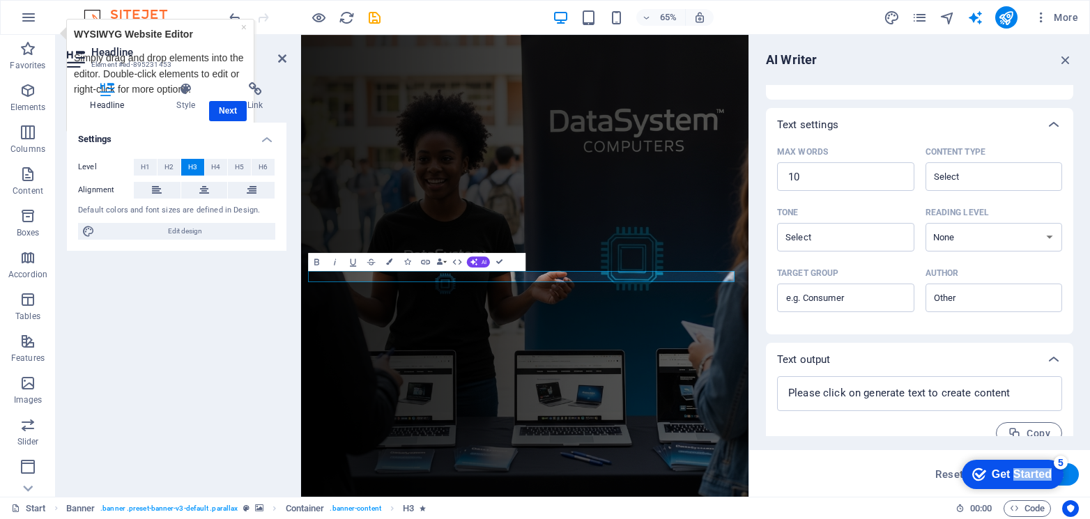
type textarea "x"
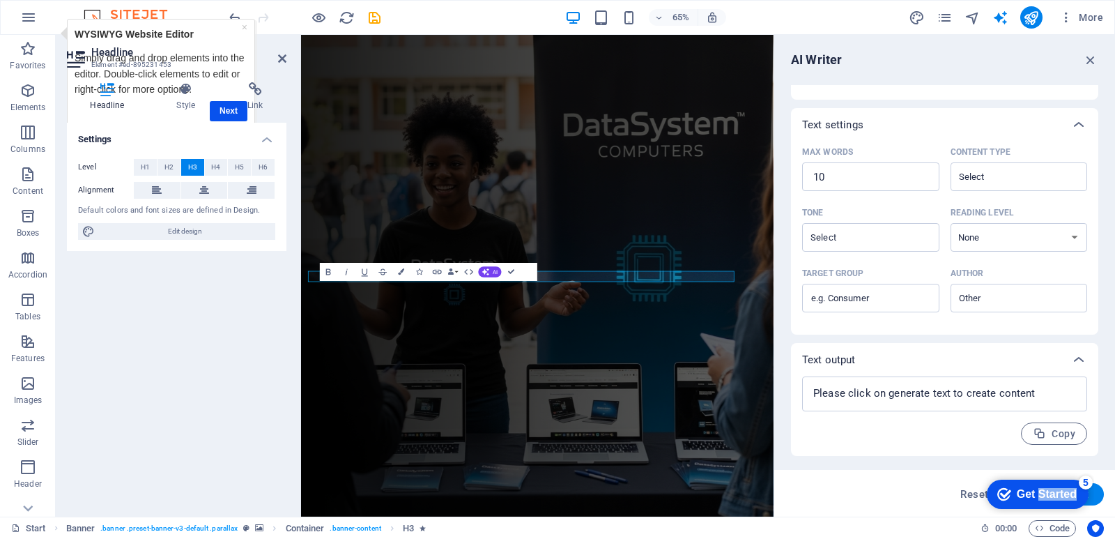
type textarea "x"
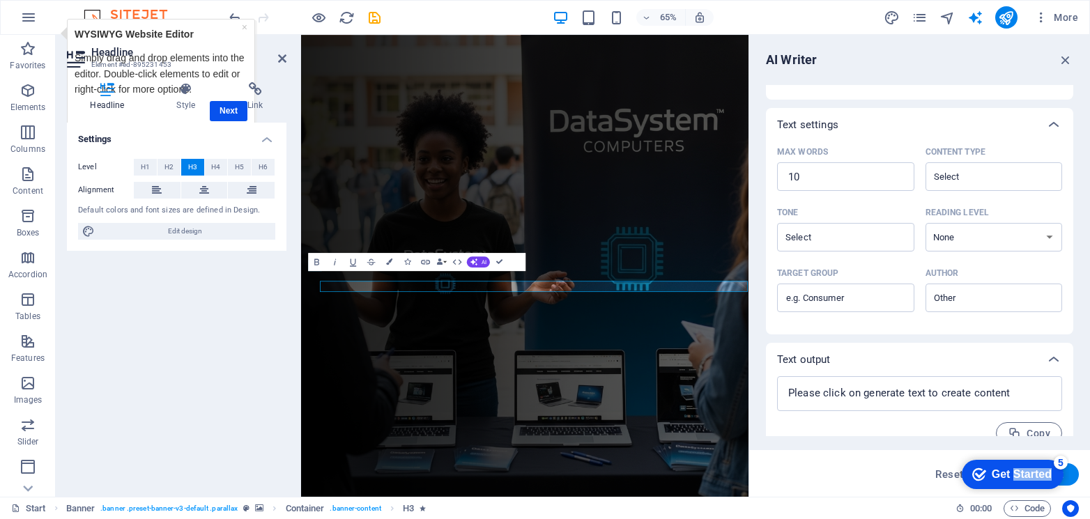
type textarea "x"
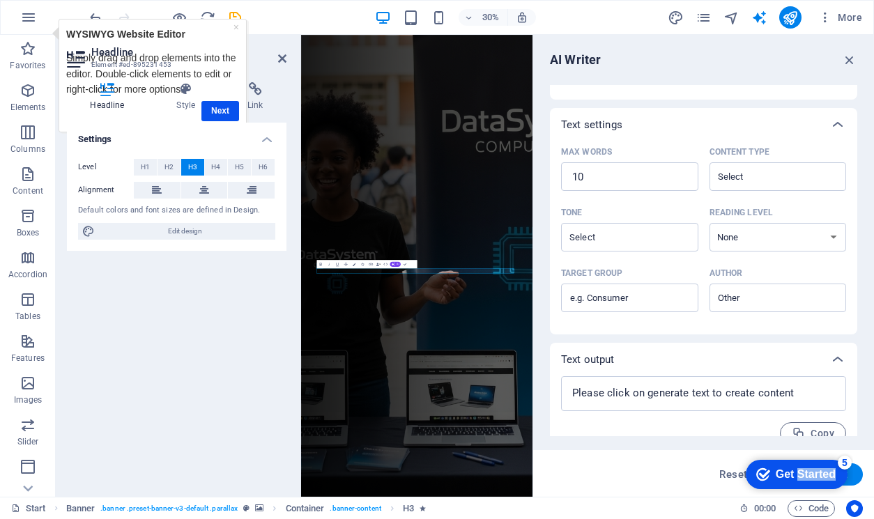
type textarea "x"
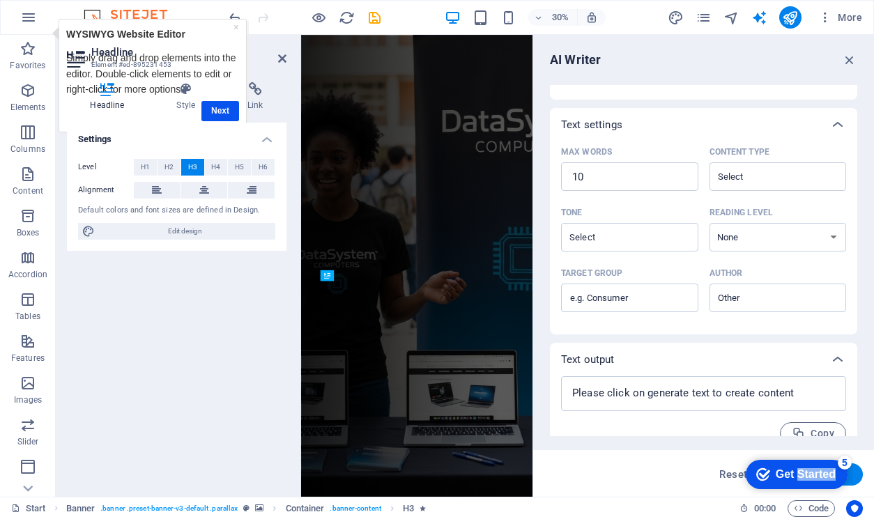
type textarea "x"
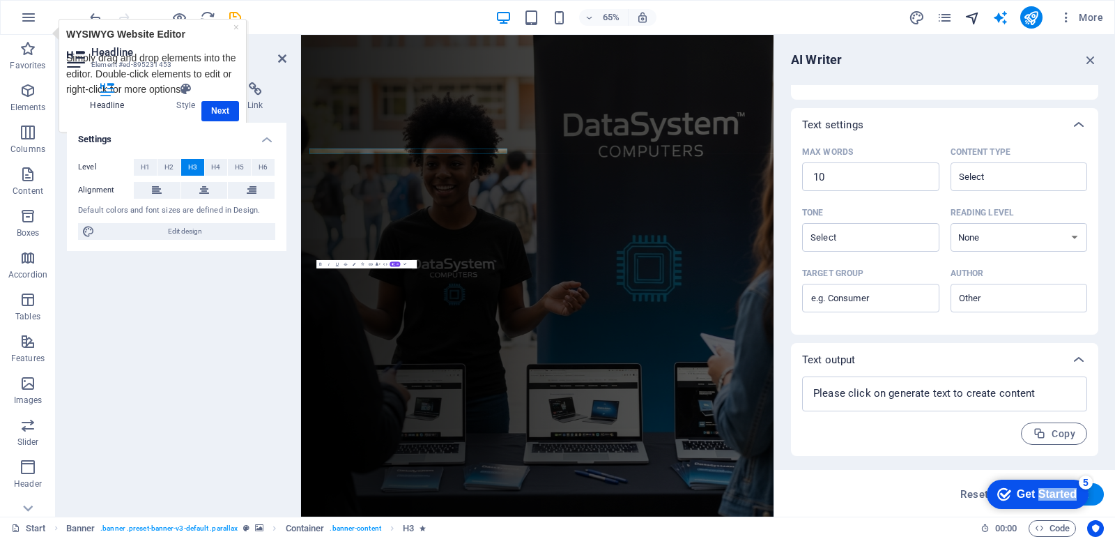
type textarea "x"
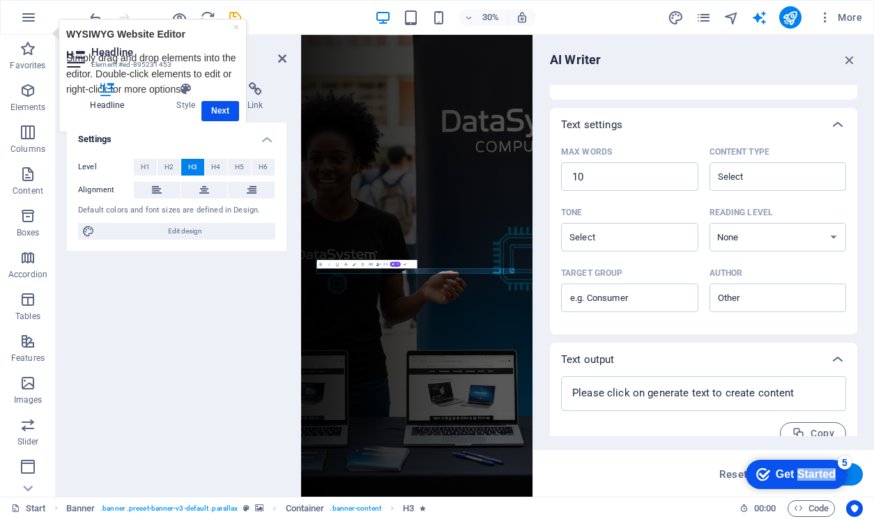
scroll to position [287, 0]
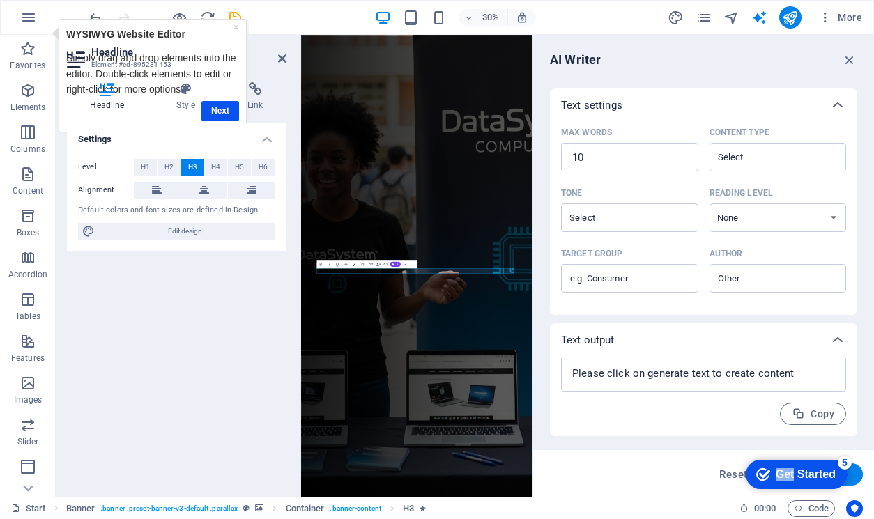
drag, startPoint x: 791, startPoint y: 475, endPoint x: 779, endPoint y: 352, distance: 124.0
click html "checkmark Get Started 5 First Steps in the Editor Let's guide you through the t…"
click at [844, 464] on div "5" at bounding box center [845, 463] width 14 height 14
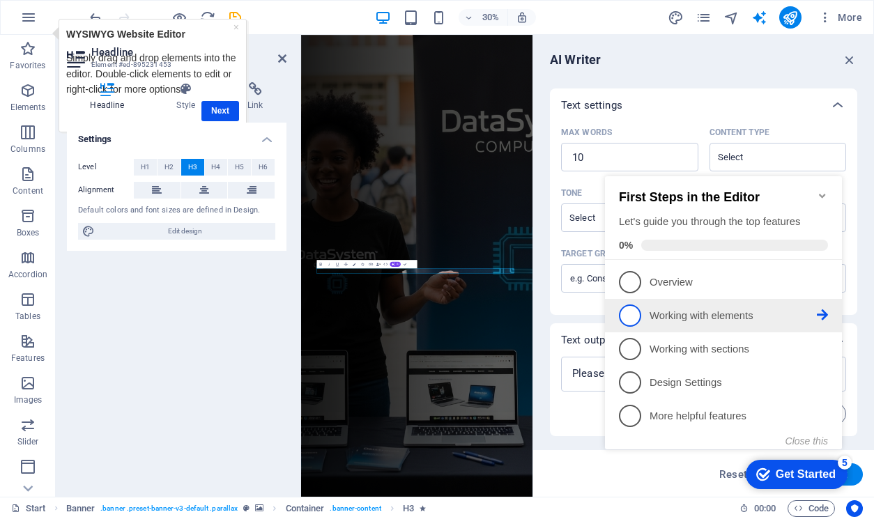
click at [697, 316] on p "Working with elements - incomplete" at bounding box center [733, 316] width 167 height 15
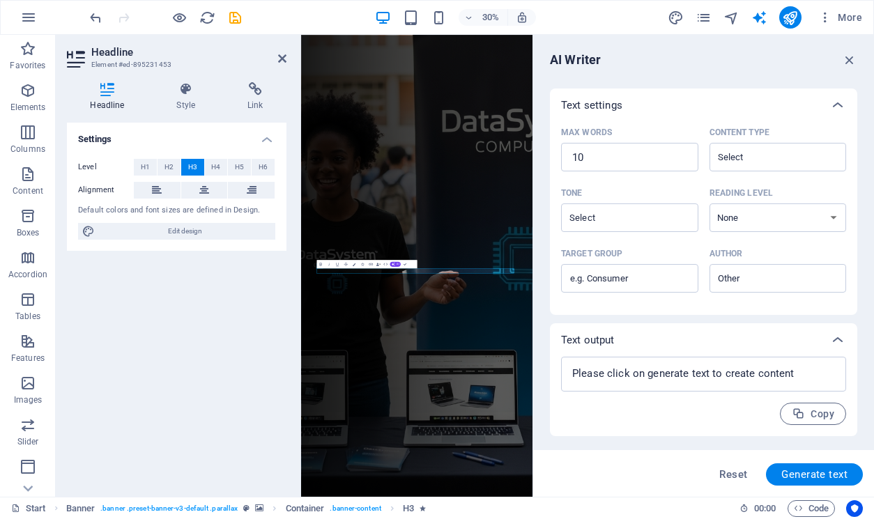
scroll to position [0, 0]
click at [807, 469] on span "Generate text" at bounding box center [814, 474] width 66 height 11
type textarea "x"
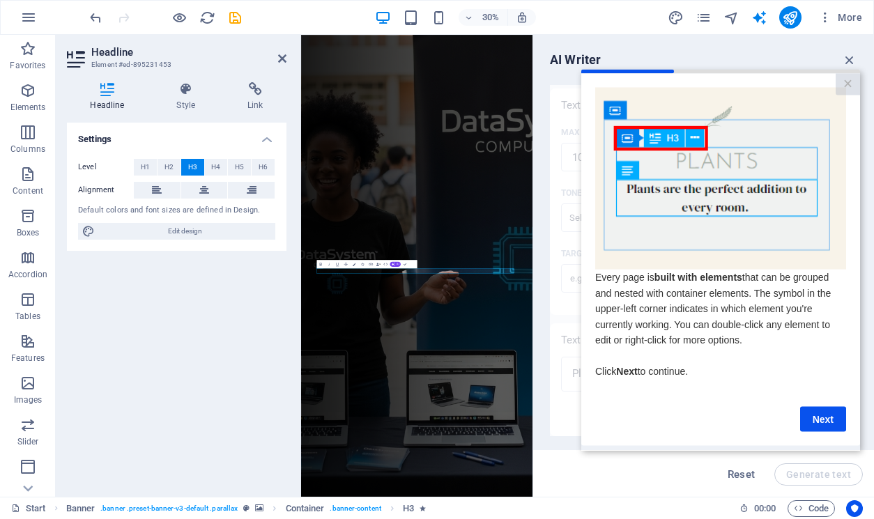
type textarea "x"
type textarea "Affordable laptops with fast repair services available now!"
type textarea "x"
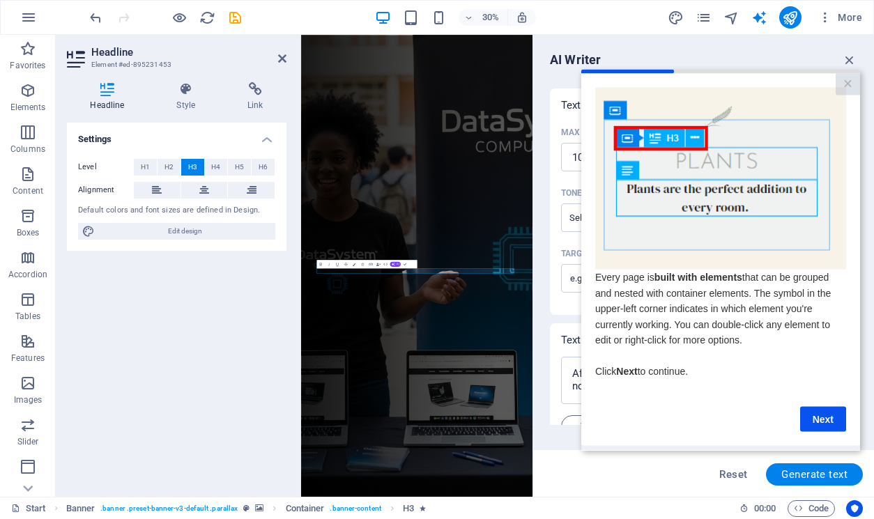
scroll to position [372, 0]
click at [850, 84] on link "×" at bounding box center [848, 84] width 24 height 22
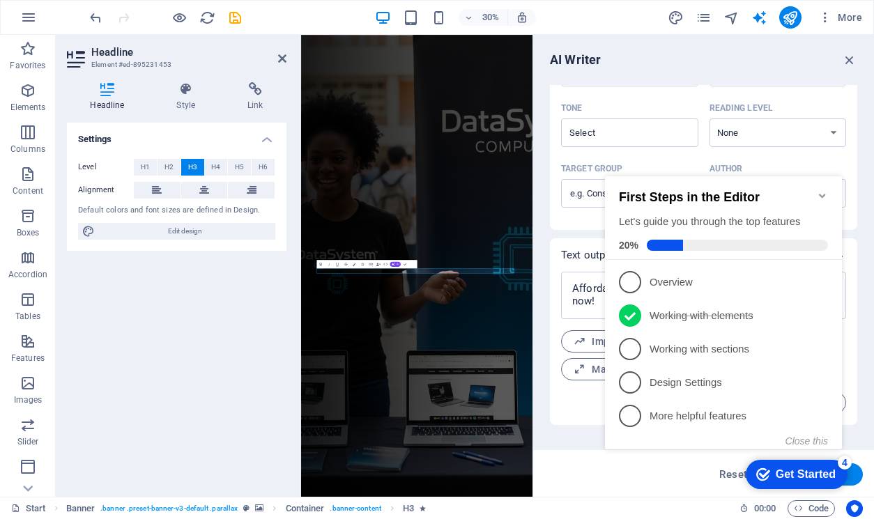
scroll to position [0, 0]
click at [823, 194] on icon "Minimize checklist" at bounding box center [822, 196] width 6 height 4
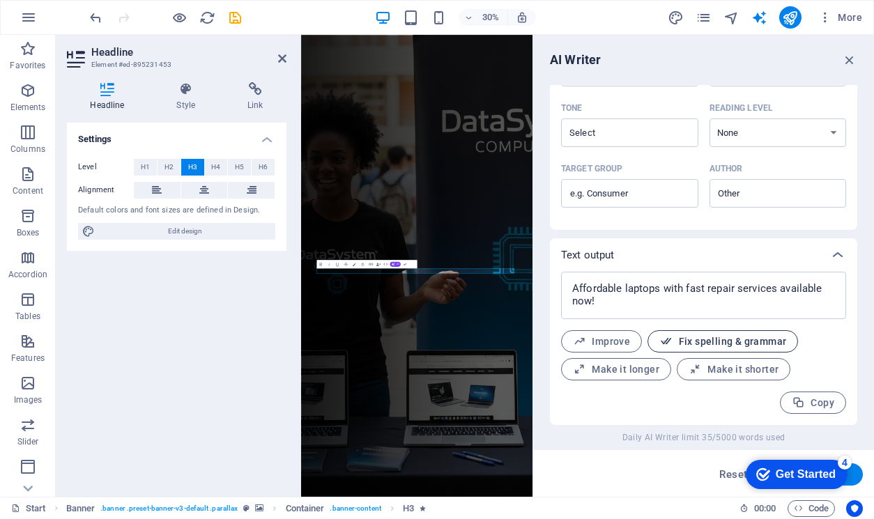
click at [723, 338] on span "Fix spelling & grammar" at bounding box center [722, 341] width 127 height 13
type textarea "x"
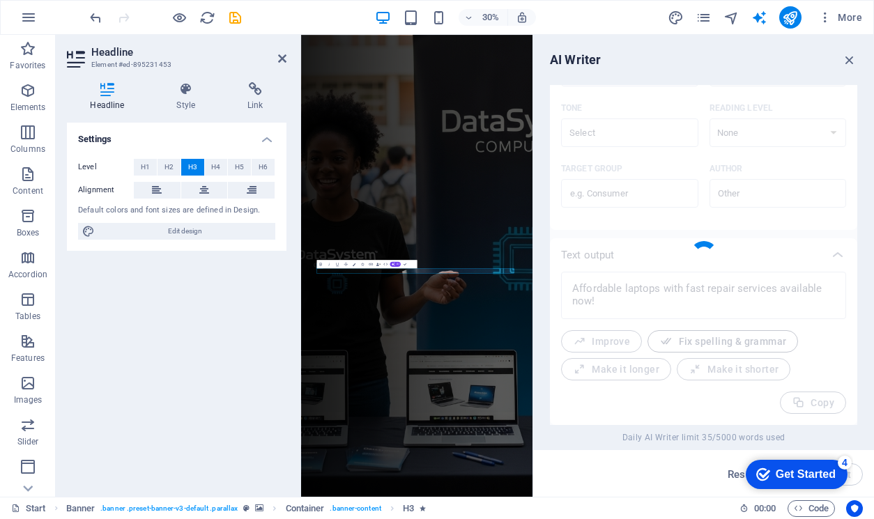
type textarea "x"
type textarea "Affordable laptops with fast repair services are available now!"
type textarea "x"
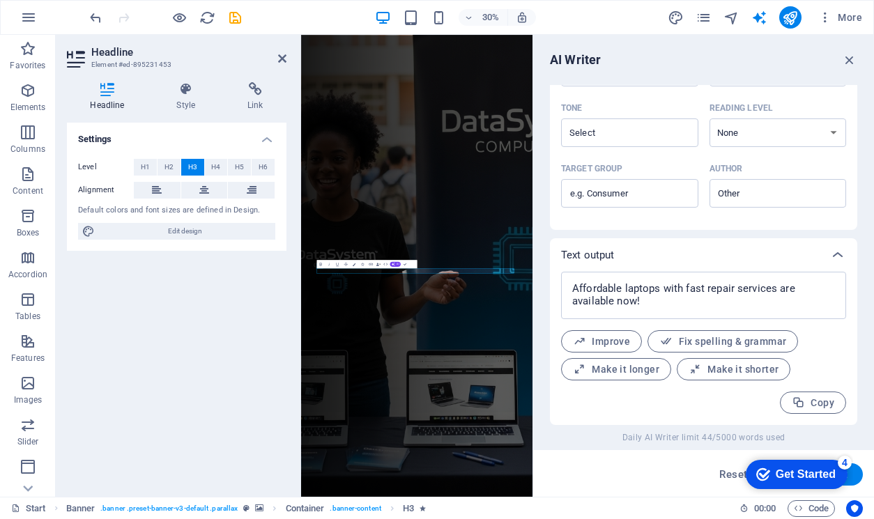
click at [558, 340] on div "Affordable laptops with fast repair services are available now! x ​ Improve Fix…" at bounding box center [703, 348] width 307 height 153
click at [579, 337] on icon "button" at bounding box center [579, 341] width 13 height 13
type textarea "x"
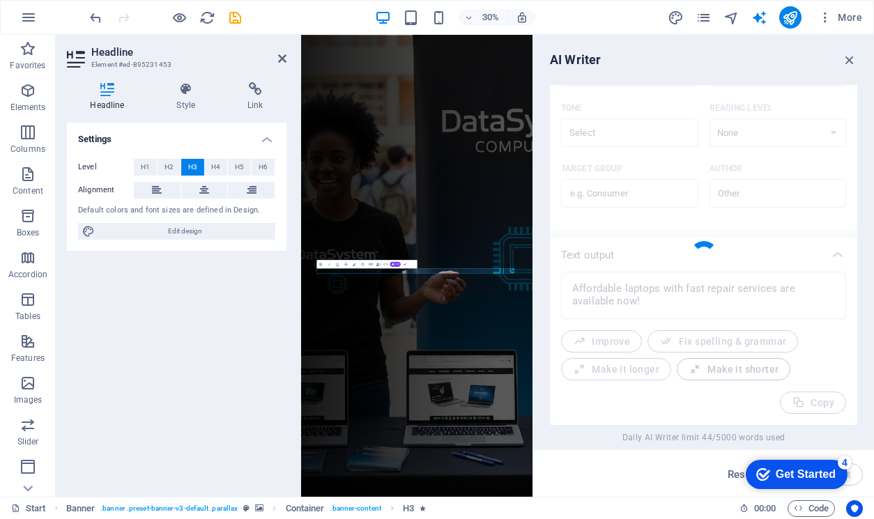
type textarea "x"
type textarea "Discover affordable laptops now paired with rapid repair services!"
type textarea "x"
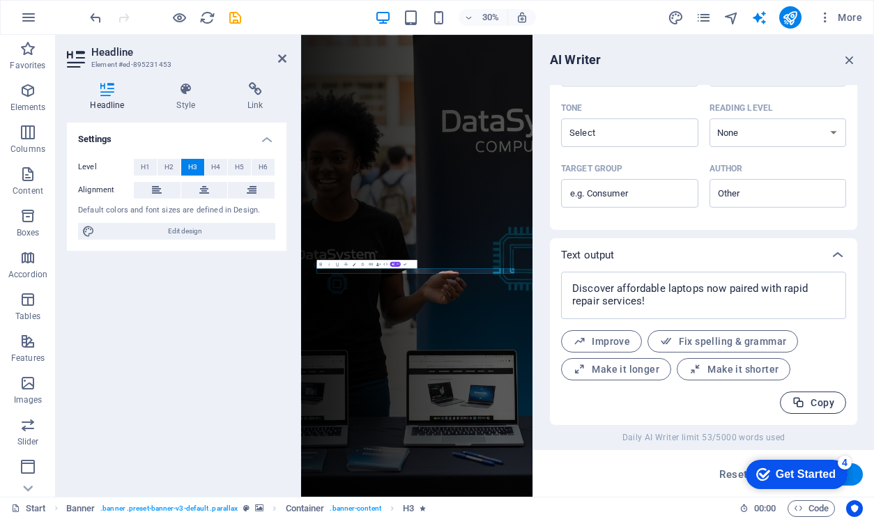
click at [807, 397] on span "Copy" at bounding box center [813, 403] width 43 height 13
type textarea "x"
click at [629, 370] on span "Make it longer" at bounding box center [616, 369] width 86 height 13
type textarea "x"
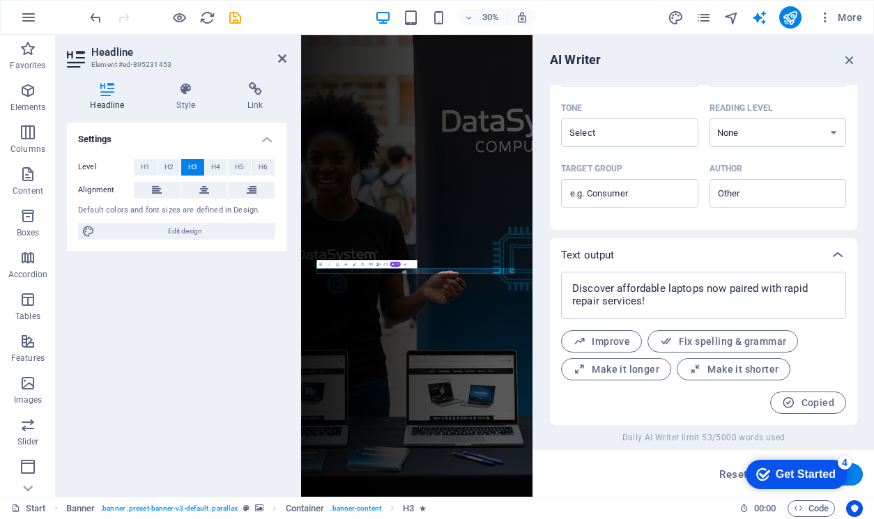
type textarea "x"
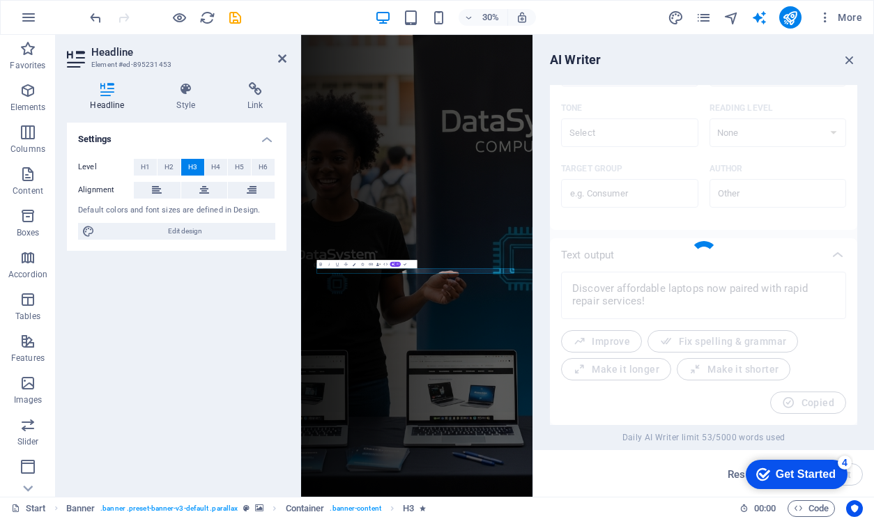
type textarea "x"
type textarea "Explore an incredible selection of affordable laptops that are now enhanced wit…"
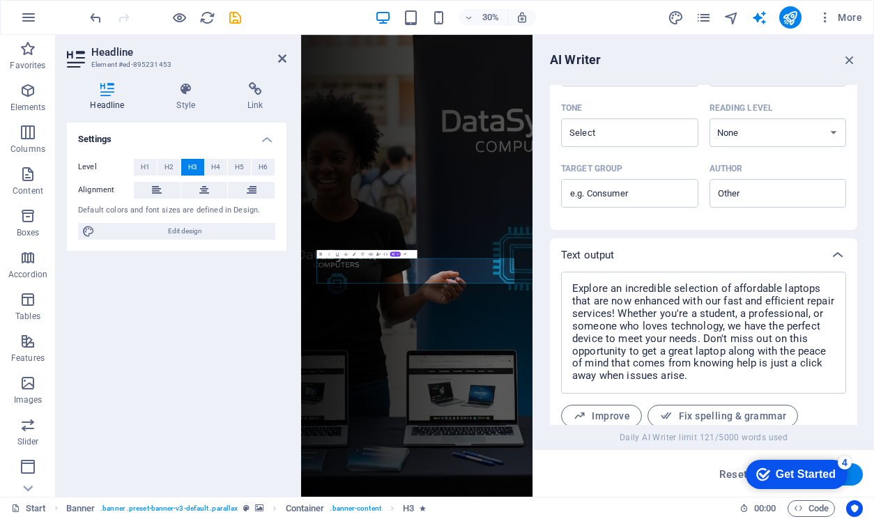
scroll to position [446, 0]
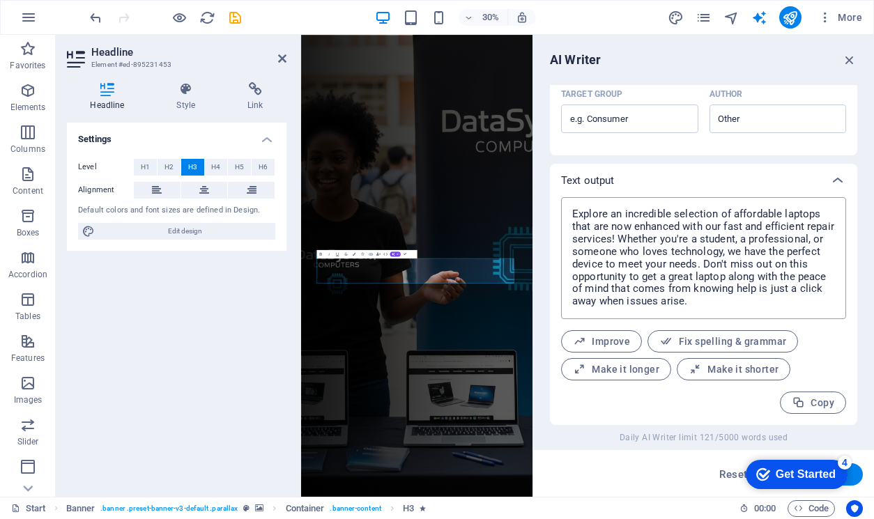
type textarea "x"
drag, startPoint x: 781, startPoint y: 264, endPoint x: 807, endPoint y: 303, distance: 47.2
click at [807, 303] on textarea "Explore an incredible selection of affordable laptops that are now enhanced wit…" at bounding box center [703, 258] width 271 height 108
type textarea "Explore an incredible selection of affordable laptops that are now enhanced wit…"
drag, startPoint x: 773, startPoint y: 298, endPoint x: 752, endPoint y: 293, distance: 22.0
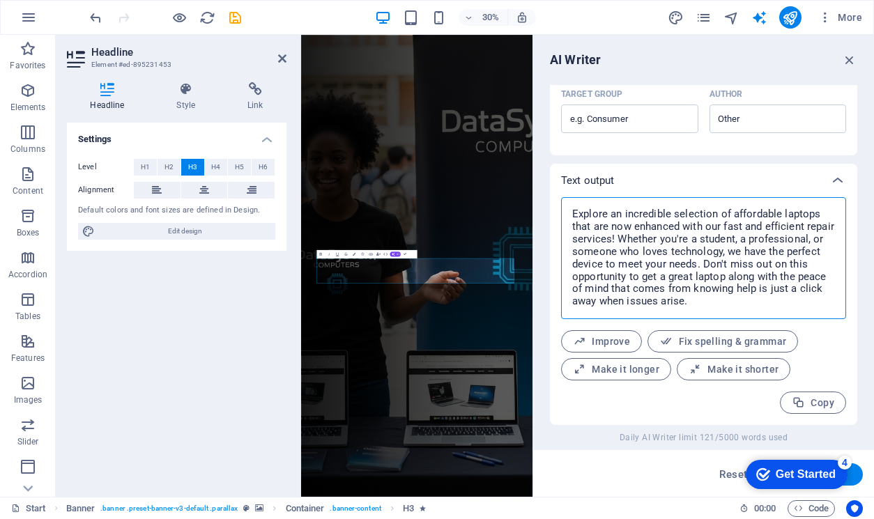
click at [752, 293] on textarea "Explore an incredible selection of affordable laptops that are now enhanced wit…" at bounding box center [703, 258] width 271 height 108
drag, startPoint x: 777, startPoint y: 264, endPoint x: 571, endPoint y: 220, distance: 211.0
click at [571, 220] on textarea "Explore an incredible selection of affordable laptops that are now enhanced wit…" at bounding box center [703, 258] width 271 height 108
type textarea "x"
click at [165, 351] on div "Settings Level H1 H2 H3 H4 H5 H6 Alignment Default colors and font sizes are de…" at bounding box center [177, 304] width 220 height 363
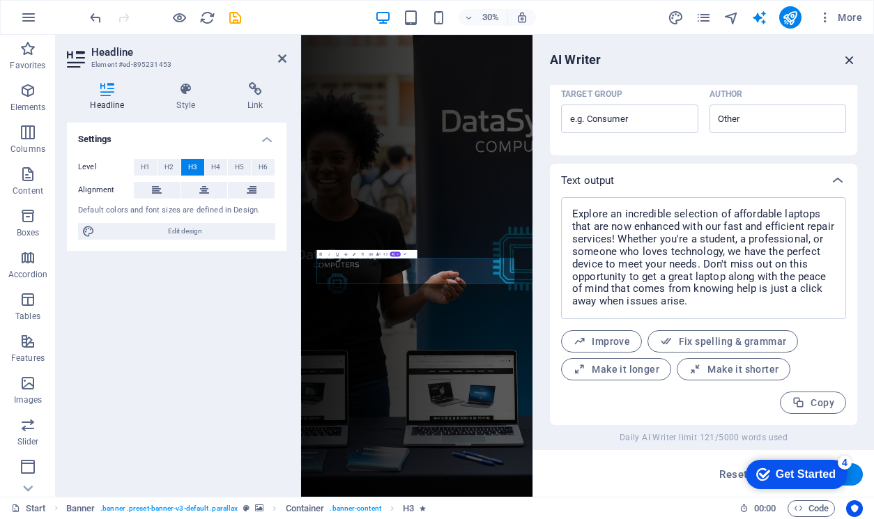
click at [848, 63] on icon "button" at bounding box center [849, 59] width 15 height 15
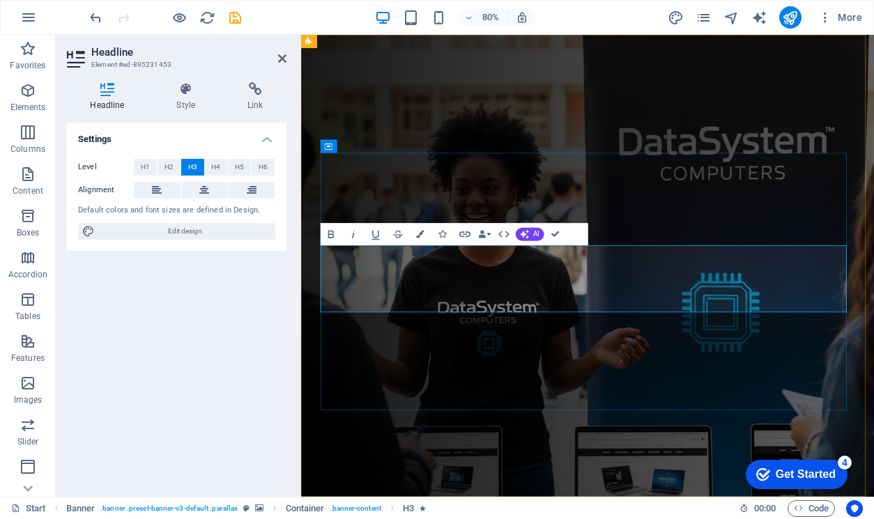
drag, startPoint x: 949, startPoint y: 373, endPoint x: 341, endPoint y: 357, distance: 608.8
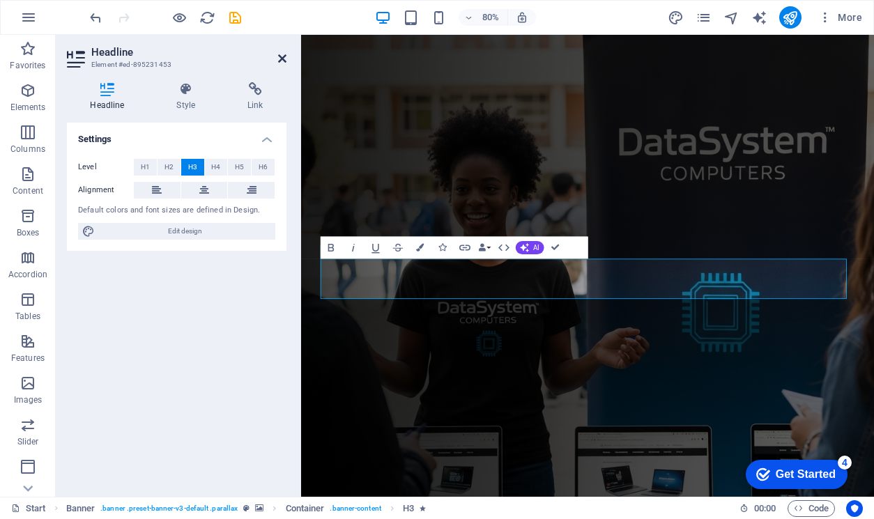
click at [280, 57] on icon at bounding box center [282, 58] width 8 height 11
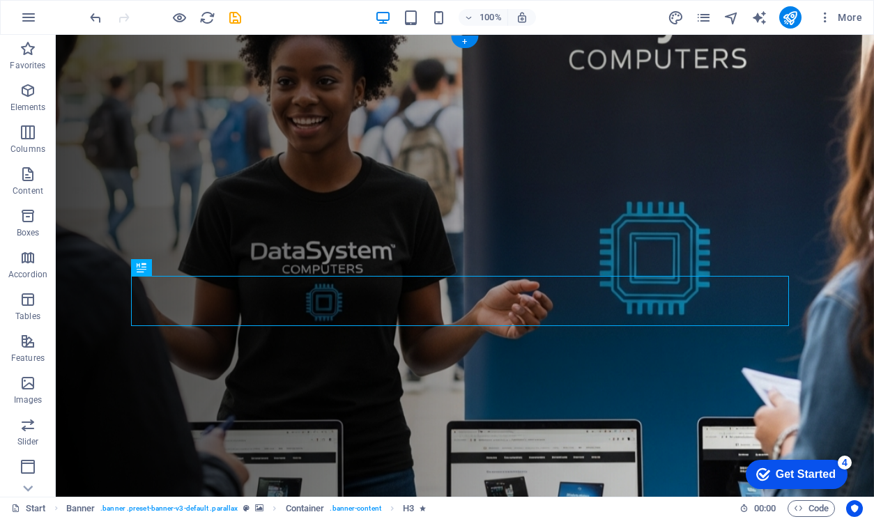
click at [103, 334] on figure at bounding box center [465, 271] width 818 height 472
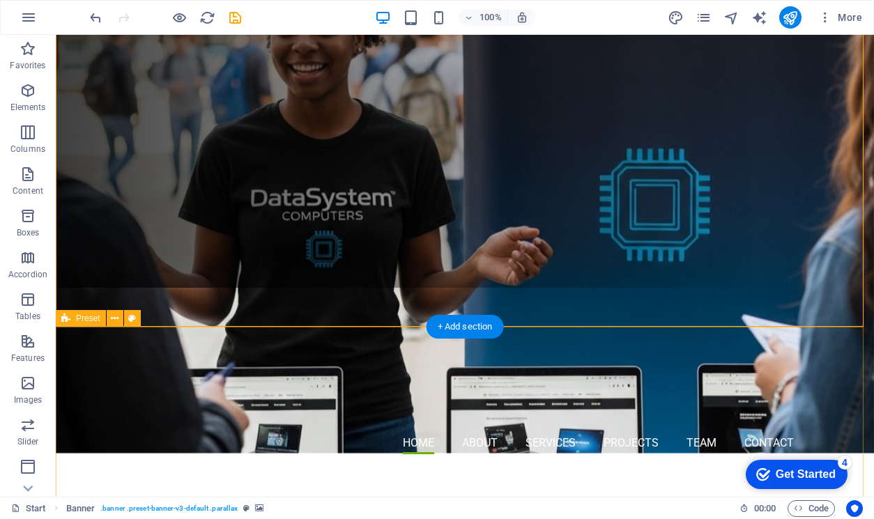
scroll to position [139, 0]
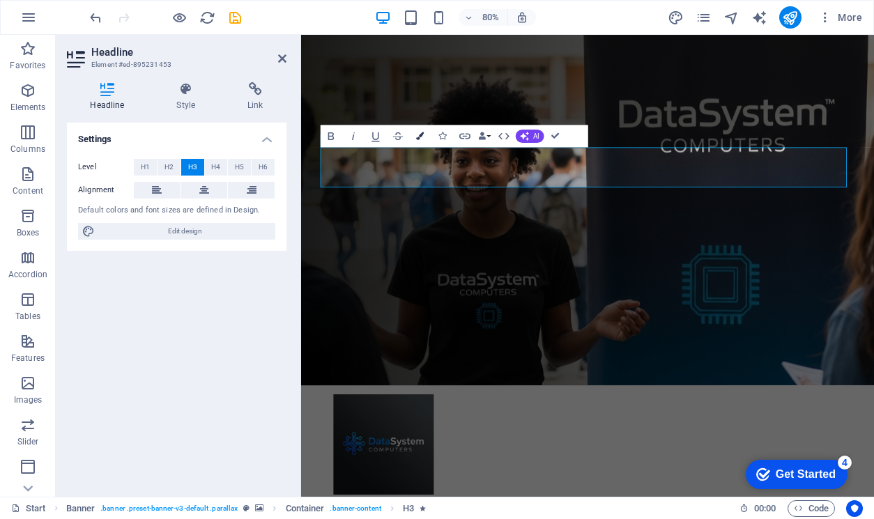
click at [422, 139] on icon "button" at bounding box center [420, 136] width 8 height 8
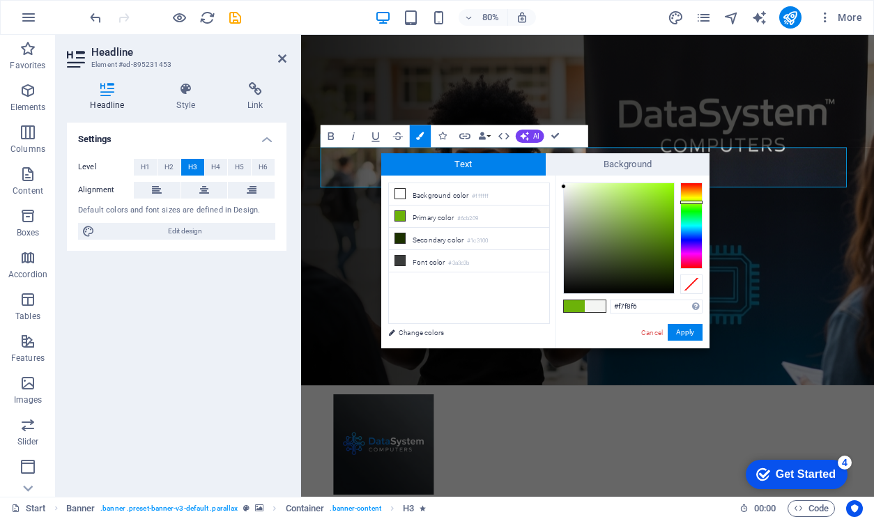
type input "#f9f9f8"
drag, startPoint x: 666, startPoint y: 215, endPoint x: 564, endPoint y: 185, distance: 106.1
click at [564, 185] on div at bounding box center [563, 184] width 5 height 5
click at [682, 333] on button "Apply" at bounding box center [685, 332] width 35 height 17
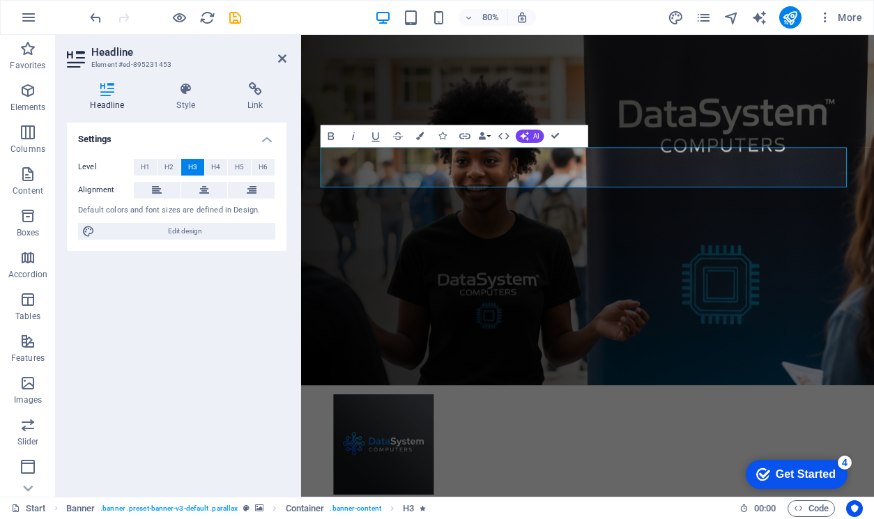
click at [314, 284] on figure at bounding box center [659, 184] width 717 height 578
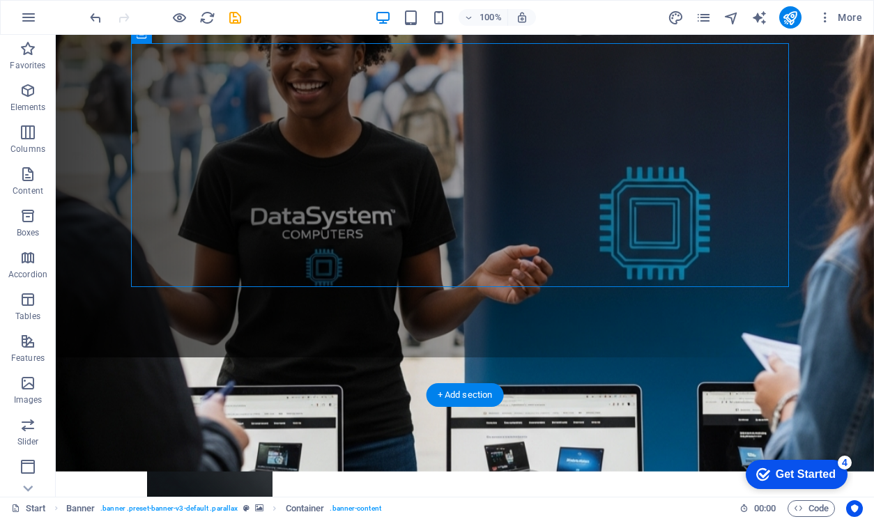
click at [95, 267] on figure at bounding box center [465, 236] width 818 height 472
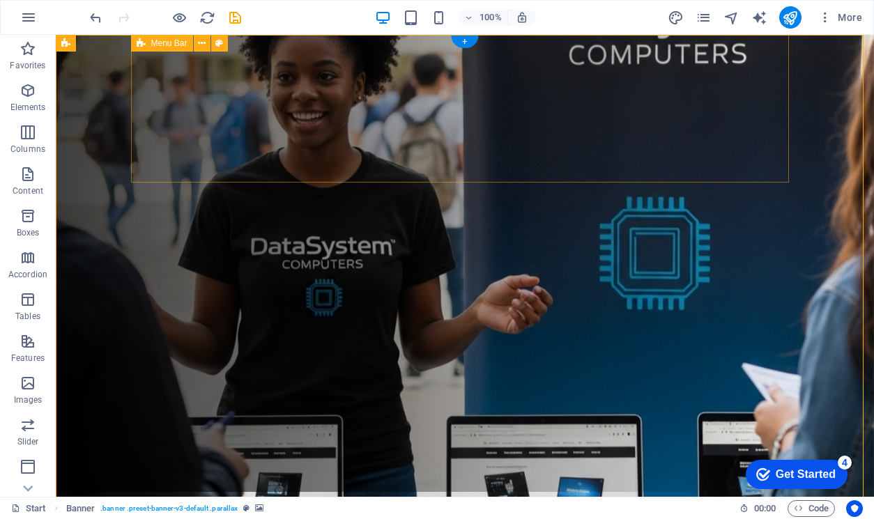
scroll to position [0, 0]
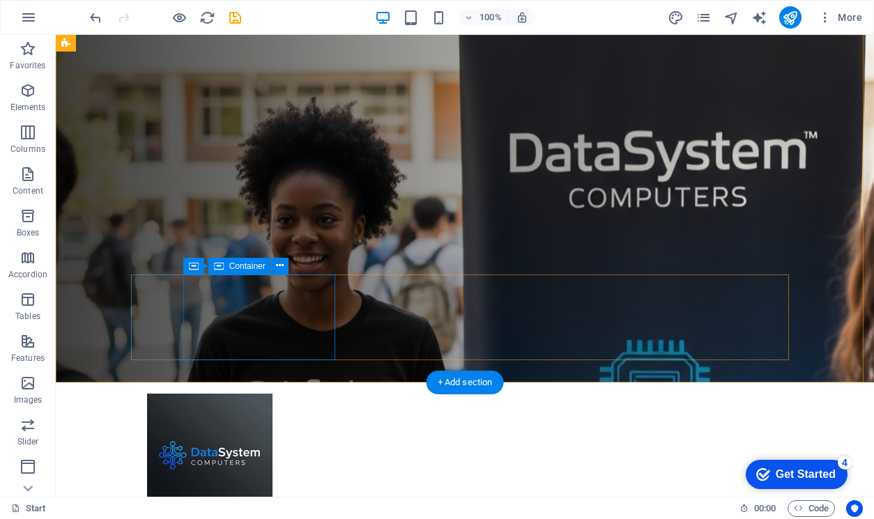
scroll to position [139, 0]
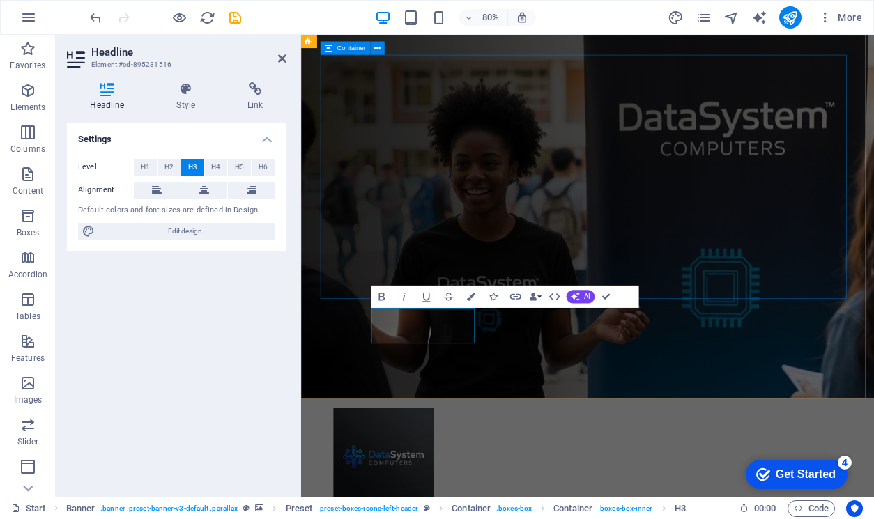
scroll to position [106, 0]
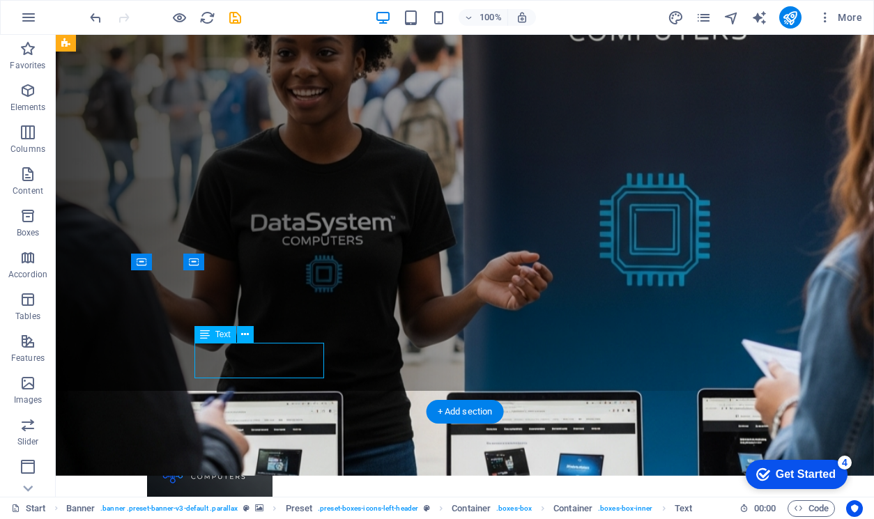
drag, startPoint x: 250, startPoint y: 360, endPoint x: 305, endPoint y: 395, distance: 65.4
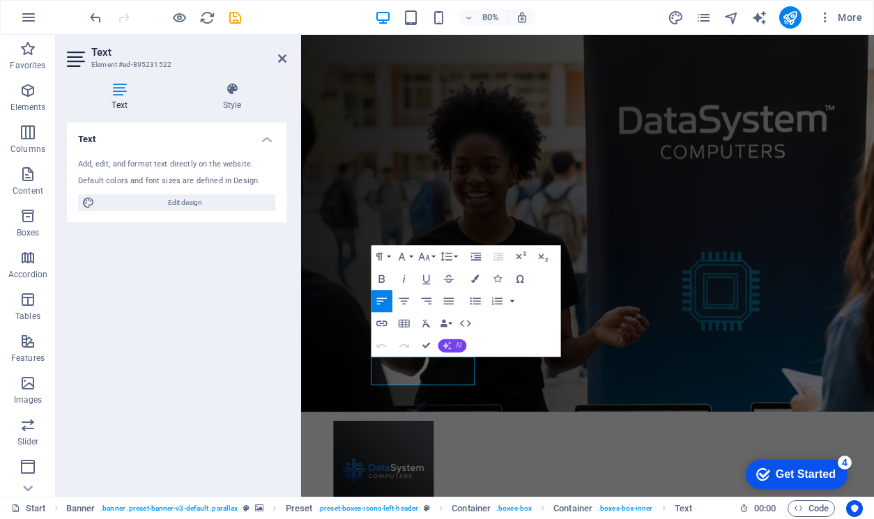
click at [454, 344] on button "AI" at bounding box center [452, 346] width 29 height 13
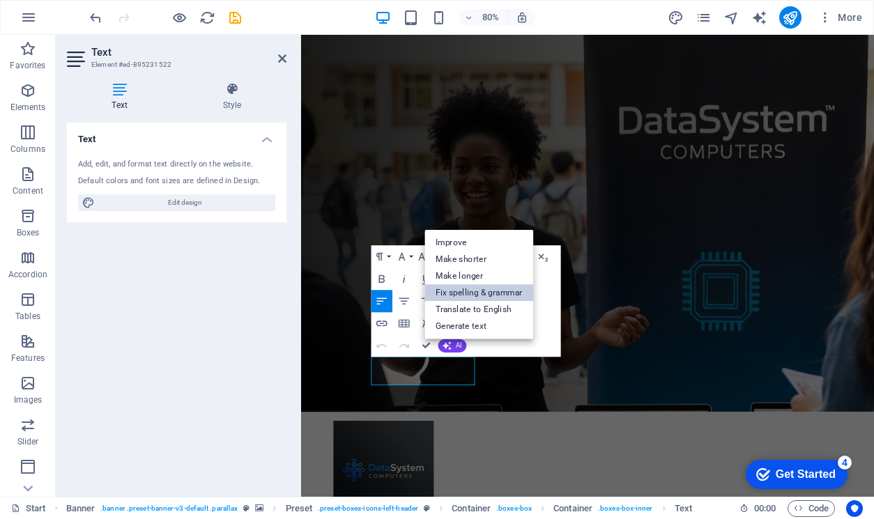
click at [492, 289] on link "Fix spelling & grammar" at bounding box center [479, 292] width 109 height 17
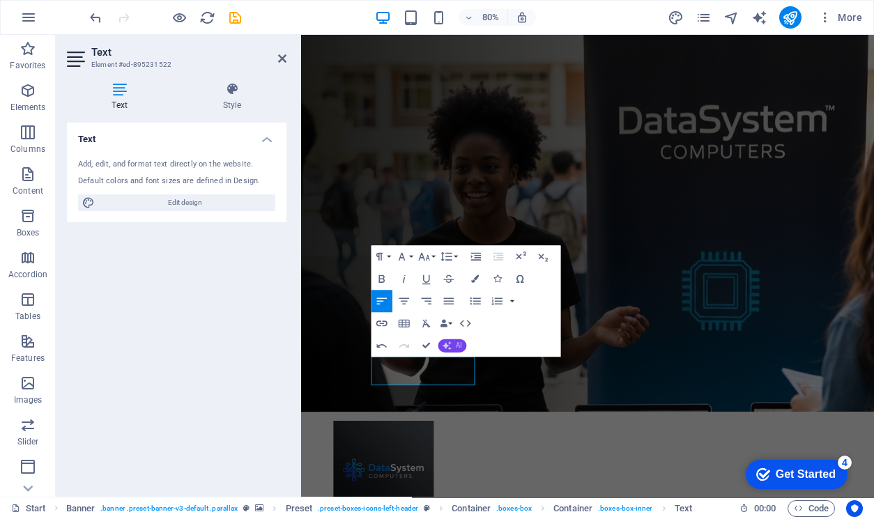
click at [456, 344] on span "AI" at bounding box center [459, 345] width 6 height 7
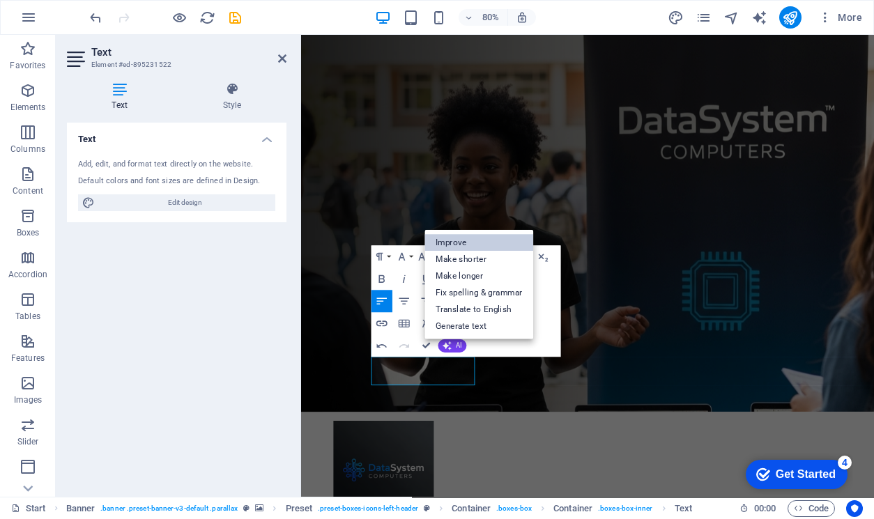
click at [504, 243] on link "Improve" at bounding box center [479, 242] width 109 height 17
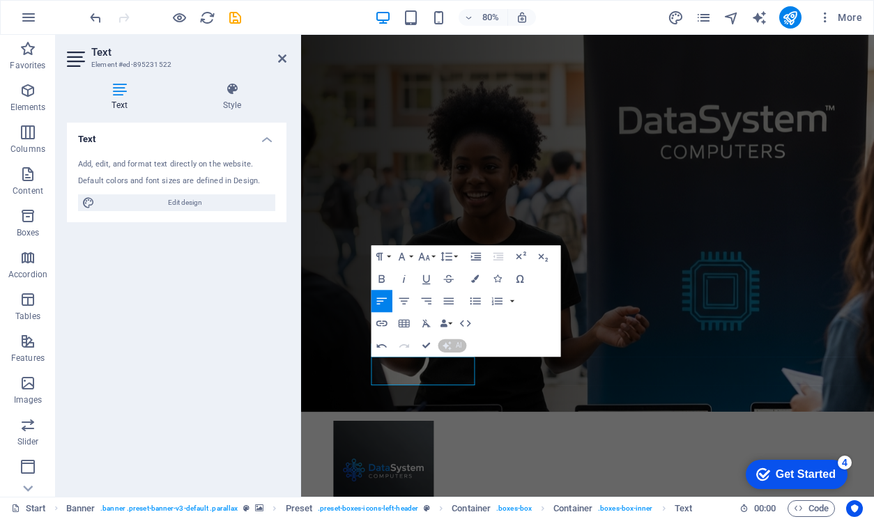
scroll to position [88, 0]
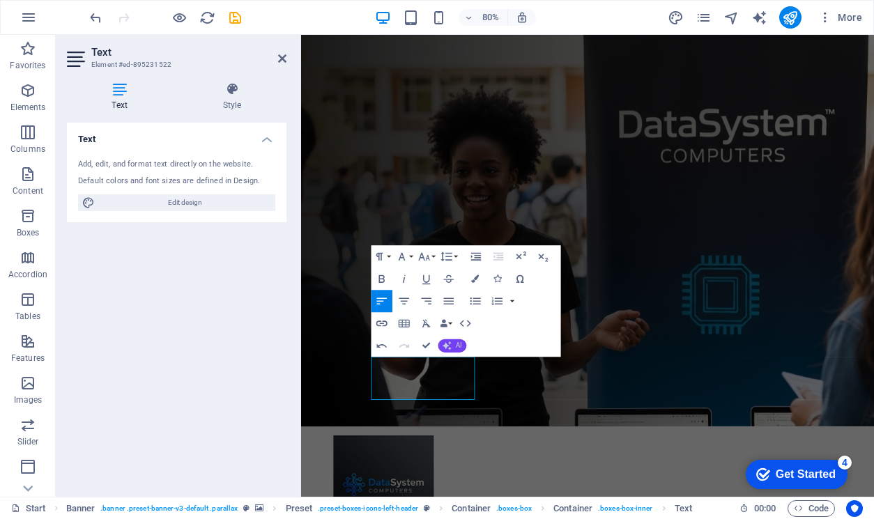
click at [456, 347] on span "AI" at bounding box center [459, 346] width 6 height 7
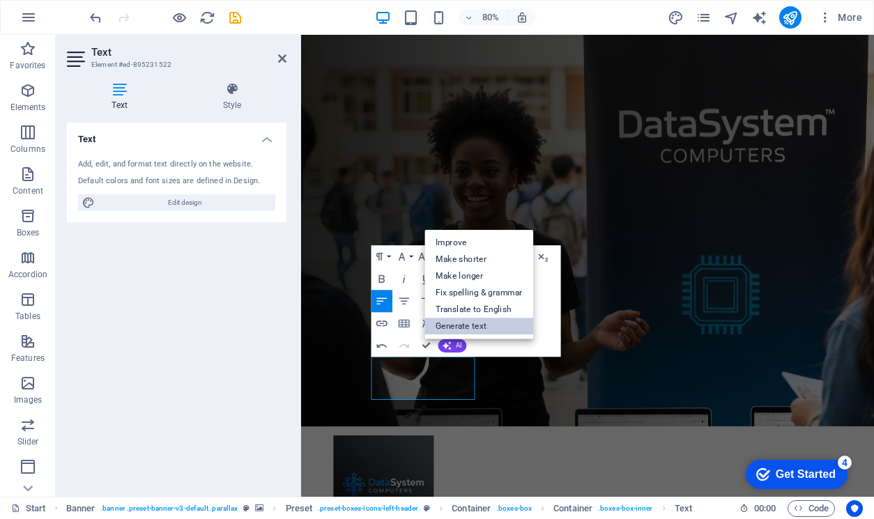
click at [470, 325] on link "Generate text" at bounding box center [479, 327] width 109 height 17
select select "English"
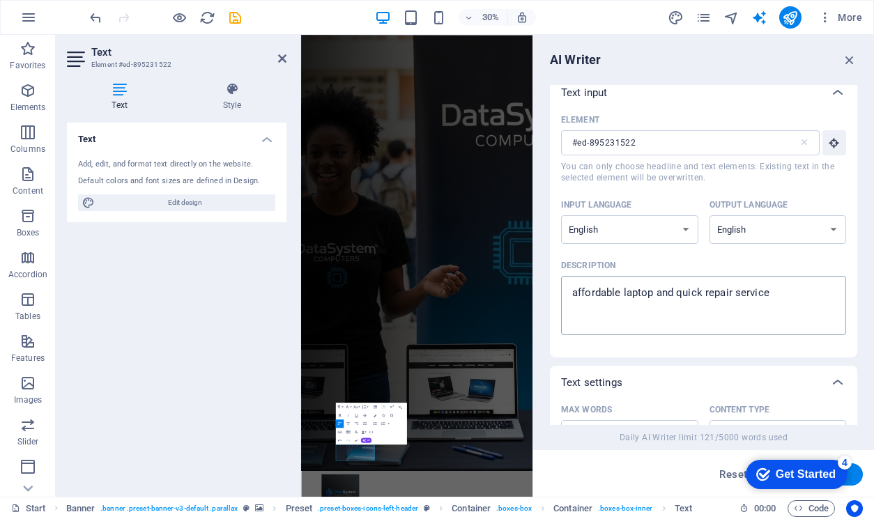
scroll to position [0, 0]
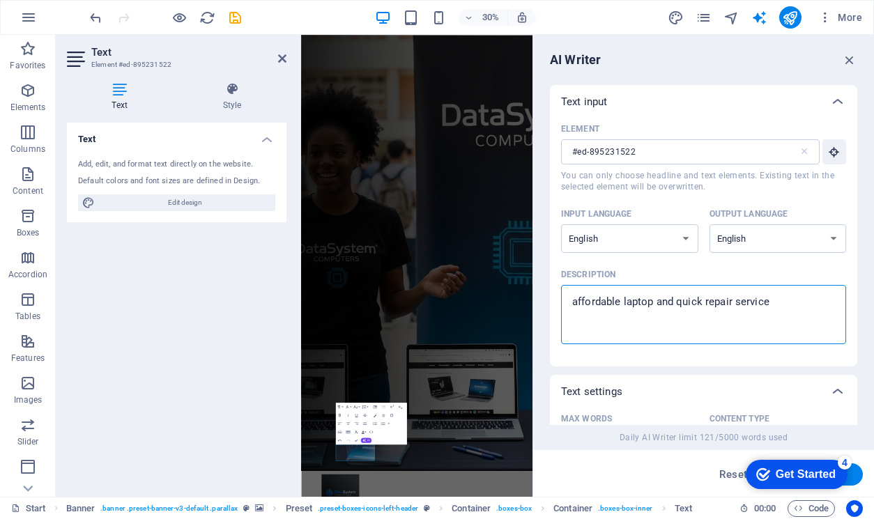
drag, startPoint x: 1088, startPoint y: 337, endPoint x: 966, endPoint y: 983, distance: 657.8
type textarea "x"
type textarea "affordable laptop and quick repair service"
type textarea "x"
type textarea "affordable laptop and quick repair servic"
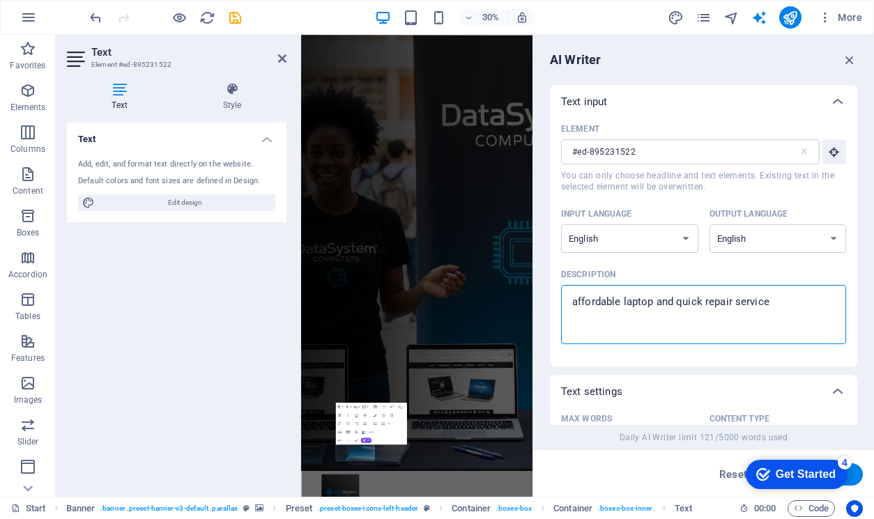
type textarea "x"
type textarea "affordable laptop and quick repair serv"
type textarea "x"
type textarea "affordable laptop and quick repair se"
type textarea "x"
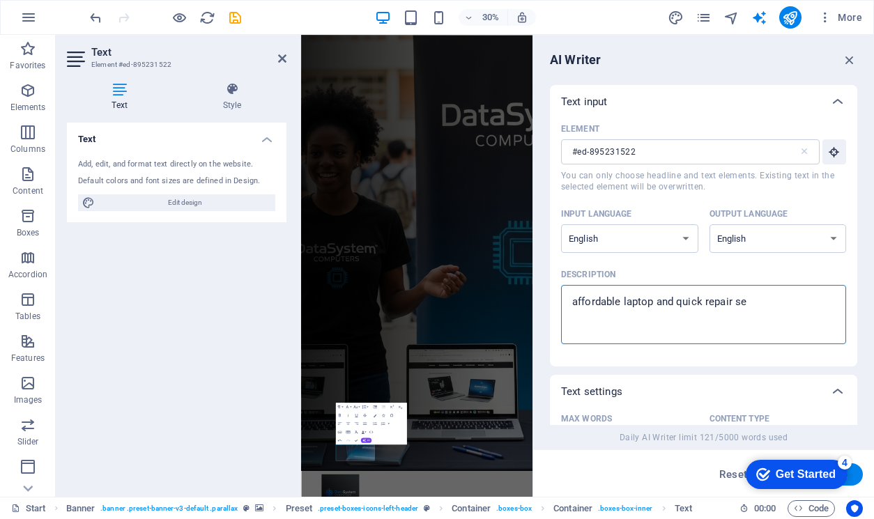
type textarea "affordable laptop and quick repair s"
type textarea "x"
type textarea "affordable laptop and quick repair"
type textarea "x"
type textarea "affordable laptop and quick repai"
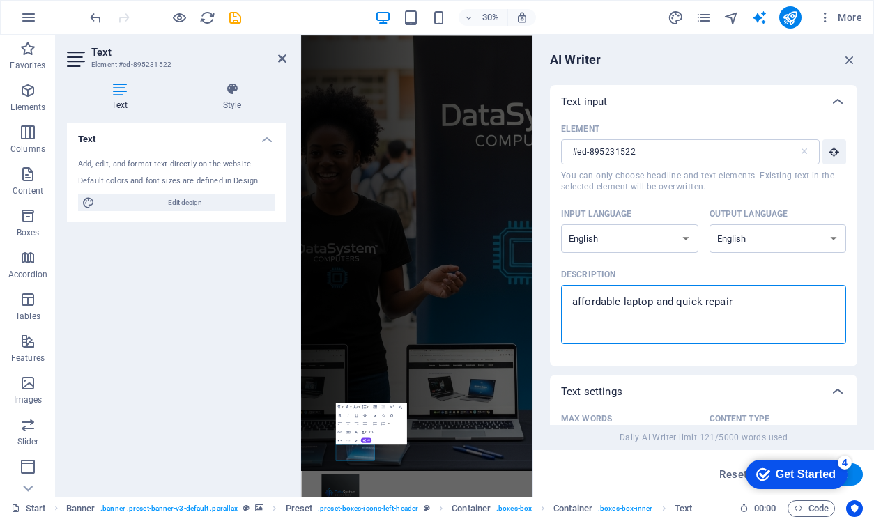
type textarea "x"
type textarea "affordable laptop and quick repa"
type textarea "x"
type textarea "affordable laptop and quick rep"
type textarea "x"
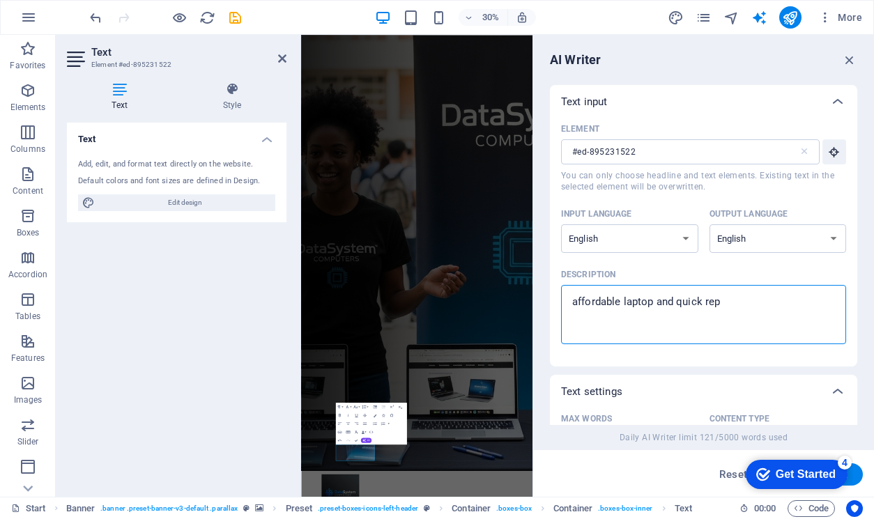
type textarea "affordable laptop and quick re"
type textarea "x"
type textarea "affordable laptop and quick r"
type textarea "x"
type textarea "affordable laptop and quick"
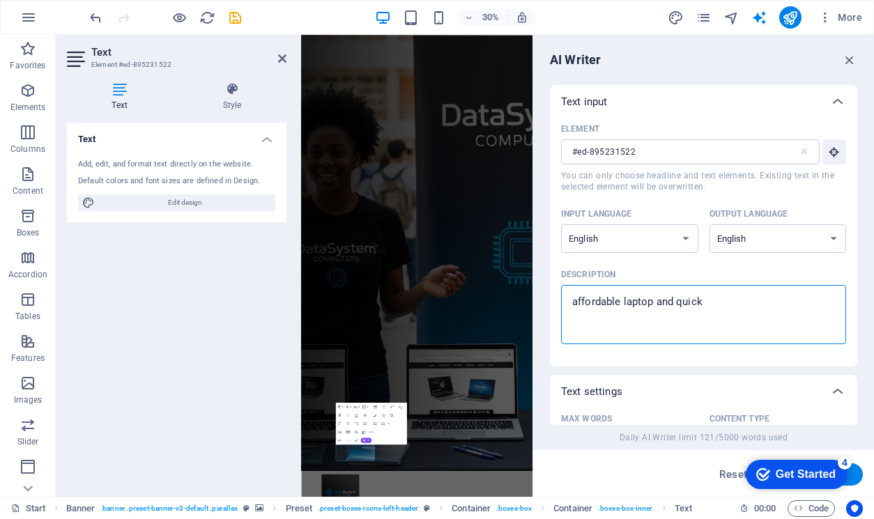
type textarea "x"
type textarea "affordable laptop and quic"
type textarea "x"
type textarea "affordable laptop and qui"
type textarea "x"
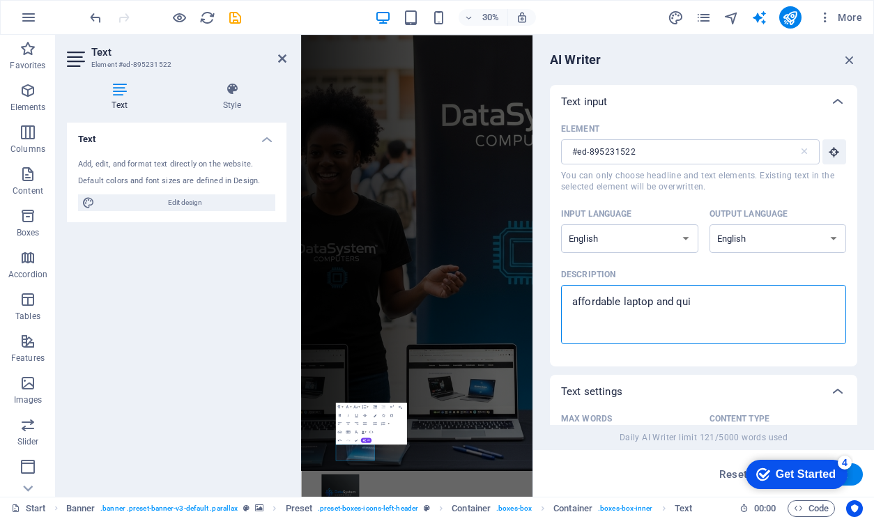
type textarea "affordable laptop and qu"
type textarea "x"
type textarea "affordable laptop and q"
type textarea "x"
type textarea "affordable laptop and"
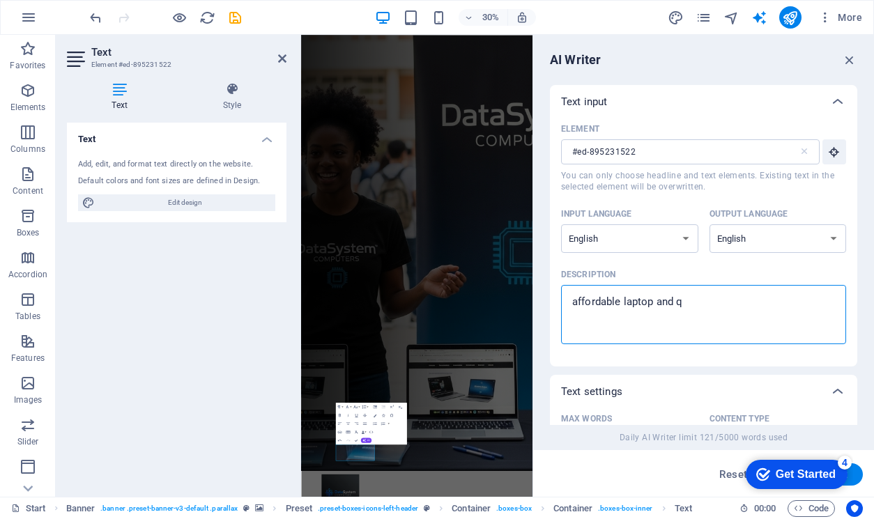
type textarea "x"
type textarea "affordable laptop an"
type textarea "x"
type textarea "affordable lapto"
type textarea "x"
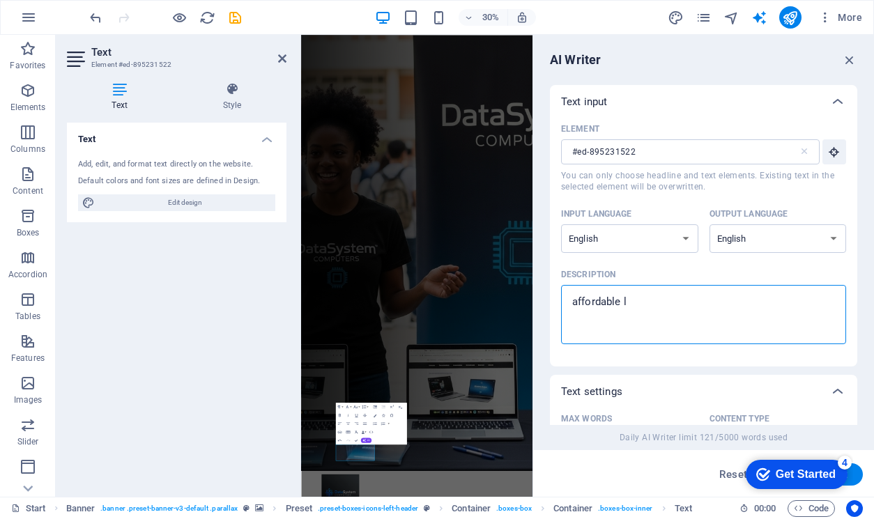
type textarea "affordable"
type textarea "x"
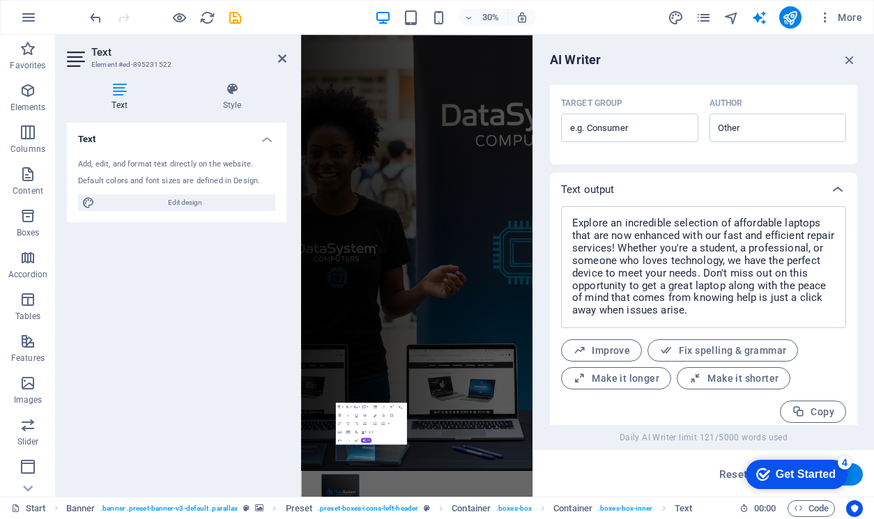
scroll to position [446, 0]
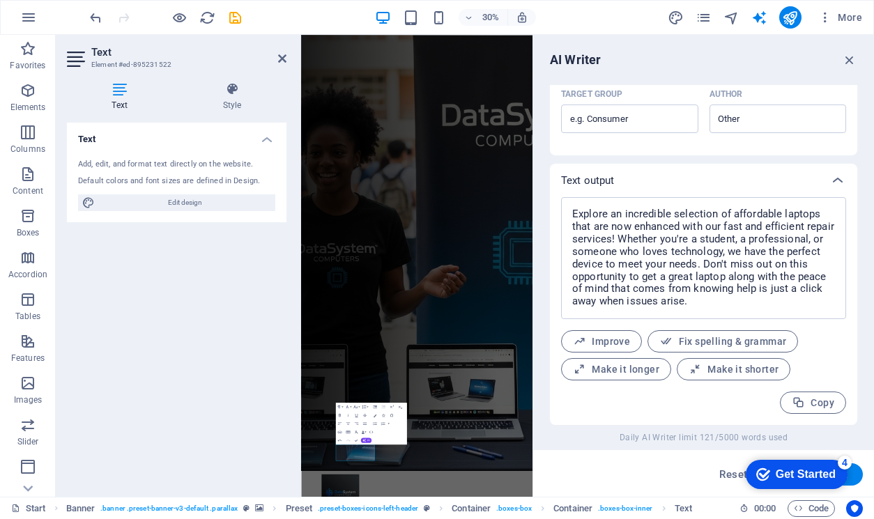
click div "checkmark Get Started 4 First Steps in the Editor Let's guide you through the t…"
click at [806, 475] on div "Get Started" at bounding box center [806, 474] width 60 height 13
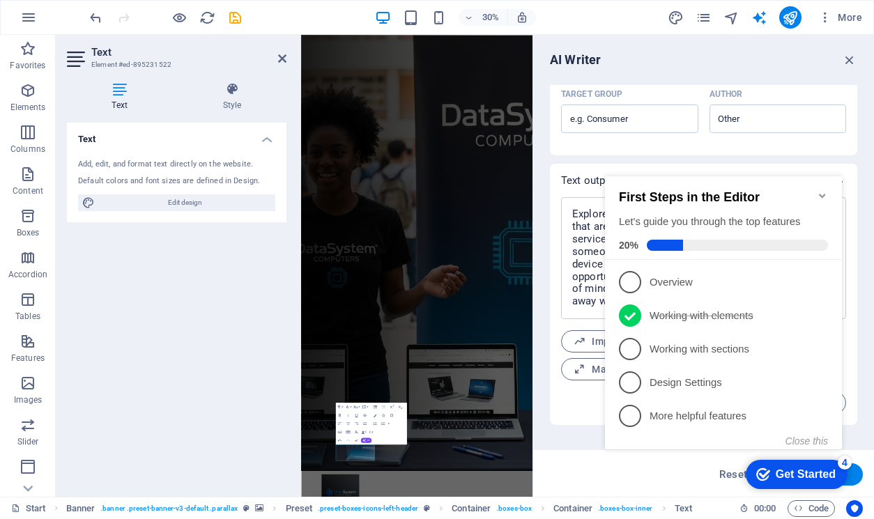
click at [628, 280] on span "1" at bounding box center [630, 282] width 22 height 22
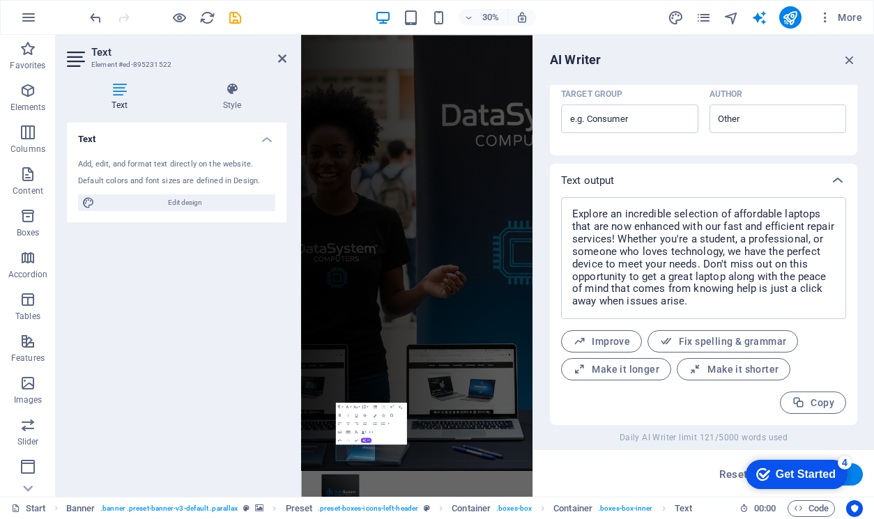
scroll to position [0, 0]
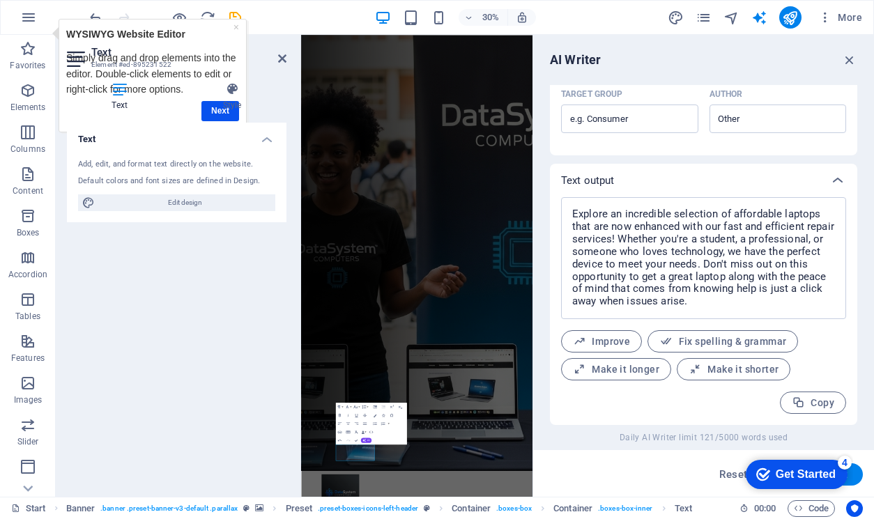
drag, startPoint x: 815, startPoint y: 475, endPoint x: 949, endPoint y: 770, distance: 323.8
click at [814, 474] on div "Get Started" at bounding box center [806, 474] width 60 height 13
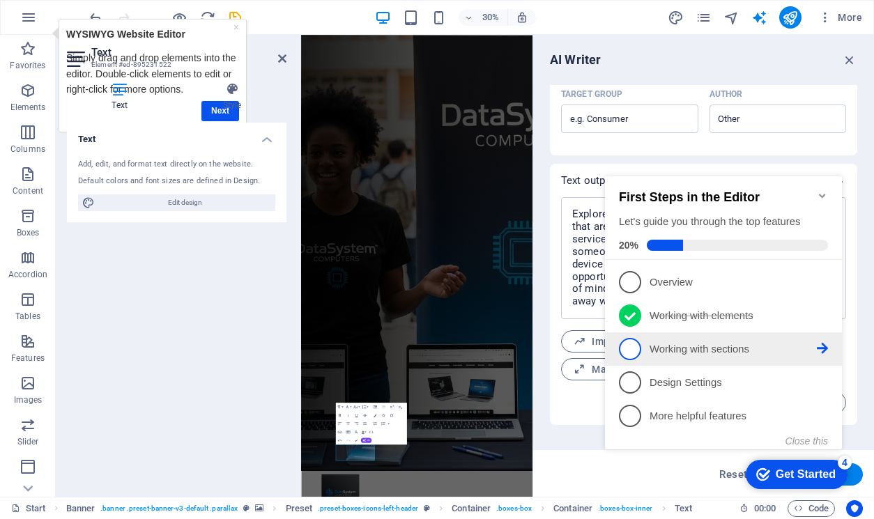
click at [634, 345] on span "3" at bounding box center [630, 349] width 22 height 22
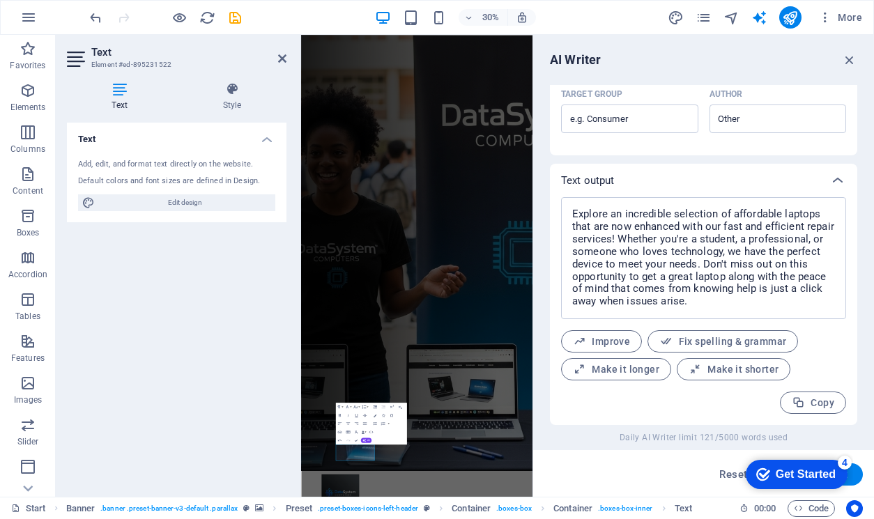
click at [829, 474] on div "Get Started" at bounding box center [806, 474] width 60 height 13
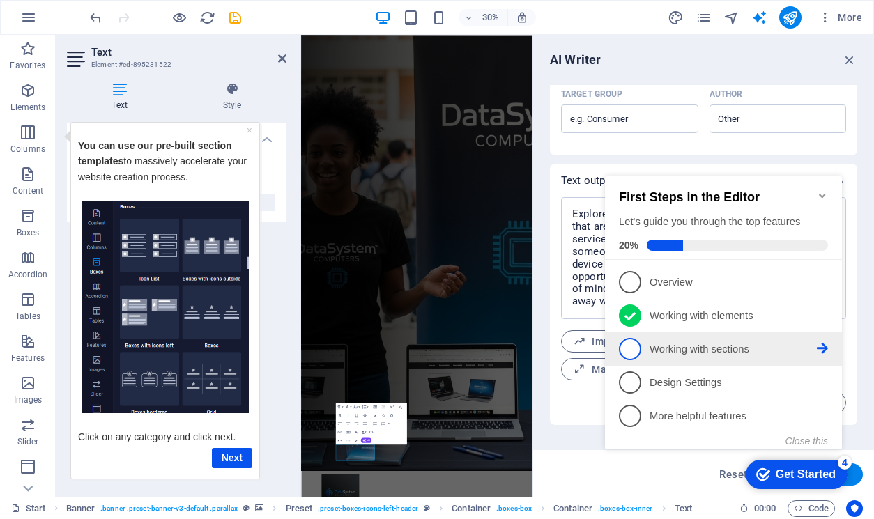
click at [820, 287] on icon at bounding box center [822, 281] width 11 height 11
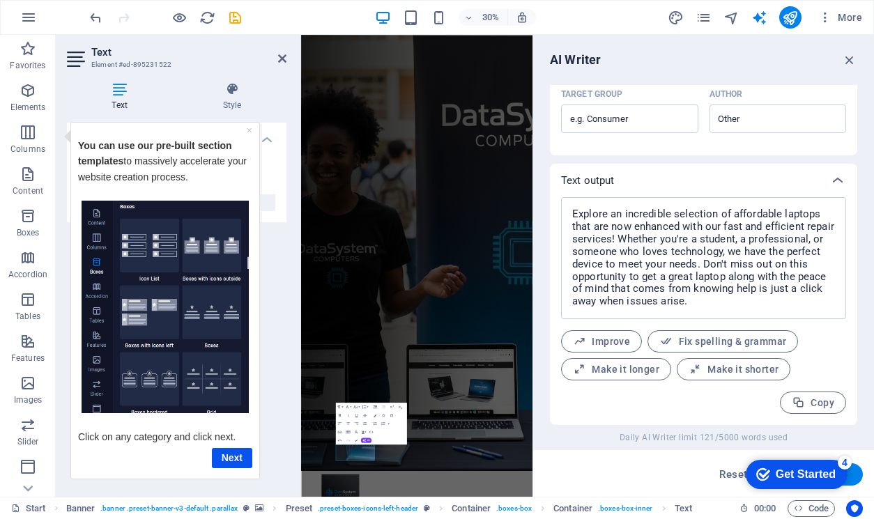
click at [831, 478] on div "Get Started" at bounding box center [806, 474] width 60 height 13
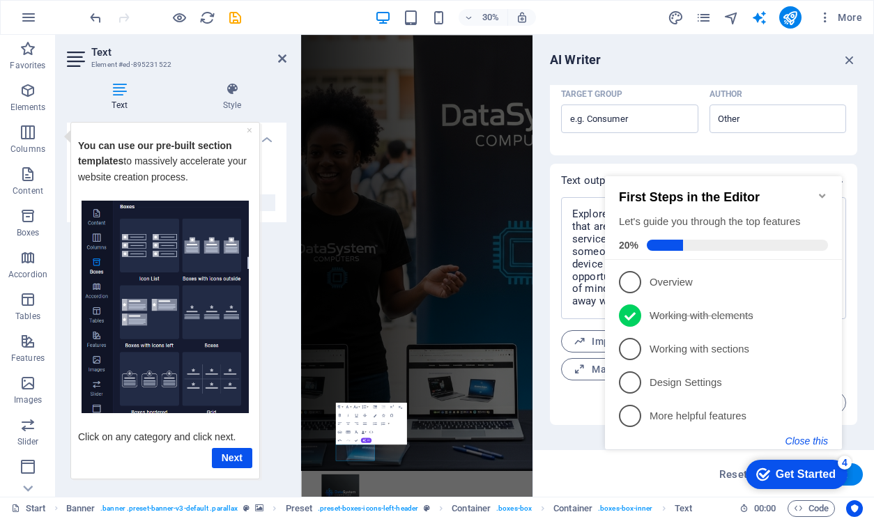
click at [809, 441] on button "Close this" at bounding box center [807, 441] width 43 height 11
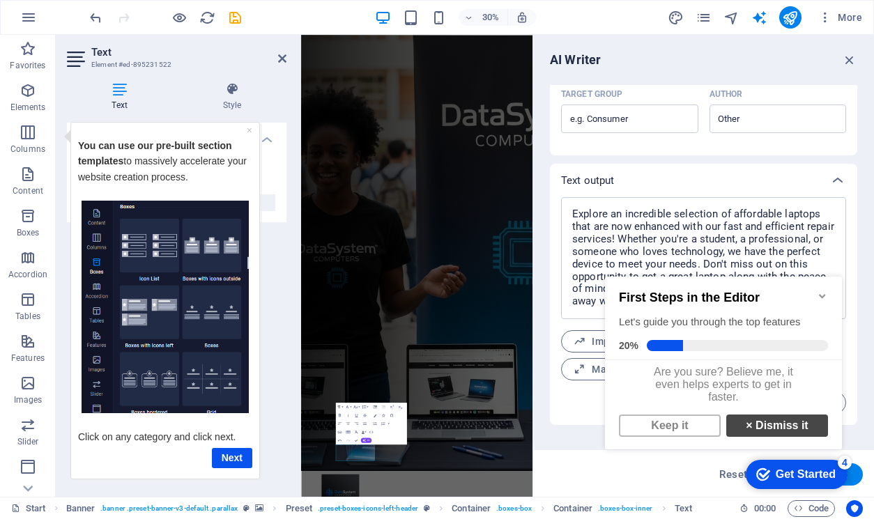
click at [772, 433] on link "× Dismiss it" at bounding box center [777, 426] width 102 height 22
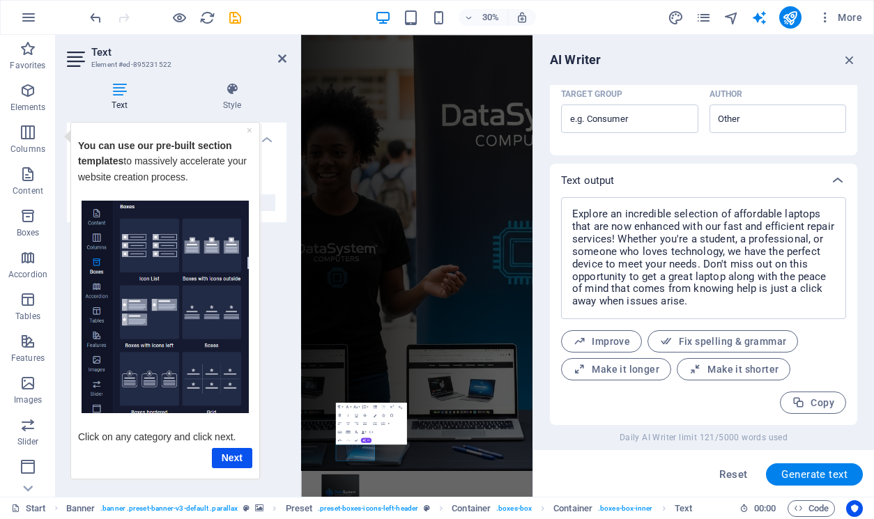
click at [827, 475] on span "Generate text" at bounding box center [814, 474] width 66 height 11
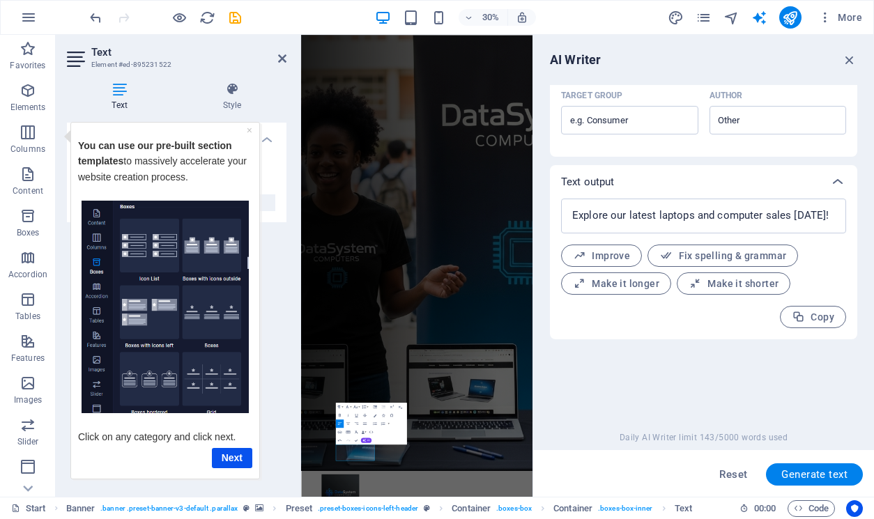
scroll to position [446, 0]
click at [796, 313] on icon "button" at bounding box center [798, 316] width 13 height 13
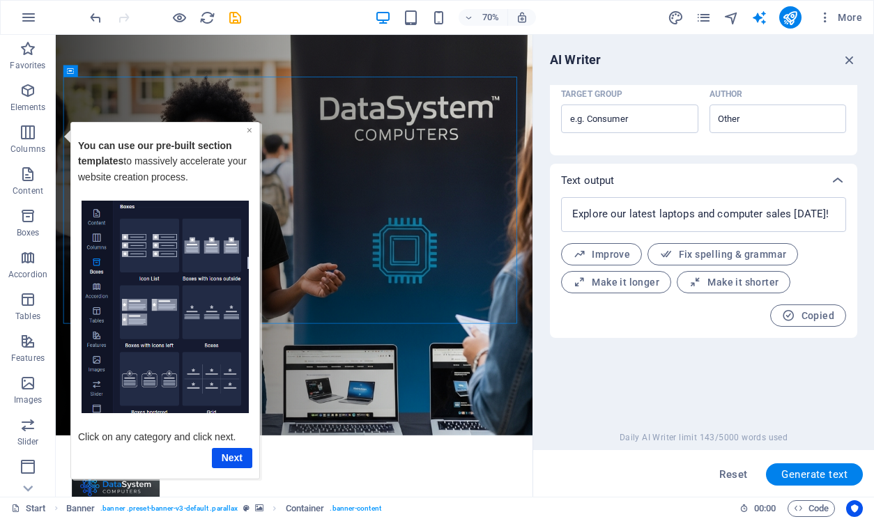
click at [252, 130] on link "×" at bounding box center [250, 129] width 6 height 11
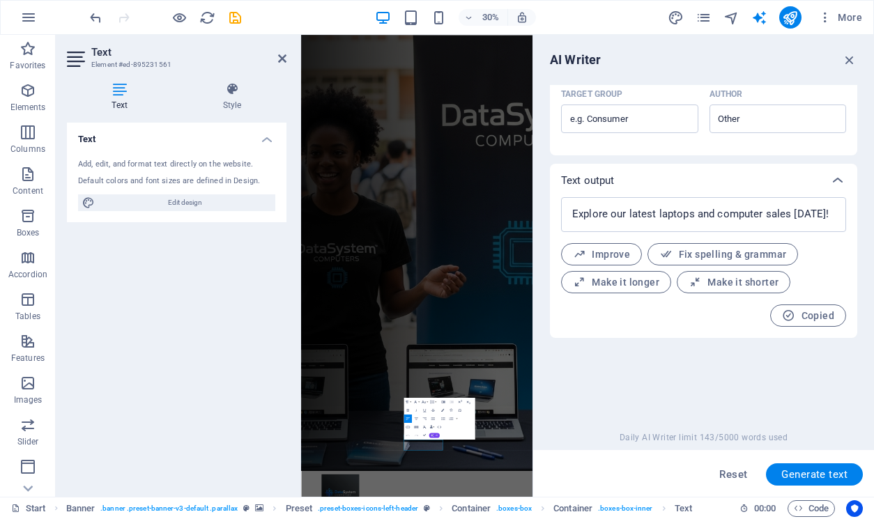
click at [434, 434] on button "AI" at bounding box center [434, 435] width 10 height 5
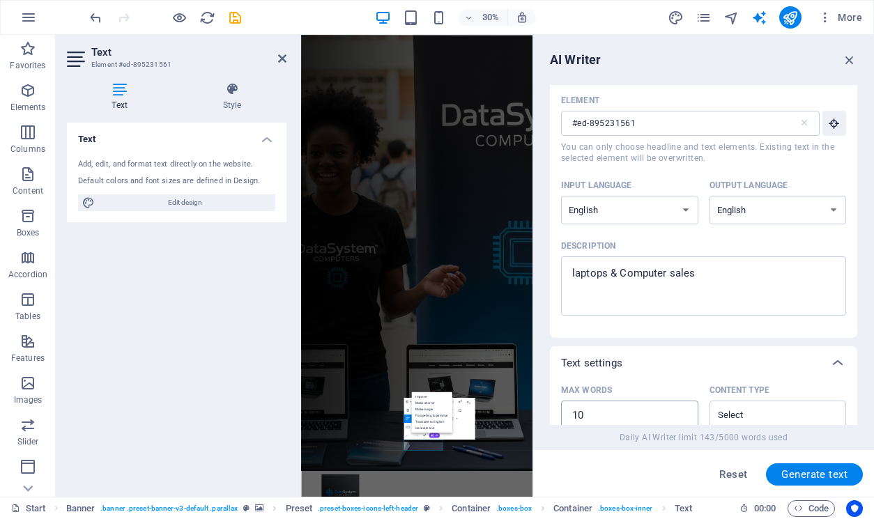
scroll to position [28, 0]
drag, startPoint x: 706, startPoint y: 275, endPoint x: 568, endPoint y: 272, distance: 138.1
click at [568, 272] on textarea "laptops & Computer sales" at bounding box center [703, 286] width 271 height 45
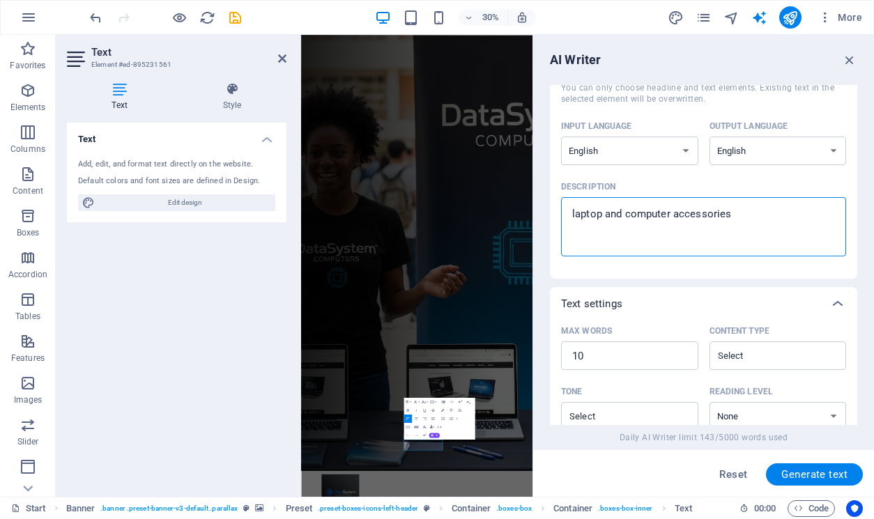
scroll to position [237, 0]
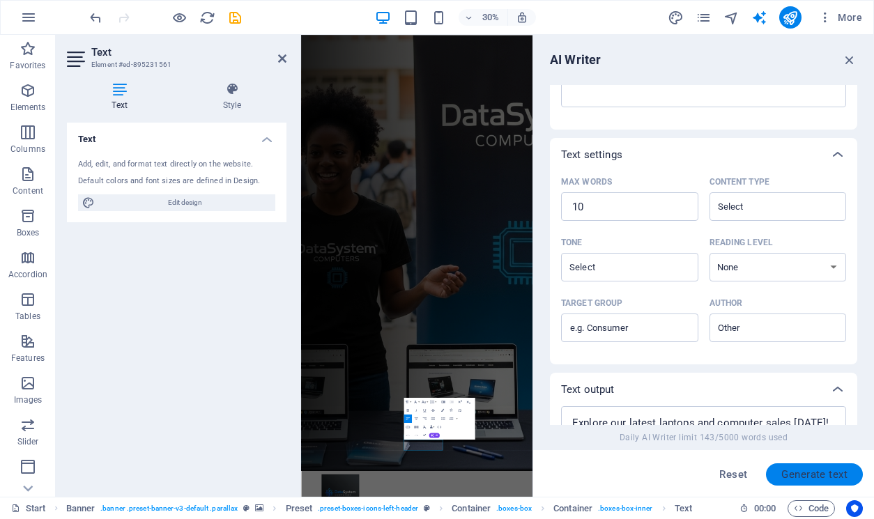
click at [815, 470] on span "Generate text" at bounding box center [814, 474] width 66 height 11
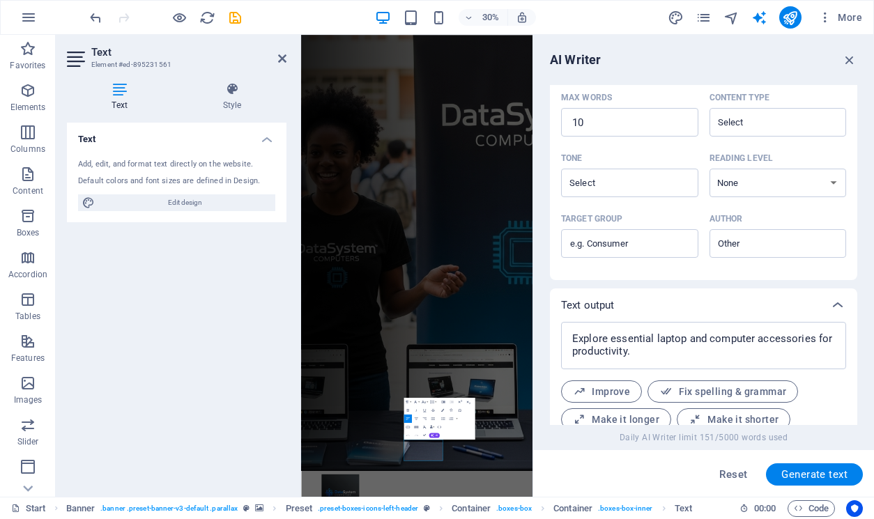
scroll to position [372, 0]
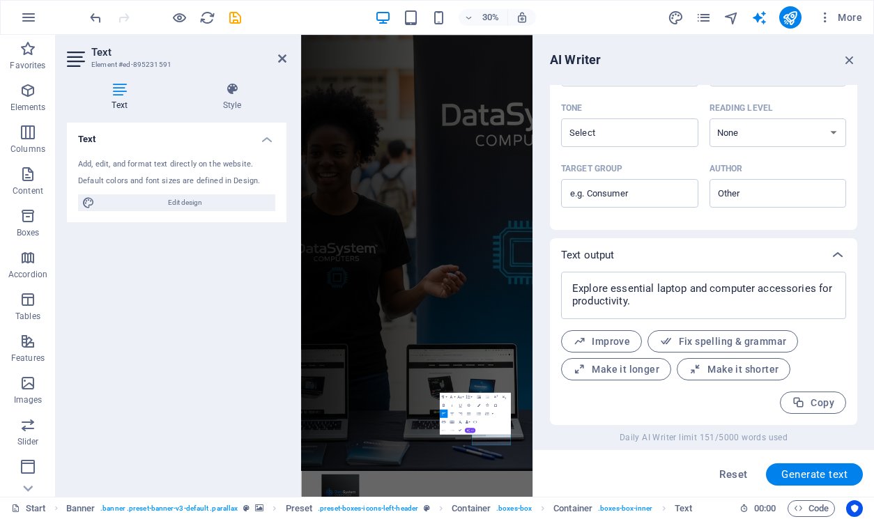
click at [469, 429] on icon "button" at bounding box center [467, 430] width 3 height 3
click at [660, 309] on textarea "Explore essential laptop and computer accessories for productivity." at bounding box center [703, 295] width 271 height 33
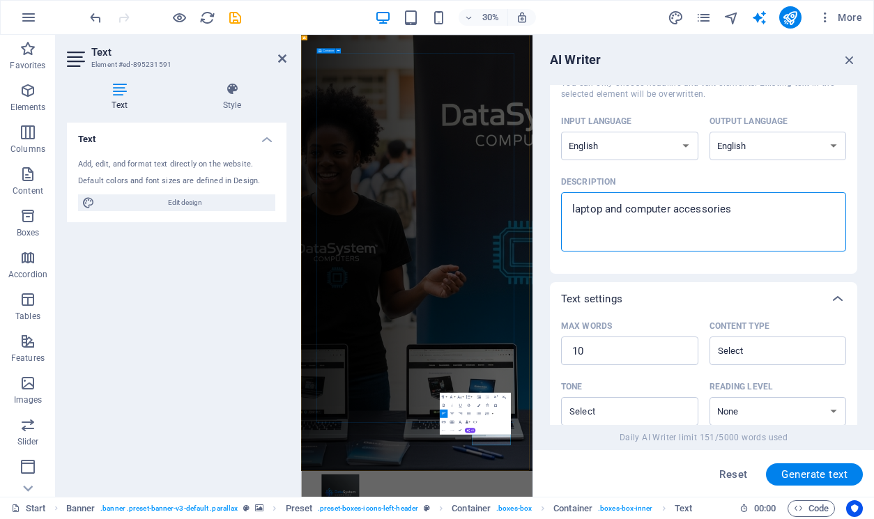
drag, startPoint x: 1047, startPoint y: 243, endPoint x: 893, endPoint y: 604, distance: 392.0
click at [745, 208] on textarea "laptop and computer accessories" at bounding box center [703, 221] width 271 height 45
click at [790, 476] on span "Generate text" at bounding box center [814, 474] width 66 height 11
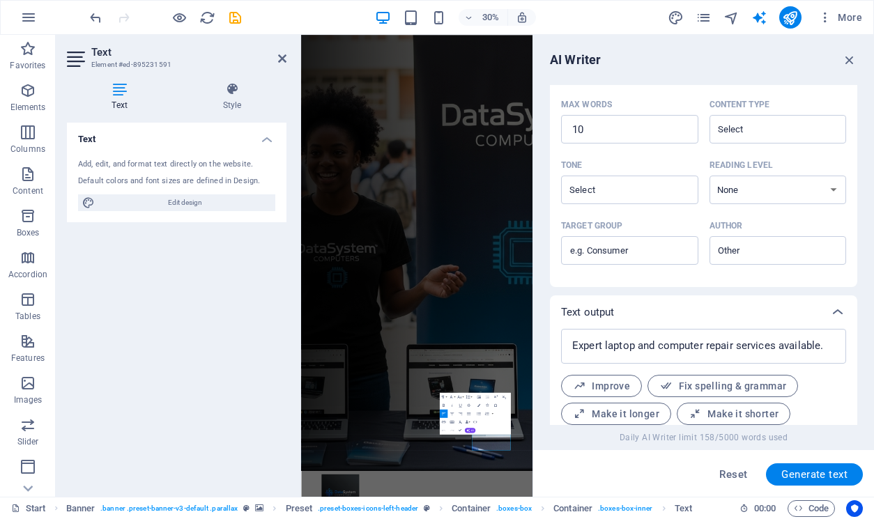
scroll to position [359, 0]
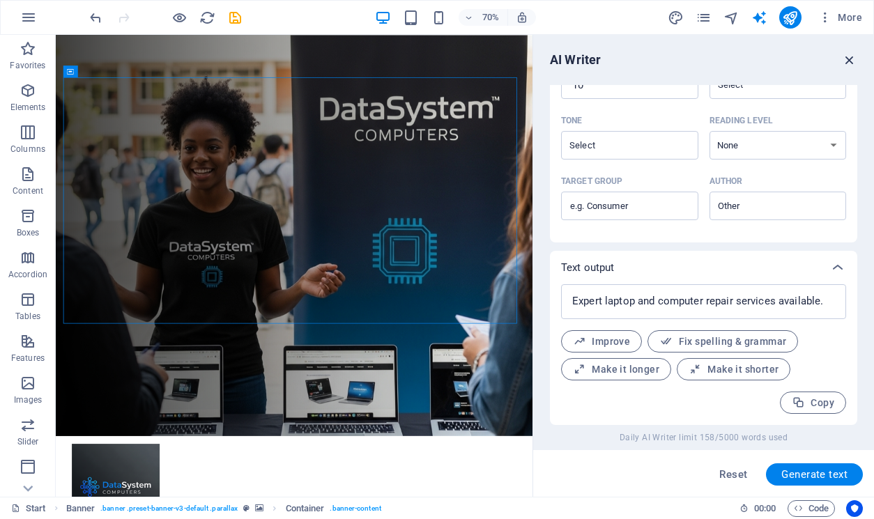
click at [852, 61] on icon "button" at bounding box center [849, 59] width 15 height 15
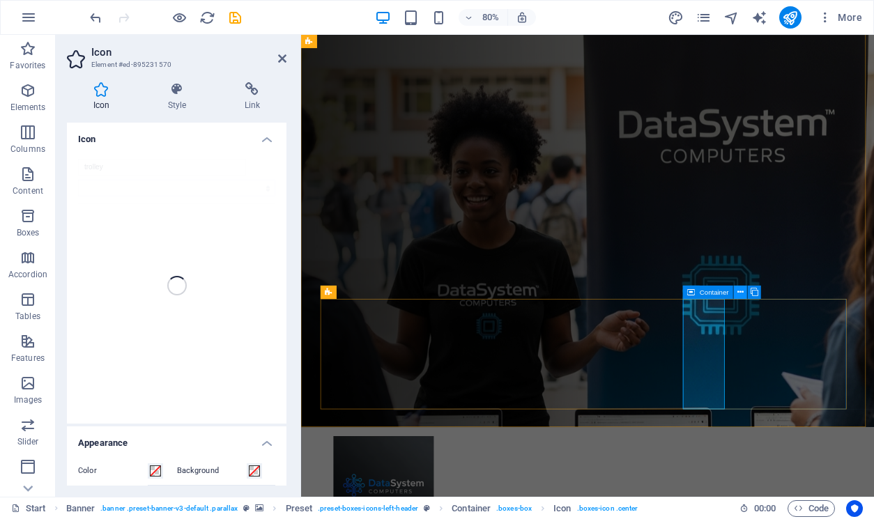
click at [740, 291] on icon at bounding box center [741, 293] width 6 height 12
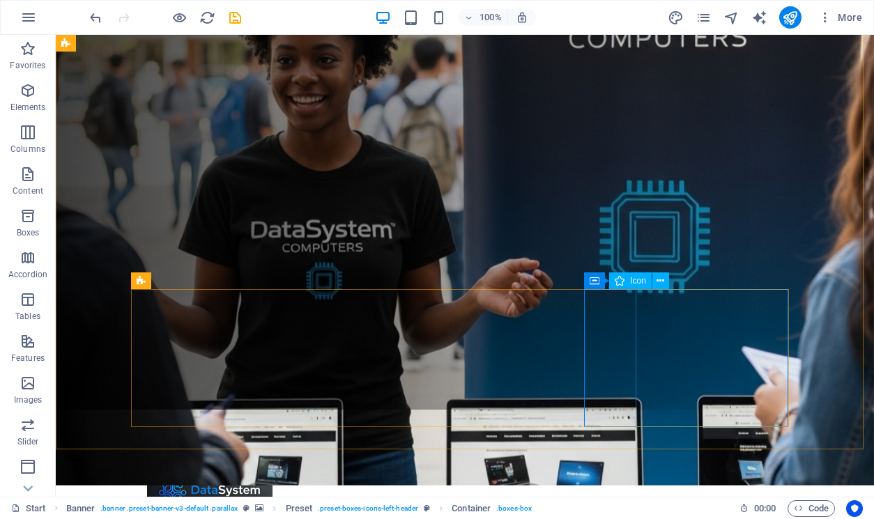
click at [623, 280] on icon at bounding box center [620, 281] width 10 height 17
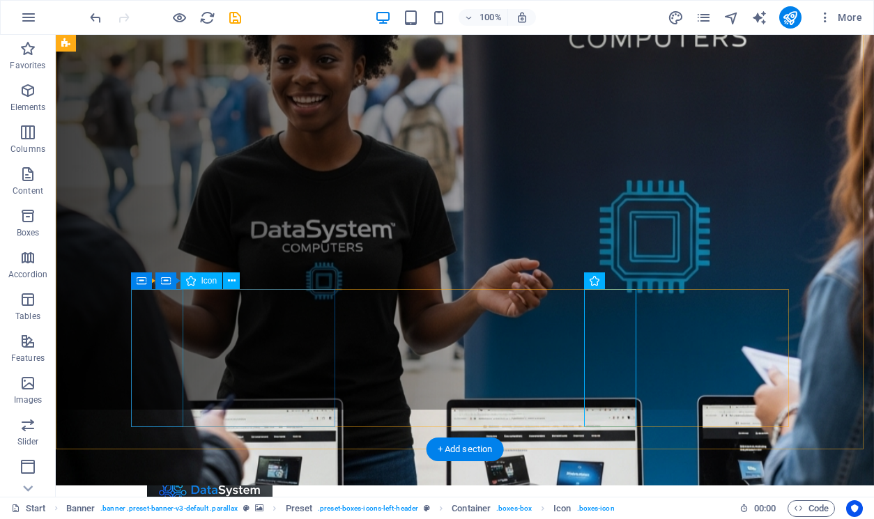
click at [229, 282] on icon at bounding box center [232, 281] width 8 height 15
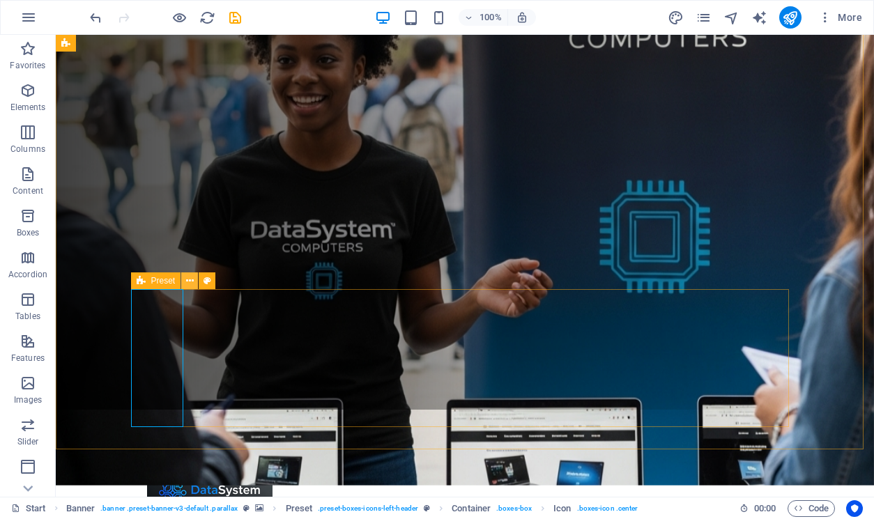
click at [190, 280] on icon at bounding box center [190, 281] width 8 height 15
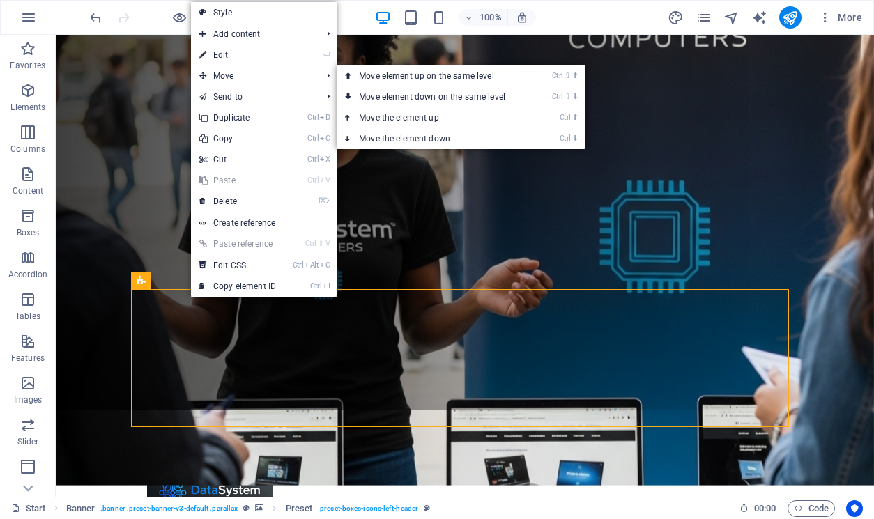
click at [227, 50] on link "⏎ Edit" at bounding box center [237, 55] width 93 height 21
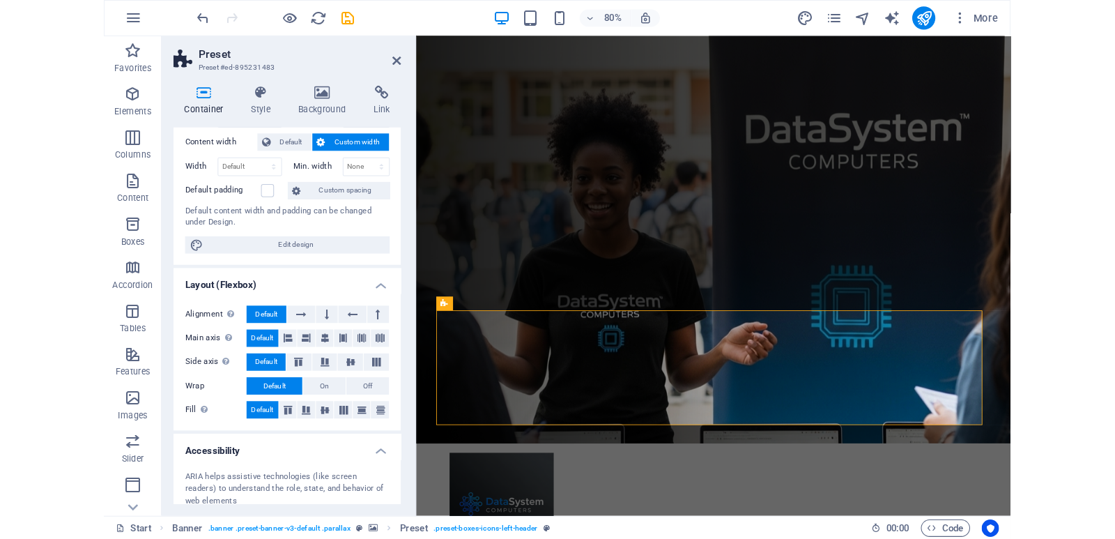
scroll to position [0, 0]
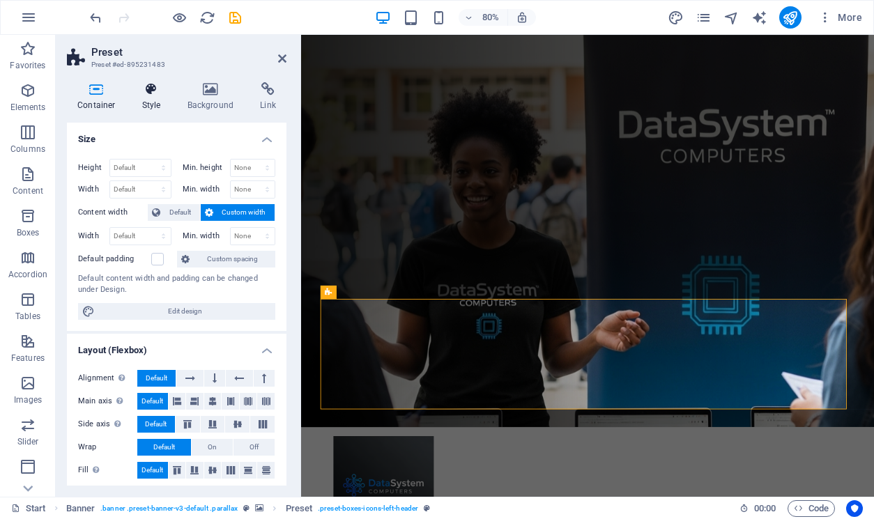
click at [155, 96] on icon at bounding box center [152, 89] width 40 height 14
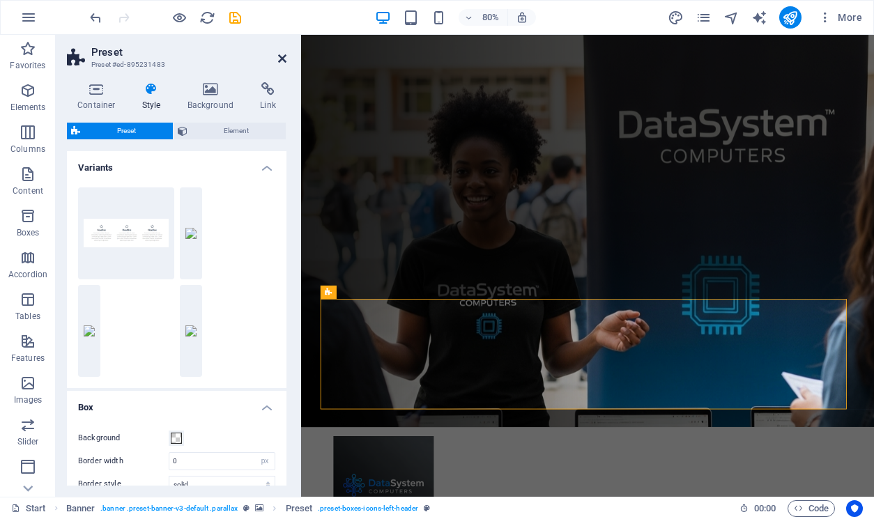
click at [284, 55] on icon at bounding box center [282, 58] width 8 height 11
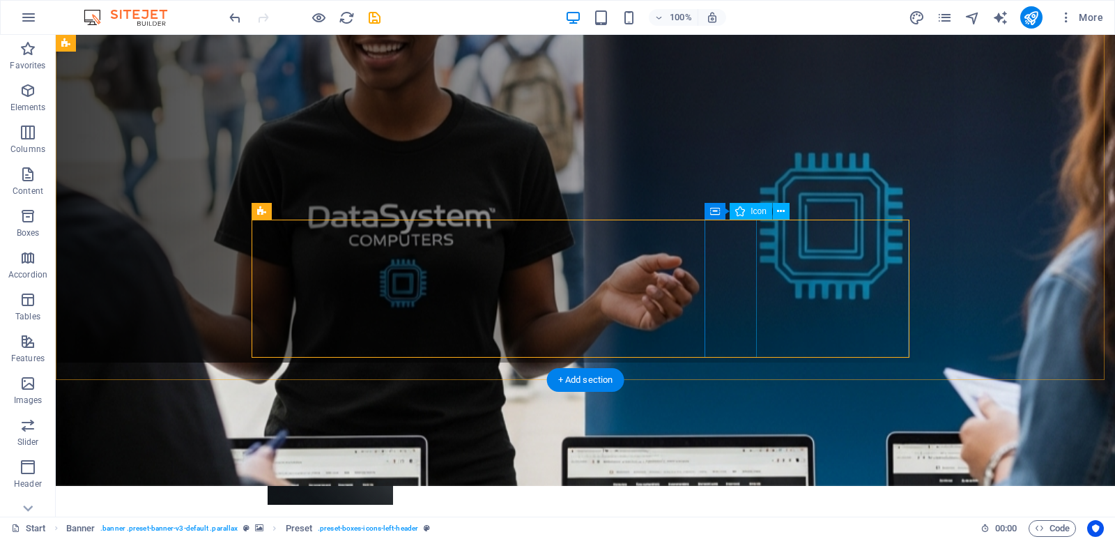
scroll to position [157, 0]
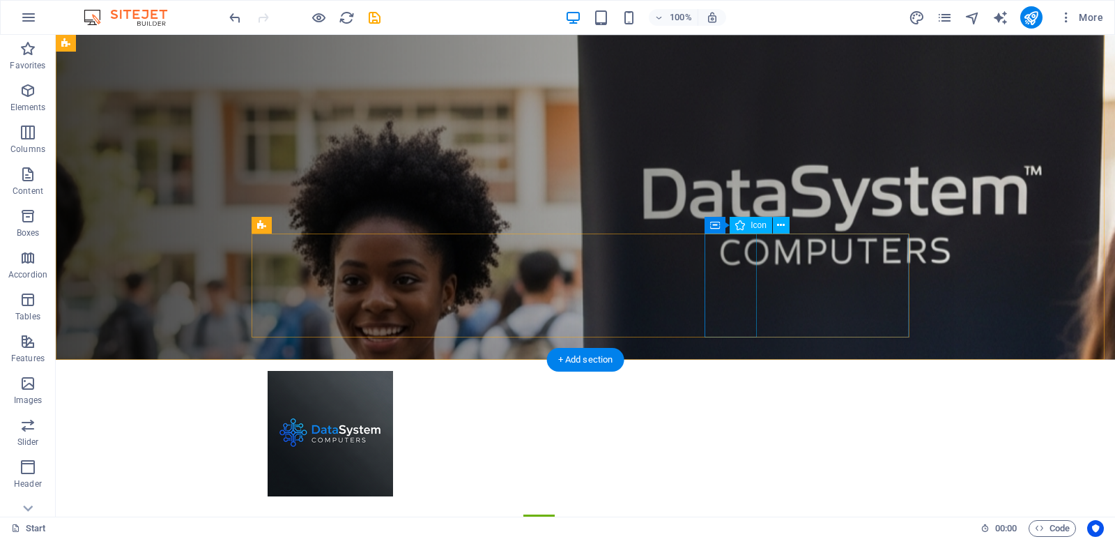
click at [959, 313] on figure at bounding box center [586, 119] width 1060 height 482
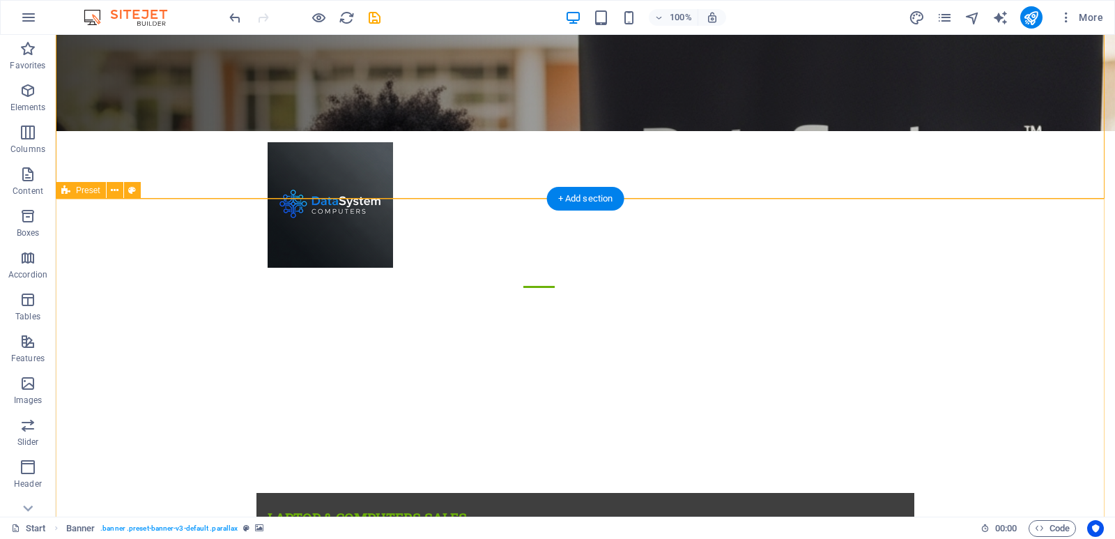
scroll to position [418, 0]
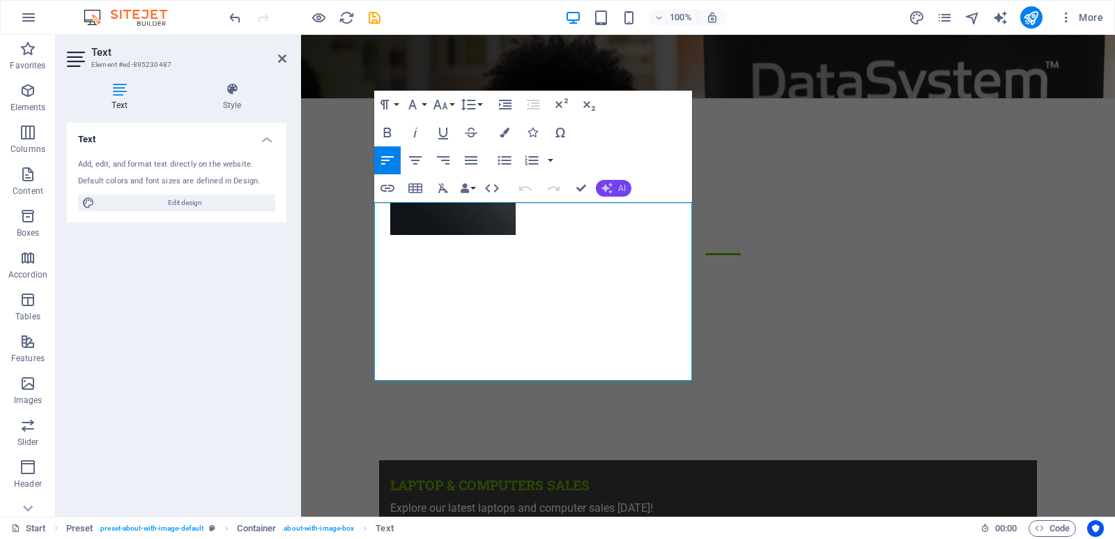
click at [613, 188] on button "AI" at bounding box center [614, 188] width 36 height 17
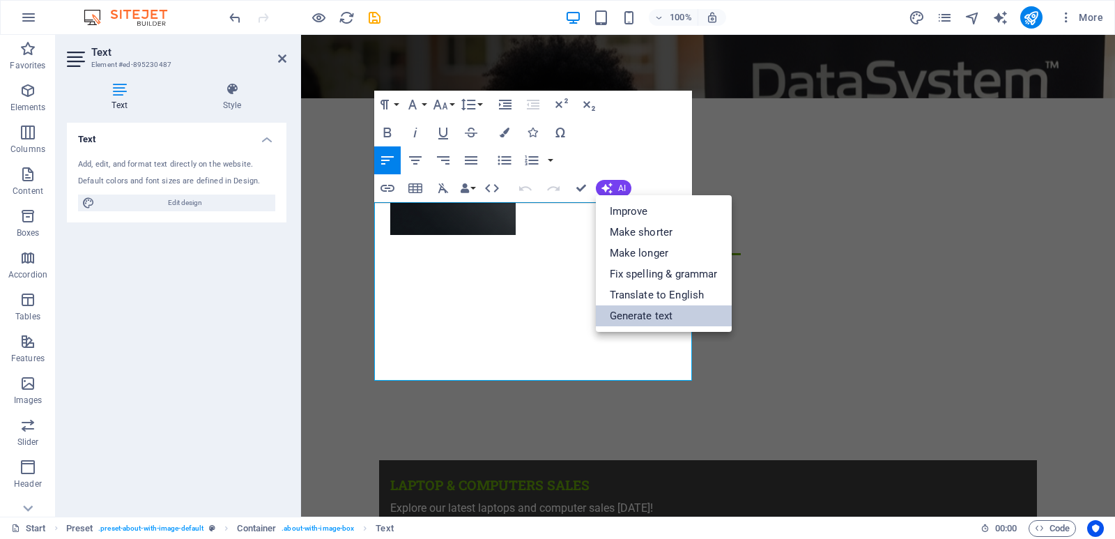
click at [634, 314] on link "Generate text" at bounding box center [664, 315] width 136 height 21
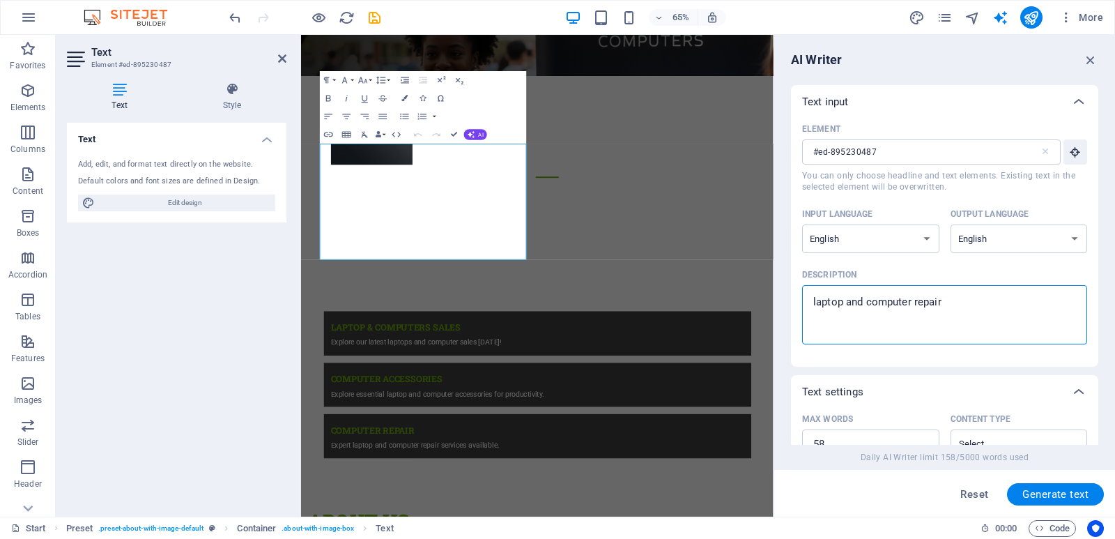
drag, startPoint x: 953, startPoint y: 301, endPoint x: 915, endPoint y: 304, distance: 38.4
click at [915, 304] on textarea "laptop and computer repair" at bounding box center [944, 314] width 271 height 45
click at [952, 301] on textarea "laptop and computer repair" at bounding box center [944, 314] width 271 height 45
drag, startPoint x: 955, startPoint y: 301, endPoint x: 793, endPoint y: 305, distance: 161.8
click at [793, 305] on div "Element #ed-895230487 ​ You can only choose headline and text elements. Existin…" at bounding box center [944, 243] width 307 height 248
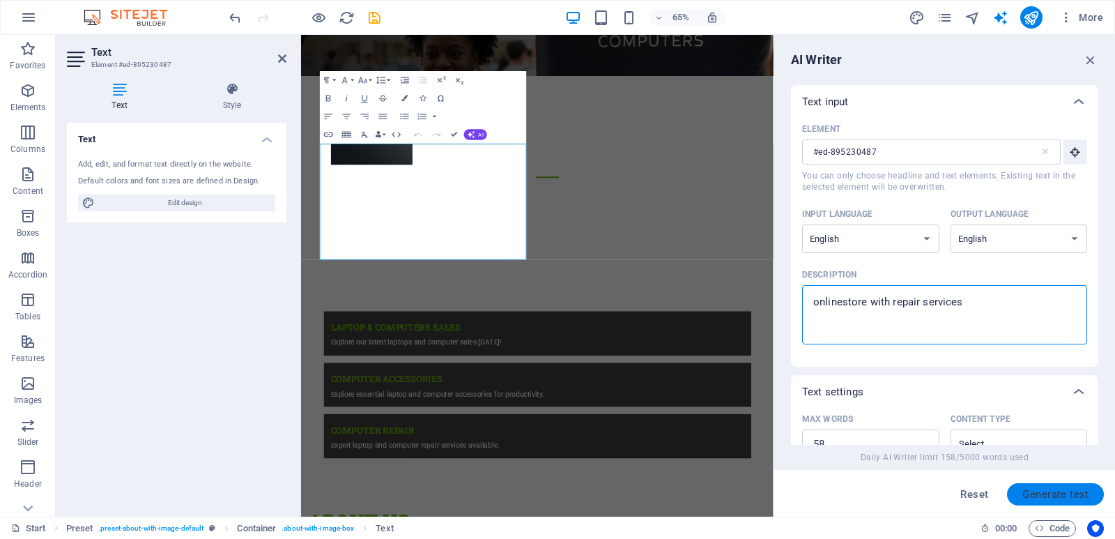
click at [1046, 503] on button "Generate text" at bounding box center [1055, 494] width 97 height 22
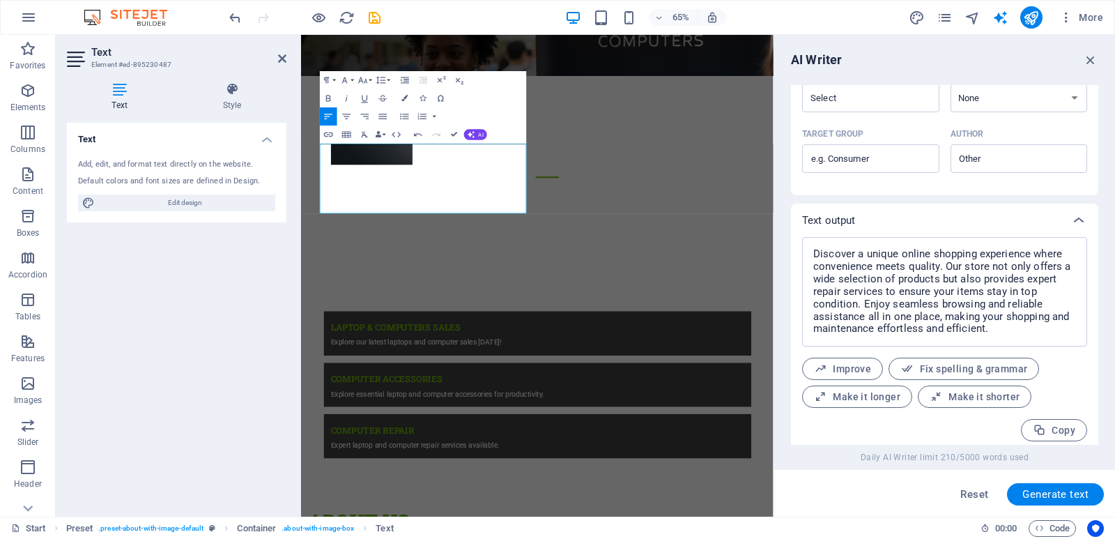
scroll to position [414, 0]
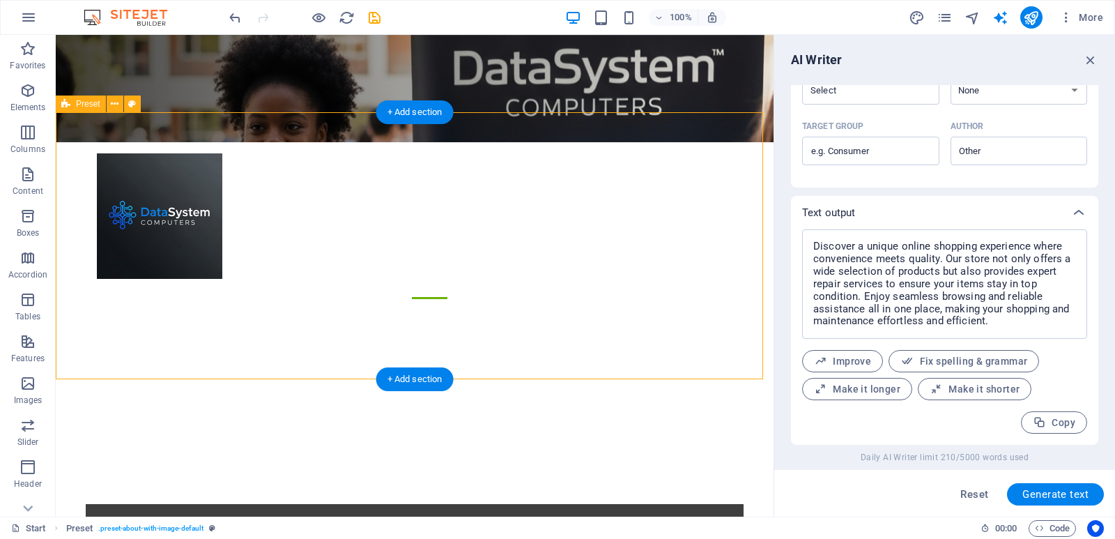
scroll to position [444, 0]
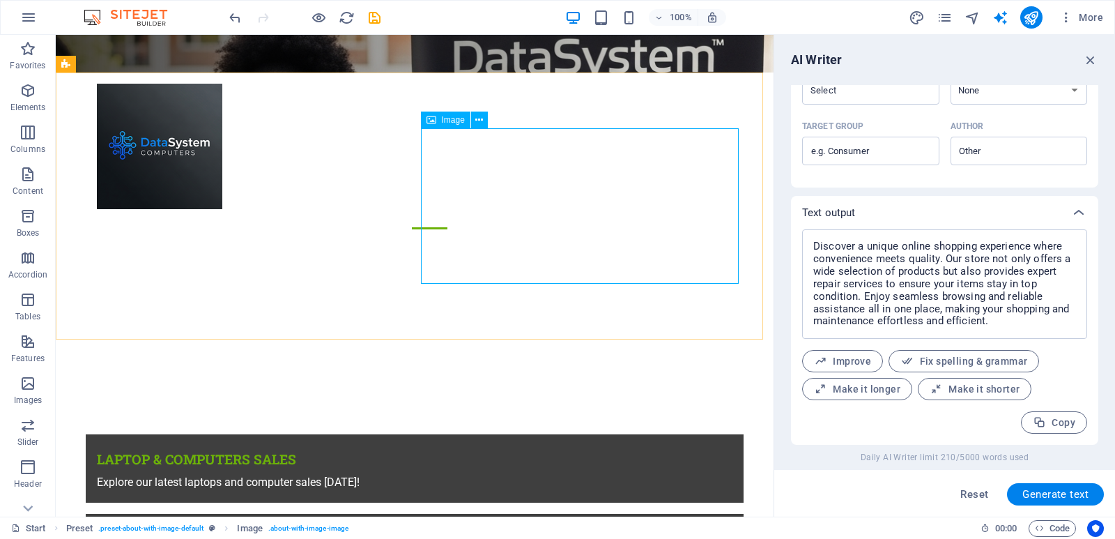
click at [446, 121] on span "Image" at bounding box center [453, 120] width 23 height 8
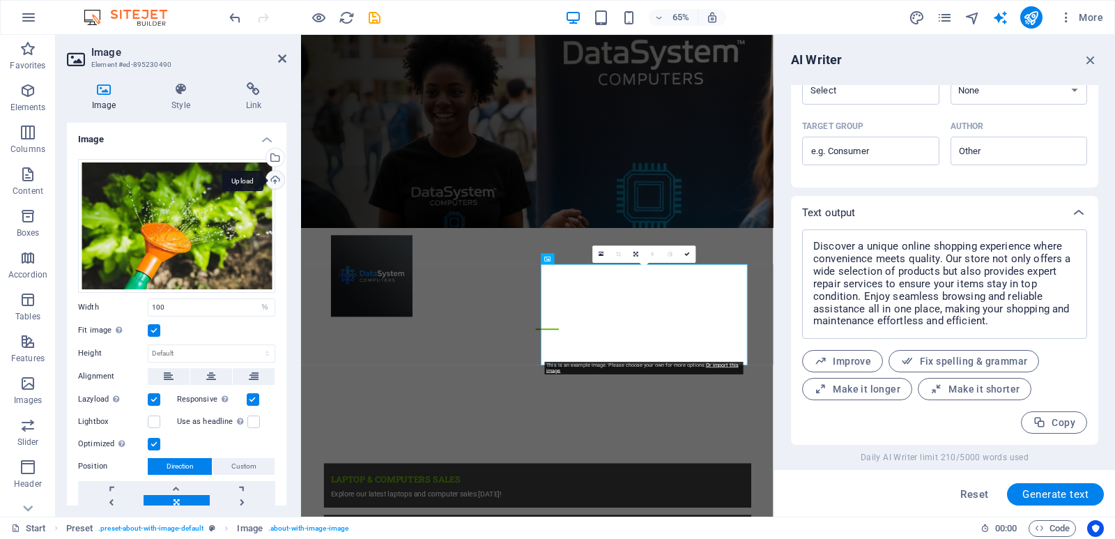
click at [268, 181] on div "Upload" at bounding box center [274, 181] width 21 height 21
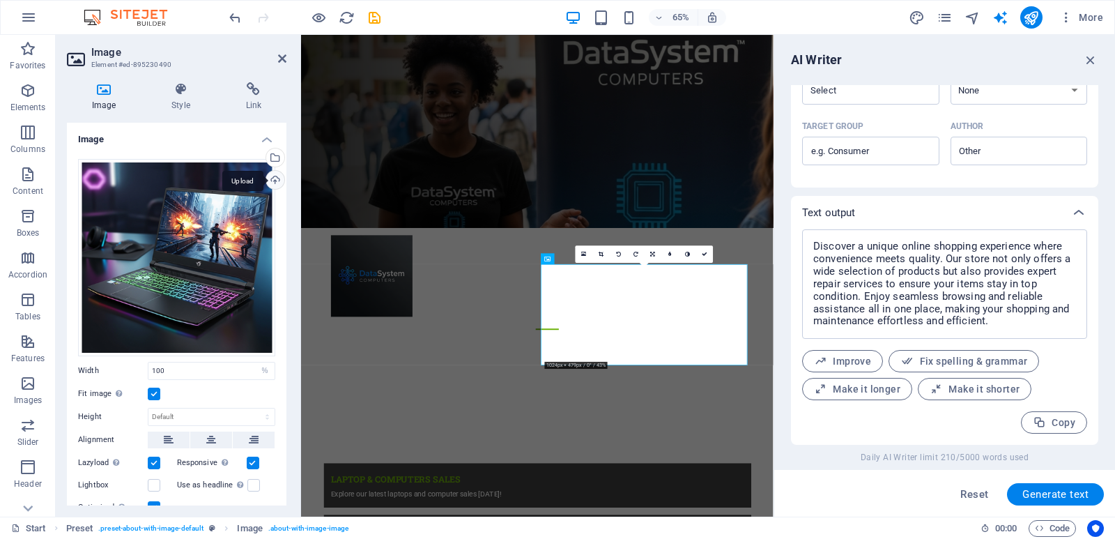
click at [271, 179] on div "Upload" at bounding box center [274, 181] width 21 height 21
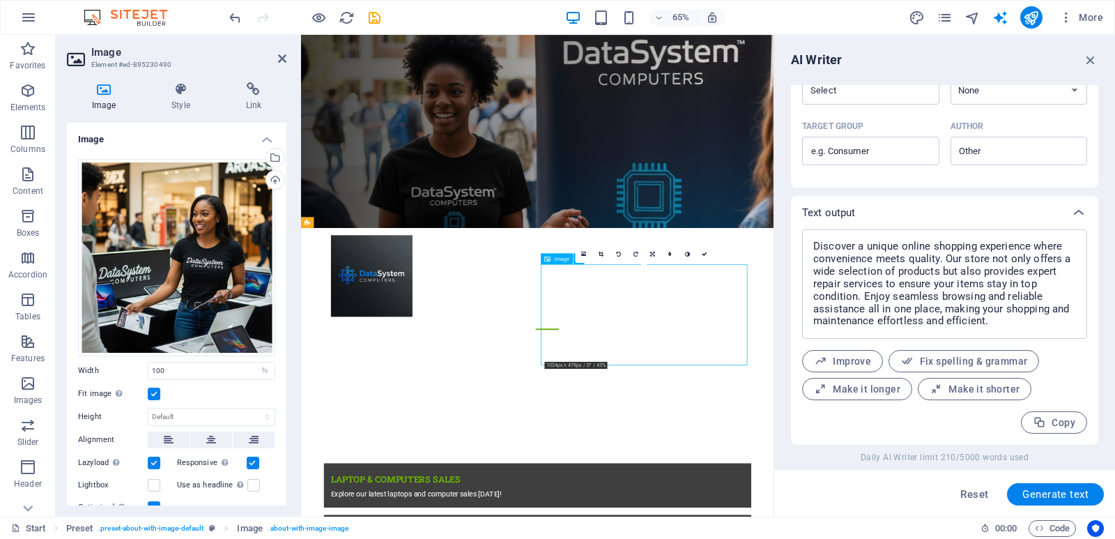
drag, startPoint x: 802, startPoint y: 454, endPoint x: 800, endPoint y: 478, distance: 23.8
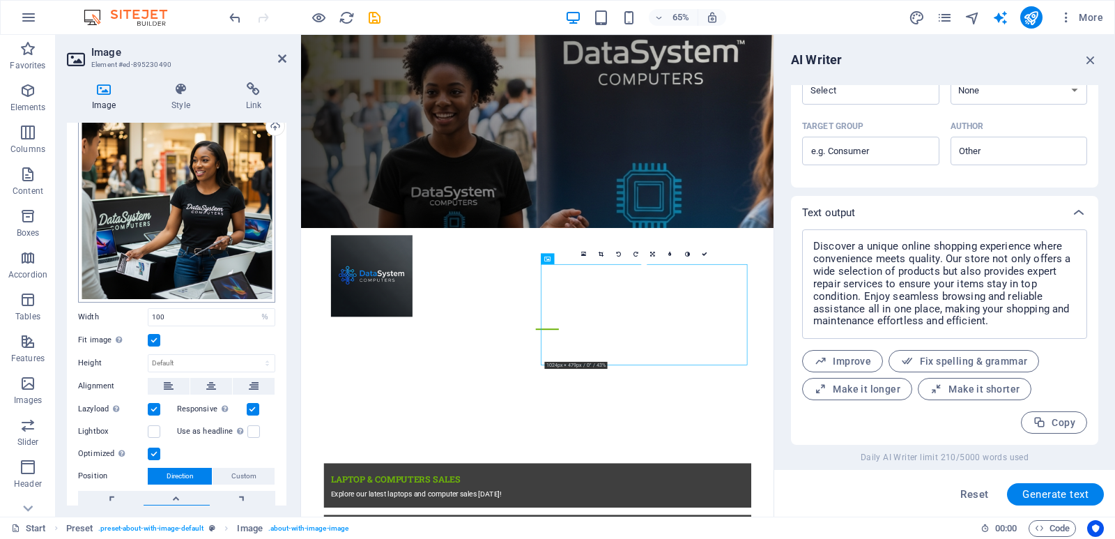
scroll to position [70, 0]
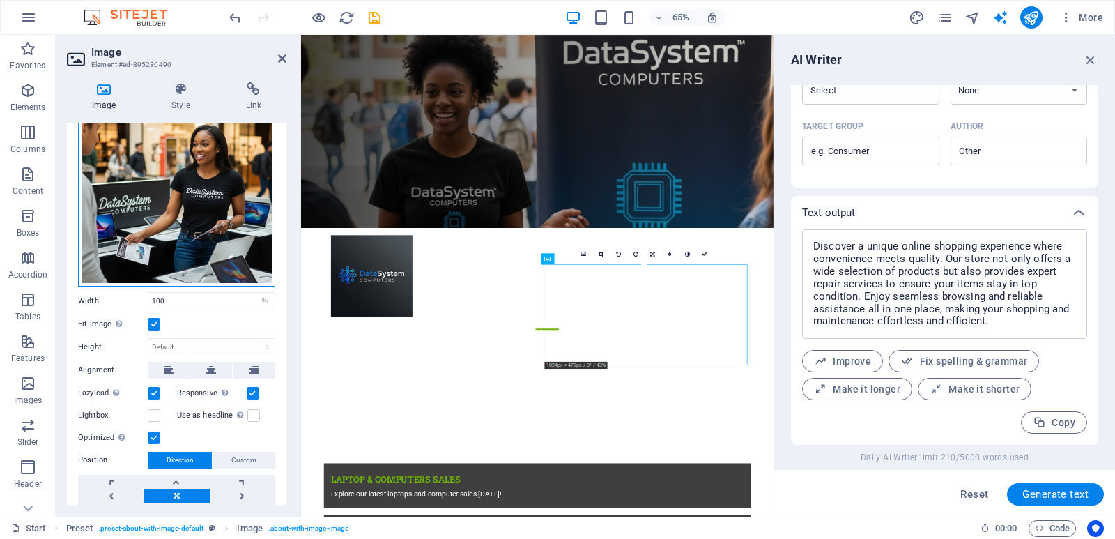
click at [186, 205] on div "Drag files here, click to choose files or select files from Files or our free s…" at bounding box center [176, 187] width 197 height 197
click at [186, 205] on body "DataSystem Computers Start Favorites Elements Columns Content Boxes Accordion T…" at bounding box center [557, 269] width 1115 height 539
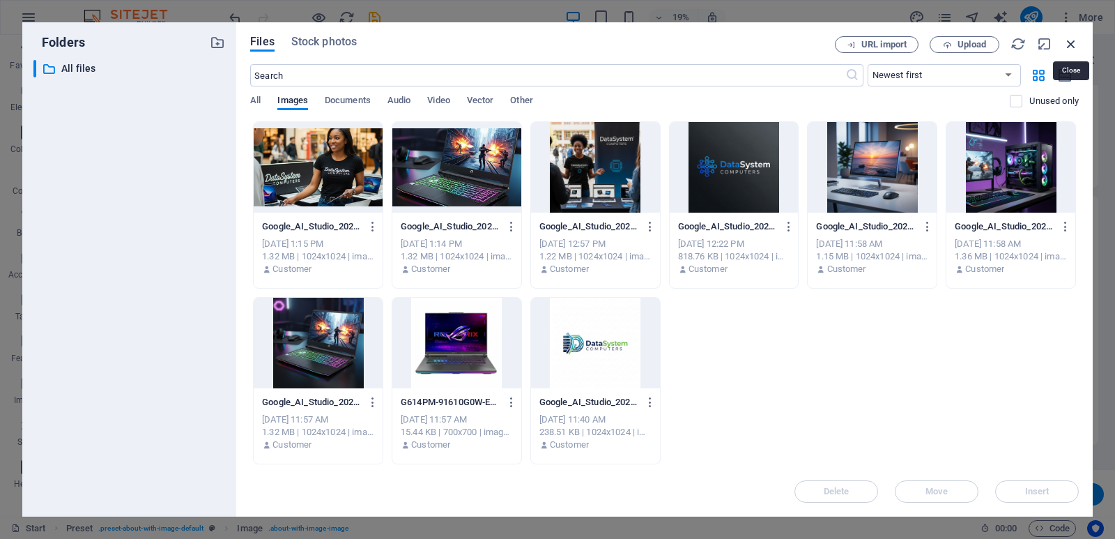
click at [1071, 45] on icon "button" at bounding box center [1071, 43] width 15 height 15
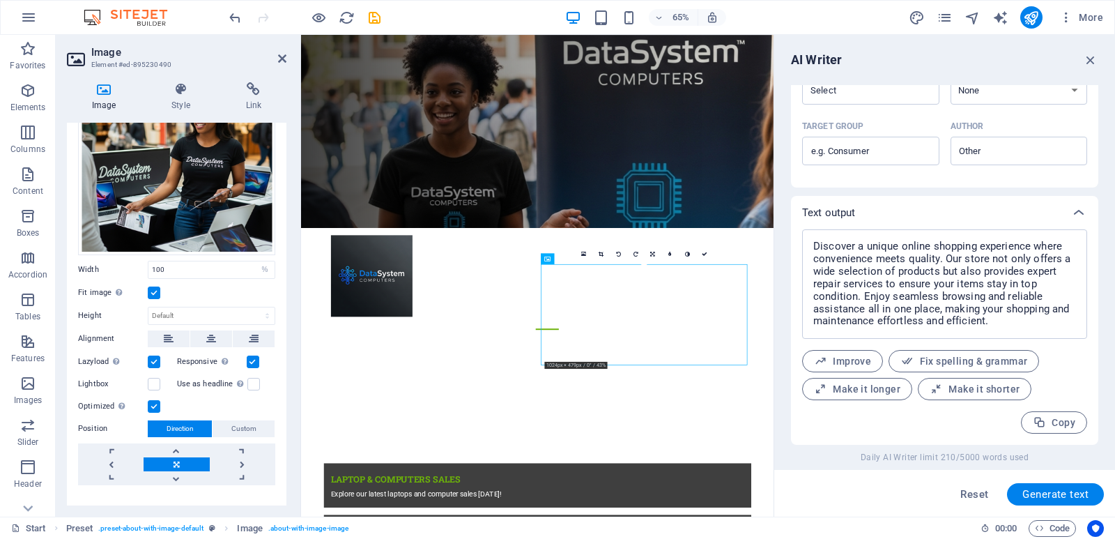
scroll to position [123, 0]
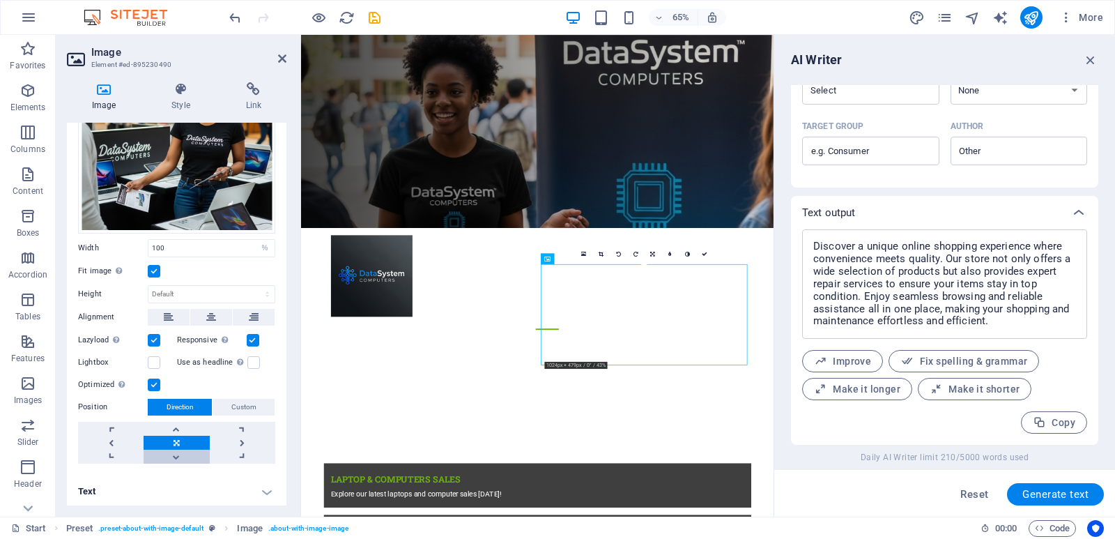
click at [174, 454] on link at bounding box center [177, 457] width 66 height 14
click at [171, 425] on link at bounding box center [177, 429] width 66 height 14
click at [171, 426] on link at bounding box center [177, 429] width 66 height 14
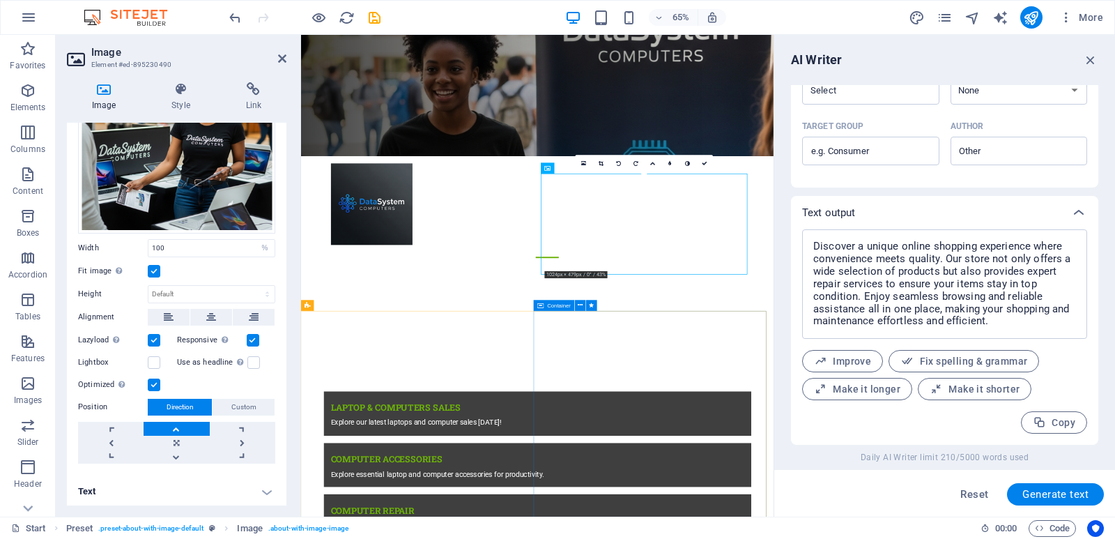
scroll to position [584, 0]
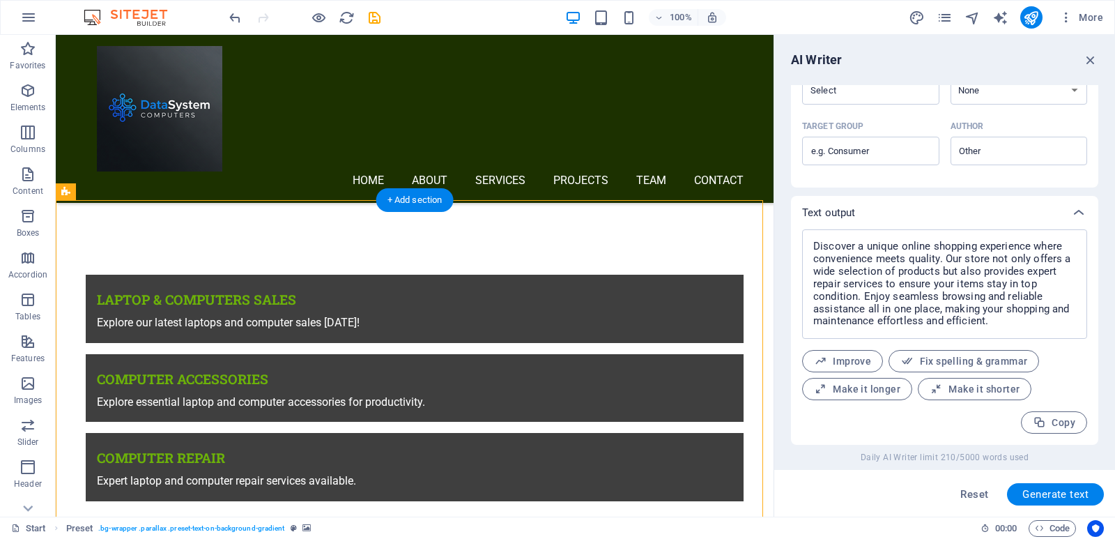
drag, startPoint x: 256, startPoint y: 336, endPoint x: 312, endPoint y: 370, distance: 65.4
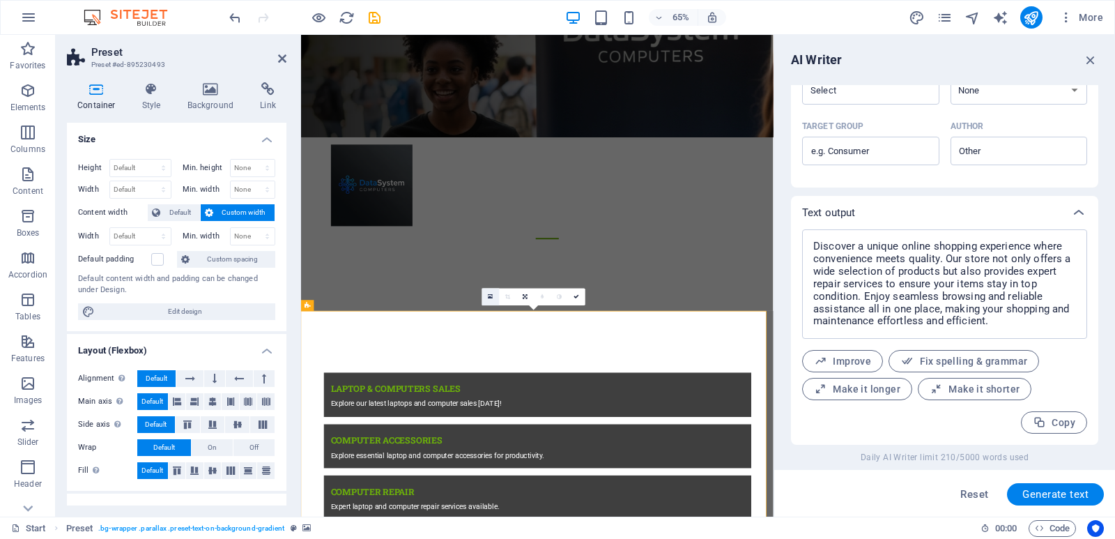
click at [489, 298] on icon at bounding box center [491, 296] width 5 height 6
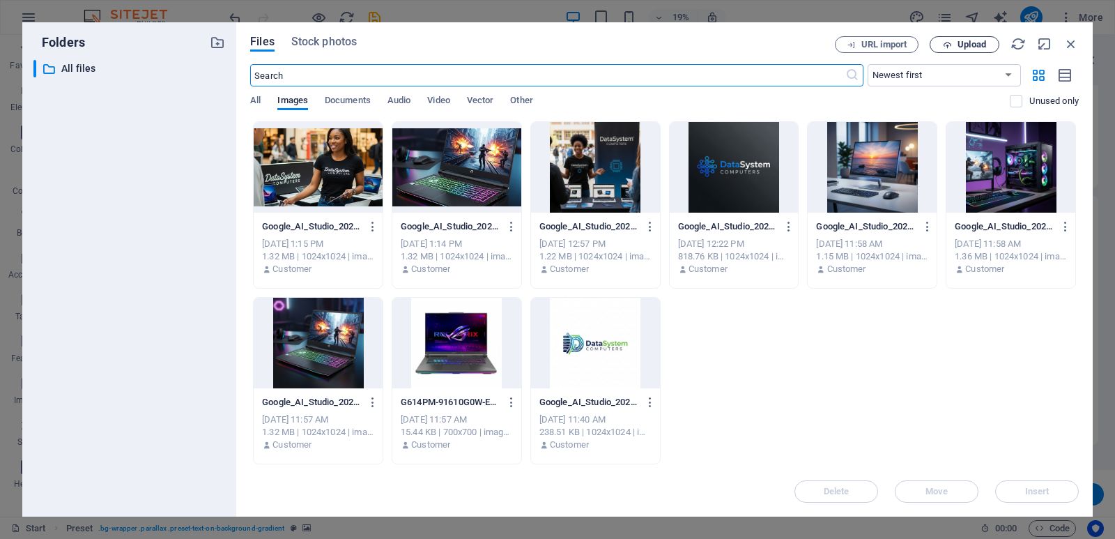
click at [968, 47] on span "Upload" at bounding box center [972, 44] width 29 height 8
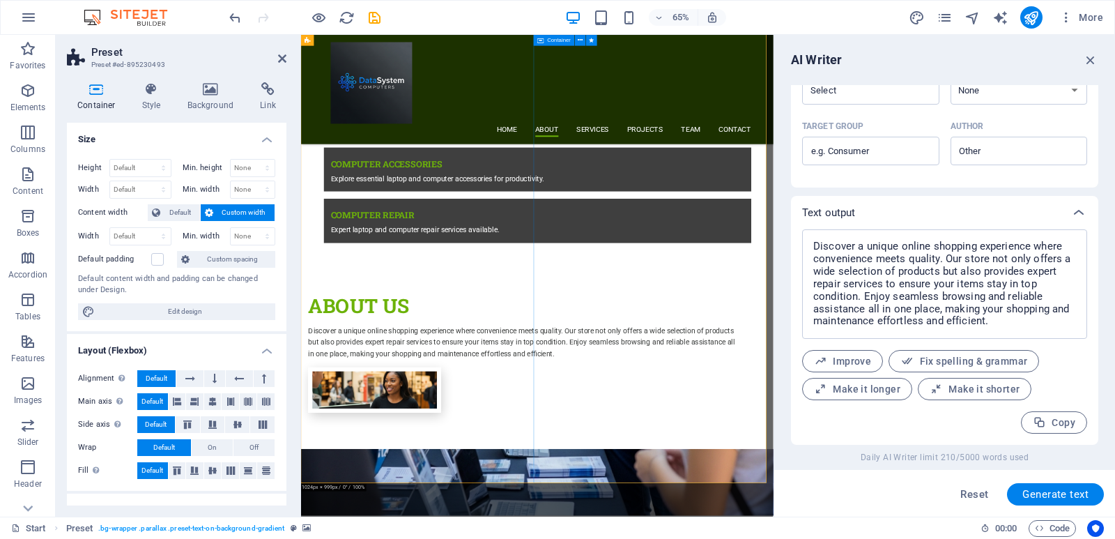
scroll to position [932, 0]
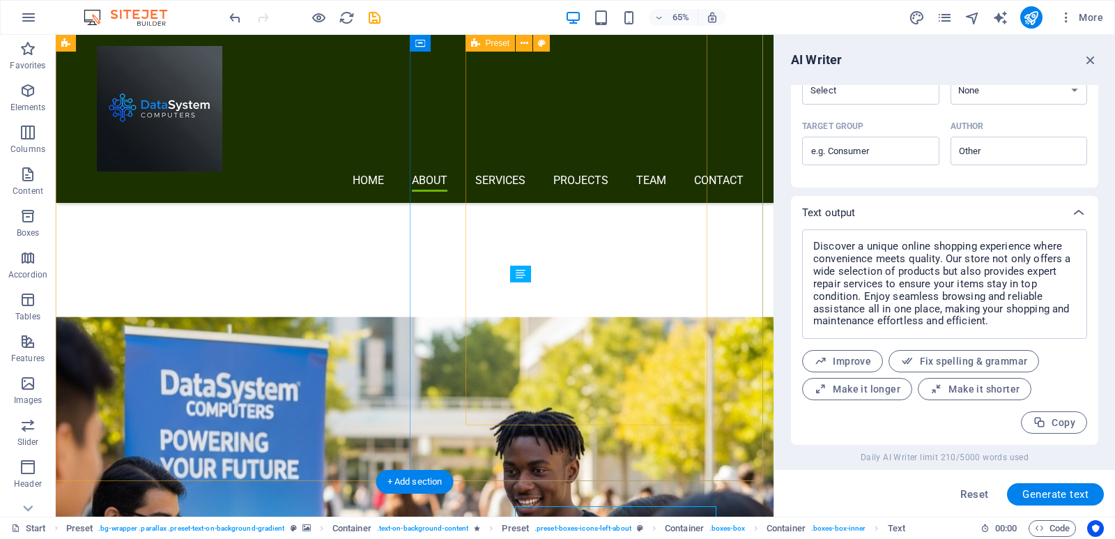
scroll to position [1055, 0]
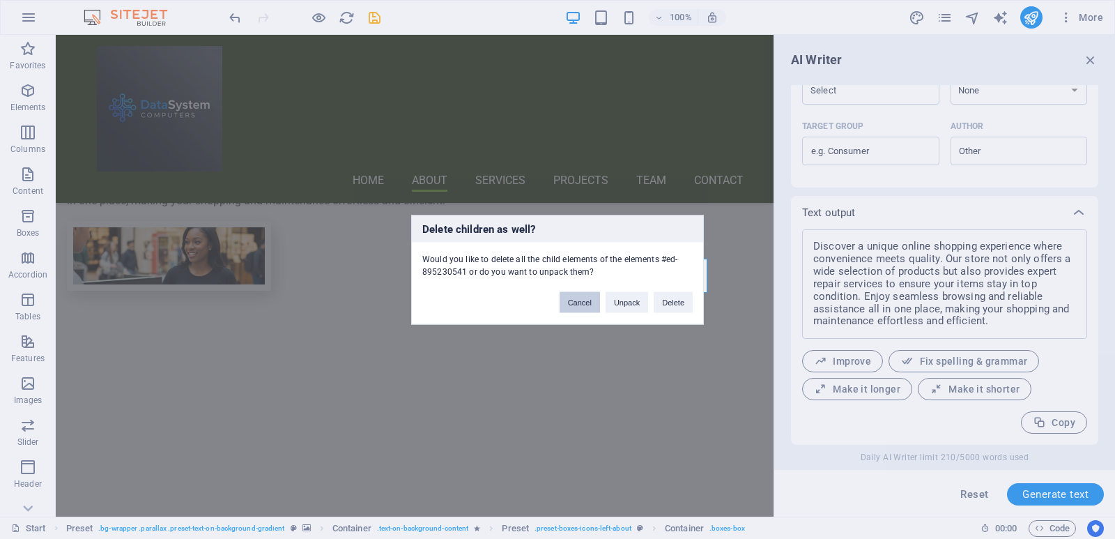
click at [579, 302] on button "Cancel" at bounding box center [580, 301] width 40 height 21
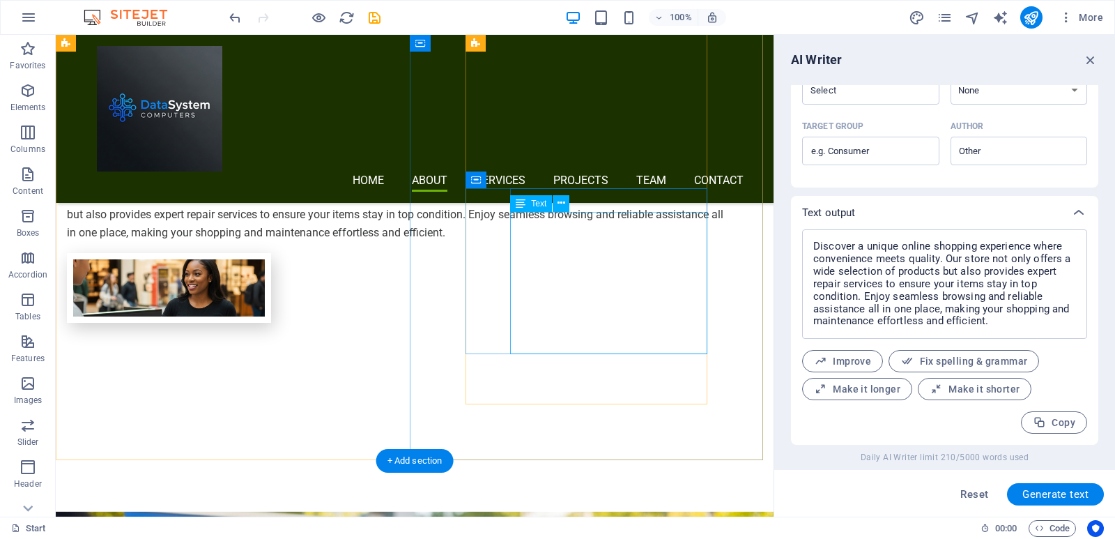
scroll to position [915, 0]
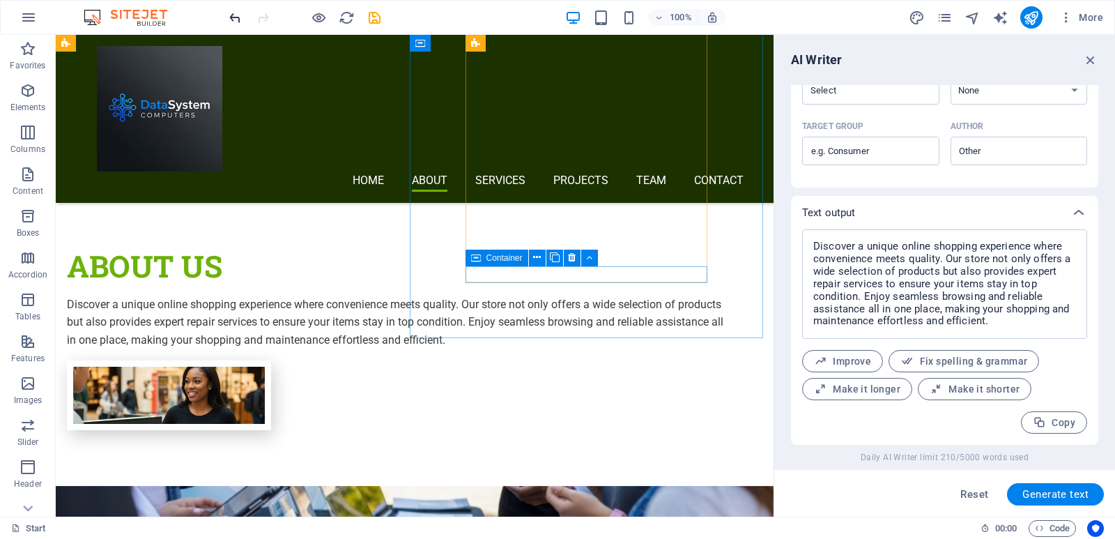
click at [231, 20] on icon "undo" at bounding box center [235, 18] width 16 height 16
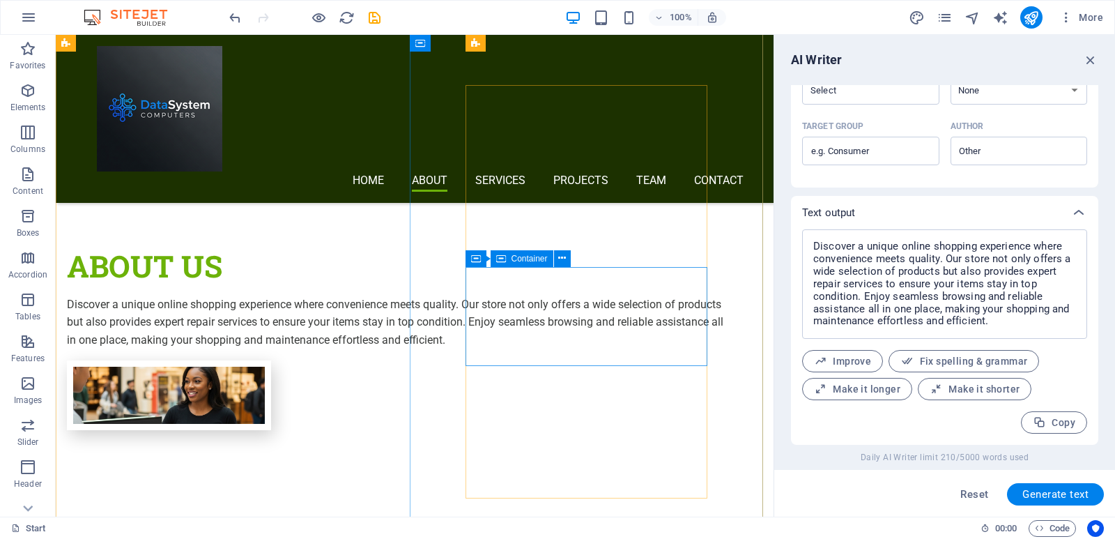
scroll to position [706, 0]
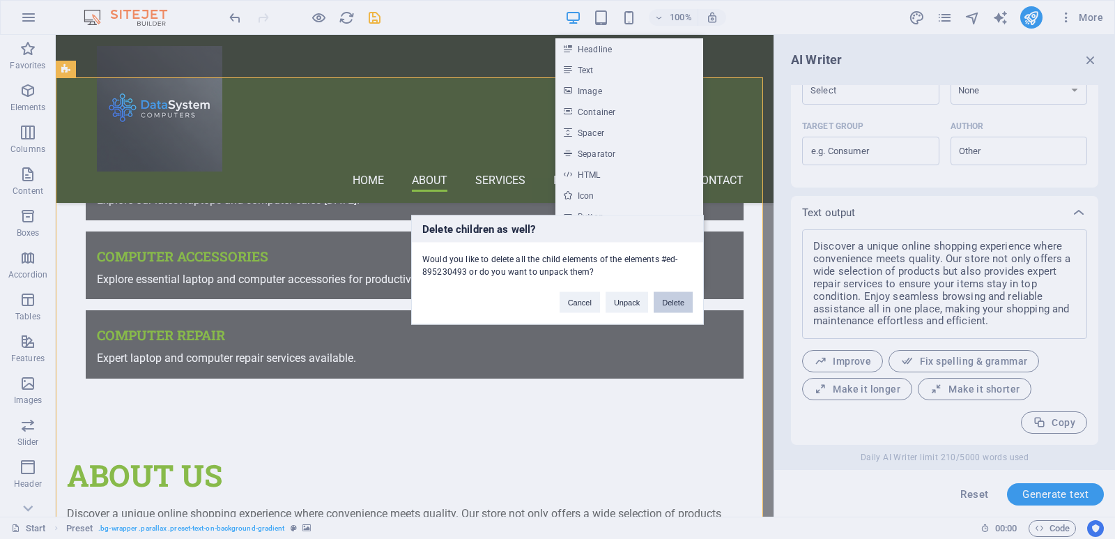
click at [672, 305] on button "Delete" at bounding box center [673, 301] width 39 height 21
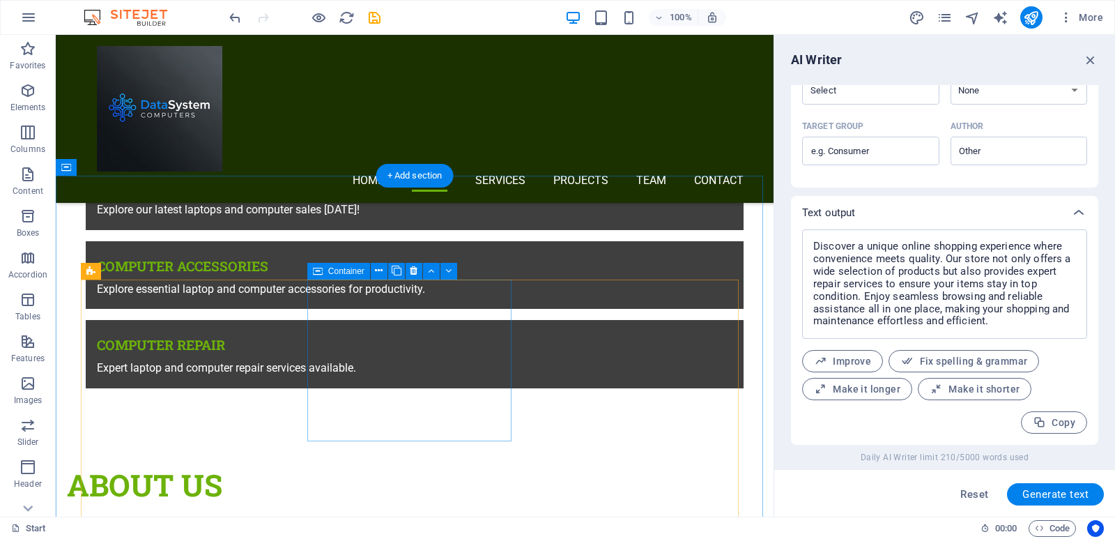
scroll to position [776, 0]
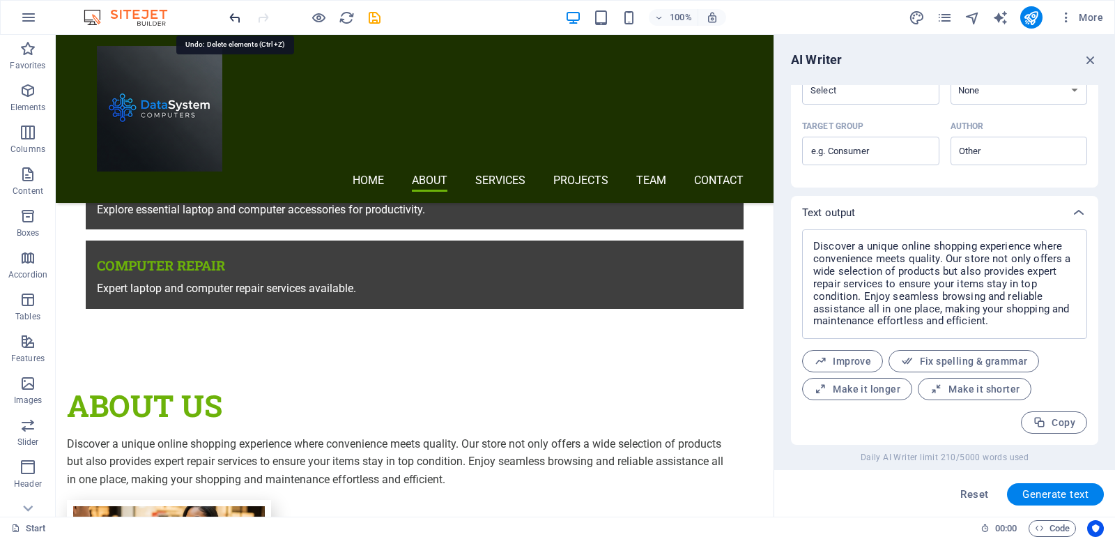
click at [231, 19] on icon "undo" at bounding box center [235, 18] width 16 height 16
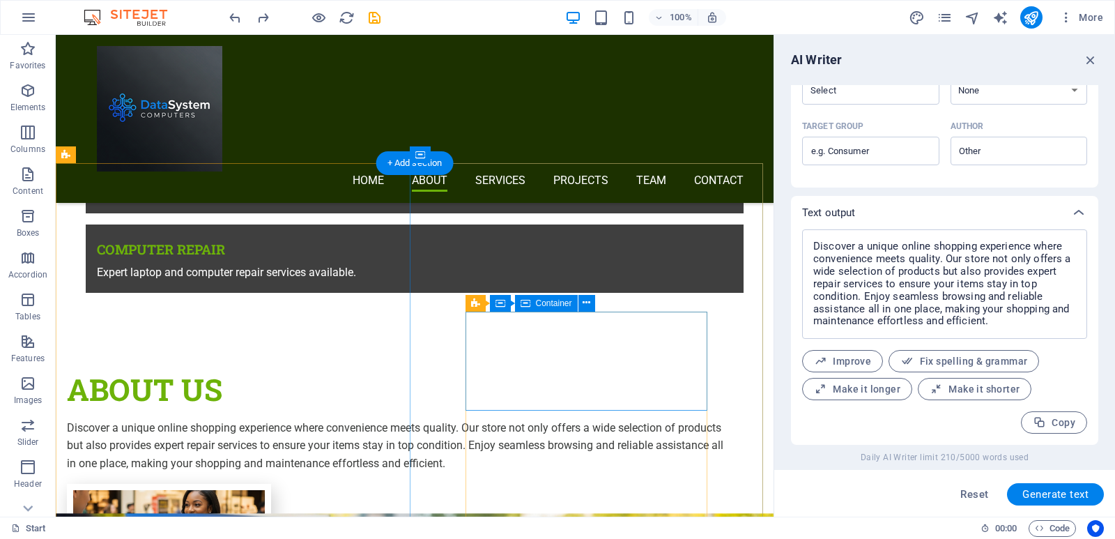
scroll to position [583, 0]
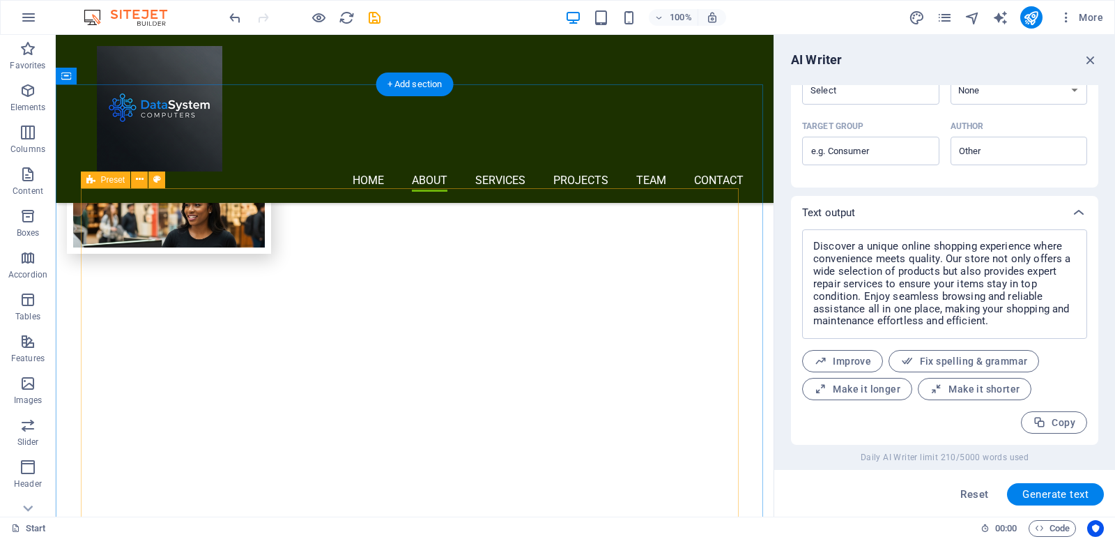
scroll to position [1210, 0]
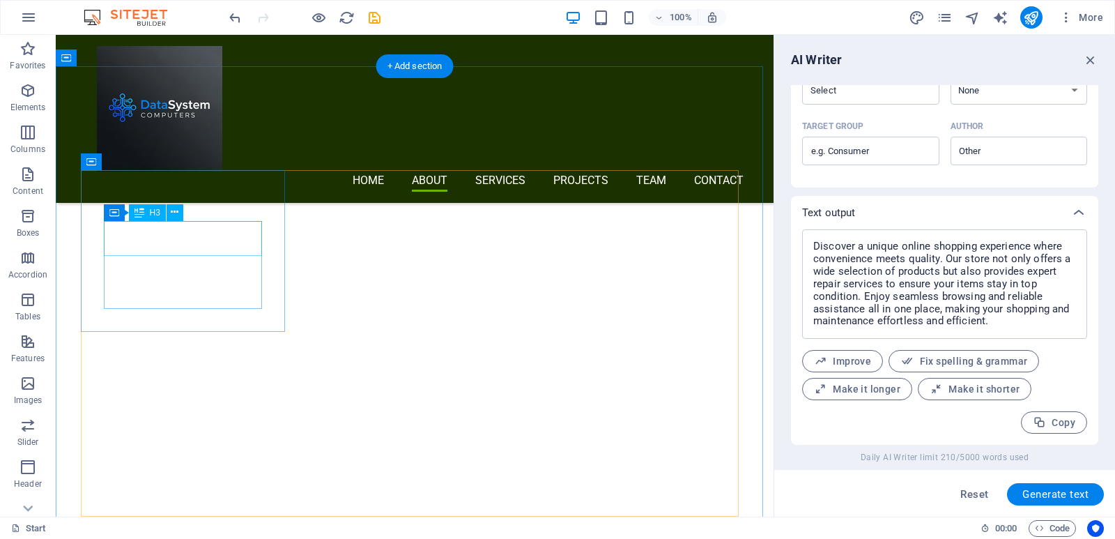
click at [205, 243] on div "Drag here to replace the existing content. Press “Ctrl” if you want to create a…" at bounding box center [415, 276] width 718 height 482
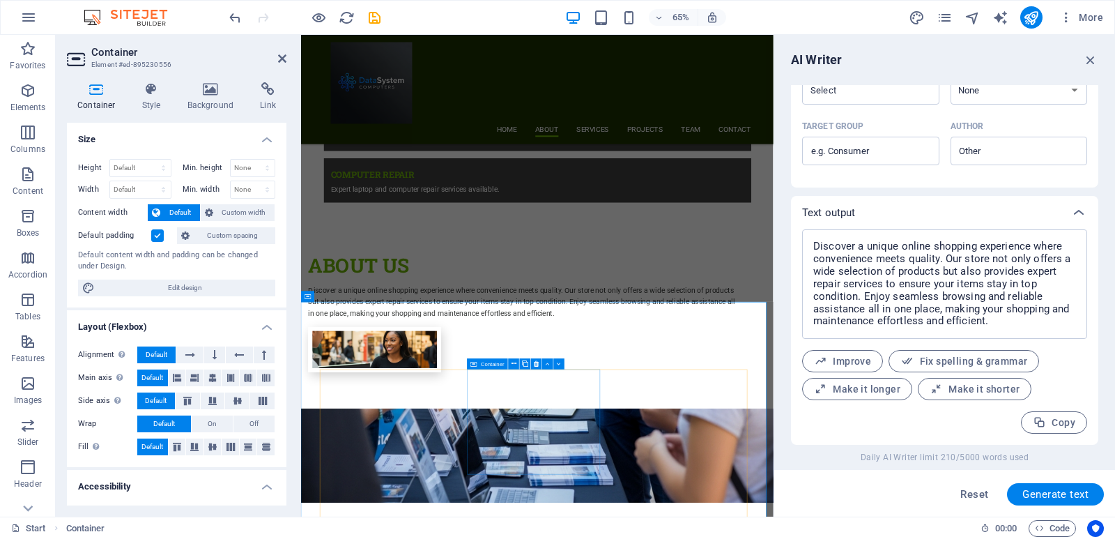
scroll to position [1090, 0]
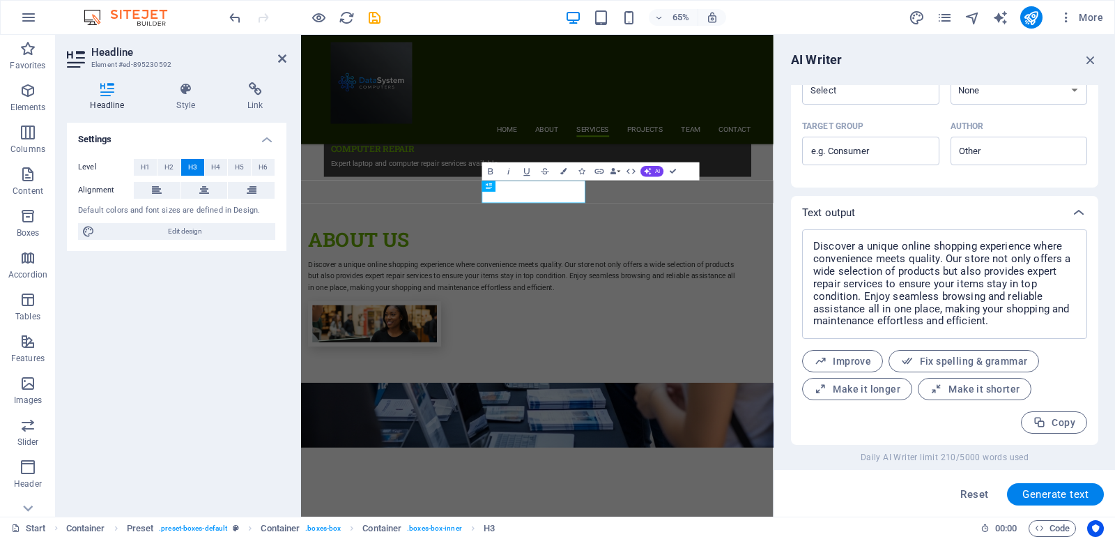
scroll to position [1432, 0]
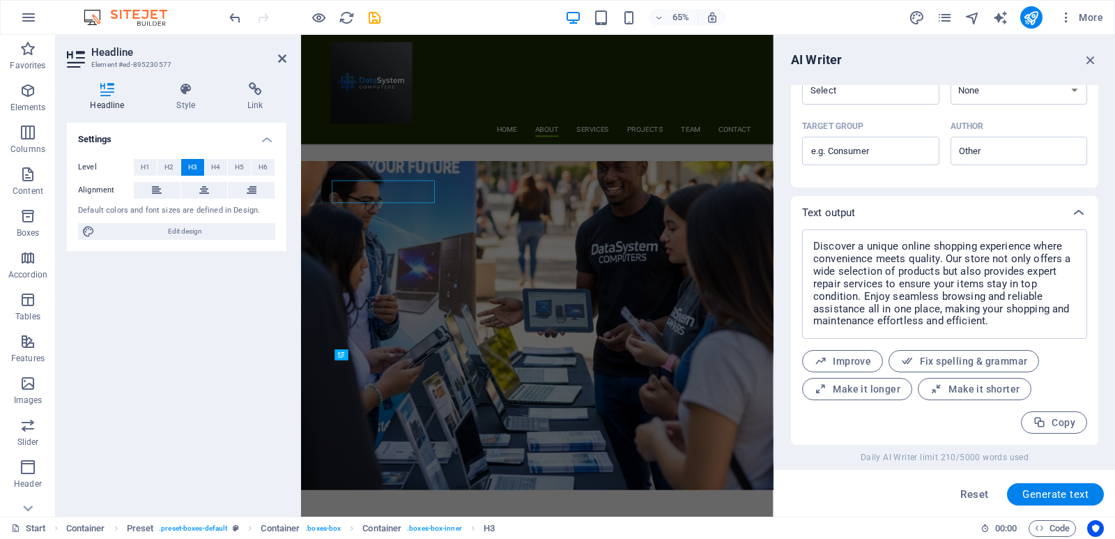
scroll to position [1173, 0]
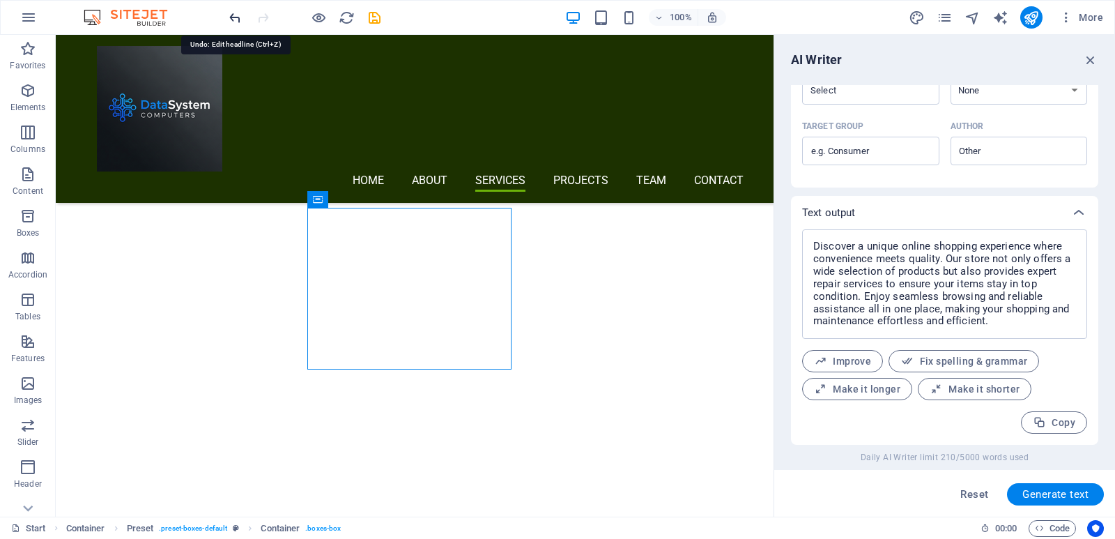
click at [227, 20] on icon "undo" at bounding box center [235, 18] width 16 height 16
click at [234, 20] on icon "undo" at bounding box center [235, 18] width 16 height 16
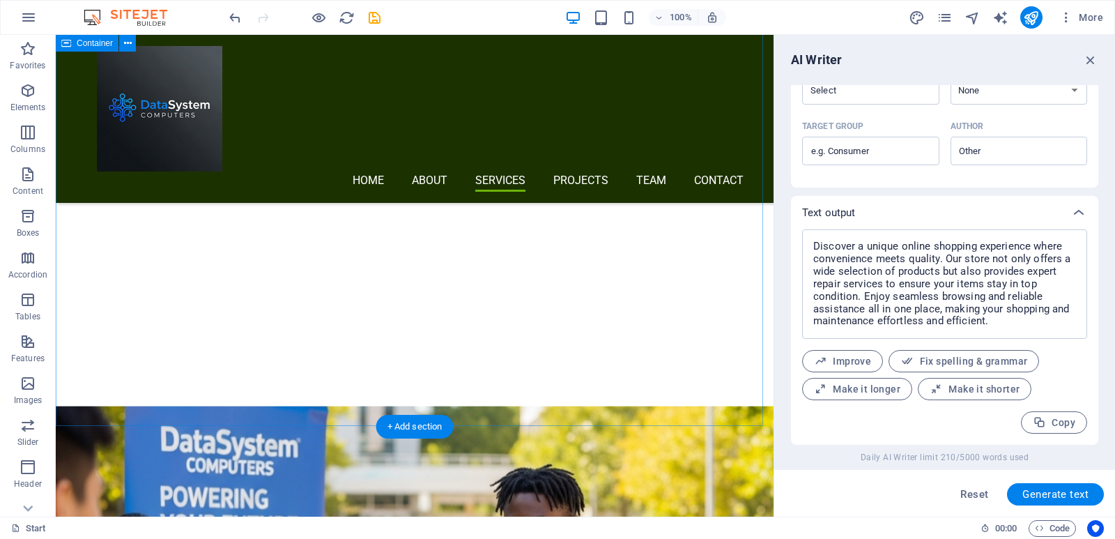
scroll to position [1357, 0]
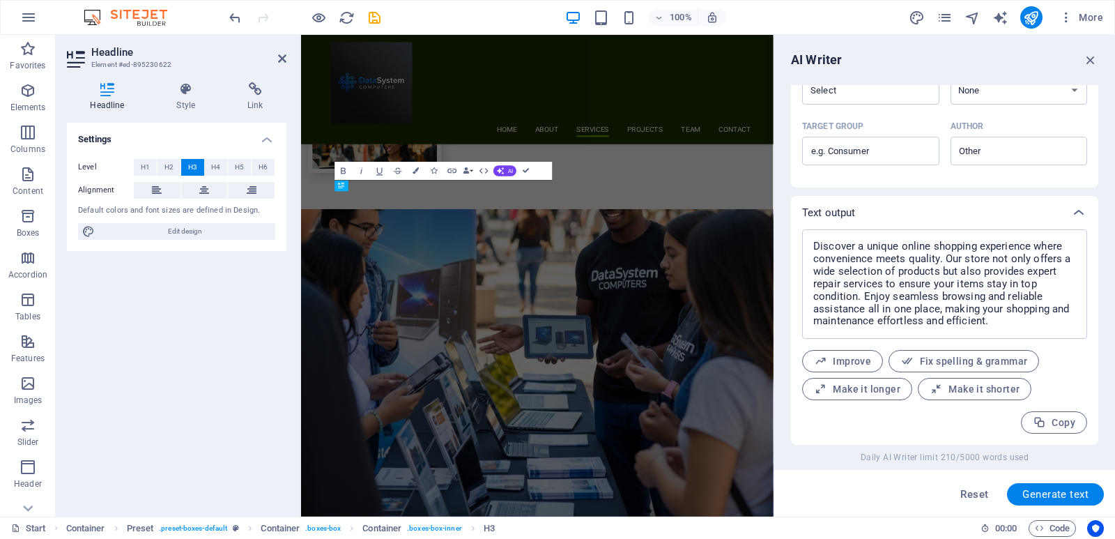
scroll to position [1617, 0]
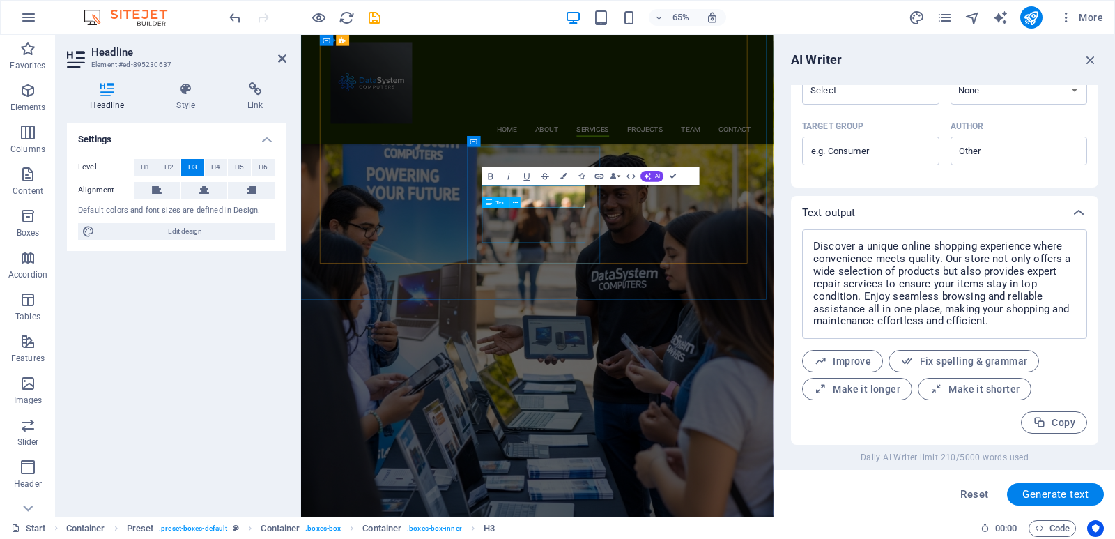
scroll to position [1608, 0]
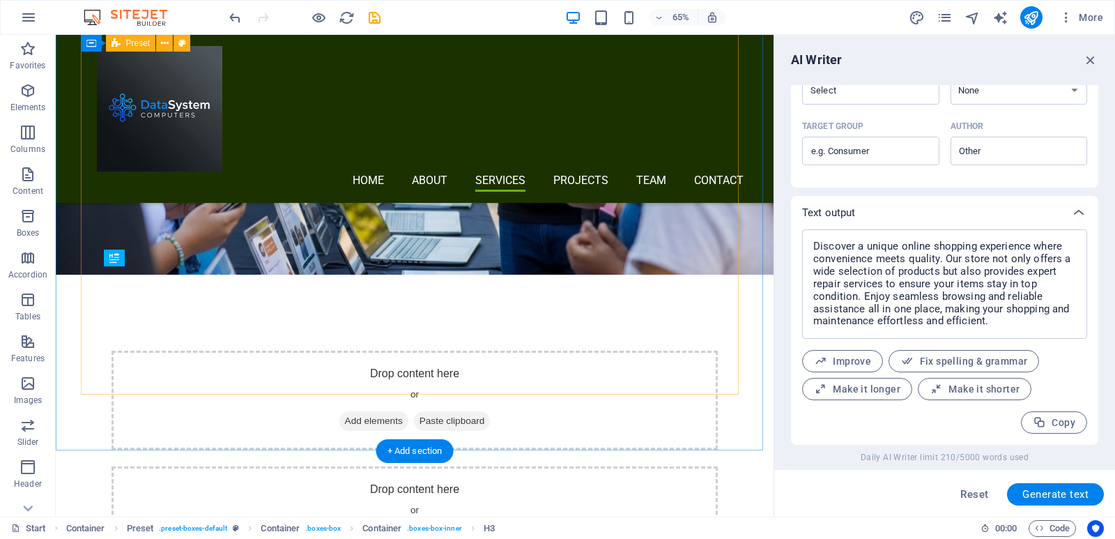
scroll to position [1349, 0]
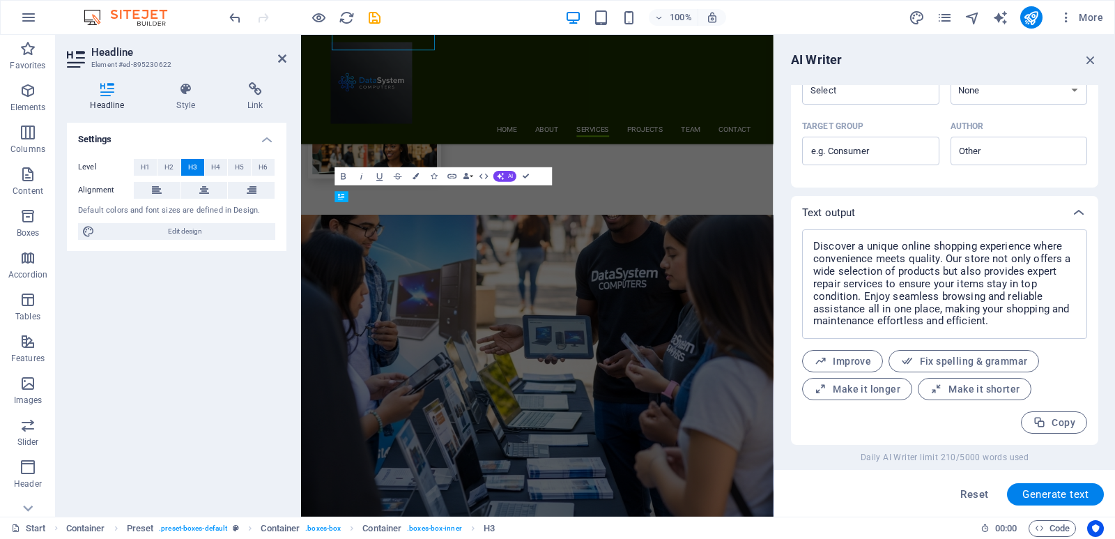
scroll to position [1608, 0]
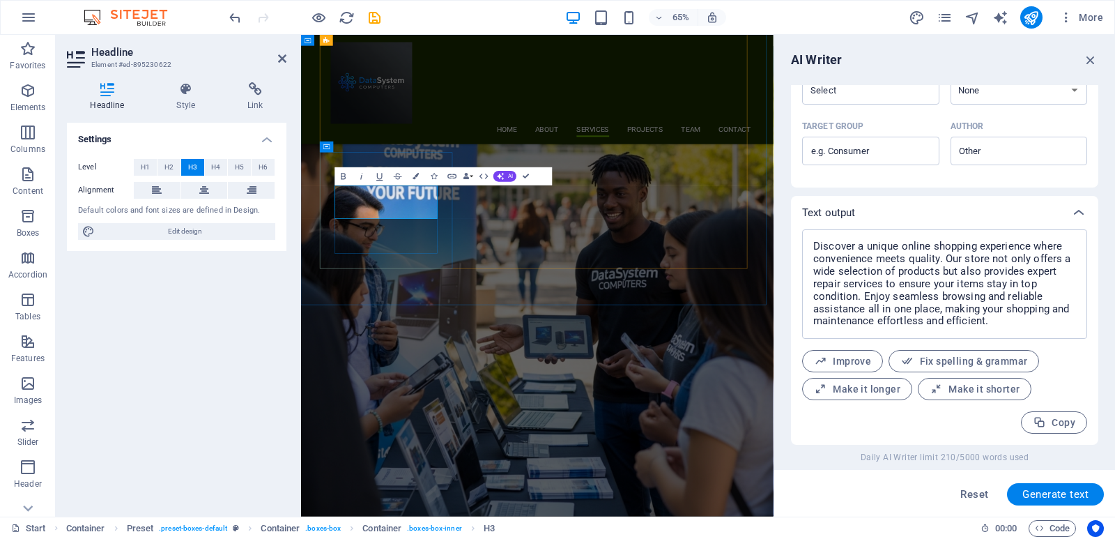
drag, startPoint x: 468, startPoint y: 309, endPoint x: 436, endPoint y: 285, distance: 39.9
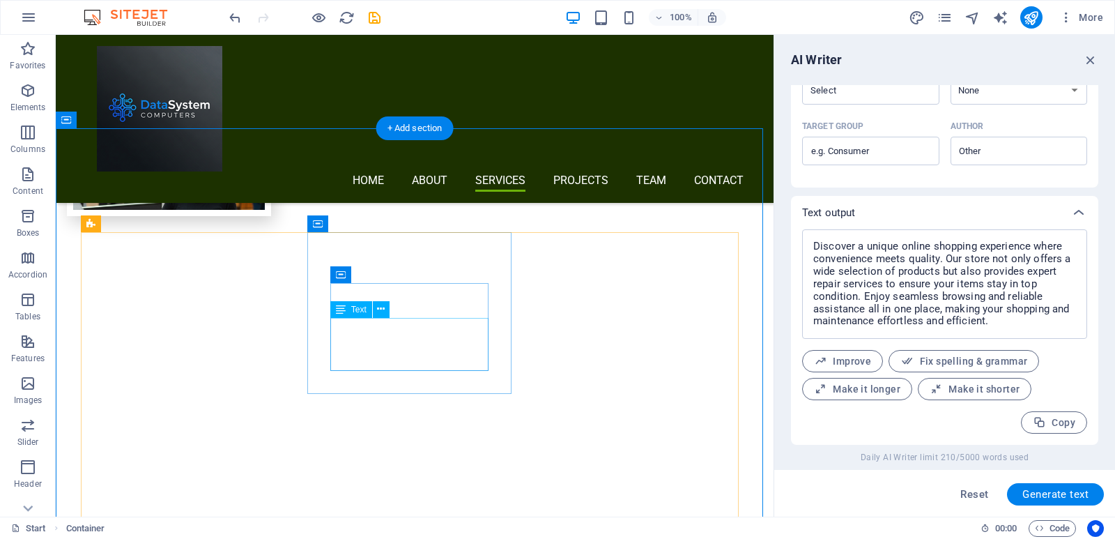
scroll to position [1148, 0]
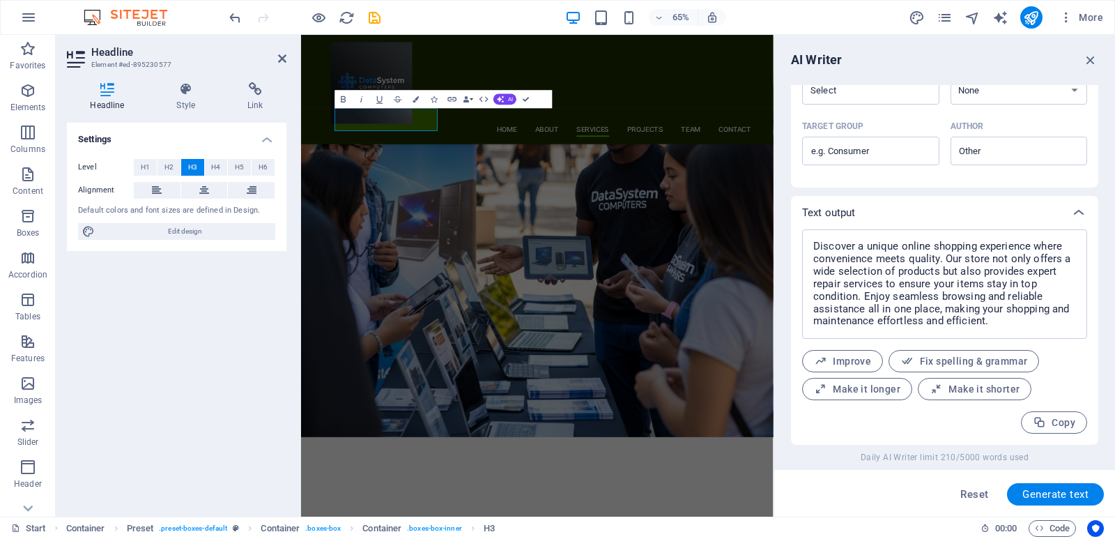
scroll to position [1566, 0]
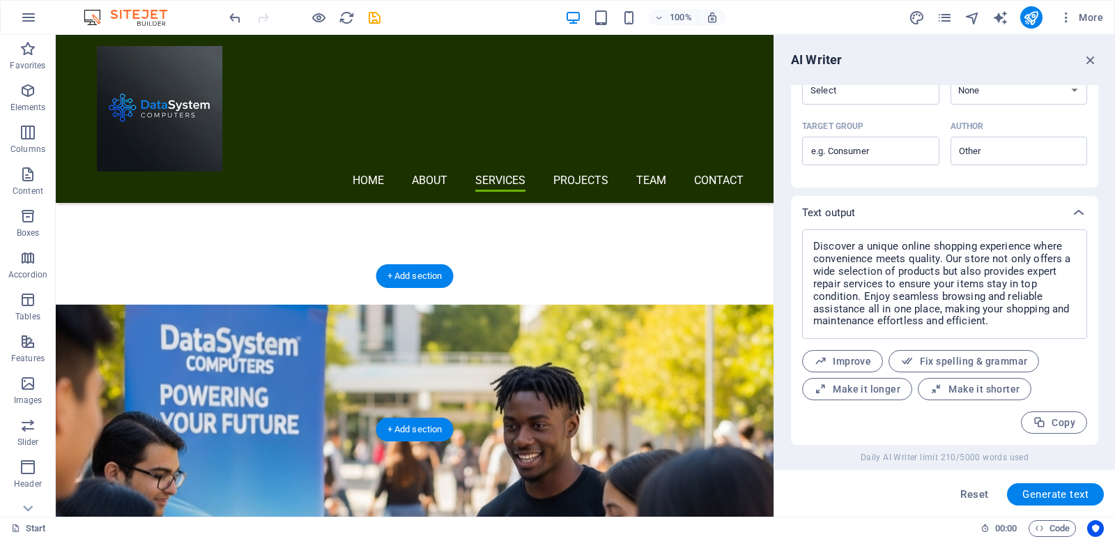
scroll to position [1521, 0]
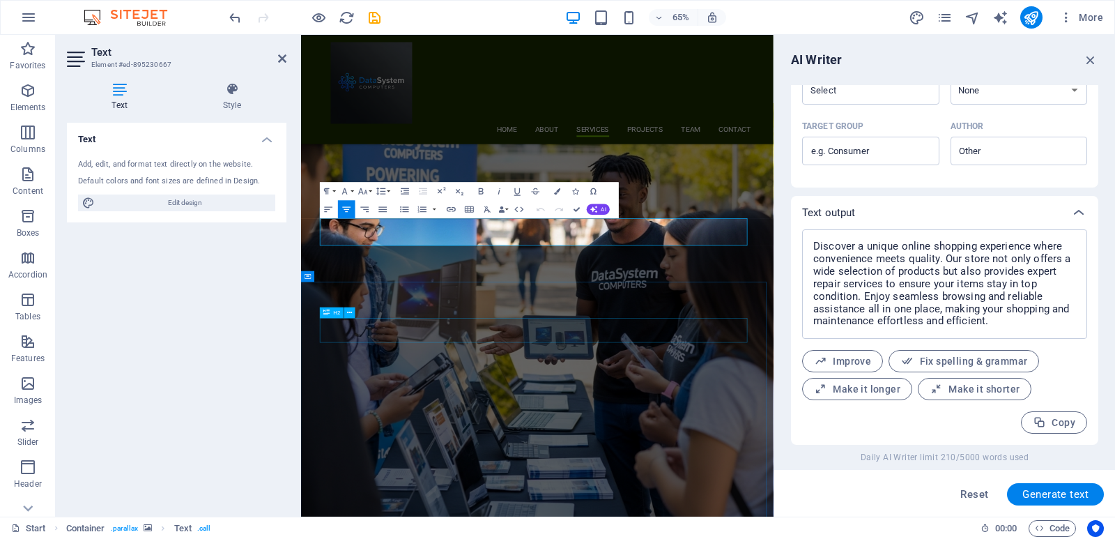
scroll to position [1780, 0]
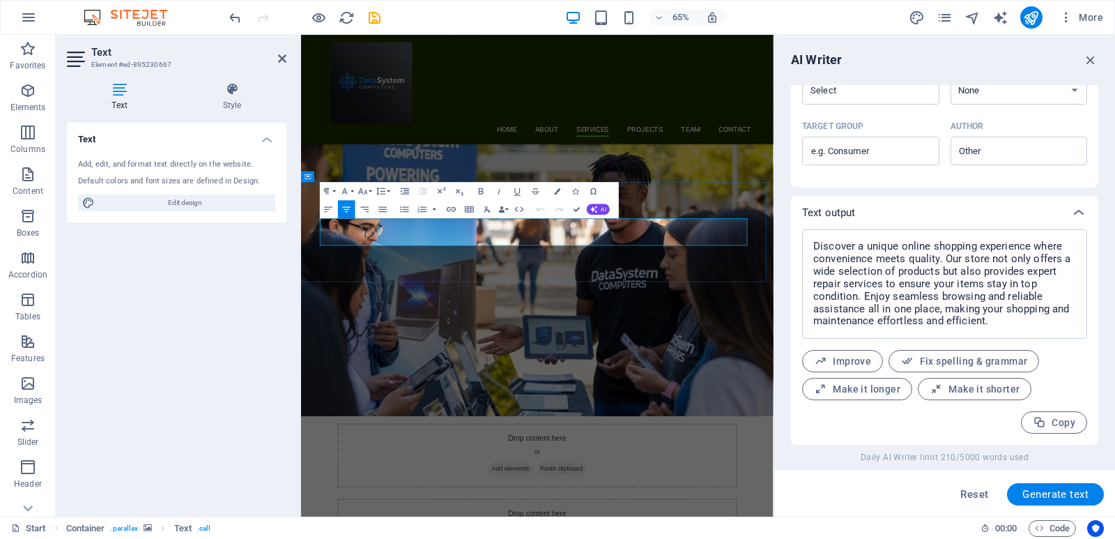
click span "(123) 456-7890"
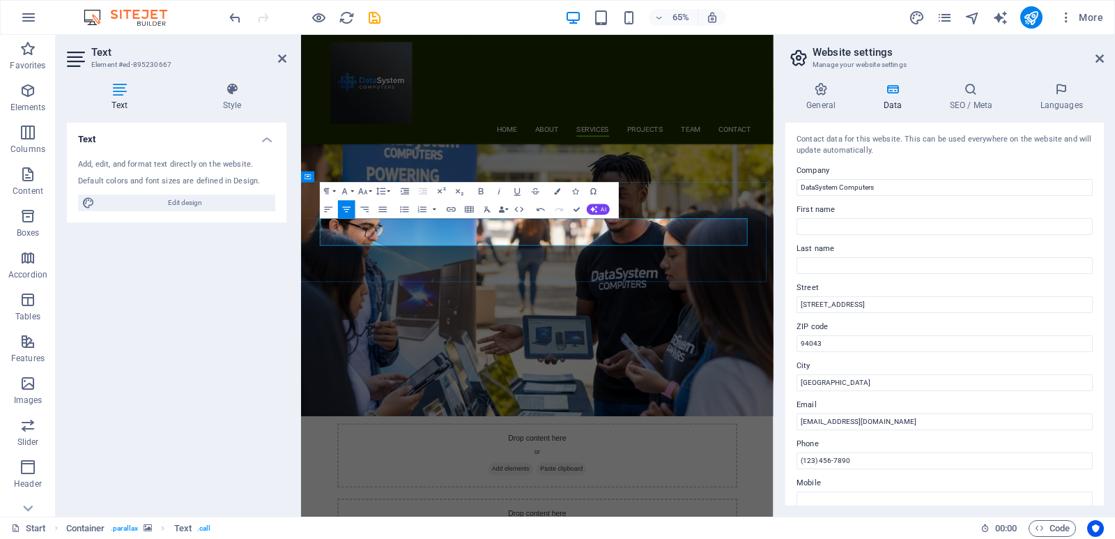
click at [1106, 57] on aside "Website settings Manage your website settings General Data SEO / Meta Languages…" at bounding box center [945, 276] width 342 height 482
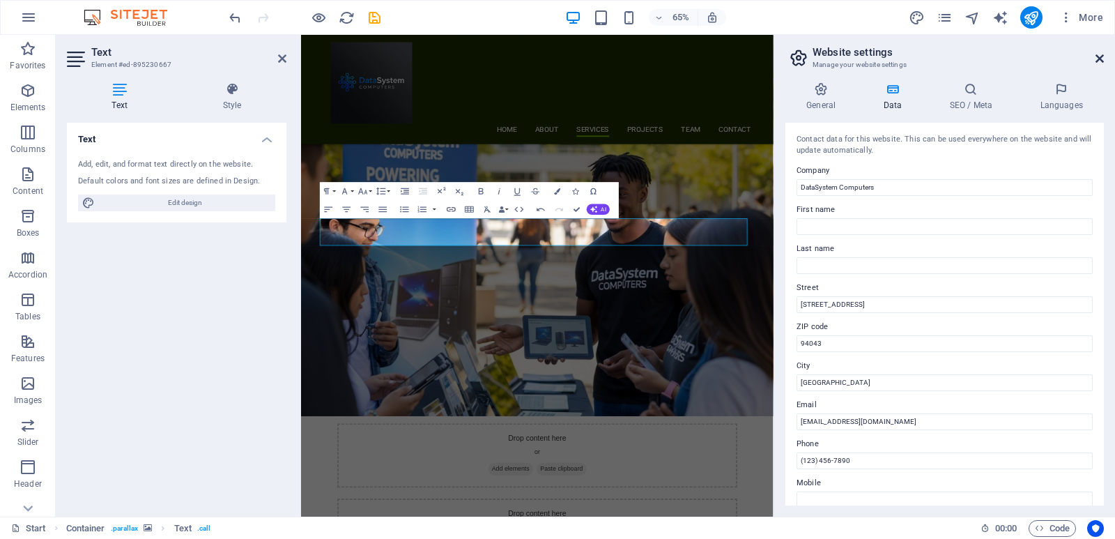
click at [1099, 61] on icon at bounding box center [1100, 58] width 8 height 11
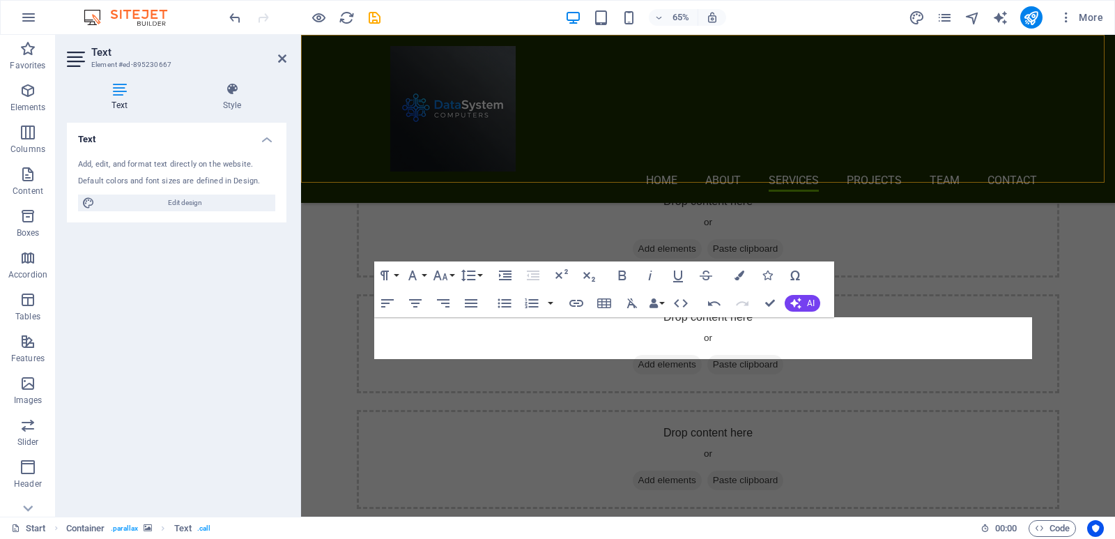
scroll to position [1521, 0]
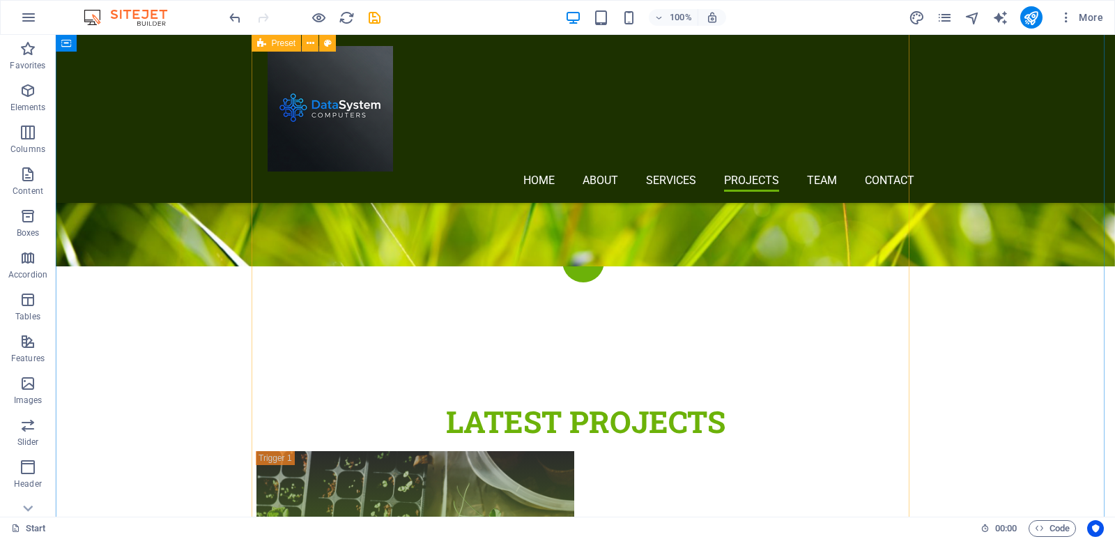
scroll to position [3473, 0]
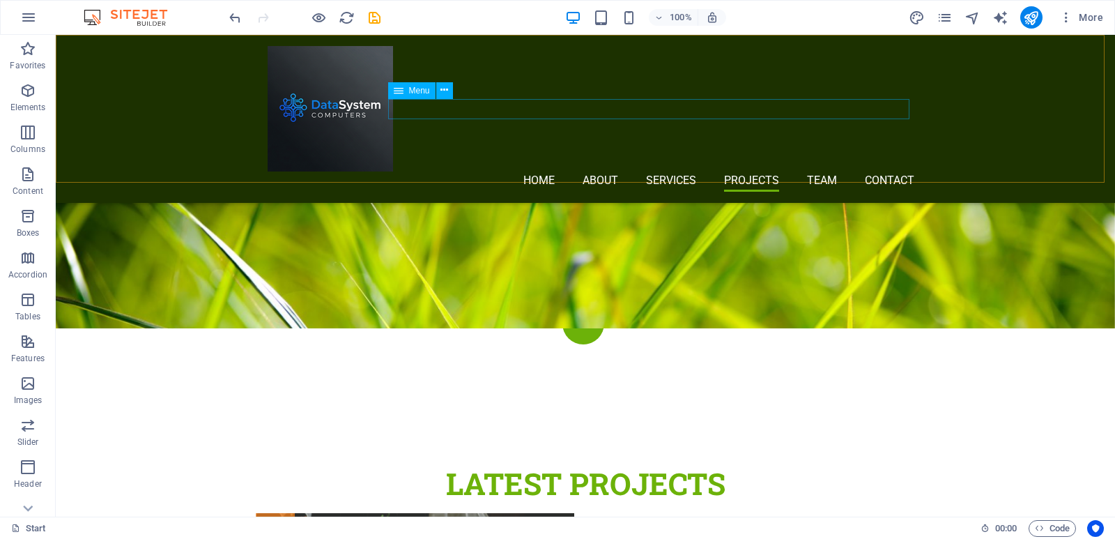
click at [742, 171] on nav "Home About Services Projects Team Contact" at bounding box center [591, 181] width 647 height 20
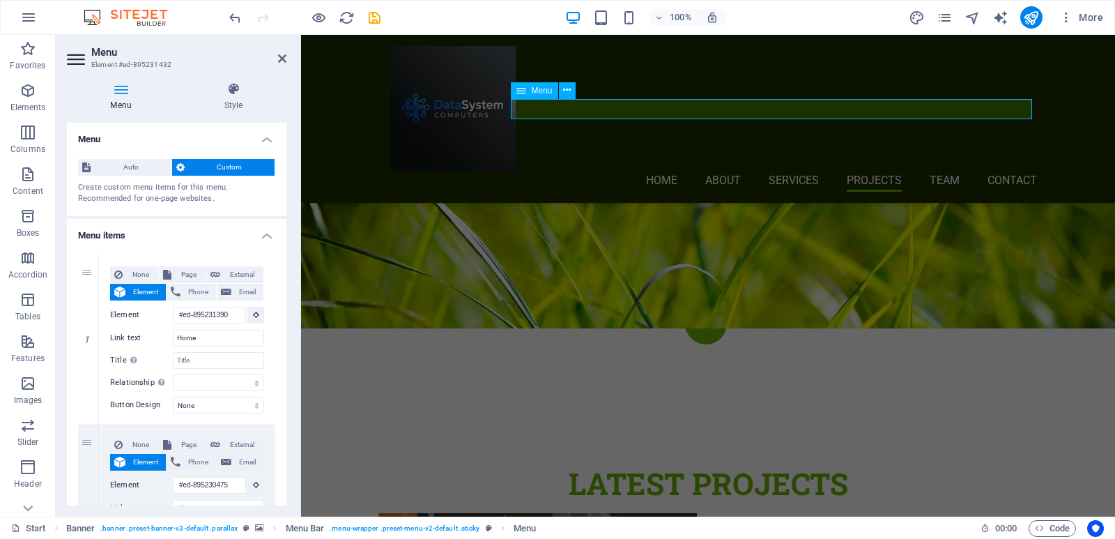
click at [864, 171] on nav "Home About Services Projects Team Contact" at bounding box center [713, 181] width 647 height 20
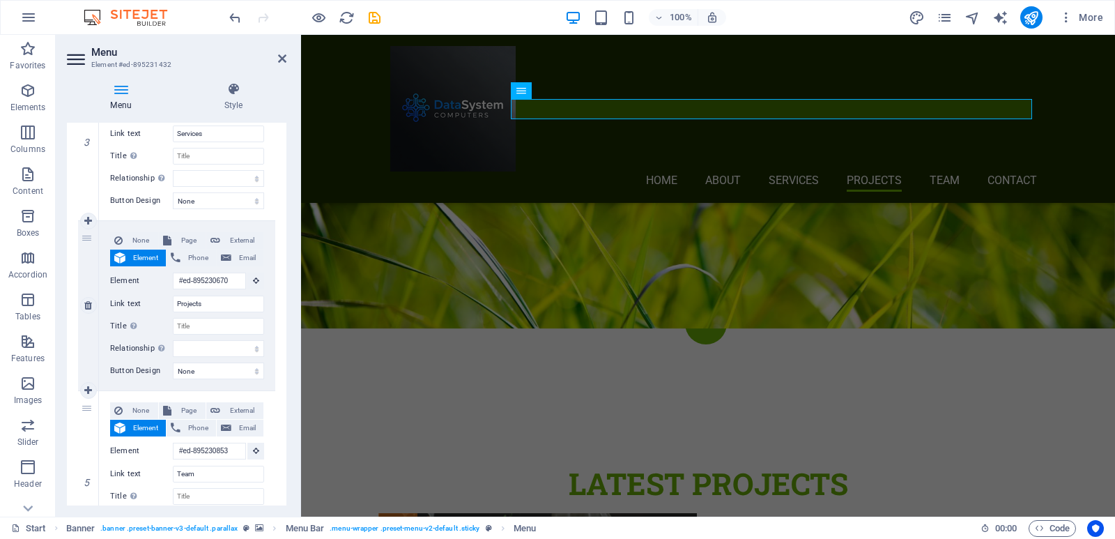
scroll to position [627, 0]
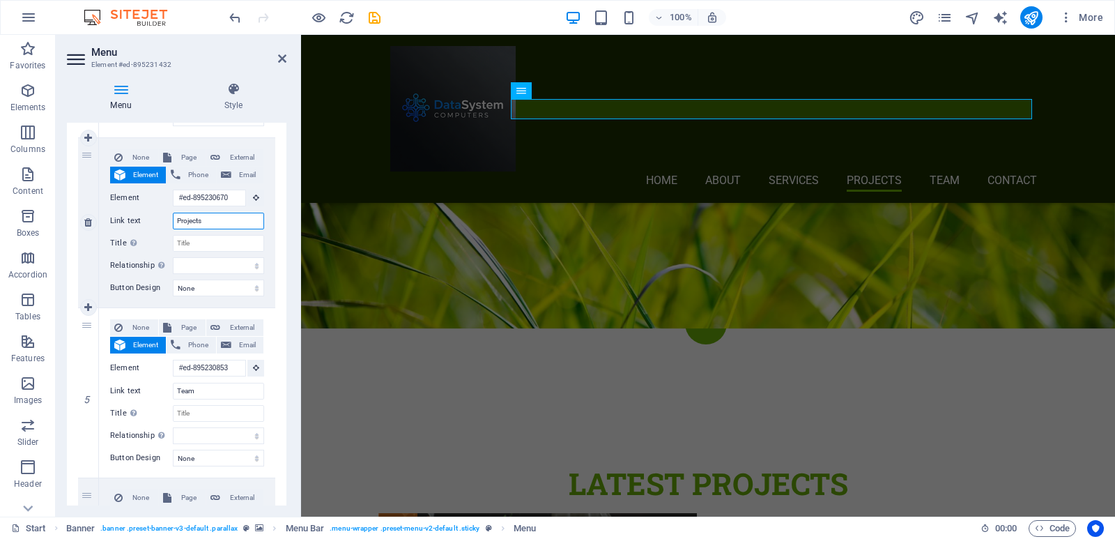
click at [207, 221] on input "Projects" at bounding box center [218, 221] width 91 height 17
click at [287, 234] on div "Menu Style Menu Auto Custom Create custom menu items for this menu. Recommended…" at bounding box center [177, 293] width 242 height 445
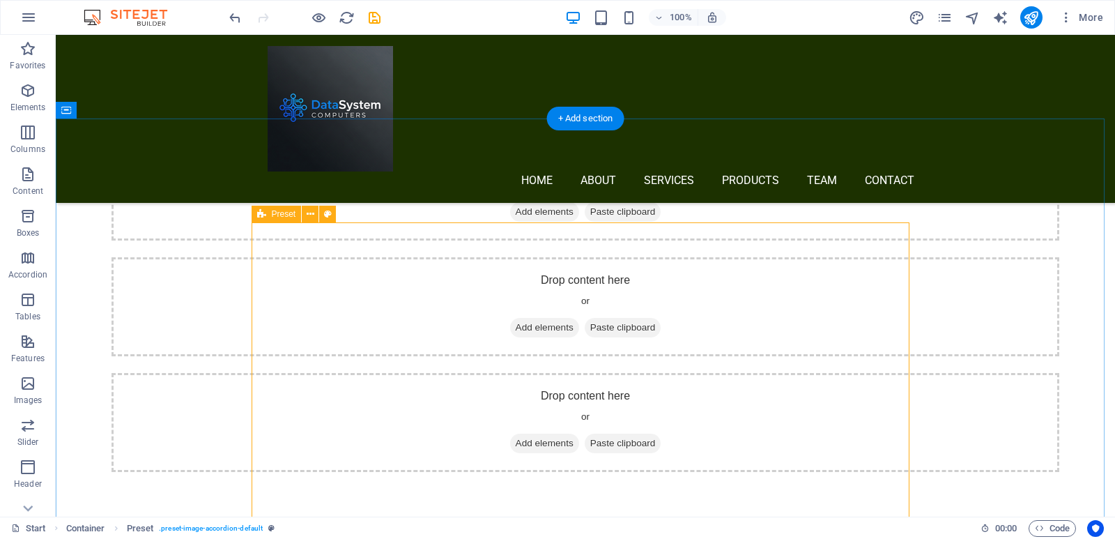
scroll to position [1800, 0]
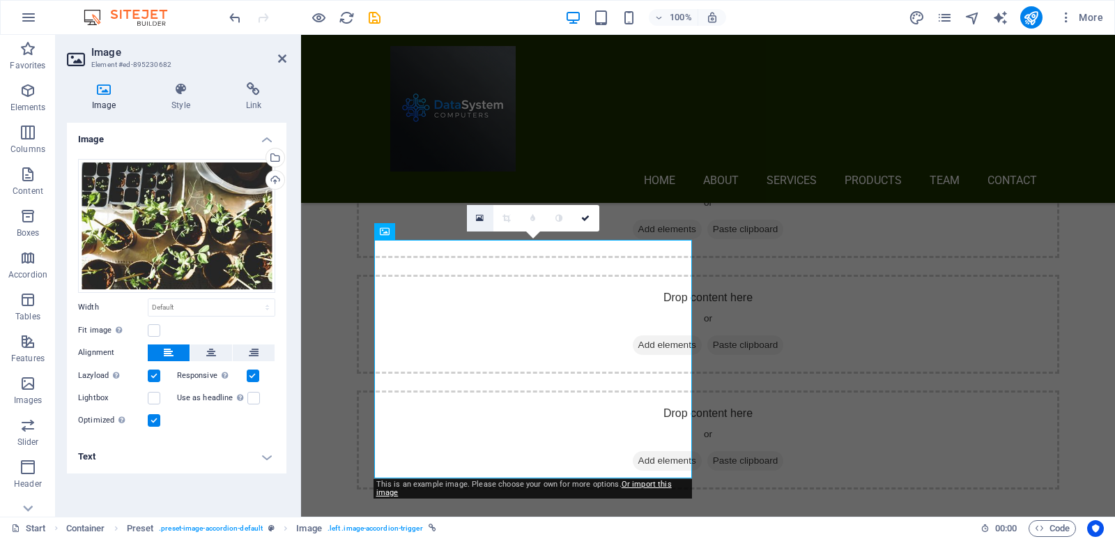
click at [477, 219] on icon at bounding box center [480, 218] width 8 height 10
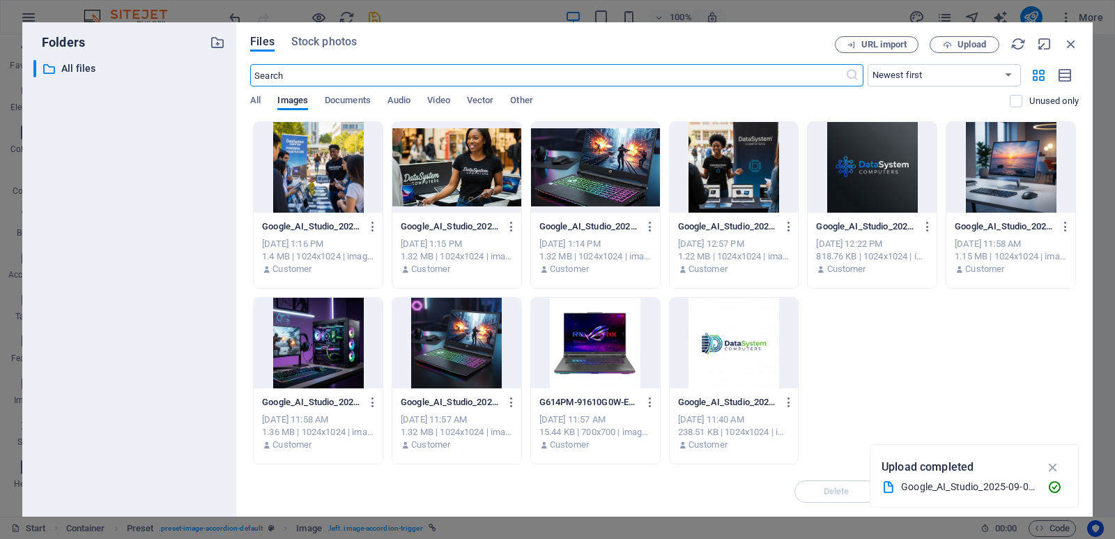
scroll to position [2059, 0]
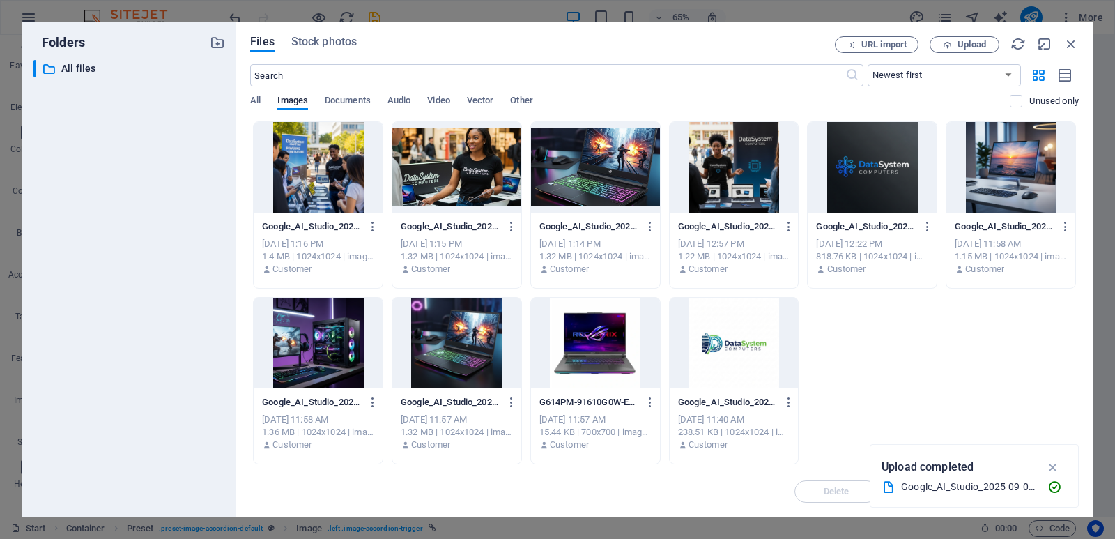
click at [607, 168] on div at bounding box center [595, 167] width 129 height 91
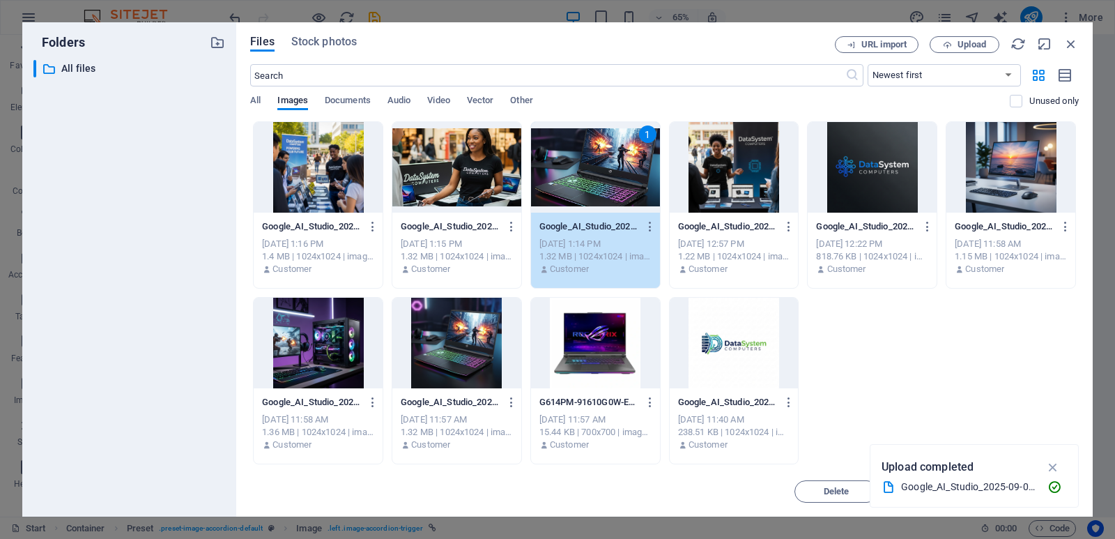
click at [457, 344] on div at bounding box center [456, 343] width 129 height 91
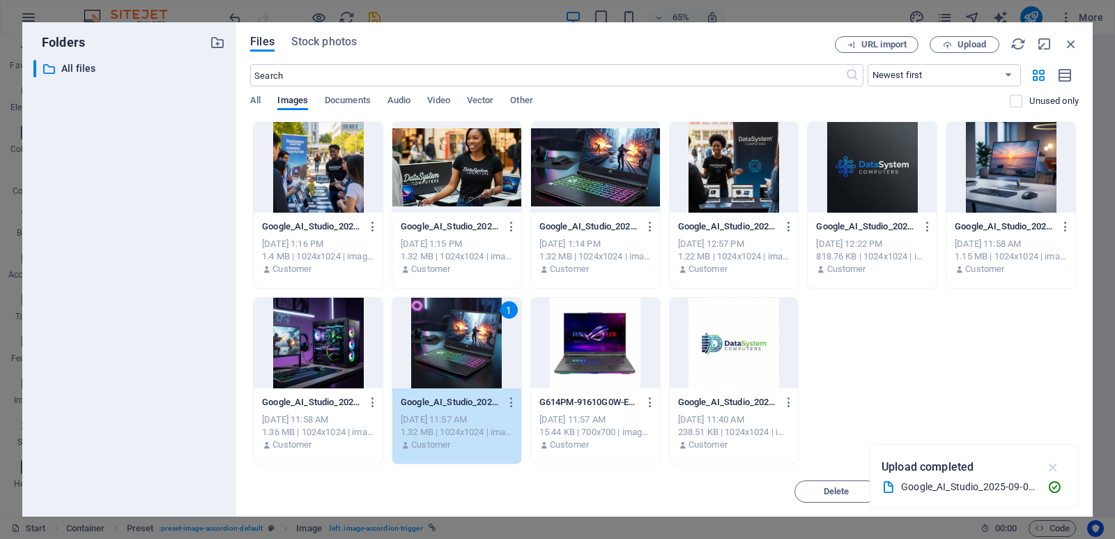
click at [1053, 464] on icon "button" at bounding box center [1054, 466] width 16 height 15
click at [1029, 493] on span "Insert" at bounding box center [1037, 491] width 24 height 8
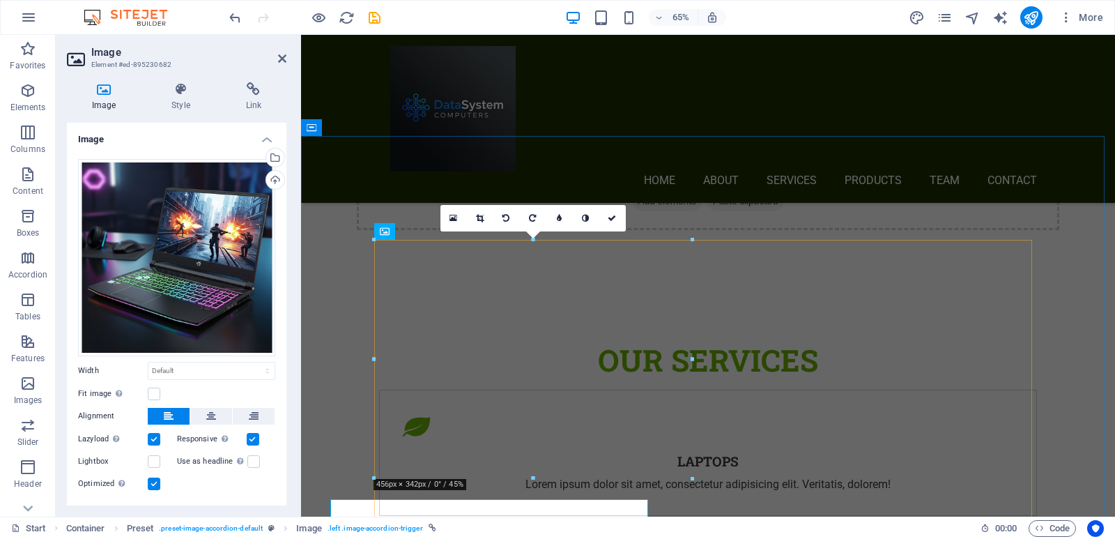
scroll to position [1800, 0]
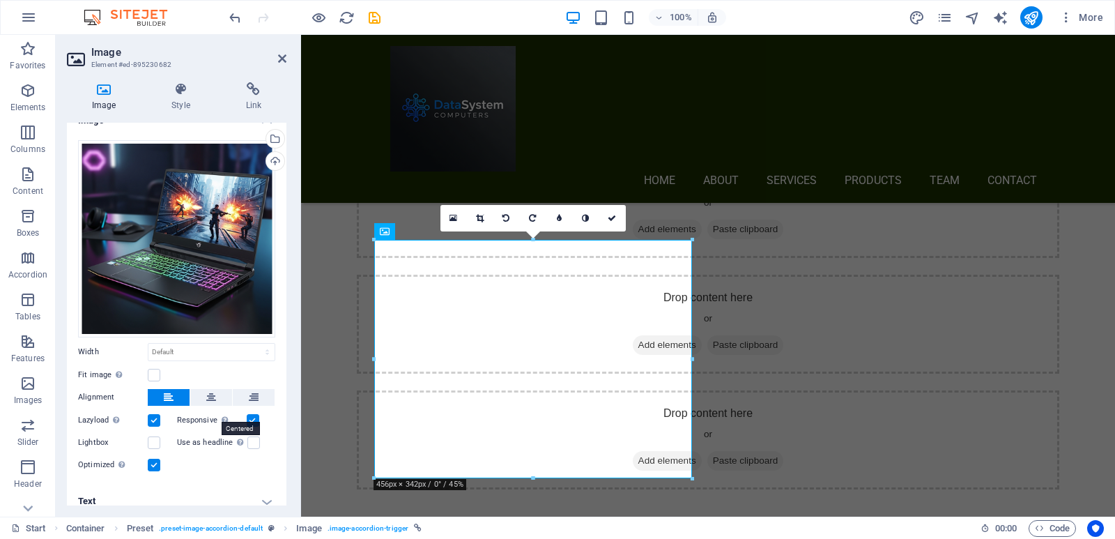
scroll to position [29, 0]
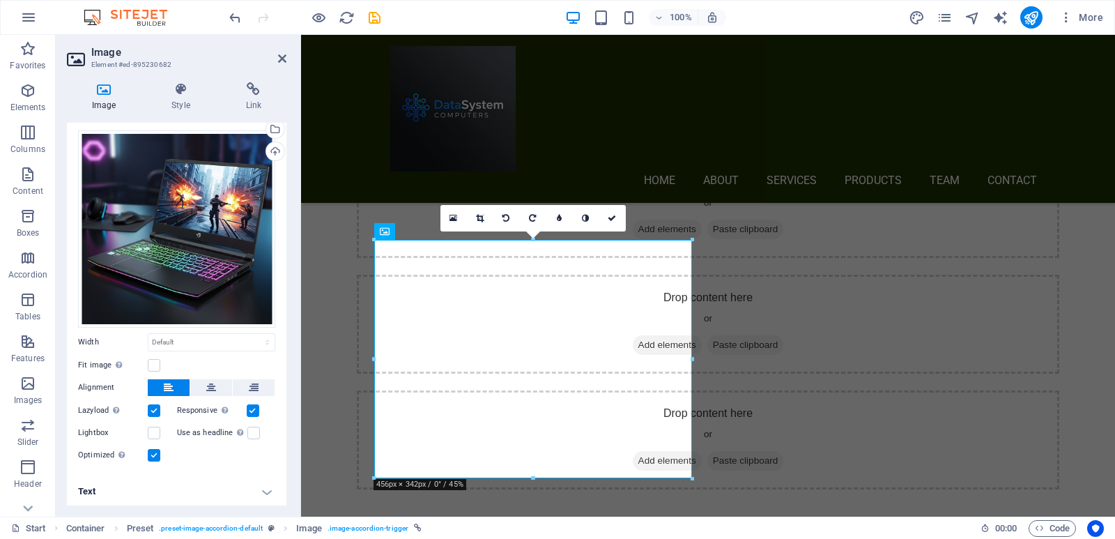
click at [267, 491] on h4 "Text" at bounding box center [177, 491] width 220 height 33
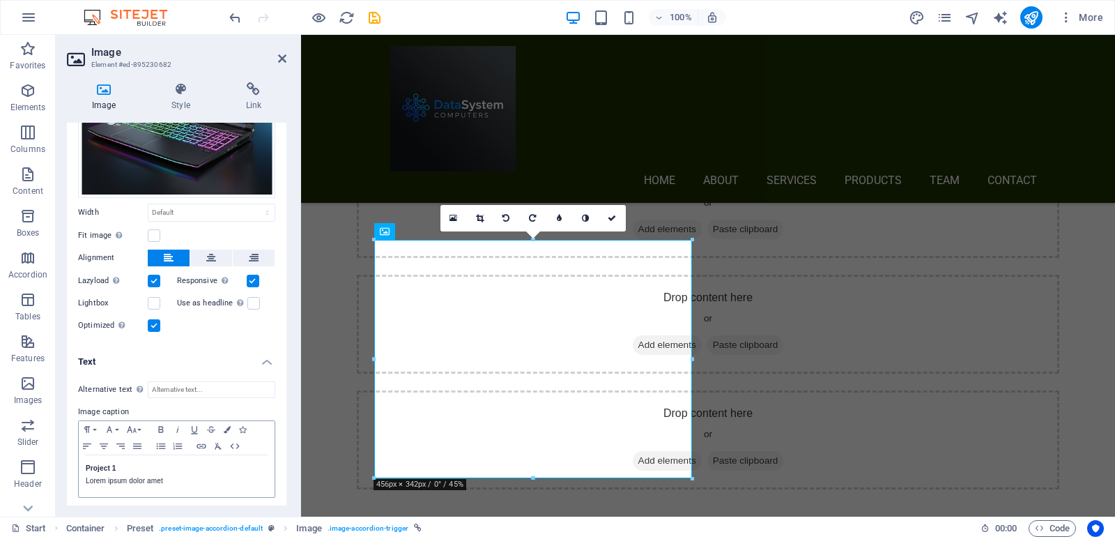
scroll to position [160, 0]
drag, startPoint x: 116, startPoint y: 463, endPoint x: 71, endPoint y: 461, distance: 45.4
click at [72, 461] on div "Alternative text The alternative text is used by devices that cannot display im…" at bounding box center [177, 438] width 220 height 139
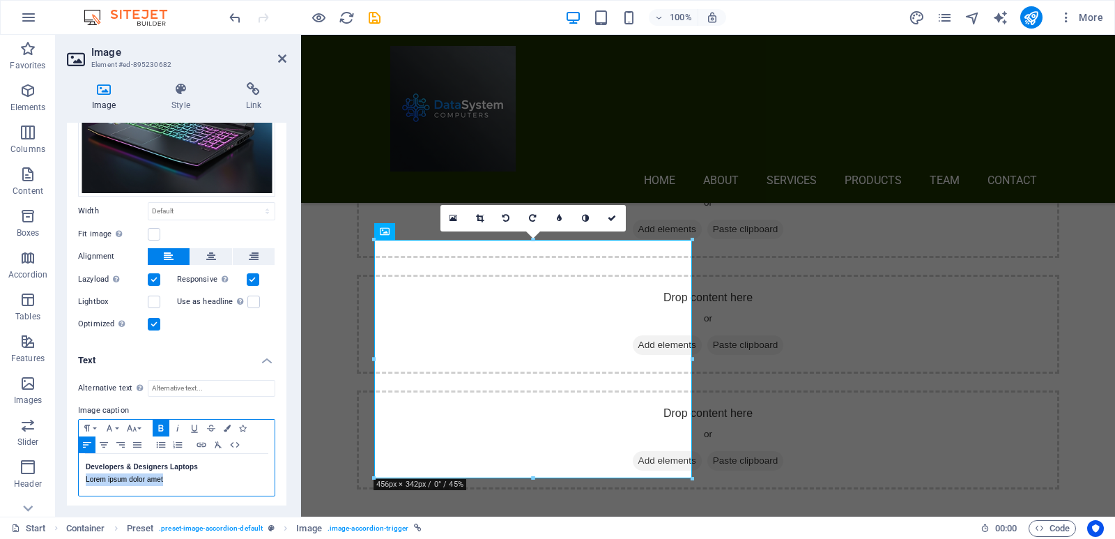
drag, startPoint x: 168, startPoint y: 484, endPoint x: 86, endPoint y: 479, distance: 82.4
click at [86, 479] on div "Developers & Designers Laptops Lorem ipsum dolor amet" at bounding box center [177, 475] width 196 height 42
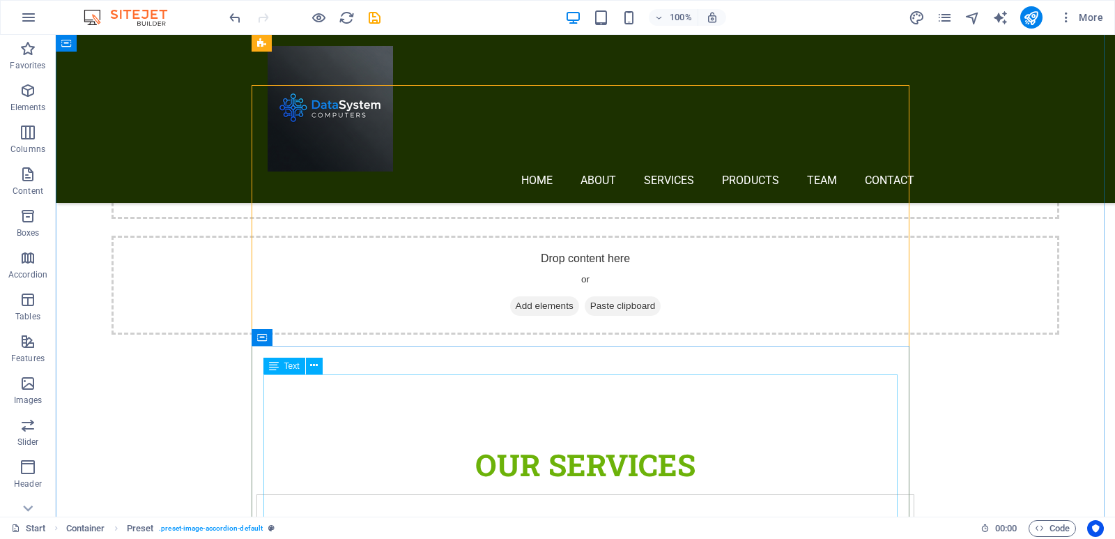
scroll to position [1800, 0]
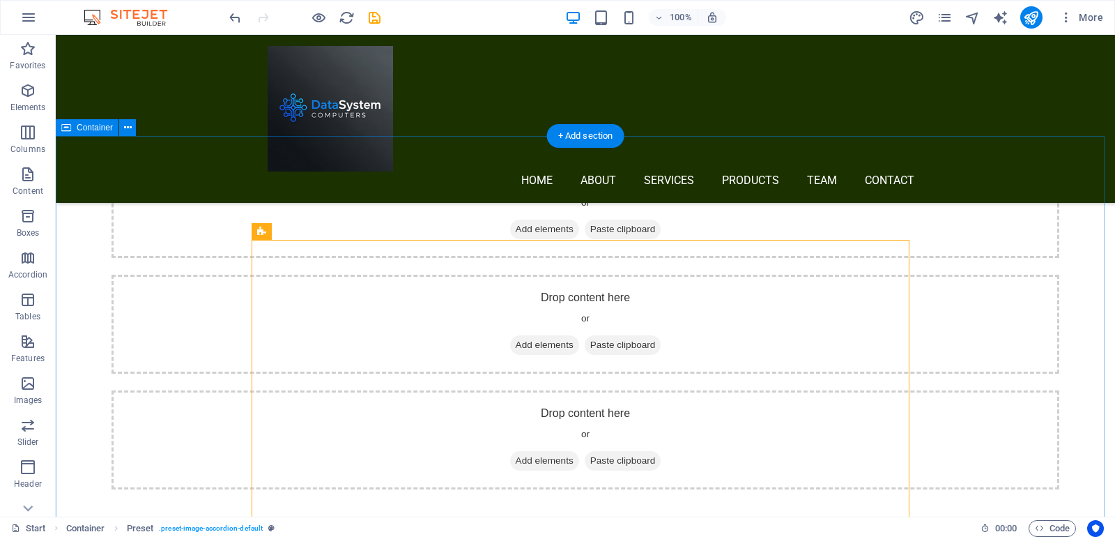
drag, startPoint x: 1047, startPoint y: 335, endPoint x: 1039, endPoint y: 340, distance: 9.4
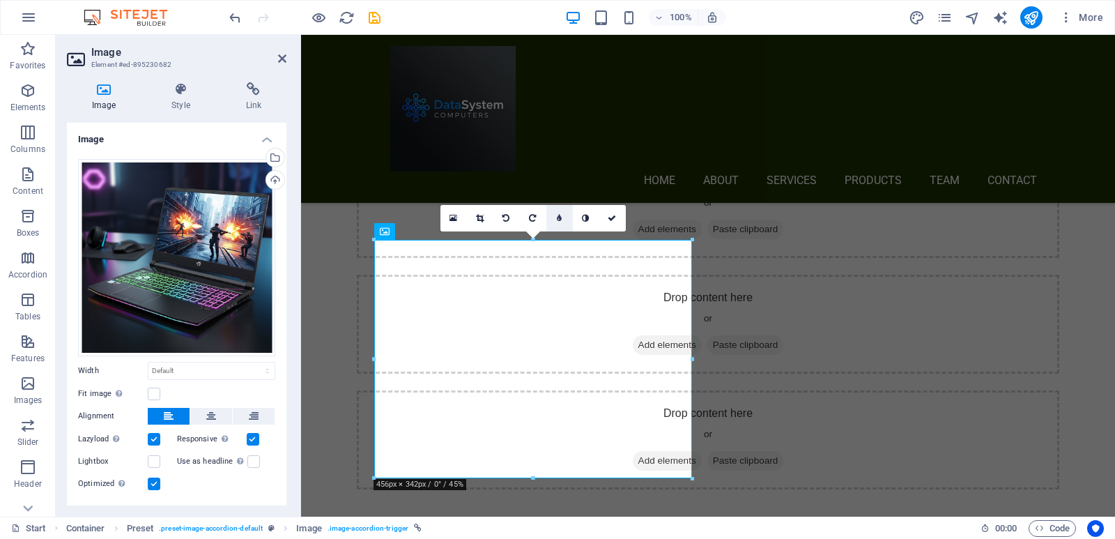
click at [560, 220] on icon at bounding box center [559, 218] width 5 height 8
click at [618, 218] on icon at bounding box center [622, 218] width 8 height 8
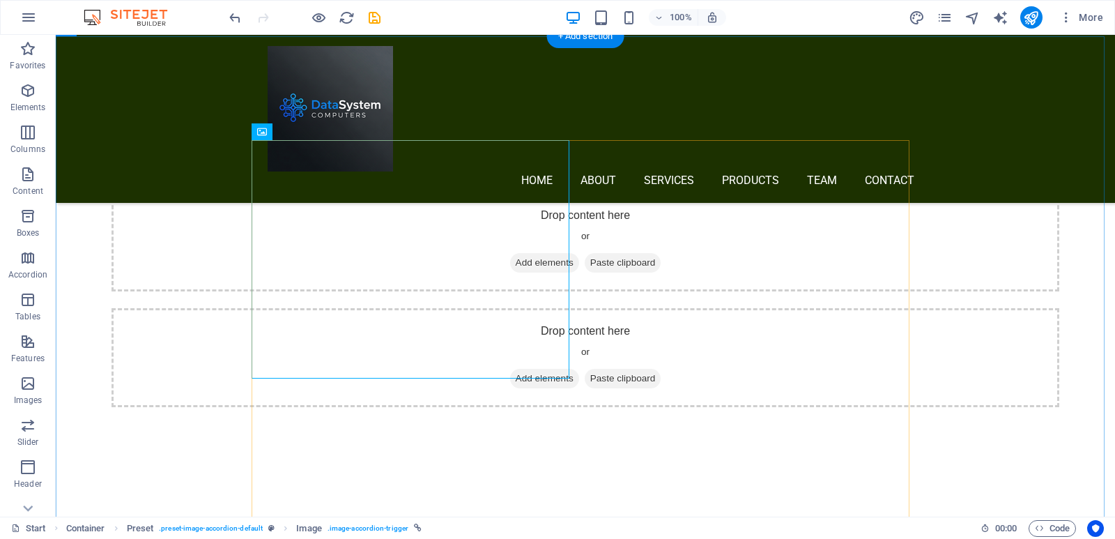
scroll to position [1939, 0]
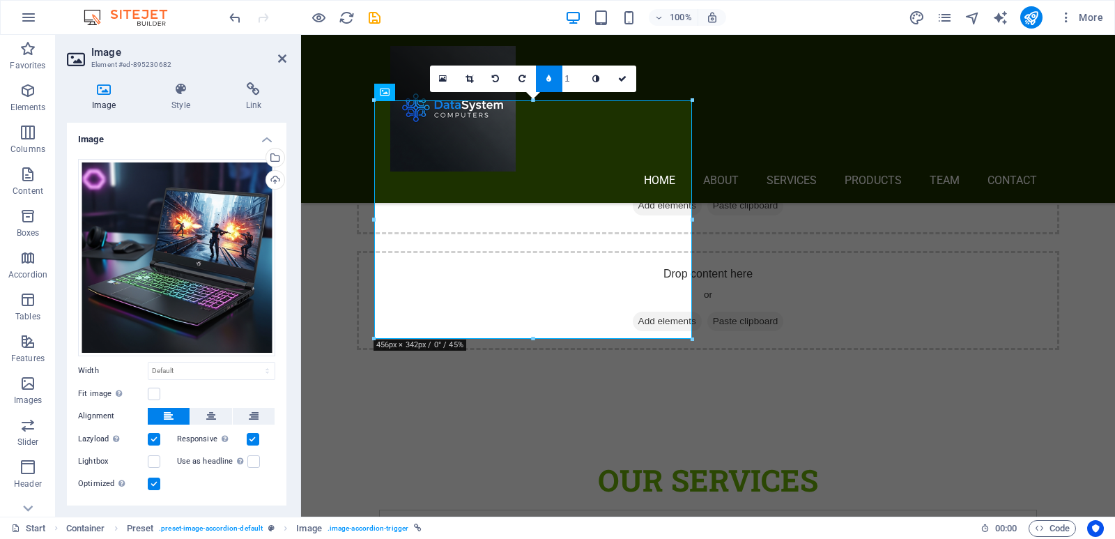
click at [577, 82] on input "1" at bounding box center [573, 79] width 21 height 26
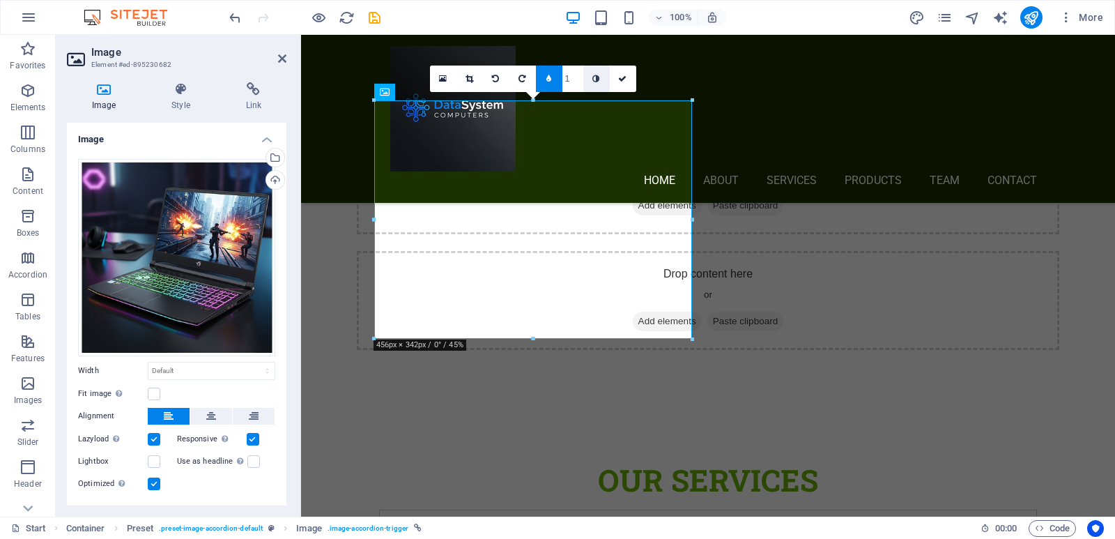
click at [597, 81] on icon at bounding box center [596, 79] width 7 height 8
click at [521, 79] on icon at bounding box center [522, 79] width 7 height 8
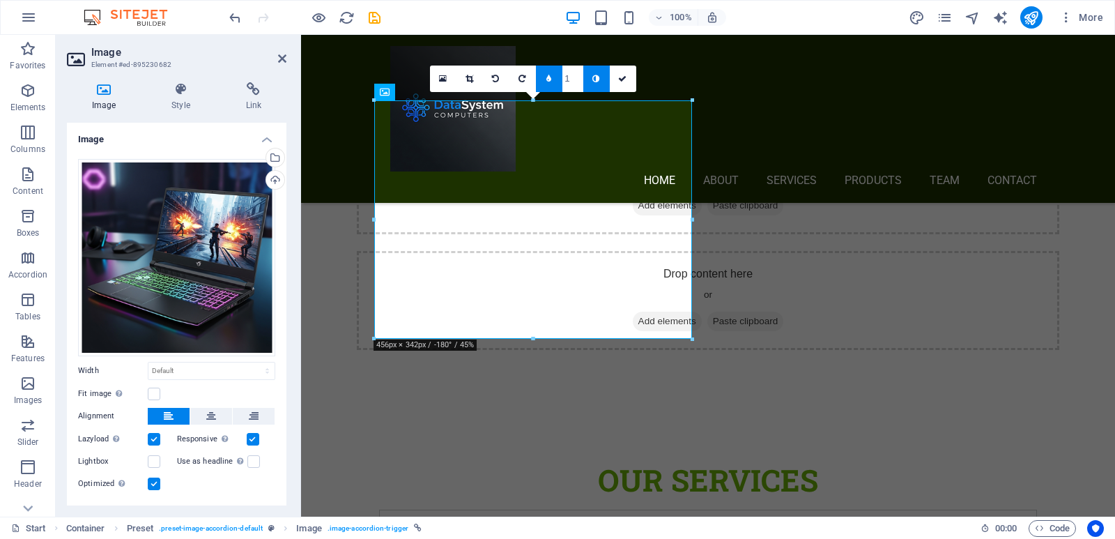
click at [521, 79] on icon at bounding box center [522, 79] width 7 height 8
click at [490, 75] on link at bounding box center [496, 79] width 26 height 26
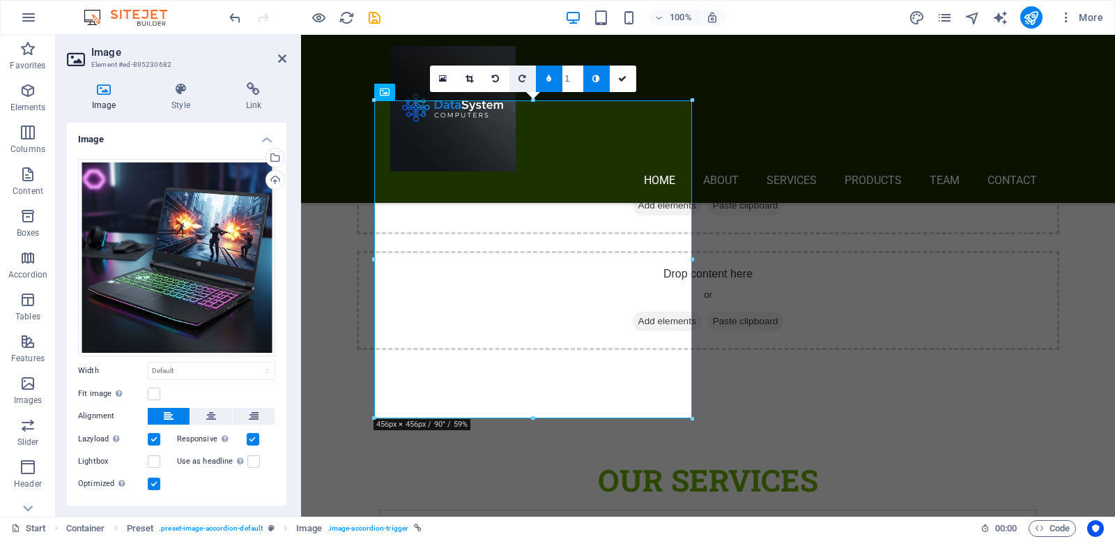
click at [520, 78] on icon at bounding box center [522, 79] width 7 height 8
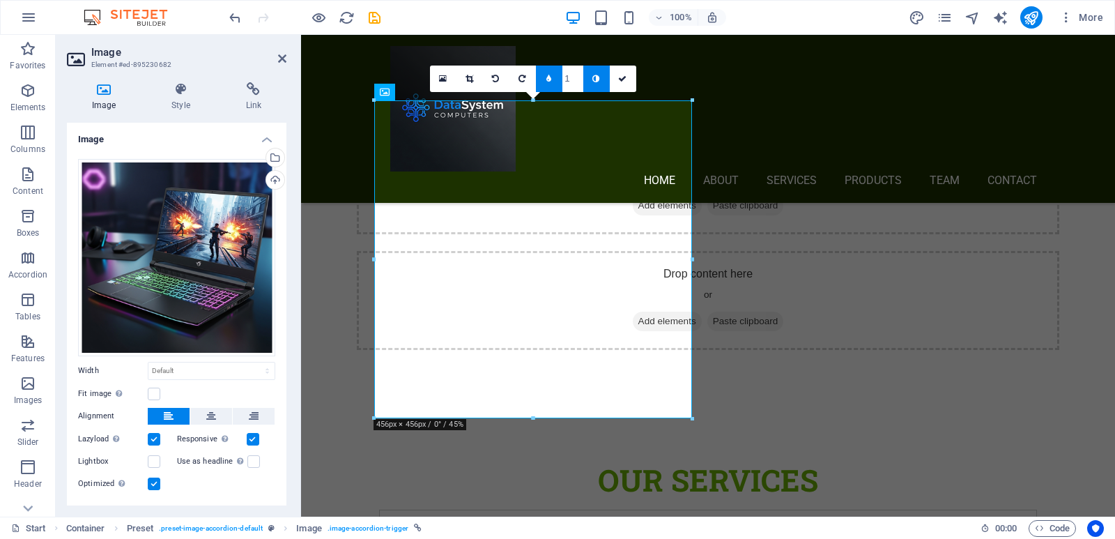
click at [569, 80] on input "1" at bounding box center [573, 79] width 21 height 26
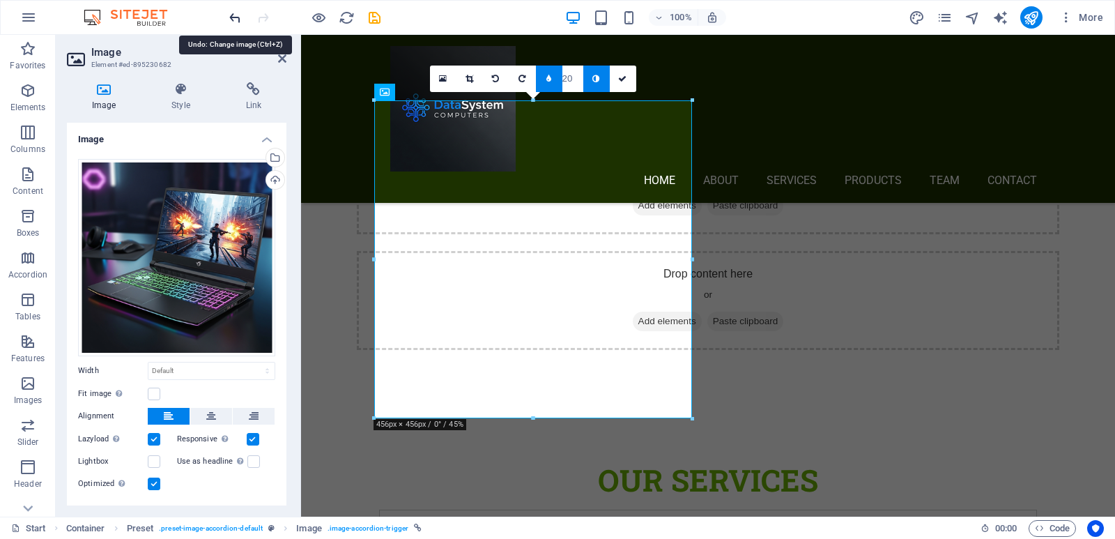
click at [233, 19] on icon "undo" at bounding box center [235, 18] width 16 height 16
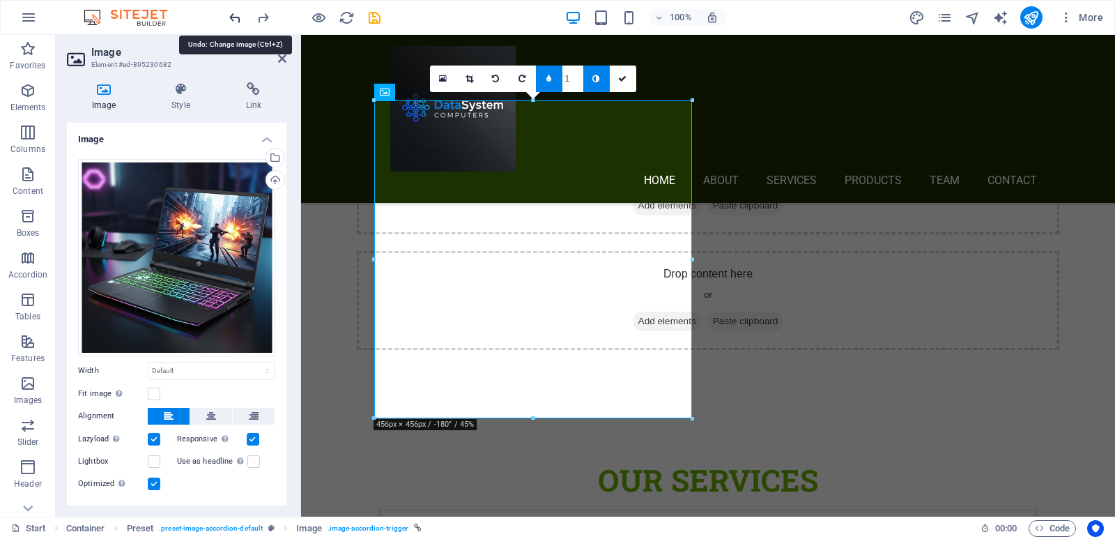
click at [233, 19] on icon "undo" at bounding box center [235, 18] width 16 height 16
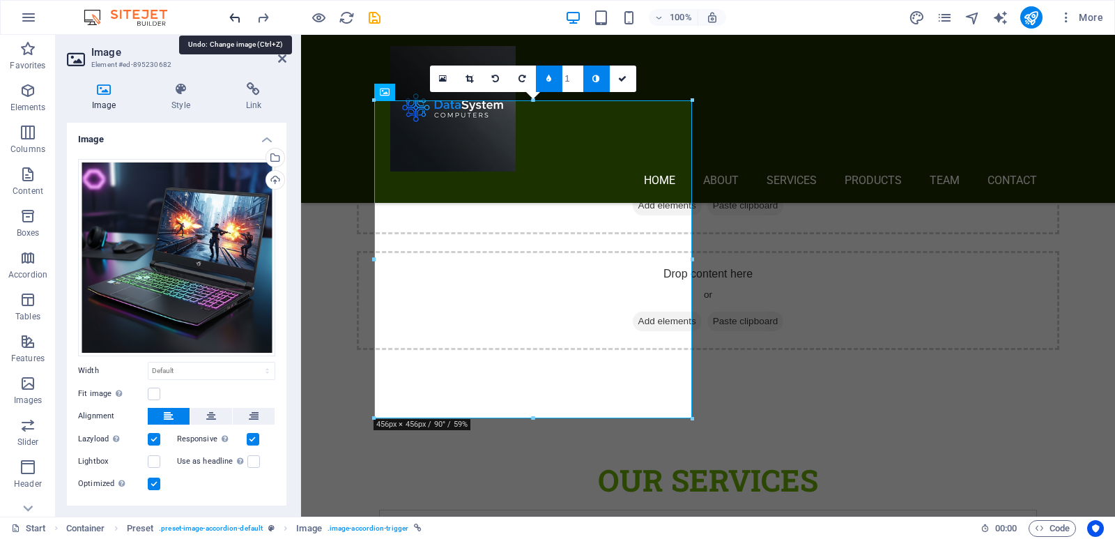
click at [233, 19] on icon "undo" at bounding box center [235, 18] width 16 height 16
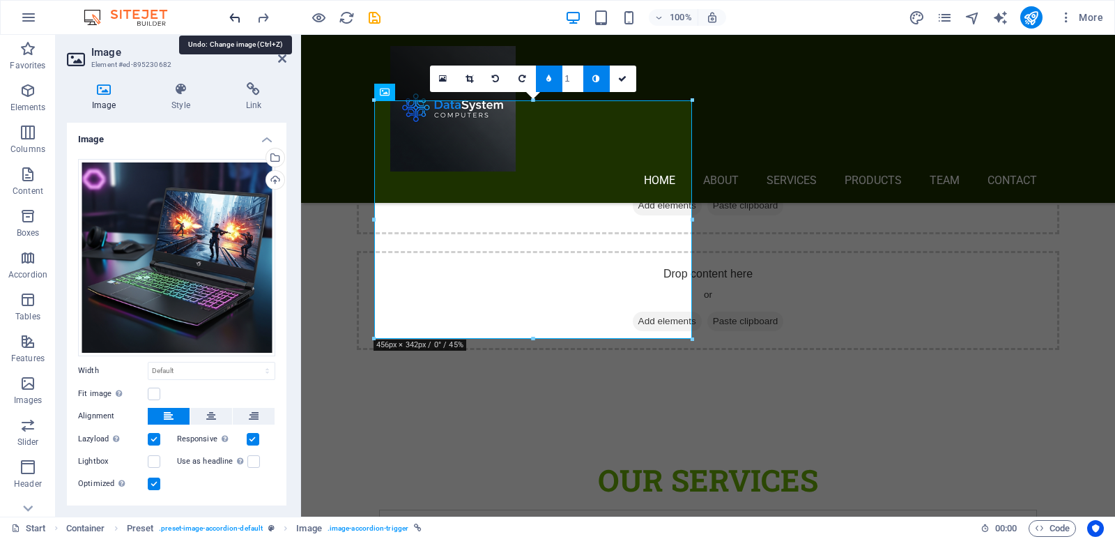
click at [233, 19] on icon "undo" at bounding box center [235, 18] width 16 height 16
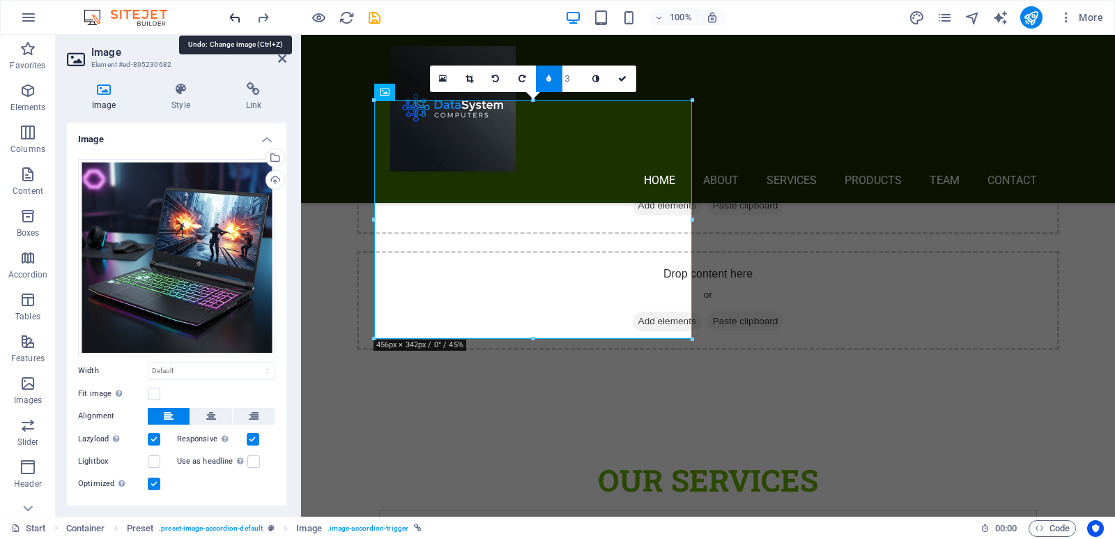
click at [233, 19] on icon "undo" at bounding box center [235, 18] width 16 height 16
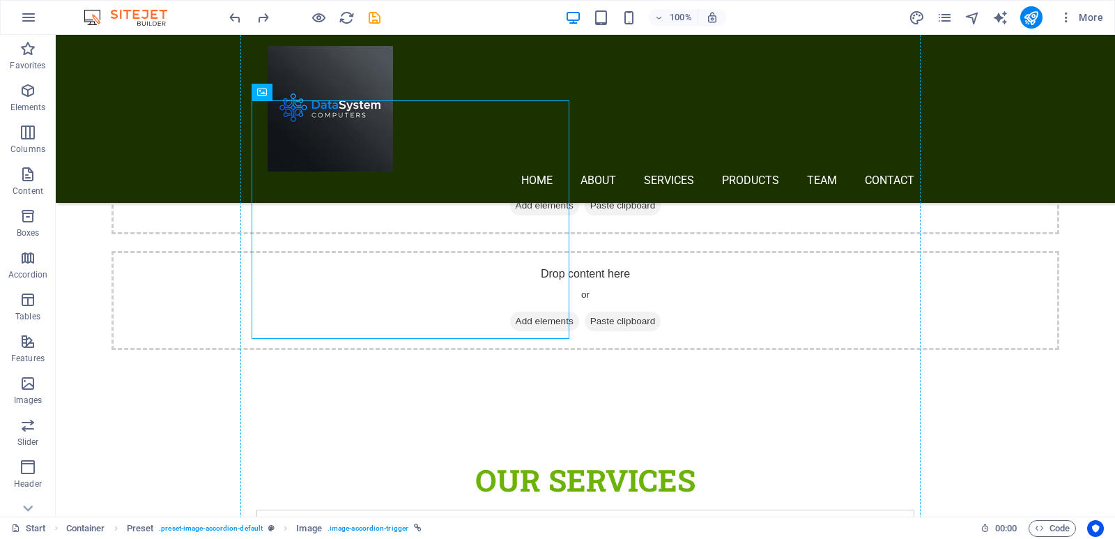
drag, startPoint x: 474, startPoint y: 257, endPoint x: 660, endPoint y: 259, distance: 186.1
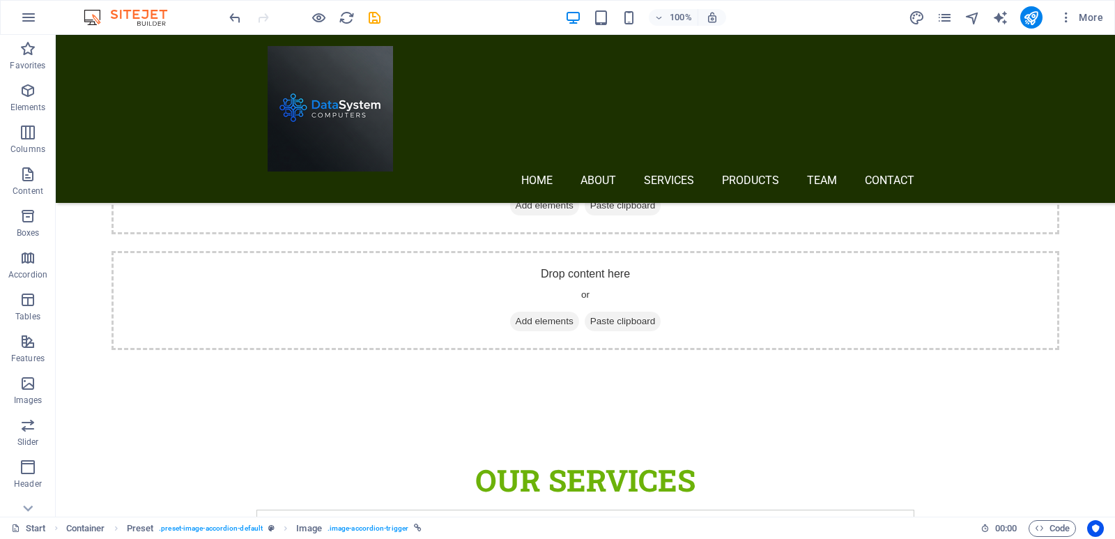
scroll to position [2938, 0]
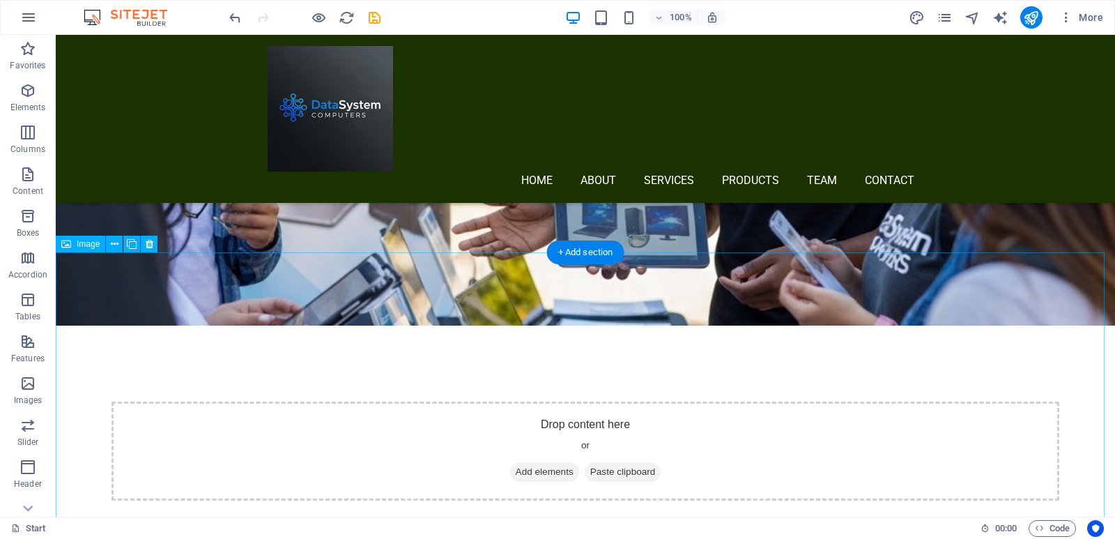
scroll to position [1684, 0]
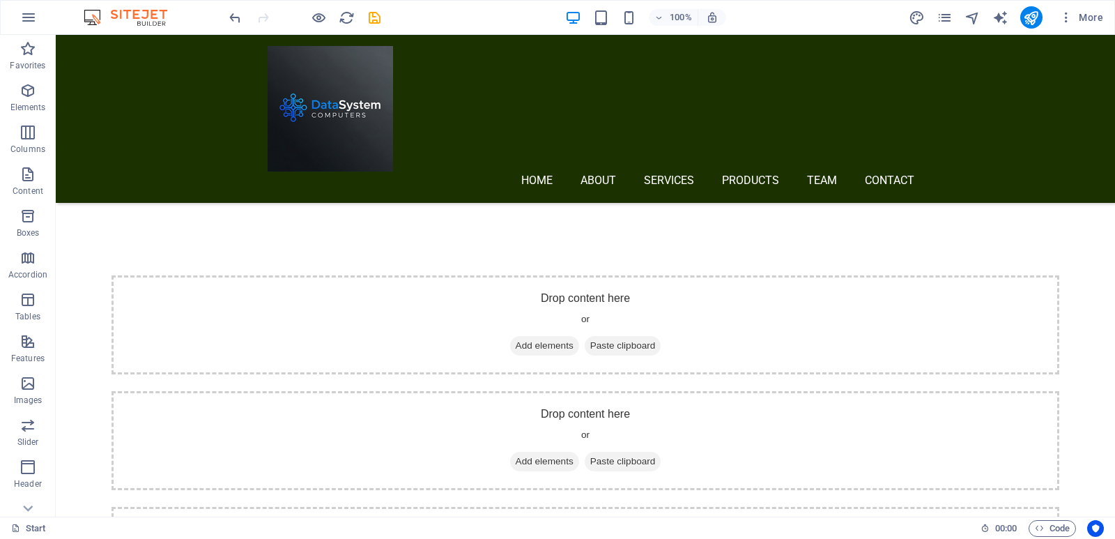
click at [226, 19] on div "100% More" at bounding box center [558, 17] width 1114 height 33
click at [230, 17] on icon "undo" at bounding box center [235, 18] width 16 height 16
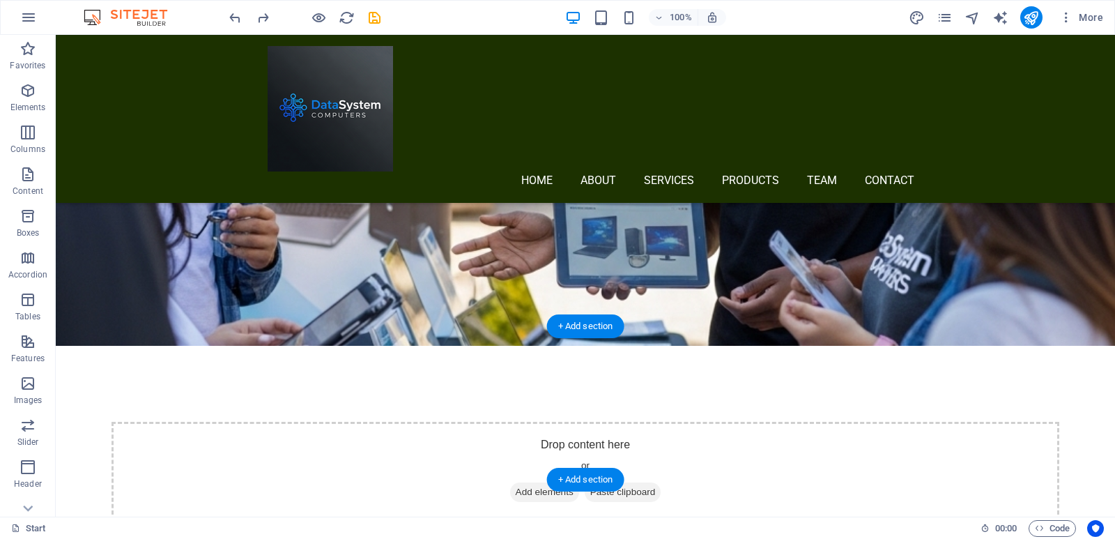
scroll to position [1544, 0]
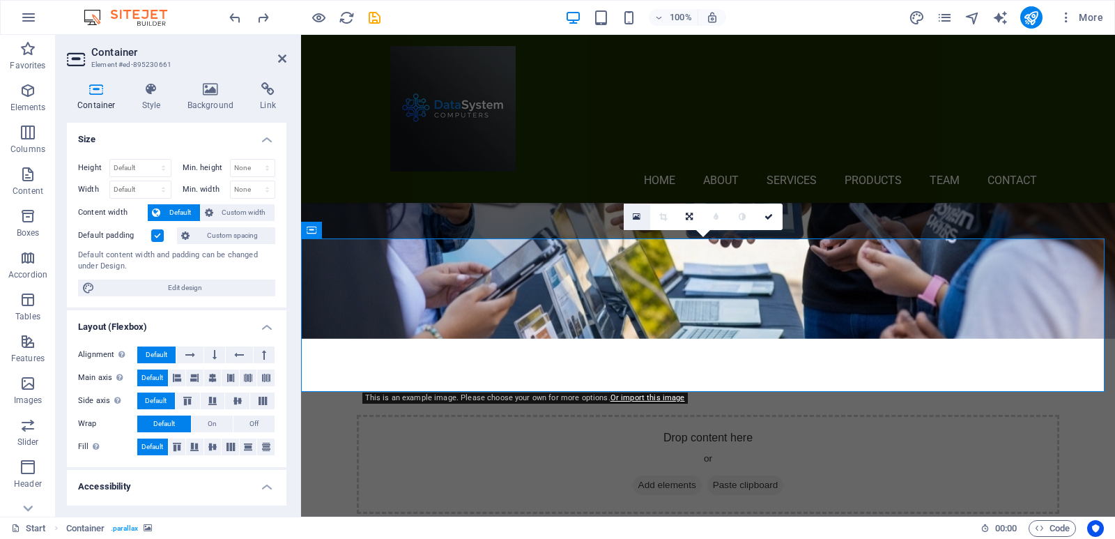
click at [639, 218] on icon at bounding box center [637, 217] width 8 height 10
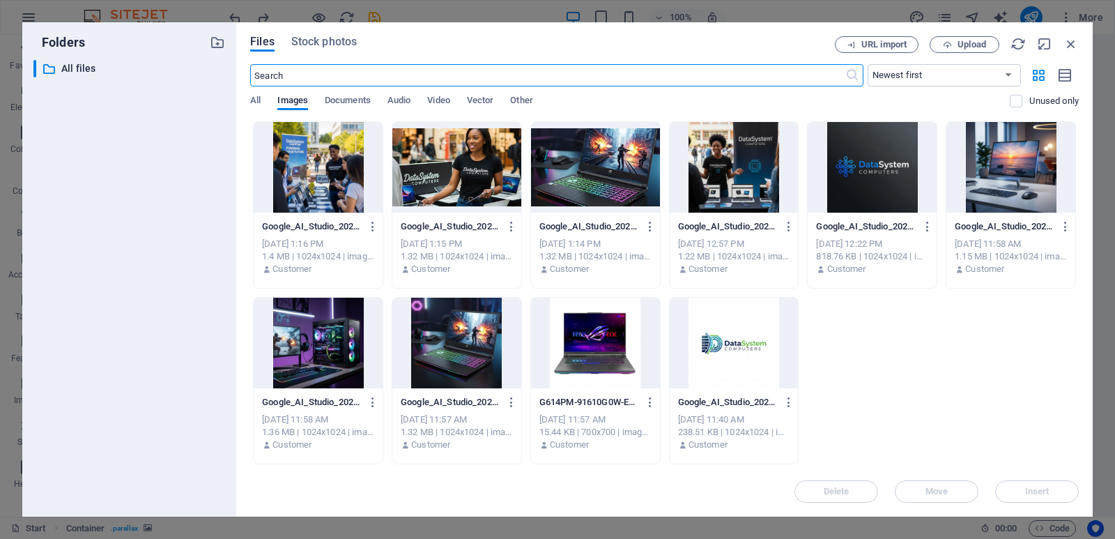
scroll to position [1803, 0]
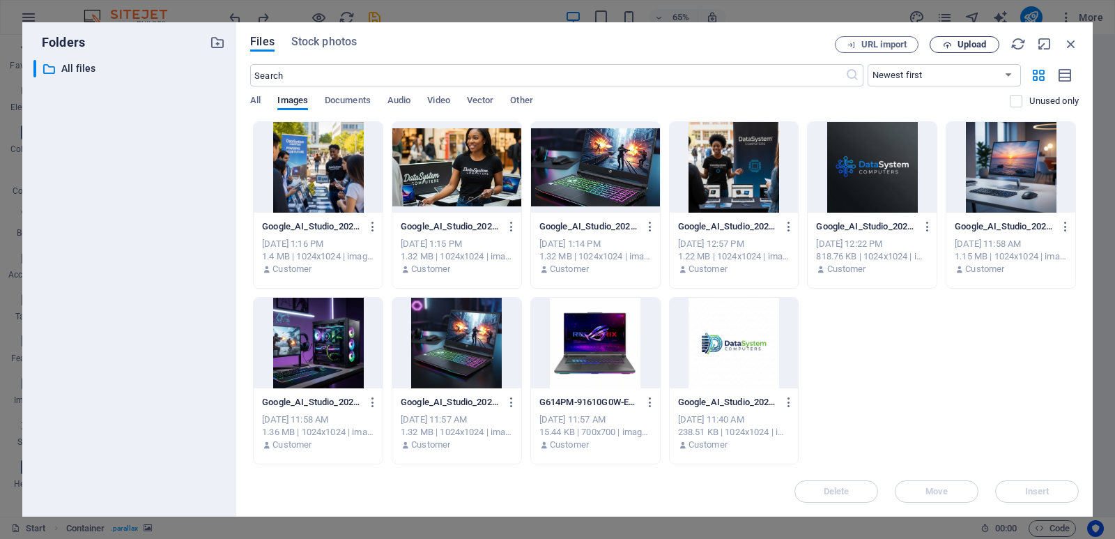
click at [953, 45] on span "Upload" at bounding box center [964, 44] width 57 height 9
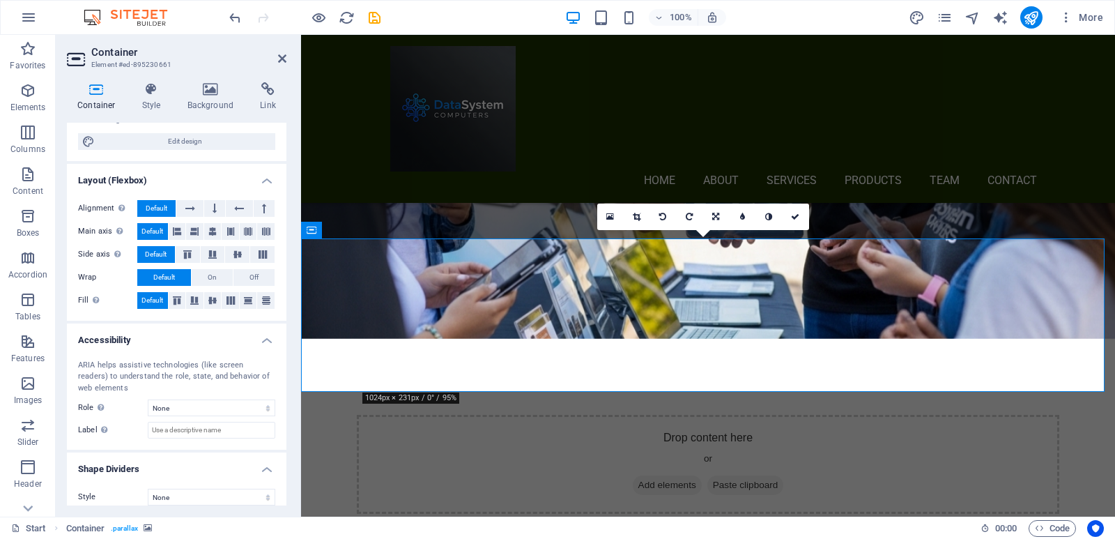
scroll to position [158, 0]
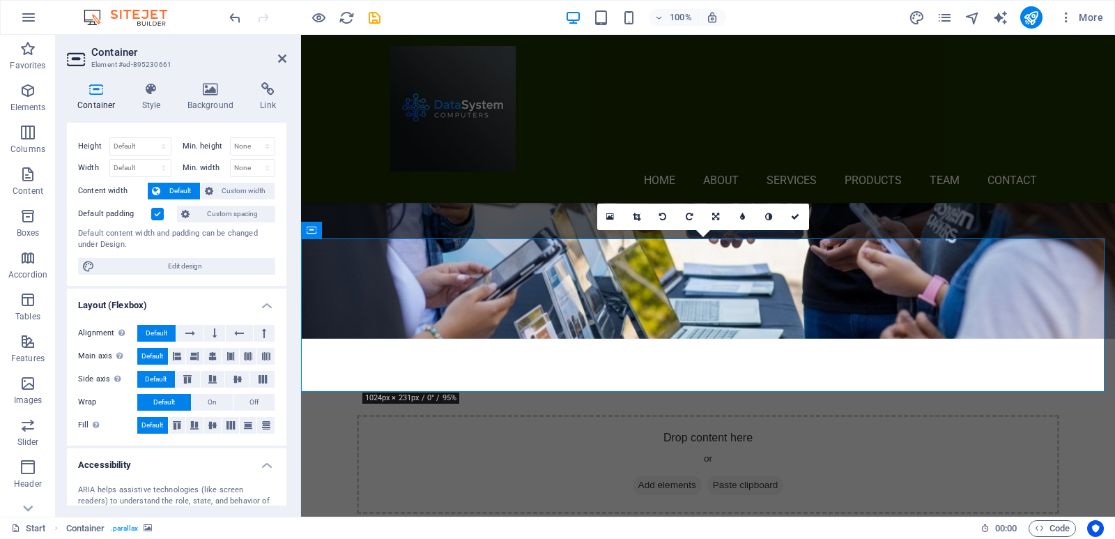
scroll to position [0, 0]
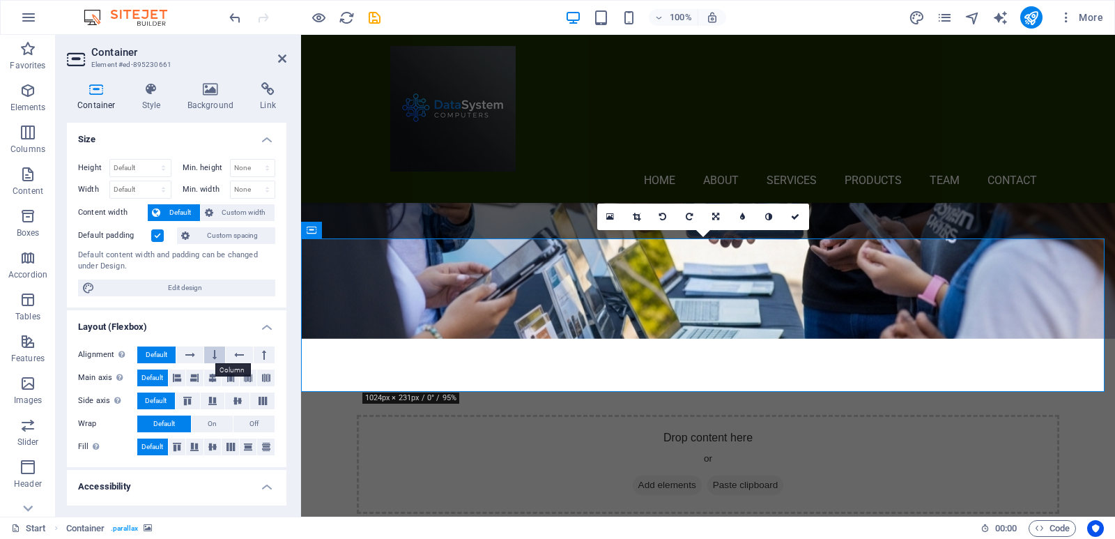
click at [211, 356] on button at bounding box center [214, 354] width 21 height 17
click at [192, 355] on icon at bounding box center [190, 354] width 10 height 17
click at [208, 96] on icon at bounding box center [211, 89] width 68 height 14
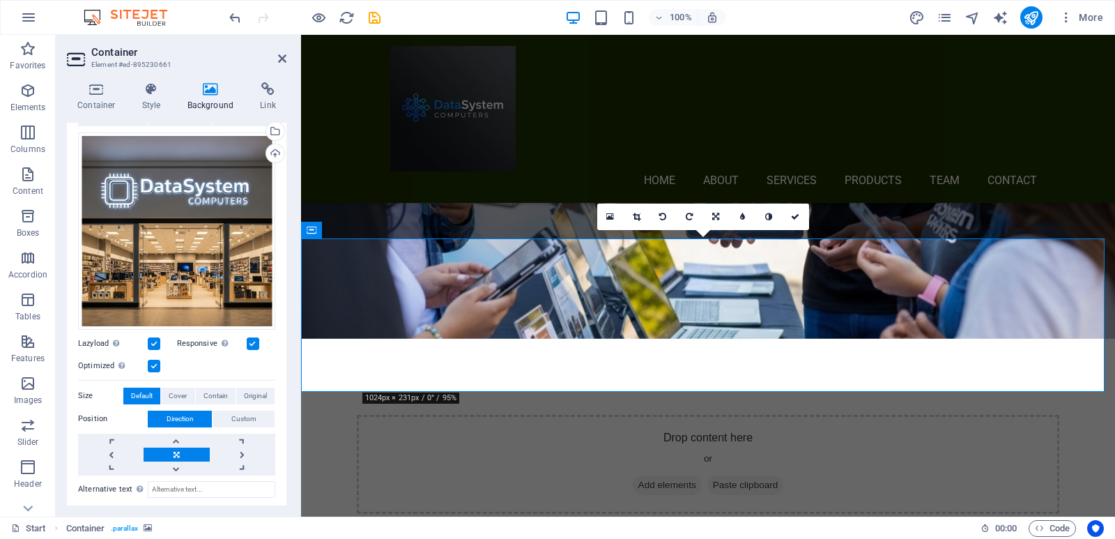
scroll to position [215, 0]
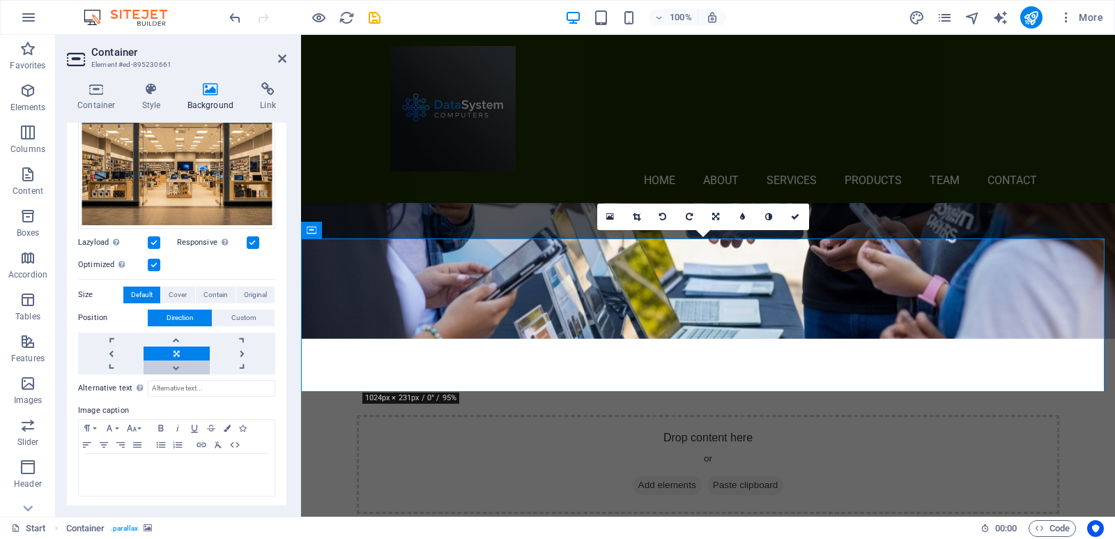
click at [173, 360] on link at bounding box center [177, 367] width 66 height 14
click at [174, 361] on link at bounding box center [177, 367] width 66 height 14
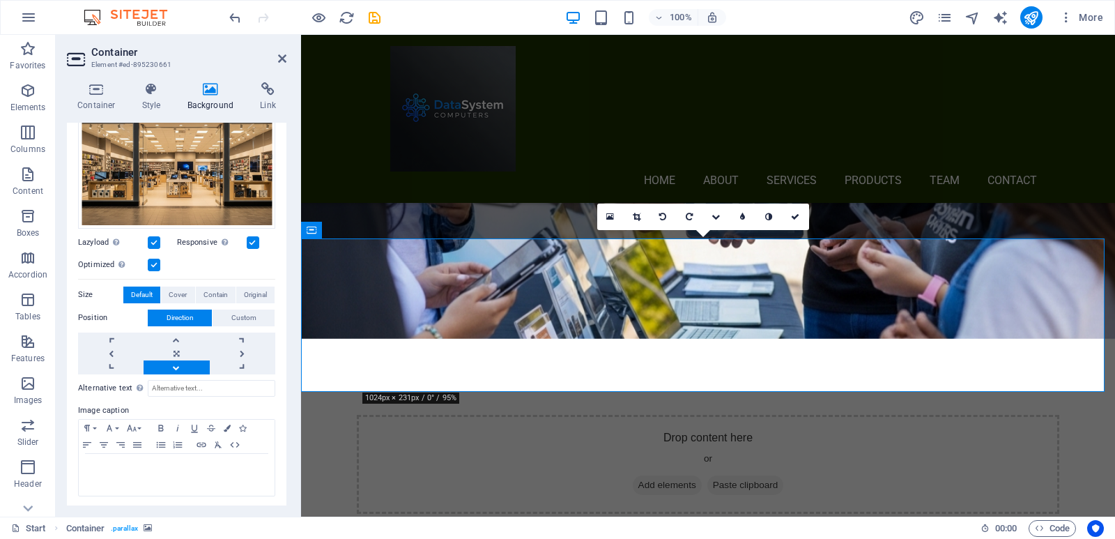
click at [174, 361] on link at bounding box center [177, 367] width 66 height 14
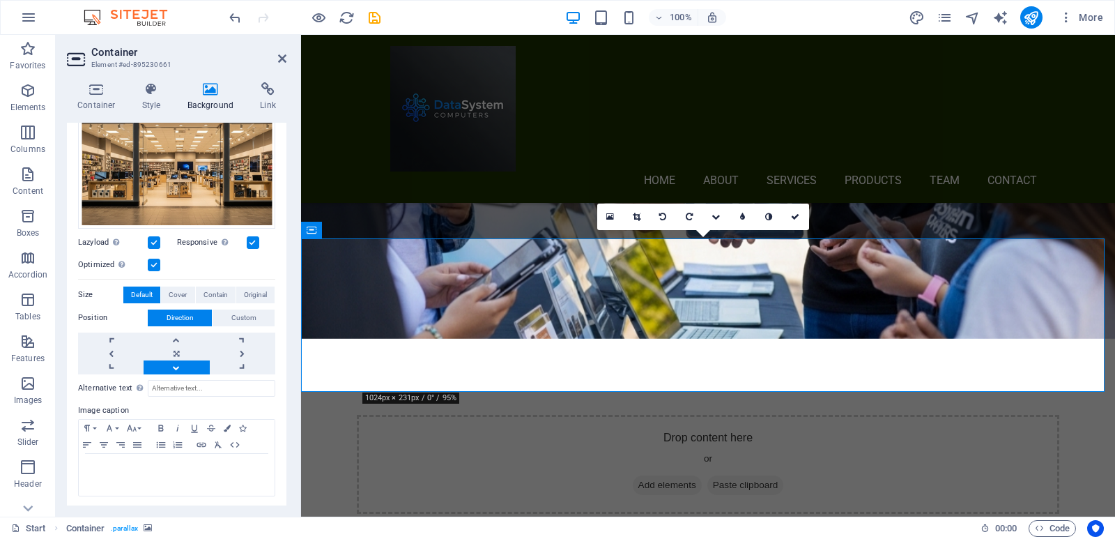
click at [174, 361] on link at bounding box center [177, 367] width 66 height 14
click at [172, 335] on link at bounding box center [177, 340] width 66 height 14
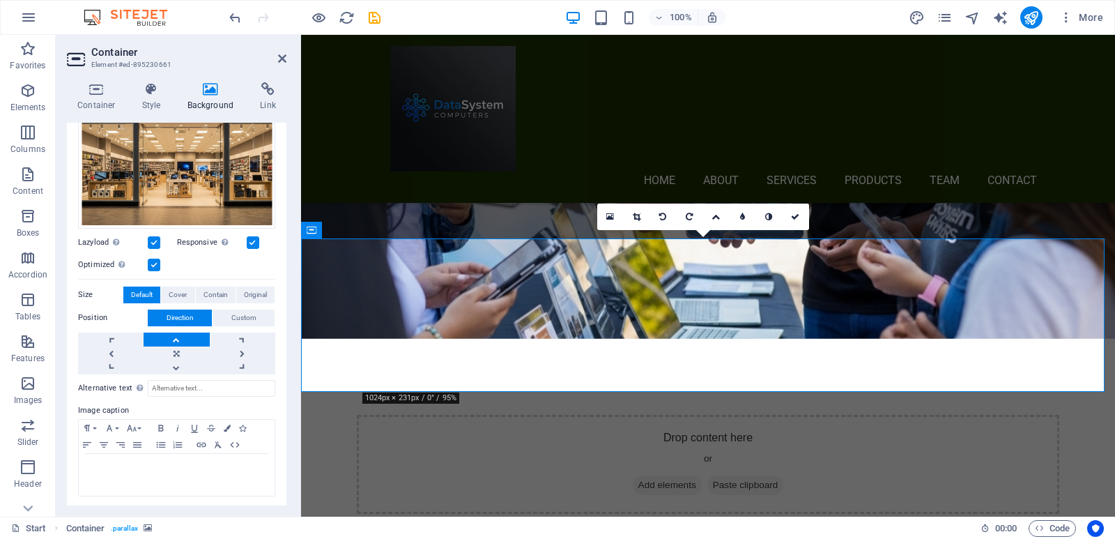
click at [172, 335] on link at bounding box center [177, 340] width 66 height 14
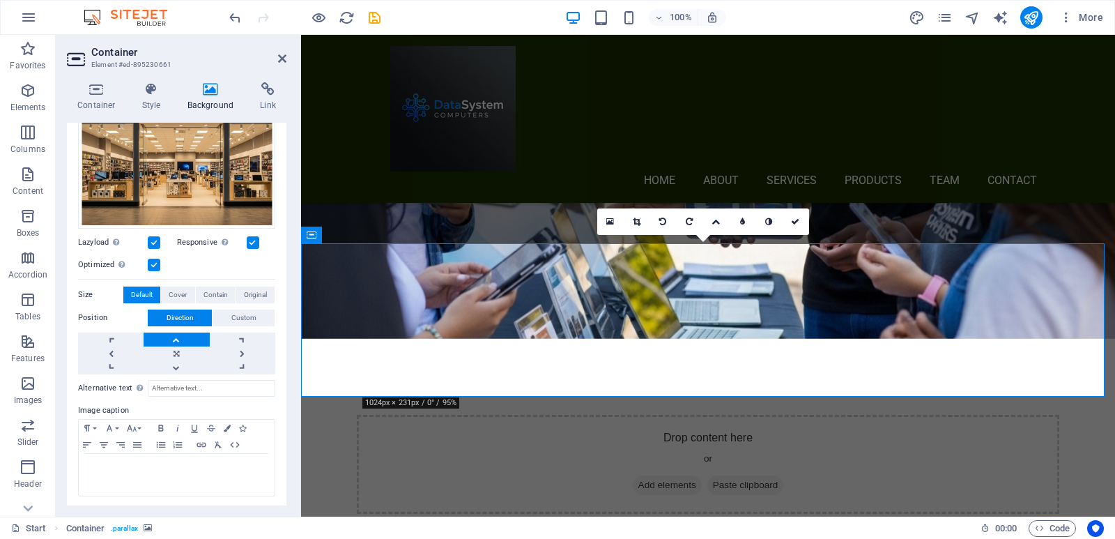
scroll to position [1474, 0]
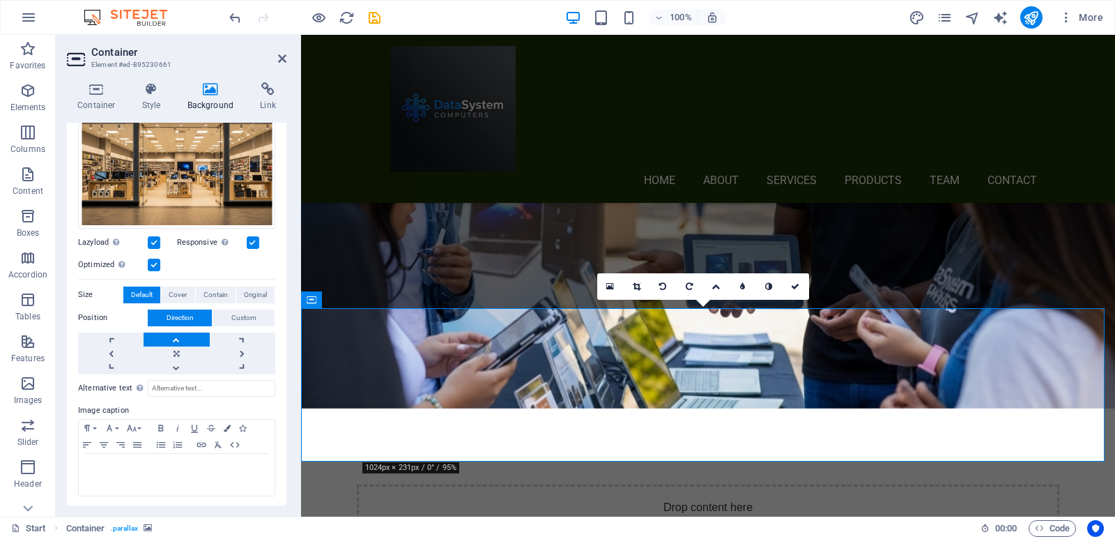
click at [174, 338] on link at bounding box center [177, 340] width 66 height 14
click at [175, 338] on link at bounding box center [177, 340] width 66 height 14
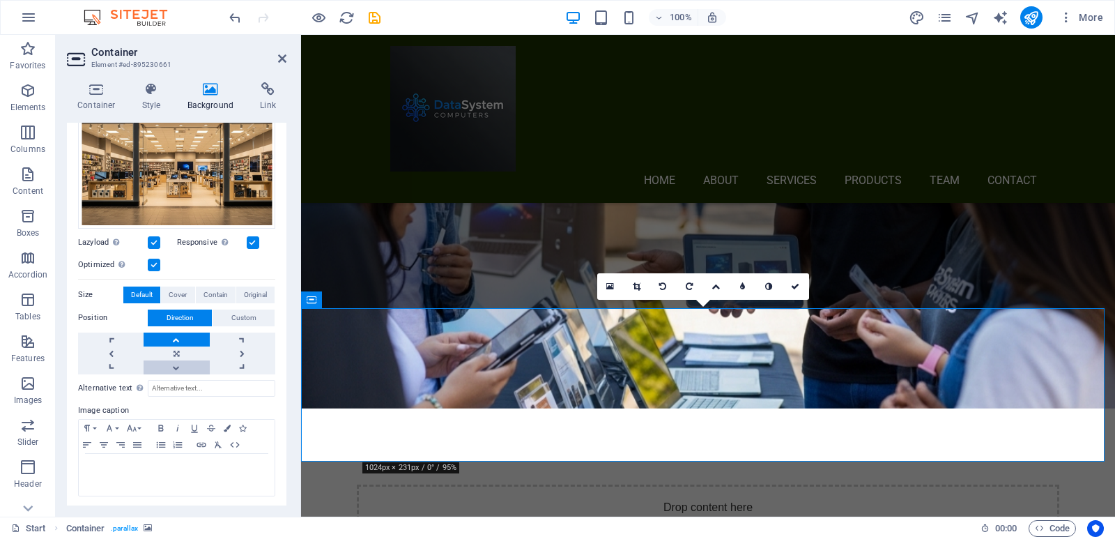
click at [175, 365] on link at bounding box center [177, 367] width 66 height 14
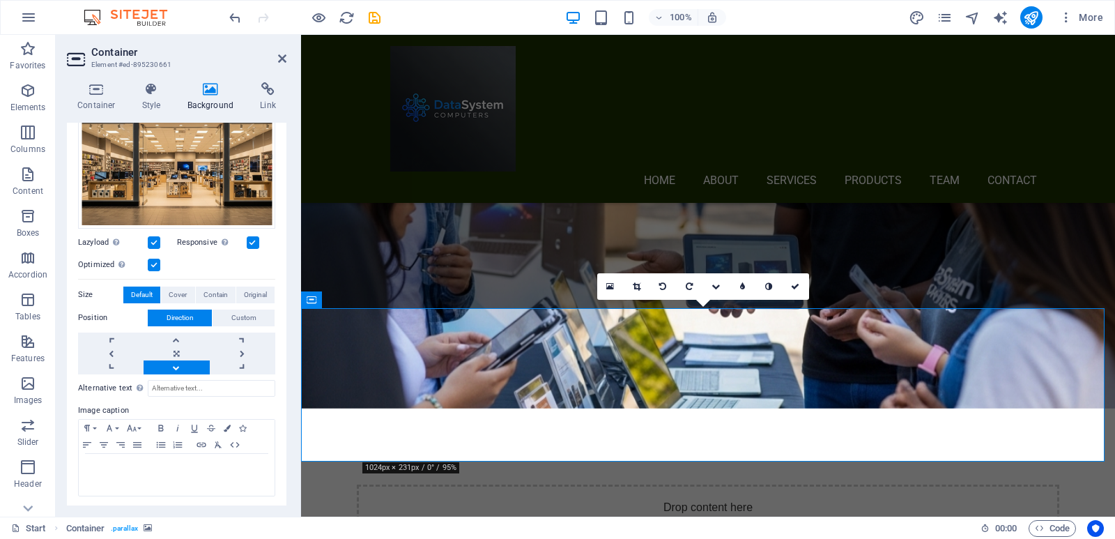
click at [175, 365] on link at bounding box center [177, 367] width 66 height 14
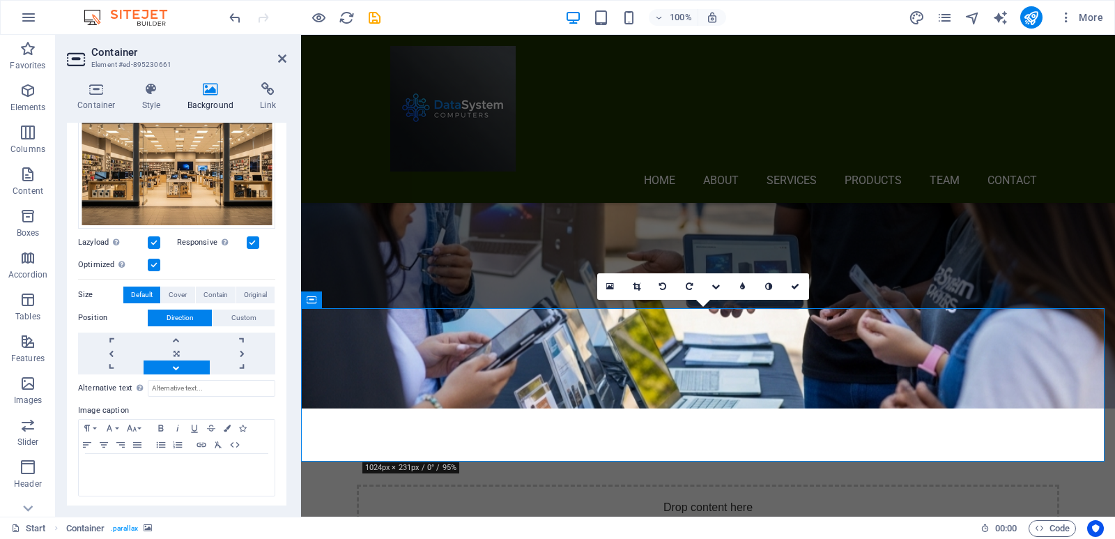
click at [175, 365] on link at bounding box center [177, 367] width 66 height 14
click at [719, 287] on icon at bounding box center [716, 286] width 8 height 8
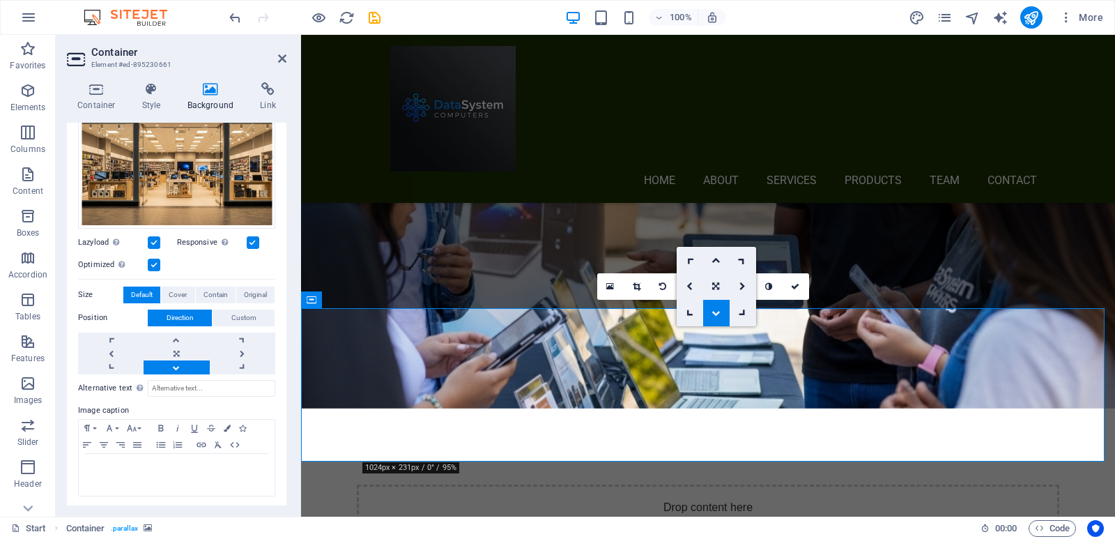
click at [715, 312] on icon at bounding box center [716, 313] width 8 height 8
click at [713, 286] on icon at bounding box center [716, 286] width 8 height 8
click at [719, 262] on icon at bounding box center [716, 260] width 8 height 8
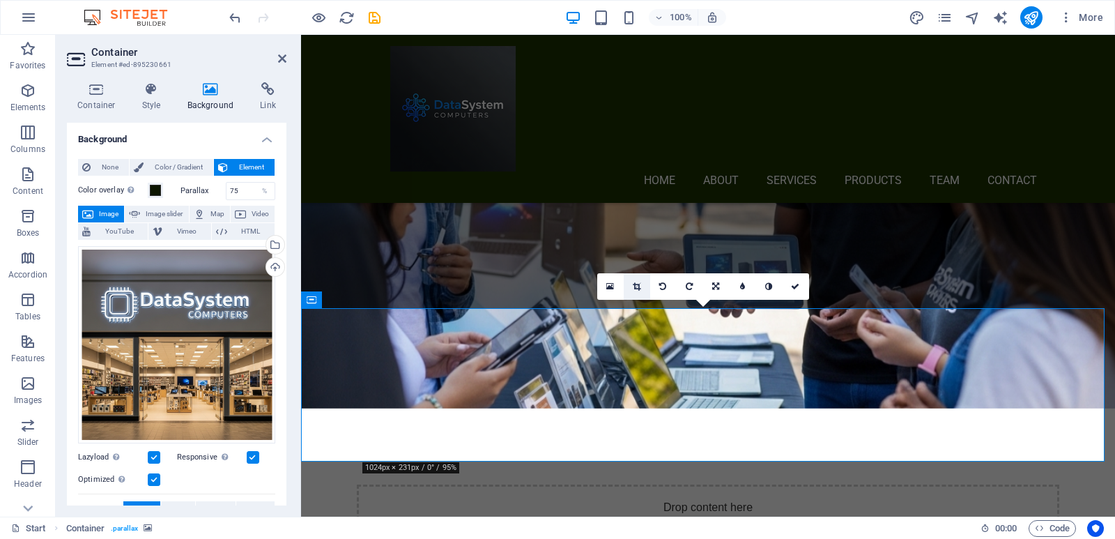
click at [639, 282] on link at bounding box center [637, 286] width 26 height 26
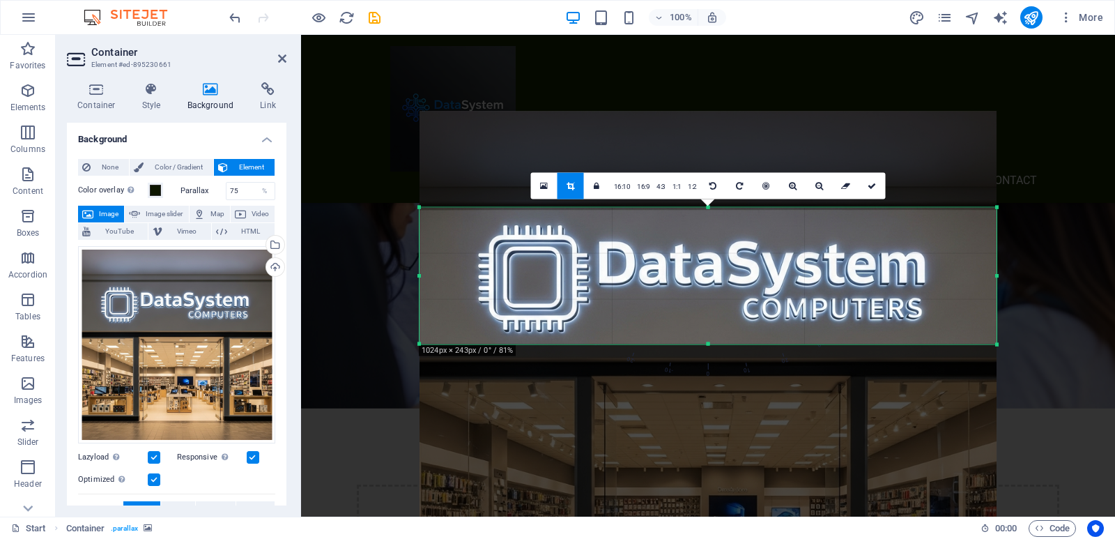
drag, startPoint x: 710, startPoint y: 468, endPoint x: 687, endPoint y: 220, distance: 249.2
click at [687, 220] on div "180 170 160 150 140 130 120 110 100 90 80 70 60 50 40 30 20 10 0 -10 -20 -30 -4…" at bounding box center [708, 275] width 577 height 137
click at [871, 185] on icon at bounding box center [872, 185] width 8 height 8
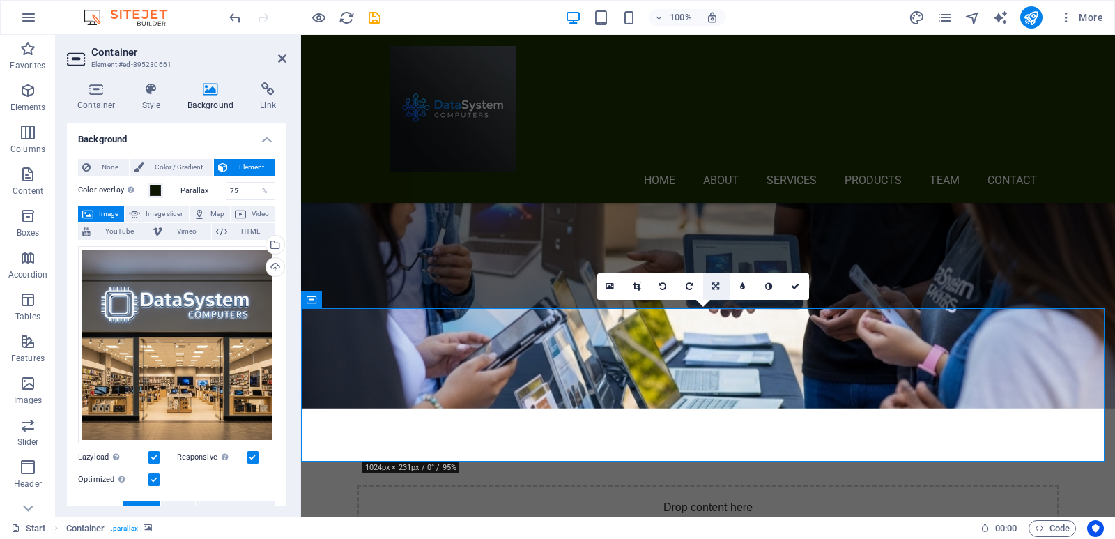
click at [714, 287] on icon at bounding box center [715, 286] width 7 height 8
click at [689, 285] on icon at bounding box center [690, 286] width 6 height 8
click at [718, 284] on icon at bounding box center [716, 286] width 6 height 8
click at [740, 284] on icon at bounding box center [743, 286] width 6 height 8
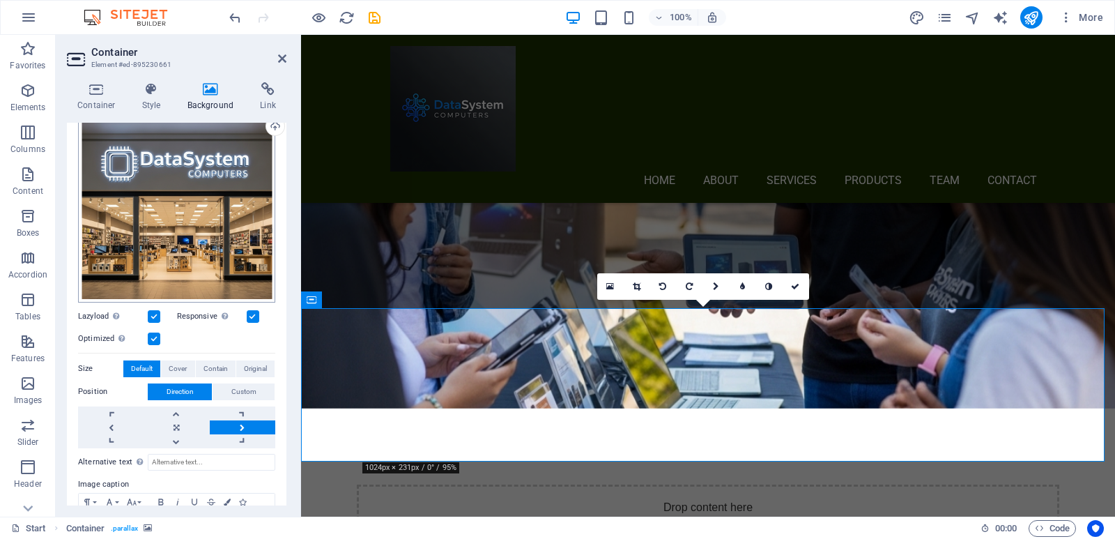
scroll to position [209, 0]
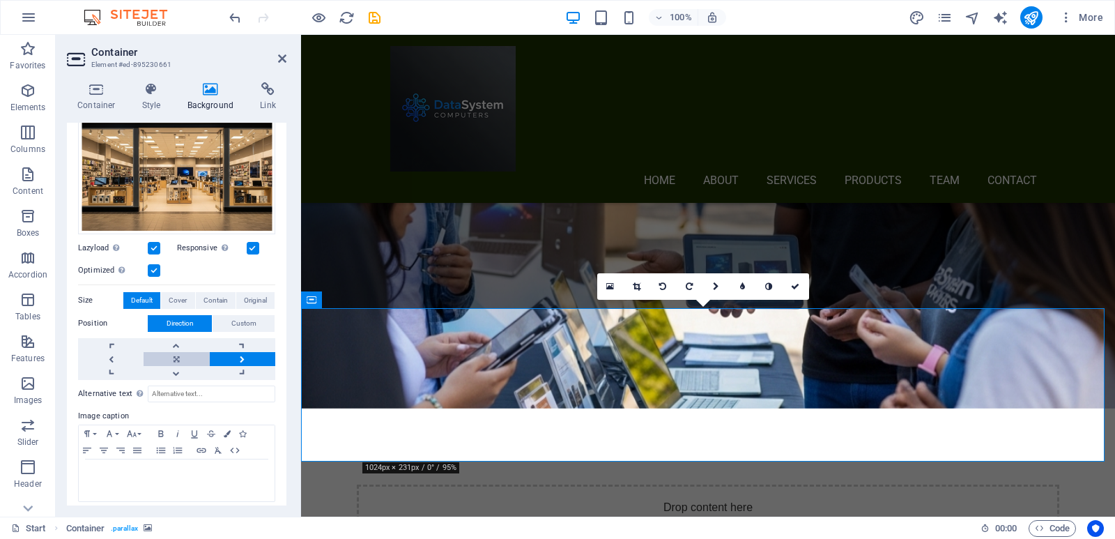
click at [176, 354] on link at bounding box center [177, 359] width 66 height 14
click at [236, 322] on span "Custom" at bounding box center [243, 323] width 25 height 17
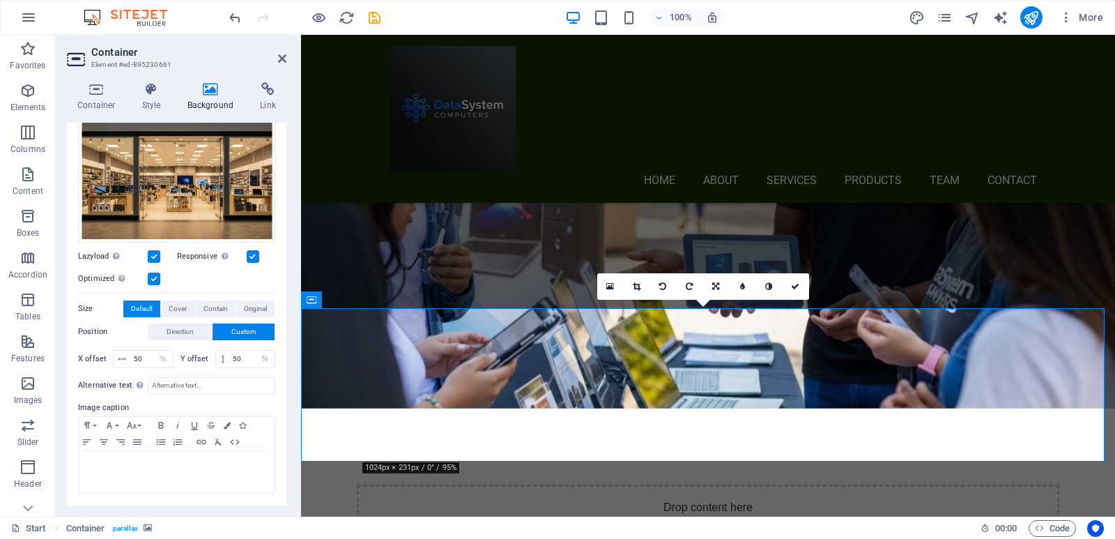
scroll to position [198, 0]
